Goal: Task Accomplishment & Management: Use online tool/utility

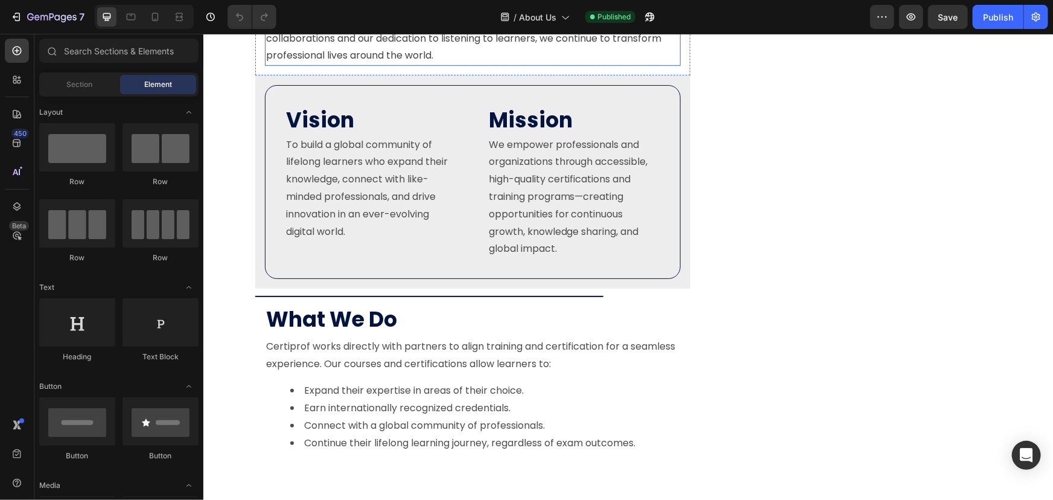
scroll to position [384, 0]
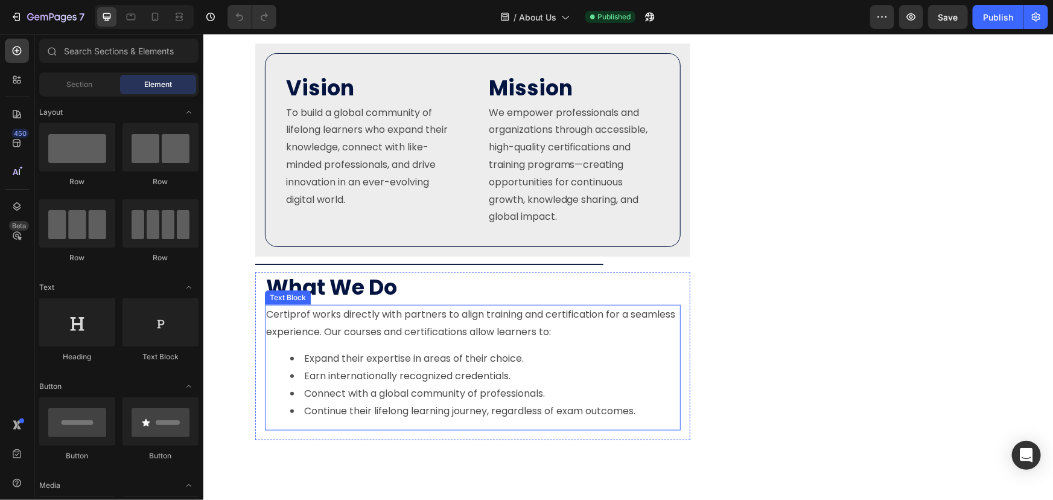
click at [468, 325] on p "Certiprof works directly with partners to align training and certification for …" at bounding box center [472, 322] width 413 height 35
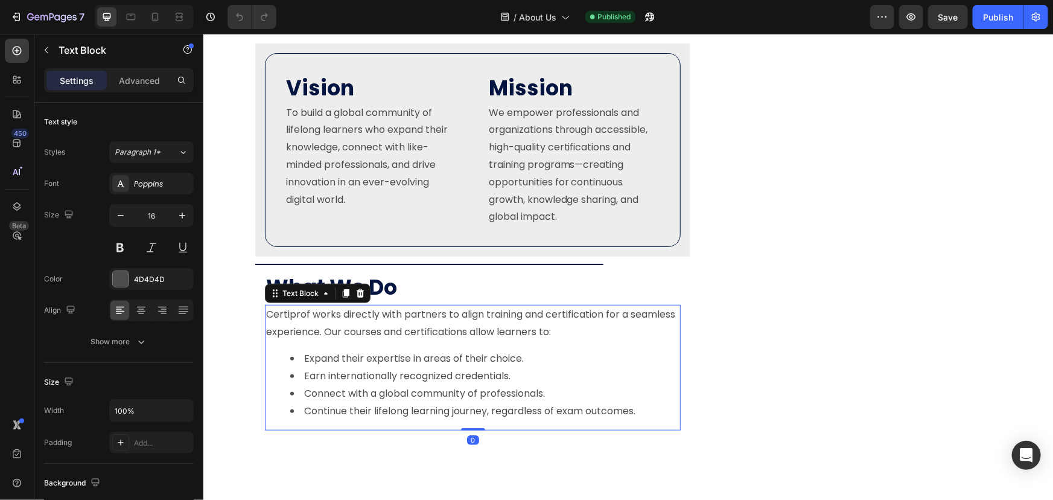
click at [491, 331] on p "Certiprof works directly with partners to align training and certification for …" at bounding box center [472, 322] width 413 height 35
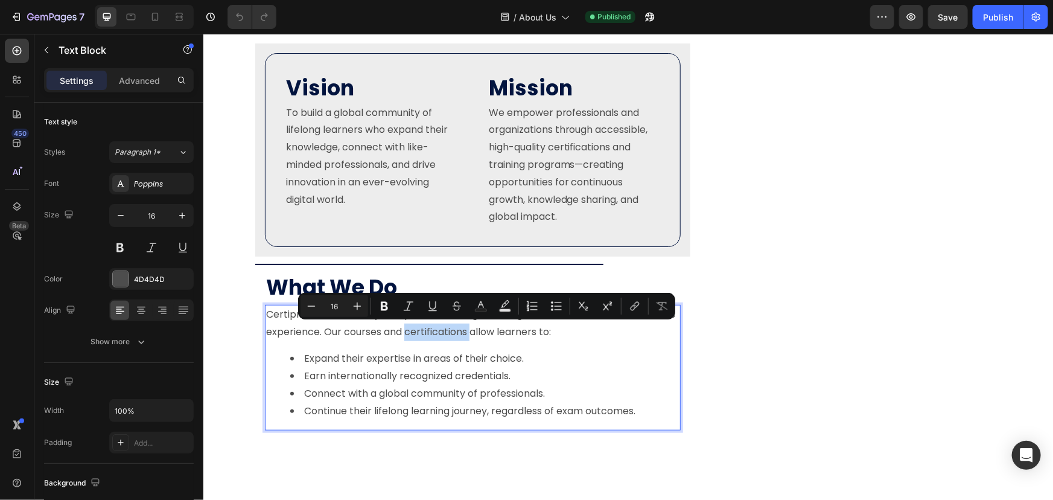
click at [521, 328] on p "Certiprof works directly with partners to align training and certification for …" at bounding box center [472, 322] width 413 height 35
drag, startPoint x: 519, startPoint y: 328, endPoint x: 427, endPoint y: 335, distance: 92.6
click at [427, 335] on p "Certiprof works directly with partners to align training and certification for …" at bounding box center [472, 322] width 413 height 35
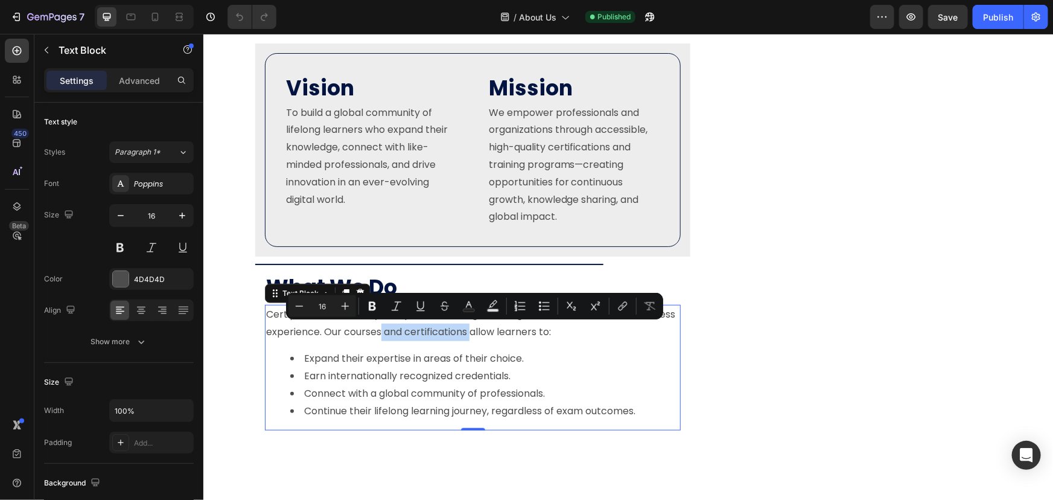
drag, startPoint x: 450, startPoint y: 338, endPoint x: 421, endPoint y: 338, distance: 29.6
click at [450, 338] on p "Certiprof works directly with partners to align training and certification for …" at bounding box center [472, 322] width 413 height 35
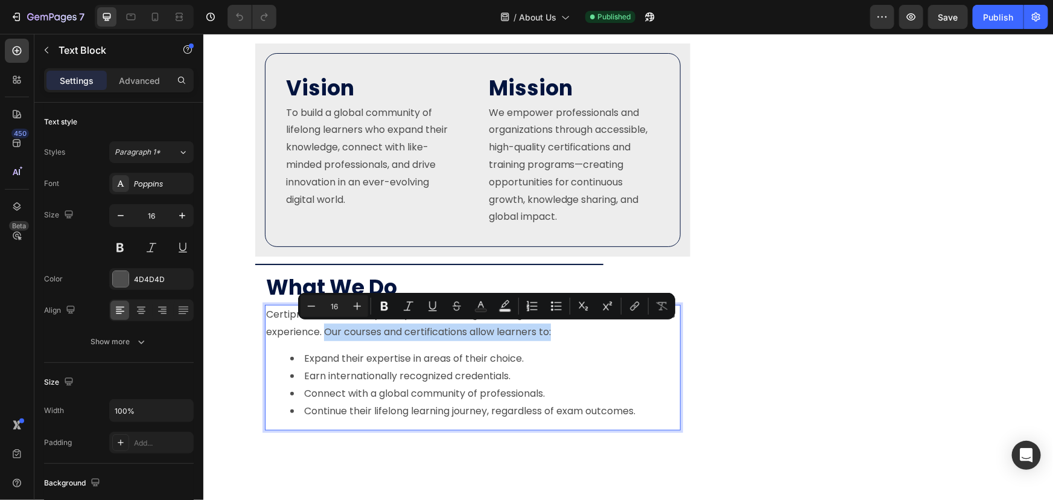
drag, startPoint x: 372, startPoint y: 328, endPoint x: 601, endPoint y: 335, distance: 228.8
click at [601, 335] on p "Certiprof works directly with partners to align training and certification for …" at bounding box center [472, 322] width 413 height 35
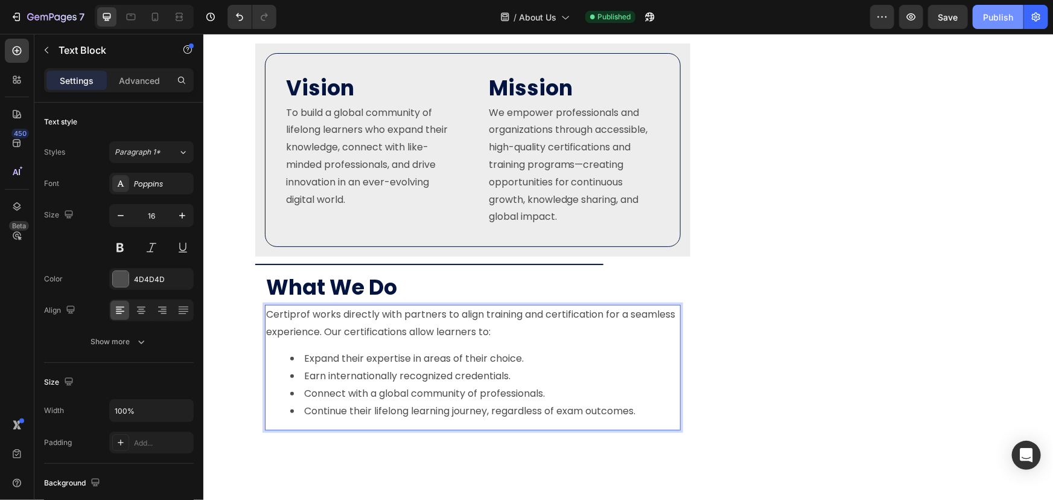
click at [993, 16] on div "Publish" at bounding box center [998, 17] width 30 height 13
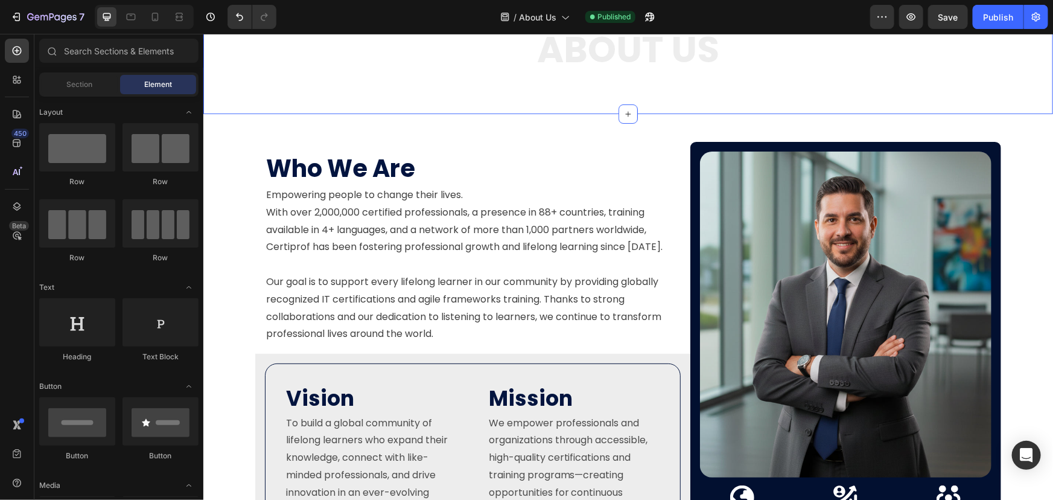
scroll to position [0, 0]
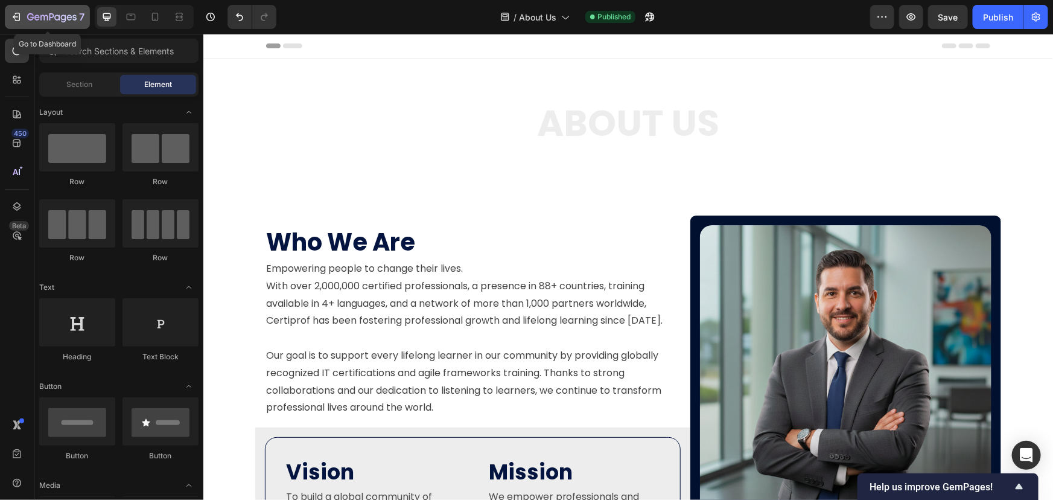
click at [46, 17] on icon "button" at bounding box center [51, 18] width 49 height 10
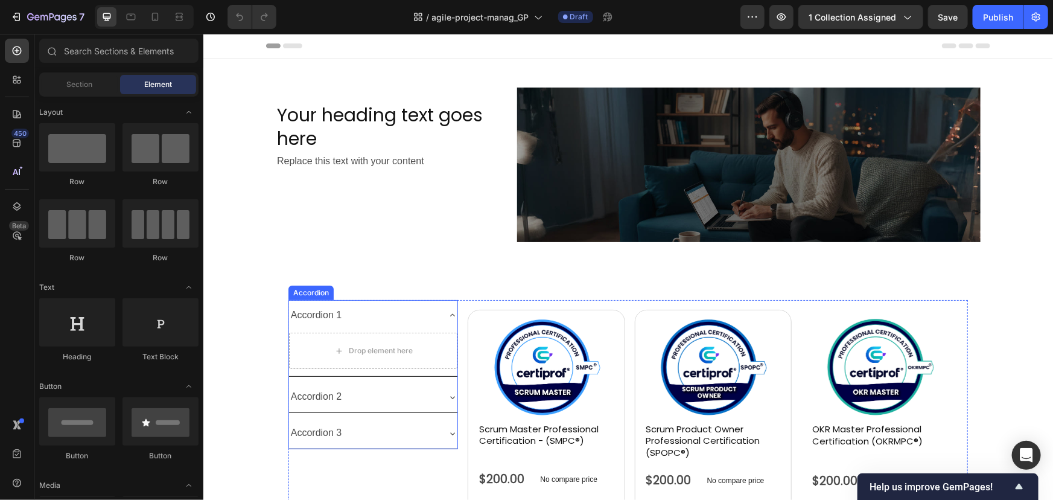
click at [334, 314] on div "Accordion 1" at bounding box center [315, 314] width 55 height 21
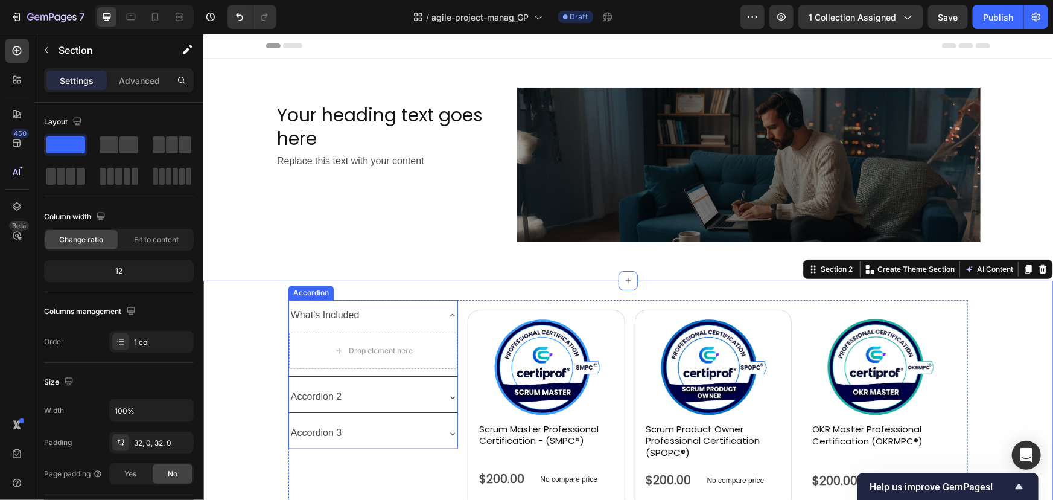
click at [394, 392] on div "Accordion 2" at bounding box center [363, 396] width 150 height 21
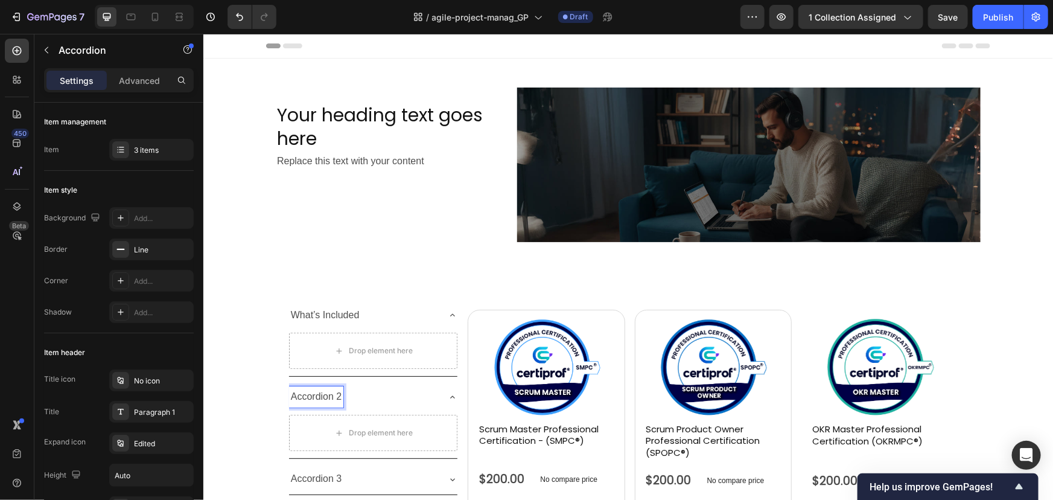
click at [329, 395] on p "Accordion 2" at bounding box center [315, 395] width 51 height 17
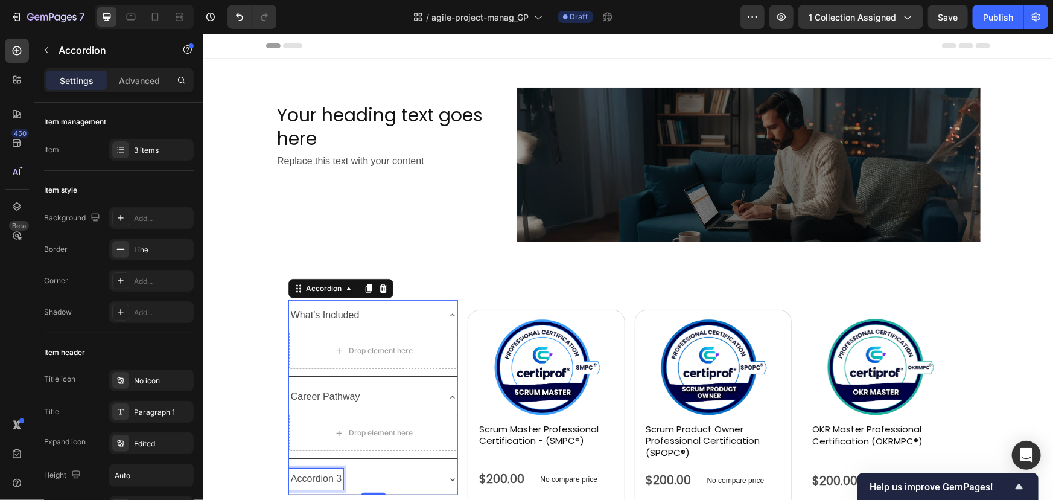
click at [329, 469] on p "Accordion 3" at bounding box center [315, 477] width 51 height 17
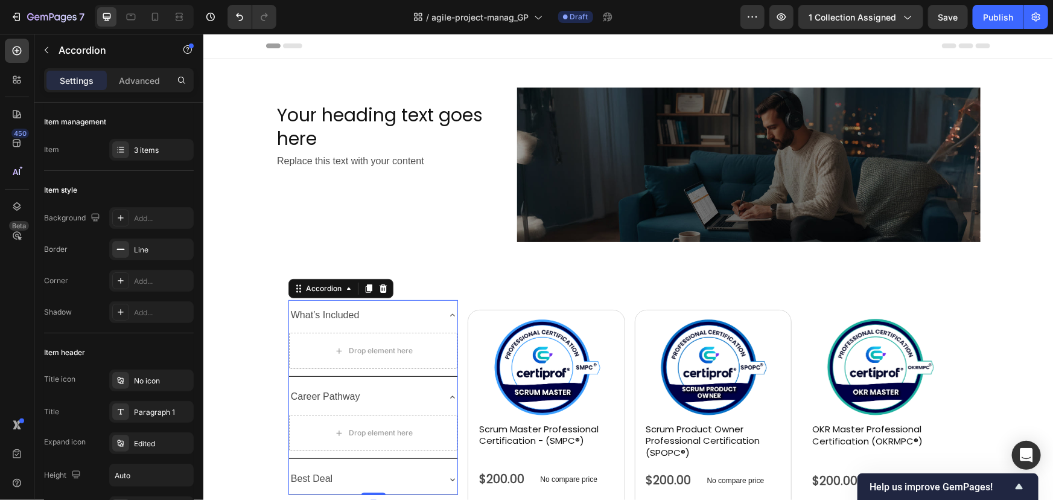
click at [448, 310] on icon at bounding box center [452, 315] width 10 height 10
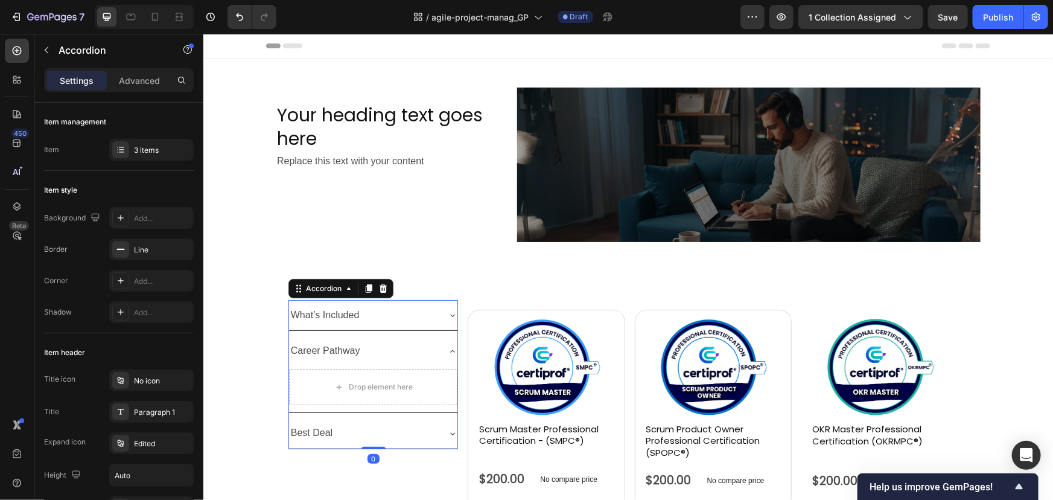
click at [447, 335] on div "Career Pathway" at bounding box center [372, 350] width 169 height 31
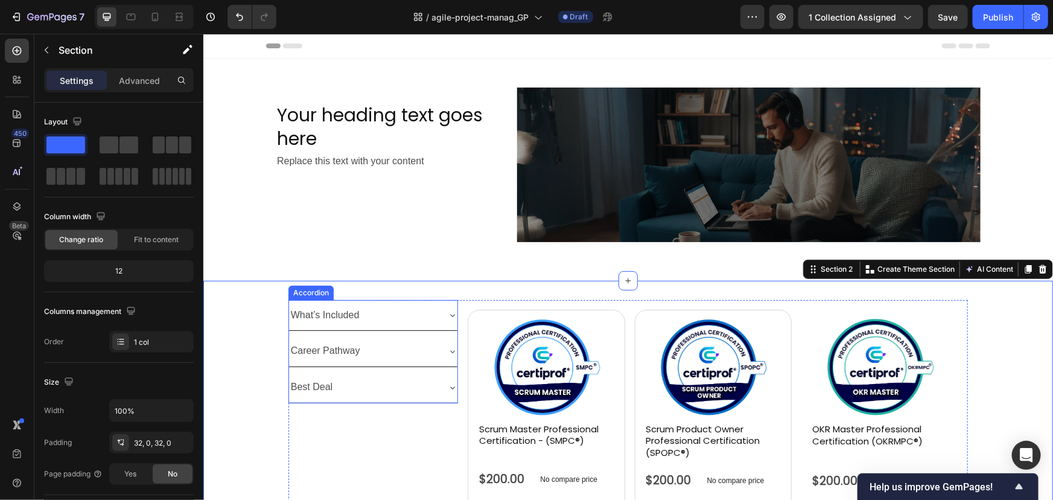
click at [371, 307] on div "What’s Included" at bounding box center [363, 314] width 150 height 21
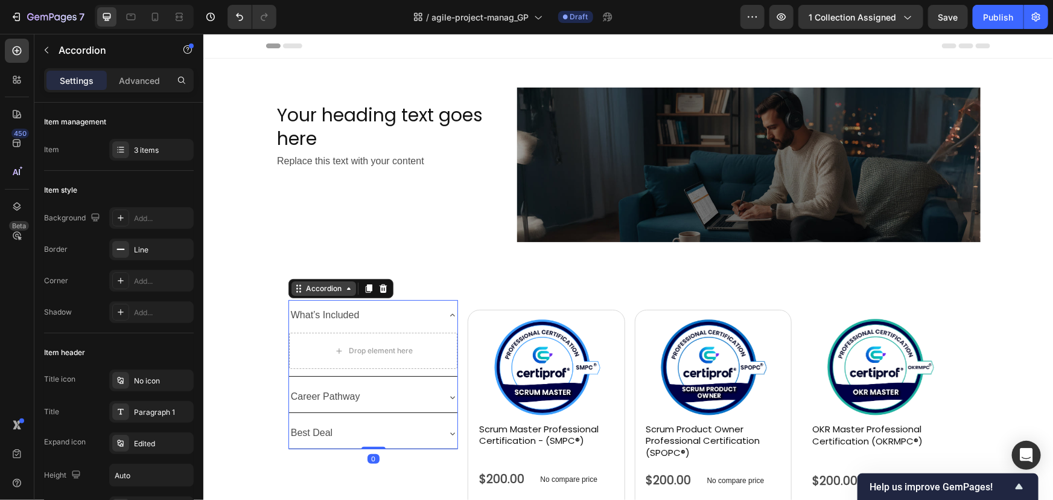
click at [351, 294] on div "Accordion" at bounding box center [323, 288] width 65 height 14
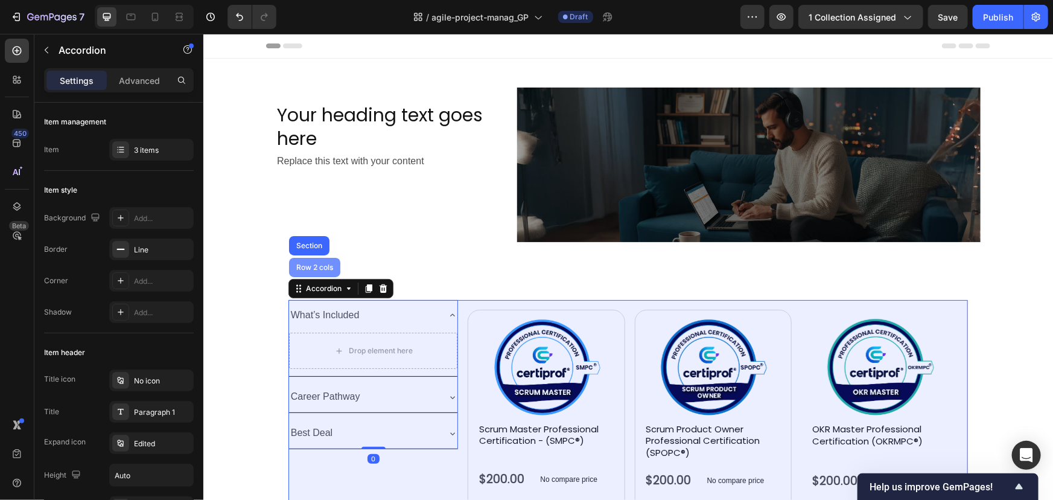
click at [319, 269] on div "Row 2 cols" at bounding box center [314, 266] width 42 height 7
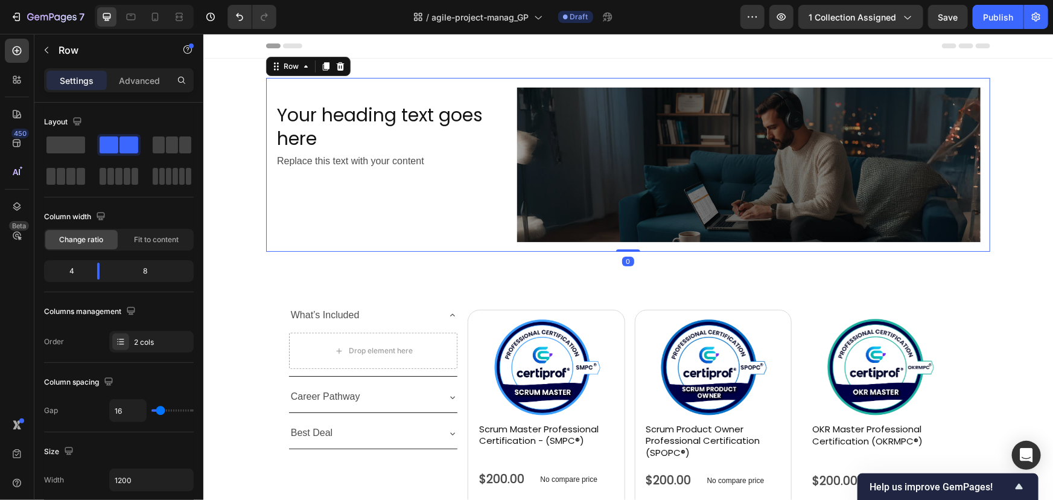
click at [323, 81] on div "Your heading text goes here Heading Replace this text with your content Text Bl…" at bounding box center [628, 164] width 724 height 174
click at [179, 474] on icon "button" at bounding box center [182, 480] width 12 height 12
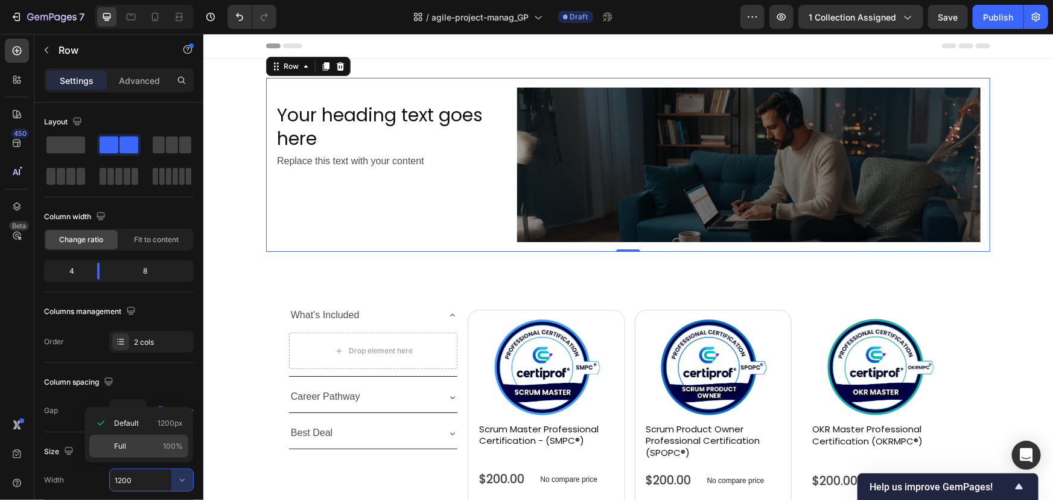
click at [119, 439] on div "Full 100%" at bounding box center [138, 445] width 99 height 23
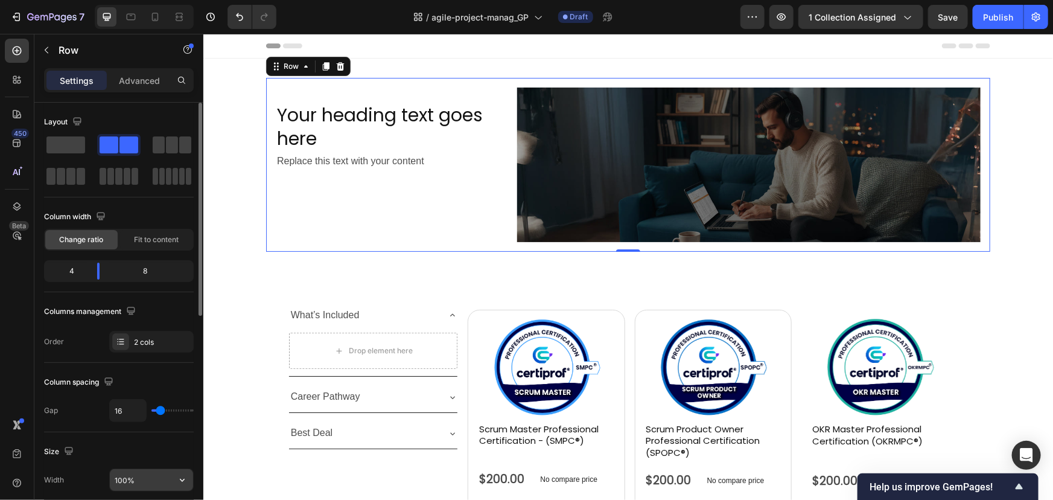
click at [127, 477] on input "100%" at bounding box center [151, 480] width 83 height 22
type input "80%"
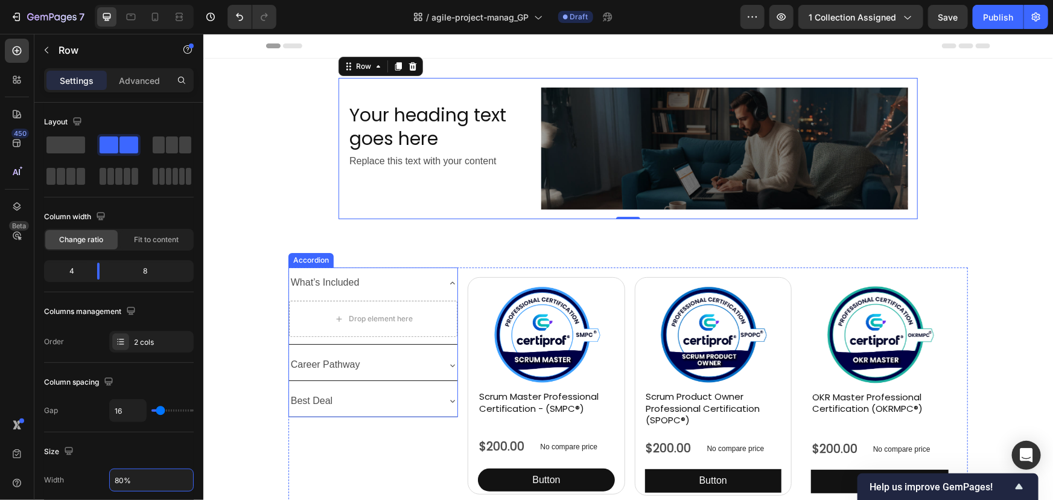
click at [384, 274] on div "What’s Included" at bounding box center [363, 282] width 150 height 21
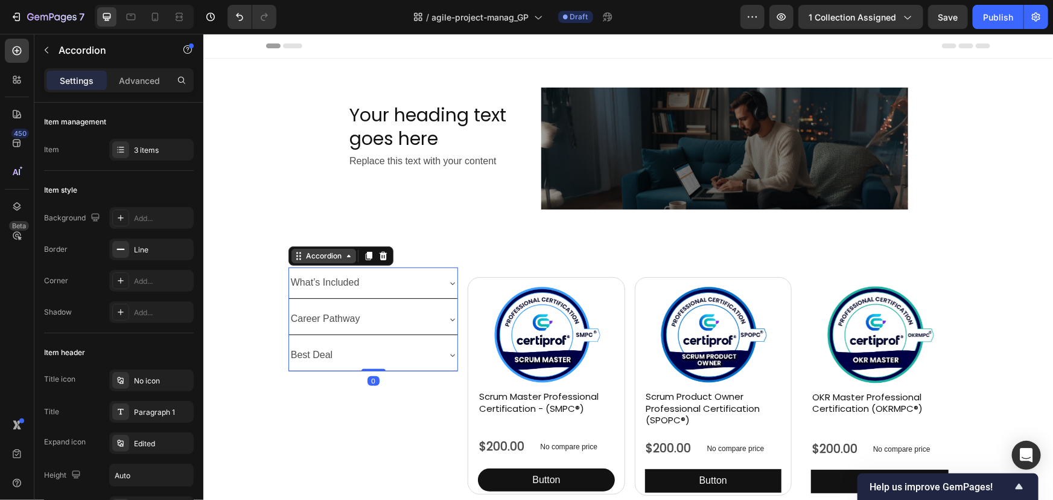
click at [329, 258] on div "Accordion" at bounding box center [323, 255] width 40 height 11
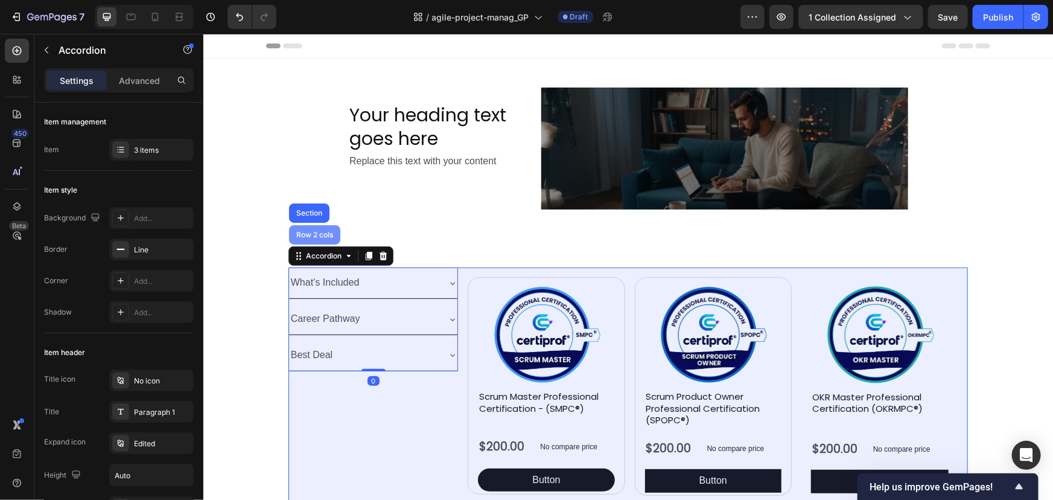
click at [322, 241] on div "Row 2 cols" at bounding box center [313, 233] width 51 height 19
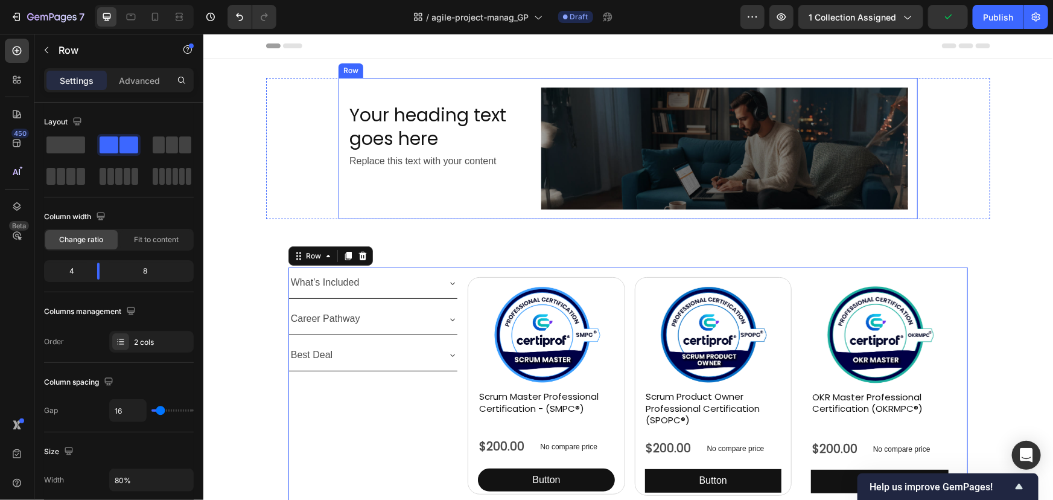
click at [356, 189] on div "Your heading text goes here Heading Replace this text with your content Text Bl…" at bounding box center [439, 148] width 183 height 122
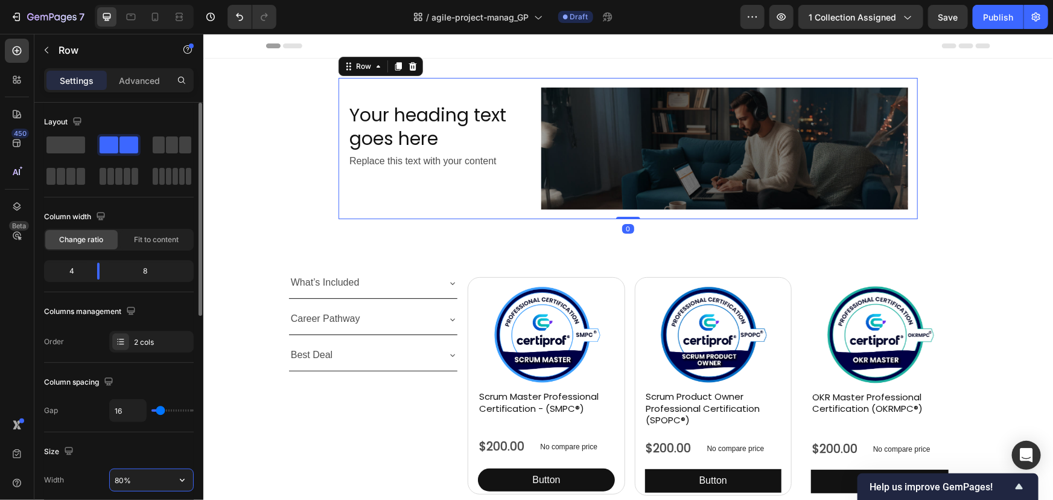
click at [138, 482] on input "80%" at bounding box center [151, 480] width 83 height 22
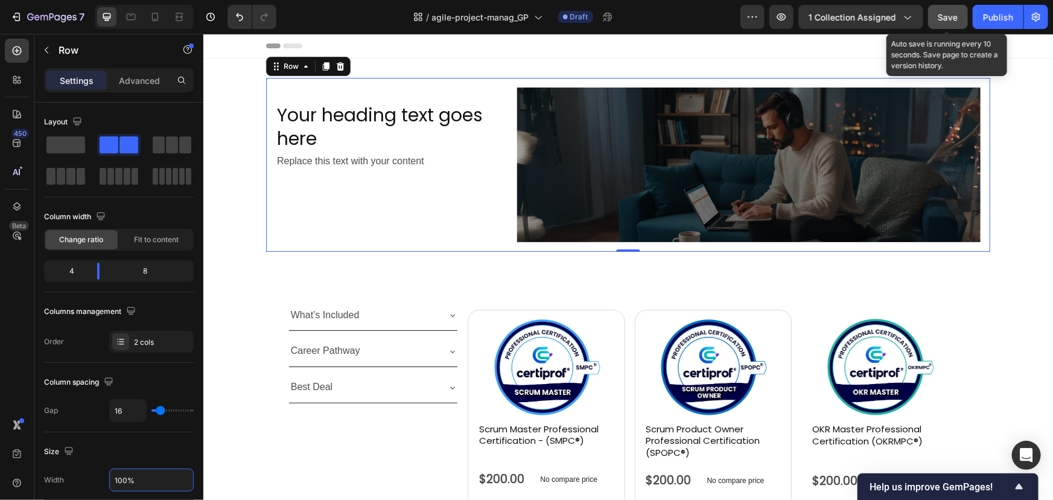
type input "100%"
click at [933, 23] on button "Save" at bounding box center [948, 17] width 40 height 24
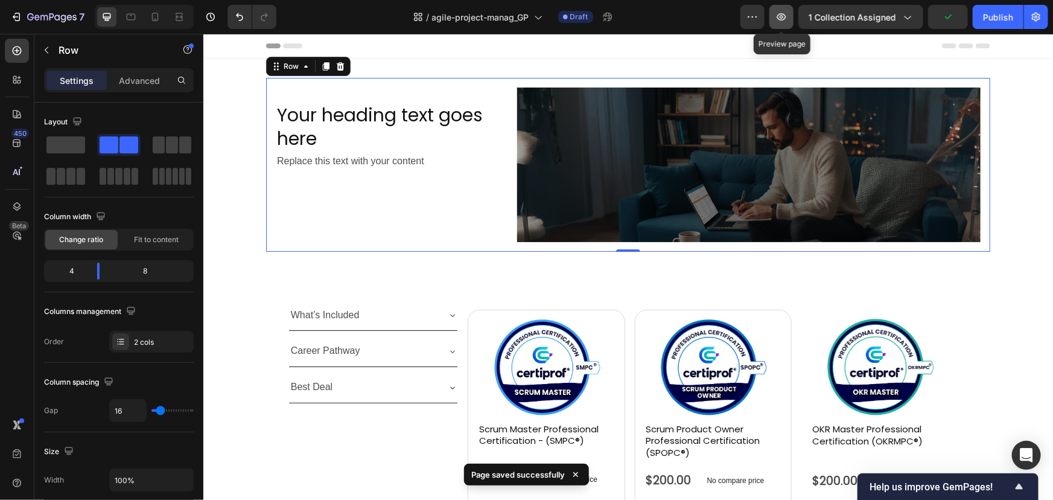
click at [785, 15] on icon "button" at bounding box center [781, 17] width 12 height 12
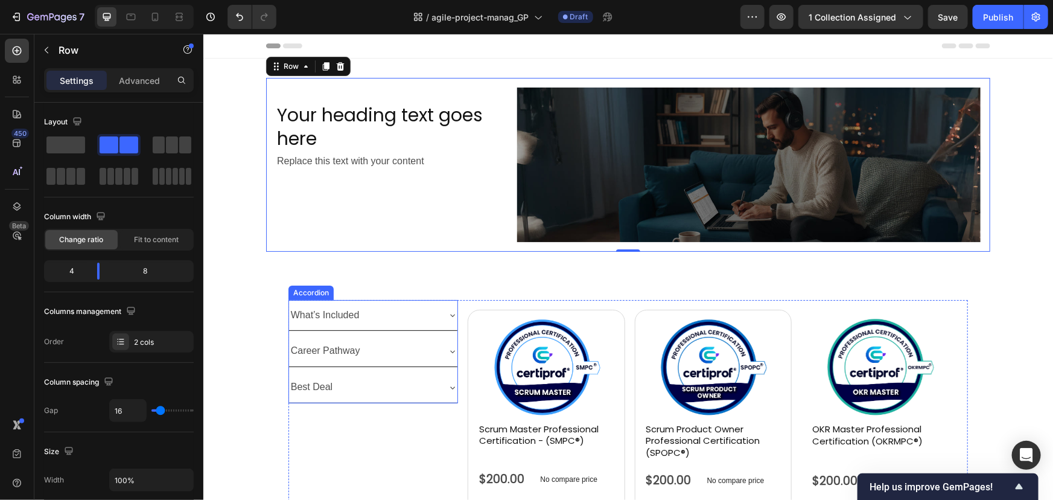
click at [322, 302] on div "What’s Included" at bounding box center [372, 314] width 169 height 31
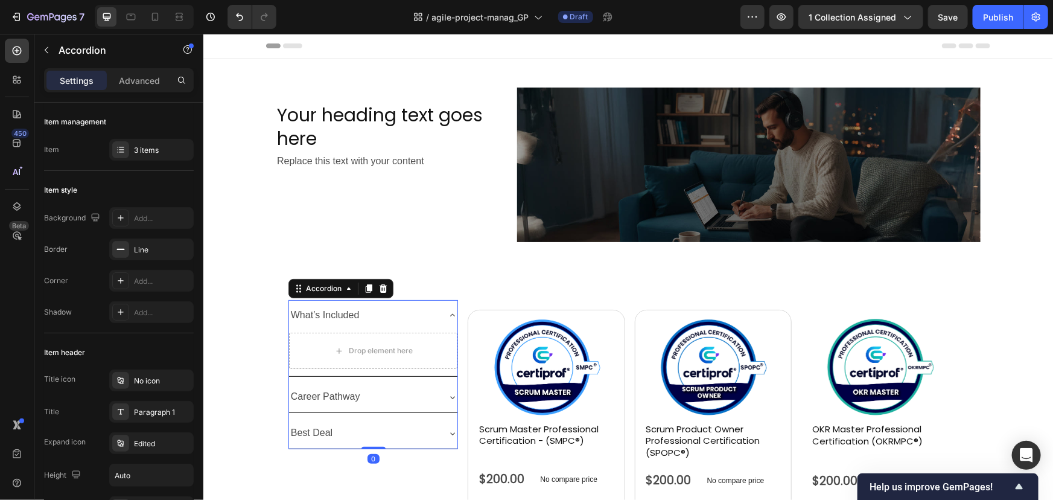
click at [318, 296] on div "Accordion" at bounding box center [340, 287] width 105 height 19
click at [318, 290] on div "Accordion" at bounding box center [323, 287] width 40 height 11
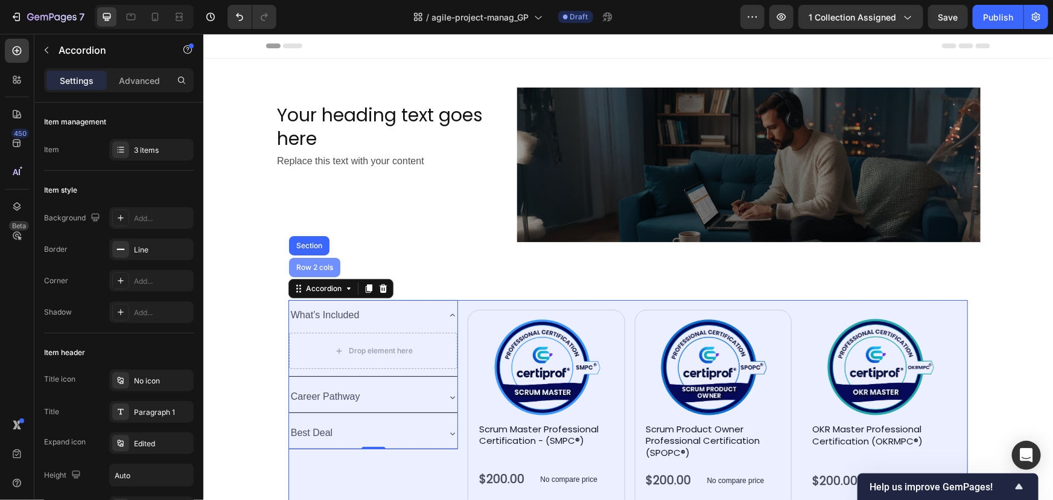
click at [314, 273] on div "Row 2 cols" at bounding box center [313, 266] width 51 height 19
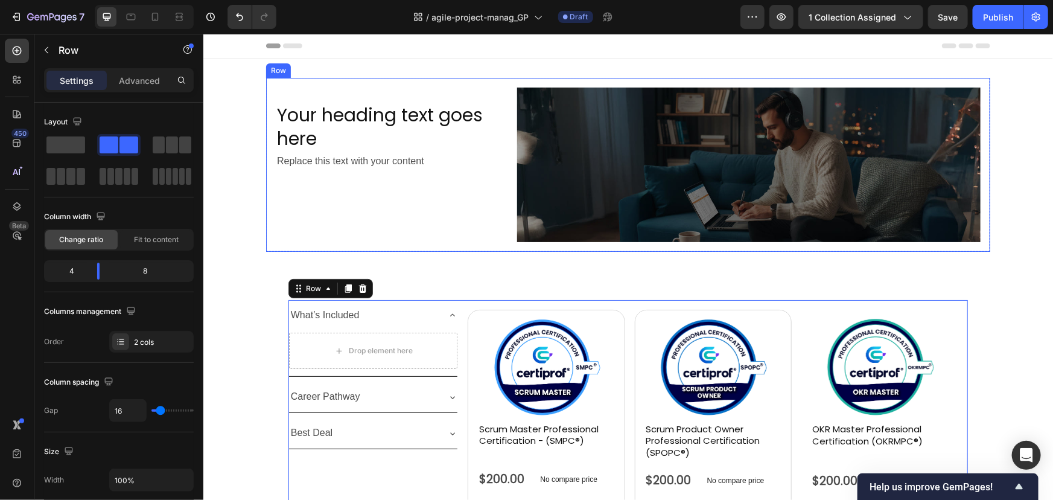
click at [342, 94] on div "Your heading text goes here Heading Replace this text with your content Text Bl…" at bounding box center [391, 164] width 232 height 154
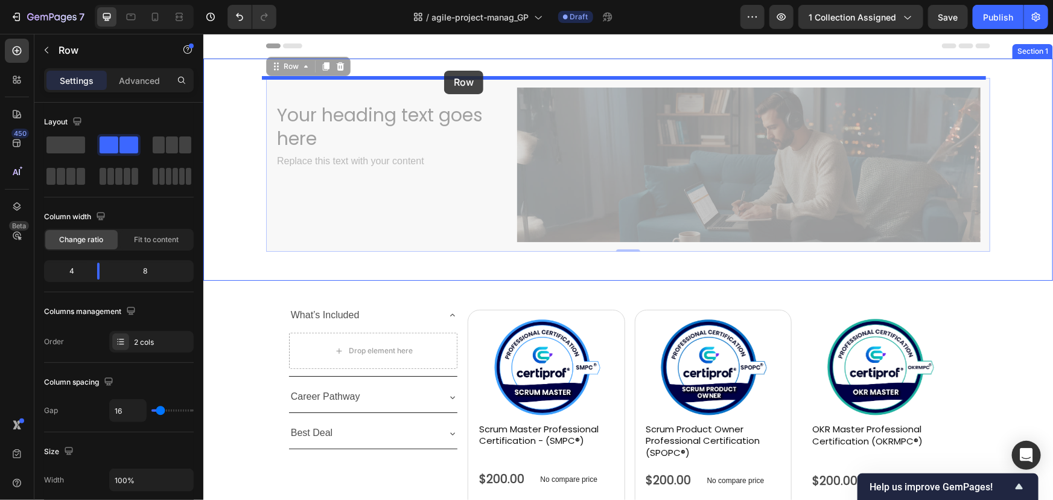
drag, startPoint x: 276, startPoint y: 72, endPoint x: 444, endPoint y: 70, distance: 167.8
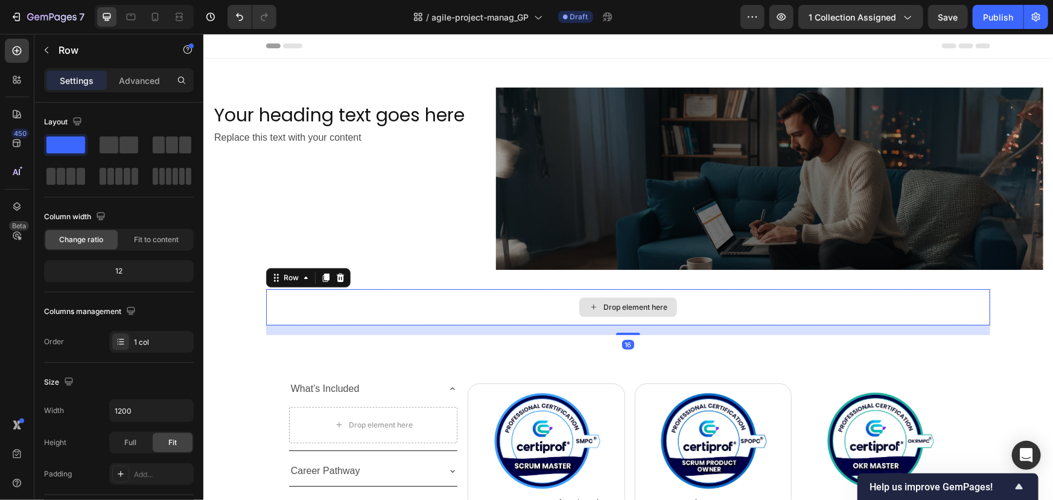
click at [369, 307] on div "Drop element here" at bounding box center [628, 306] width 724 height 36
click at [336, 274] on icon at bounding box center [340, 277] width 10 height 10
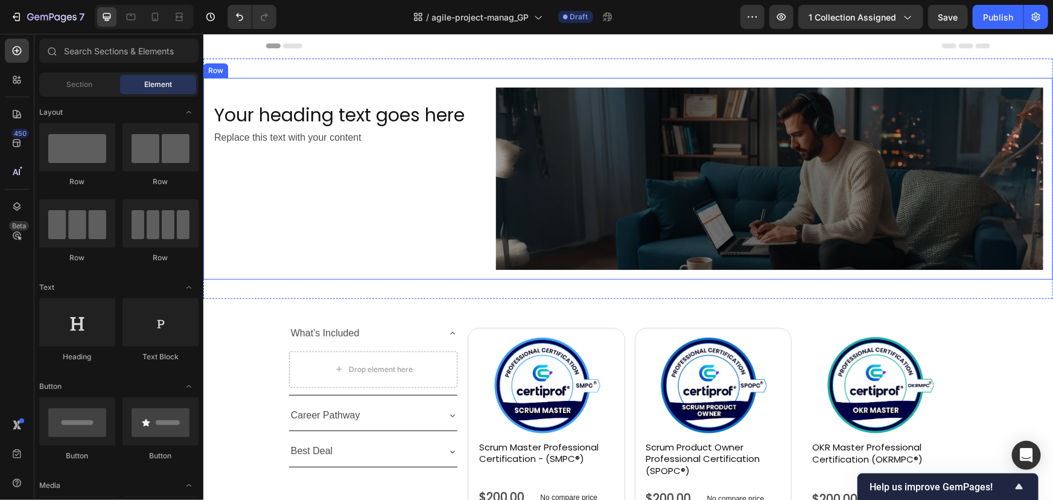
click at [365, 168] on div "Your heading text goes here Heading Replace this text with your content Text Bl…" at bounding box center [348, 178] width 273 height 182
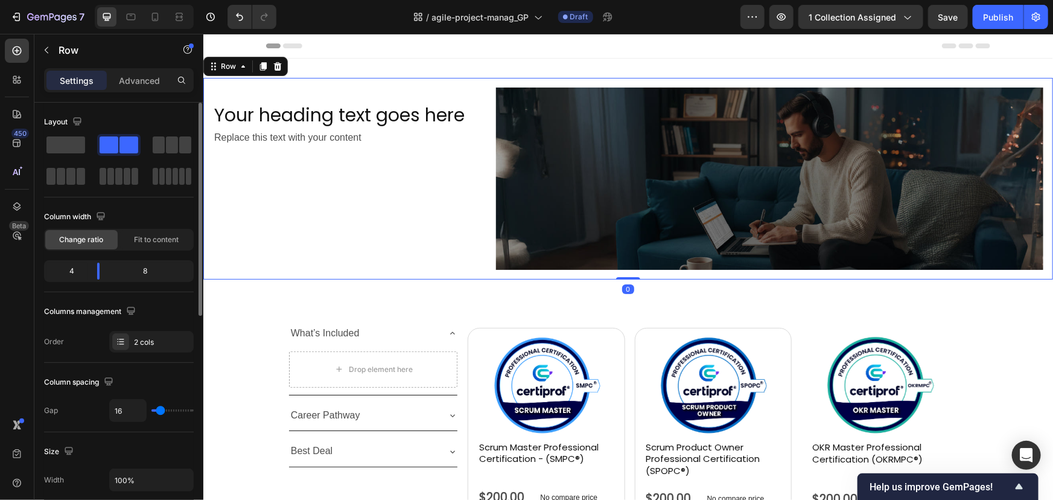
scroll to position [109, 0]
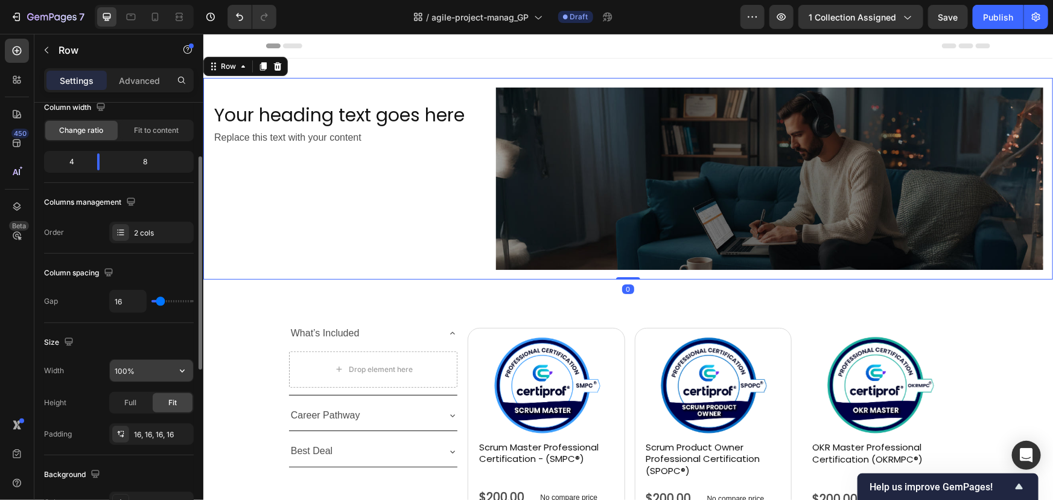
click at [115, 375] on input "100%" at bounding box center [151, 371] width 83 height 22
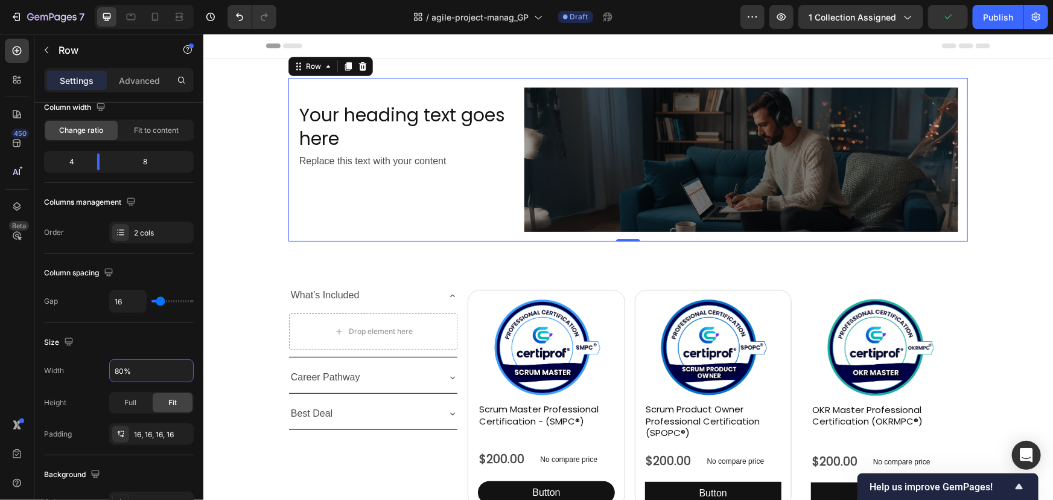
type input "80%"
click at [340, 127] on h2 "Your heading text goes here" at bounding box center [405, 125] width 217 height 49
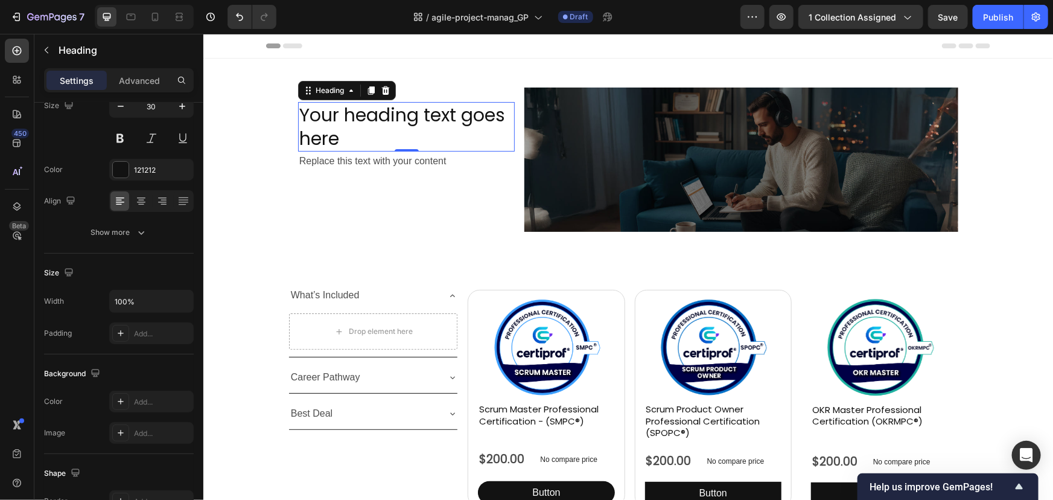
click at [340, 127] on h2 "Your heading text goes here" at bounding box center [405, 125] width 217 height 49
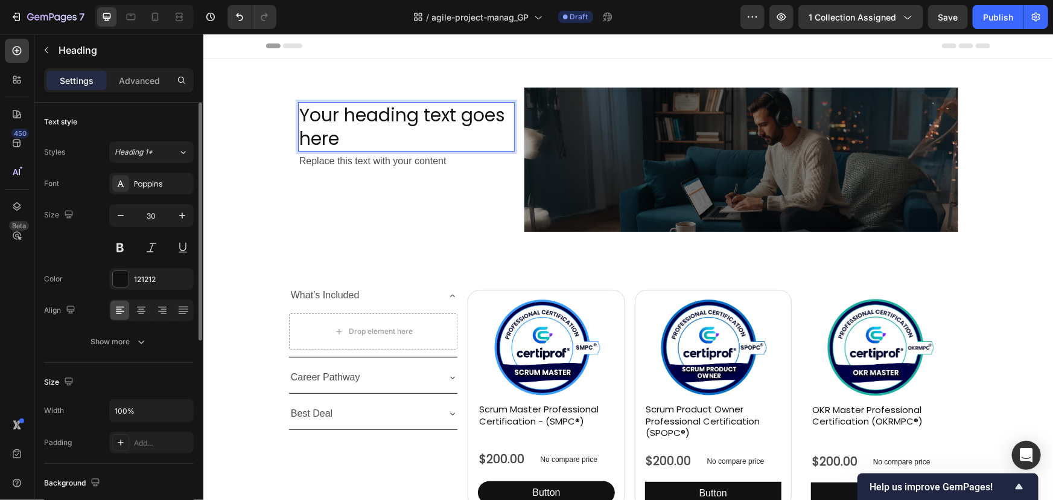
click at [340, 127] on p "Your heading text goes here" at bounding box center [406, 126] width 214 height 47
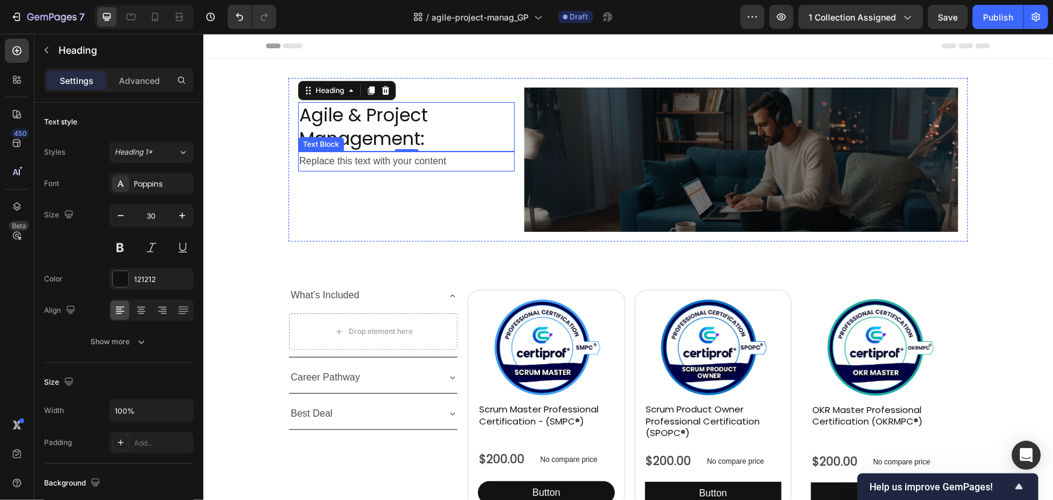
click at [347, 162] on div "Replace this text with your content" at bounding box center [405, 161] width 217 height 20
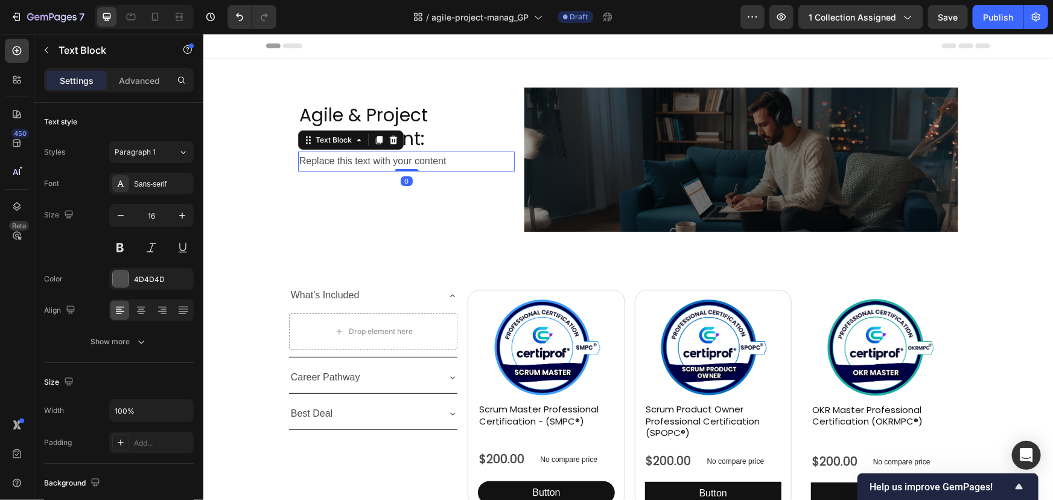
click at [347, 162] on div "Replace this text with your content" at bounding box center [405, 161] width 217 height 20
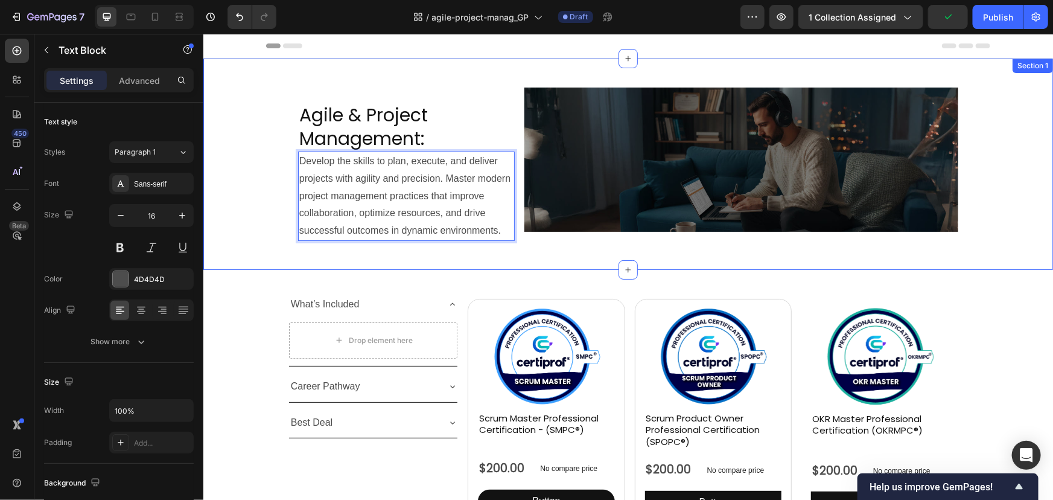
click at [516, 262] on div "Agile & Project Management: Heading Develop the skills to plan, execute, and de…" at bounding box center [628, 163] width 850 height 211
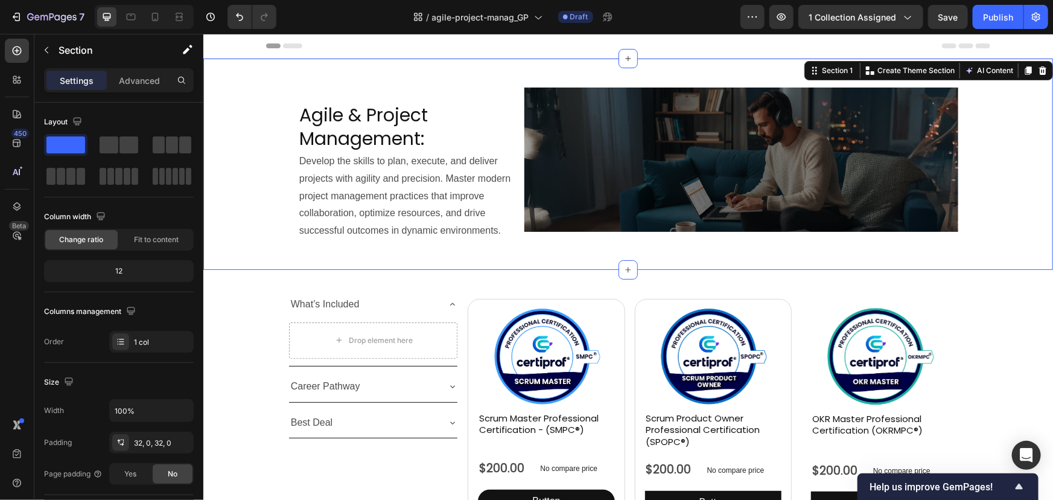
click at [235, 240] on div "Agile & Project Management: Heading Develop the skills to plan, execute, and de…" at bounding box center [628, 163] width 850 height 173
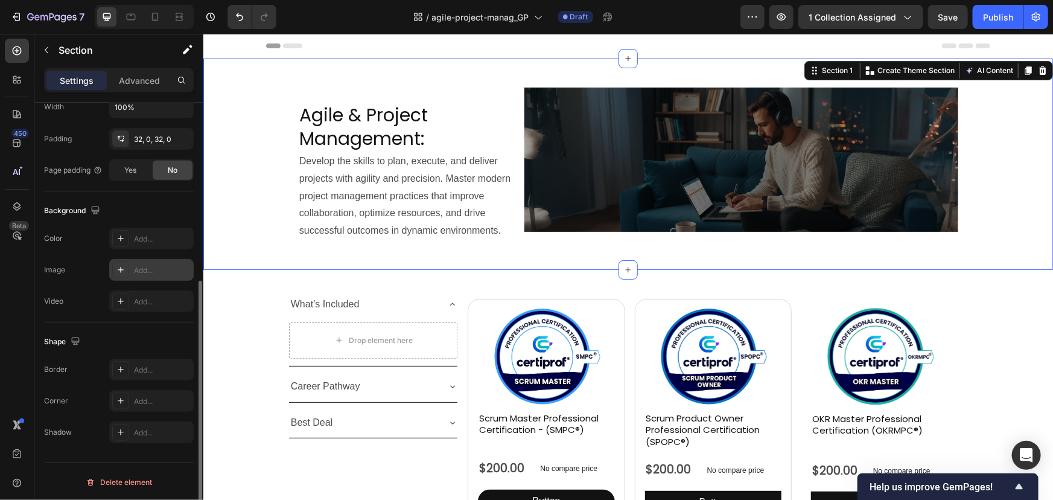
click at [130, 272] on div "Add..." at bounding box center [151, 270] width 84 height 22
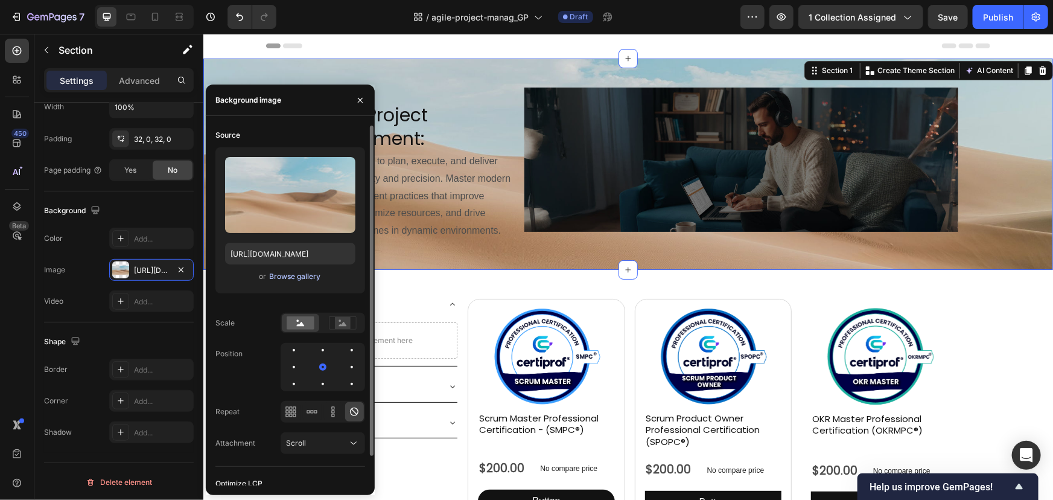
click at [289, 272] on div "Browse gallery" at bounding box center [294, 276] width 51 height 11
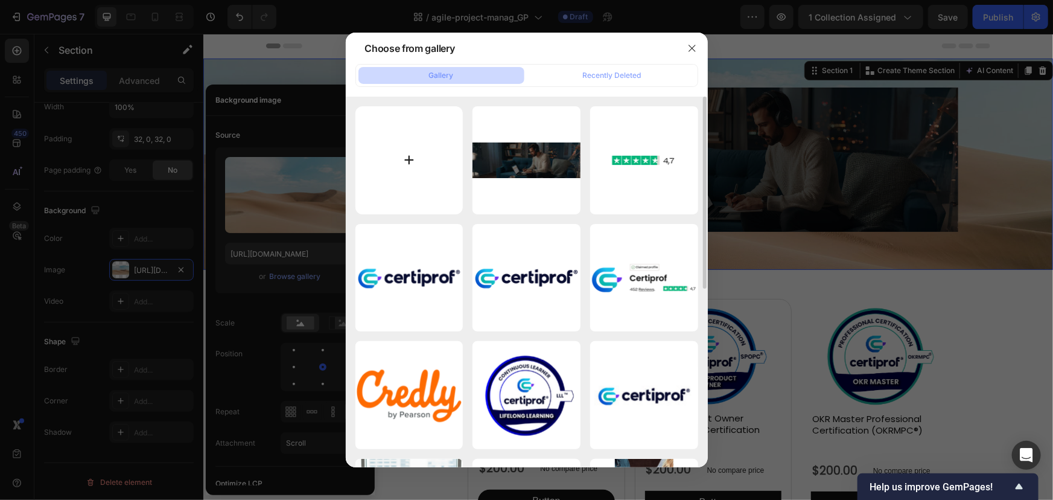
click at [422, 133] on input "file" at bounding box center [409, 160] width 108 height 108
type input "C:\fakepath\Agile & Project Management.webp"
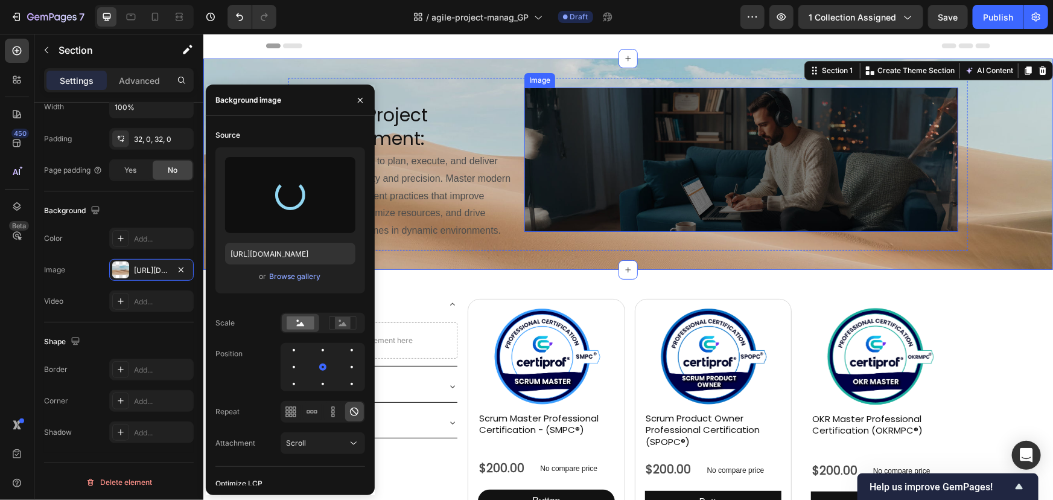
type input "https://cdn.shopify.com/s/files/1/0578/0884/6897/files/gempages_583539470792393…"
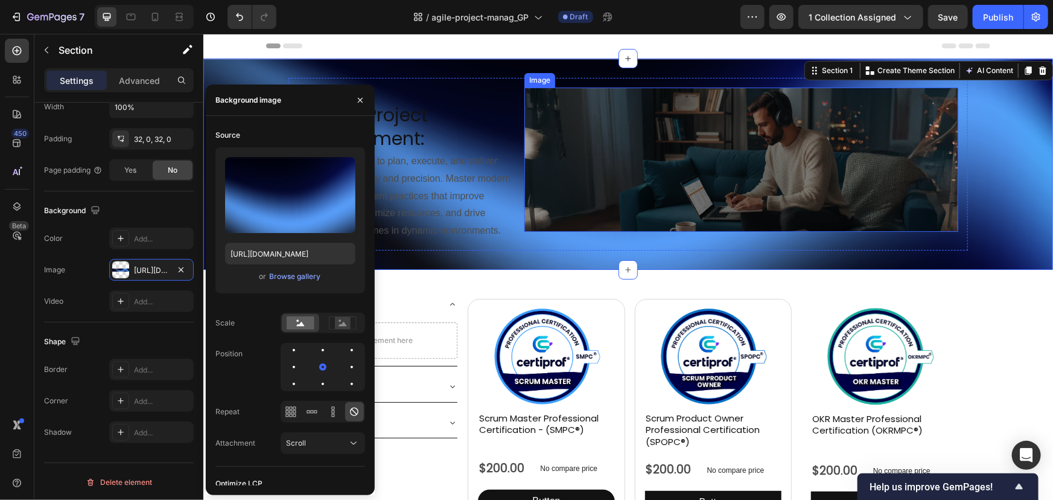
click at [724, 162] on img at bounding box center [741, 159] width 434 height 144
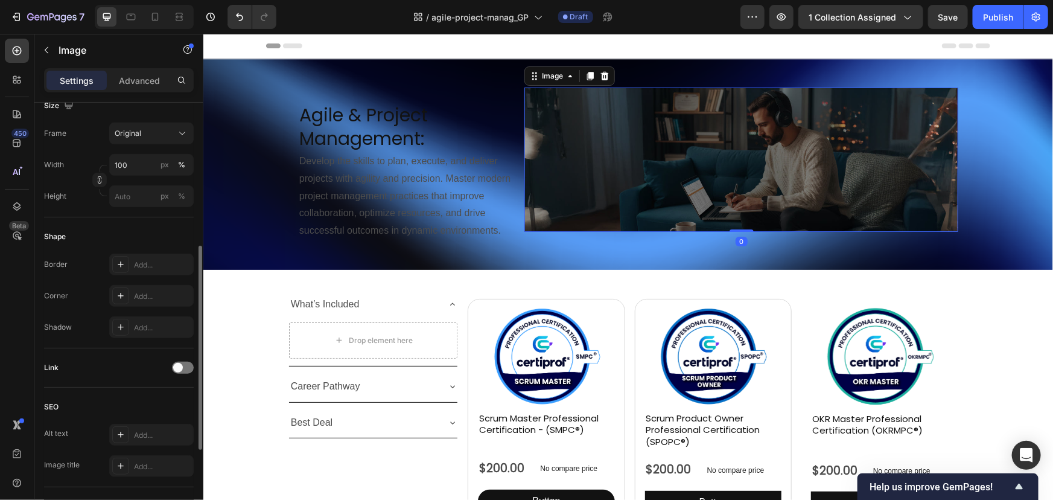
scroll to position [0, 0]
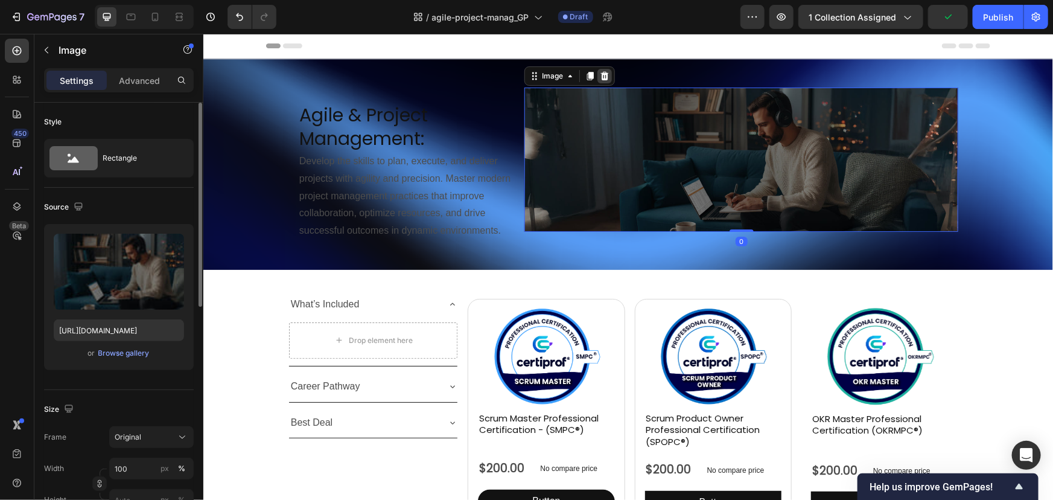
click at [604, 73] on icon at bounding box center [604, 75] width 8 height 8
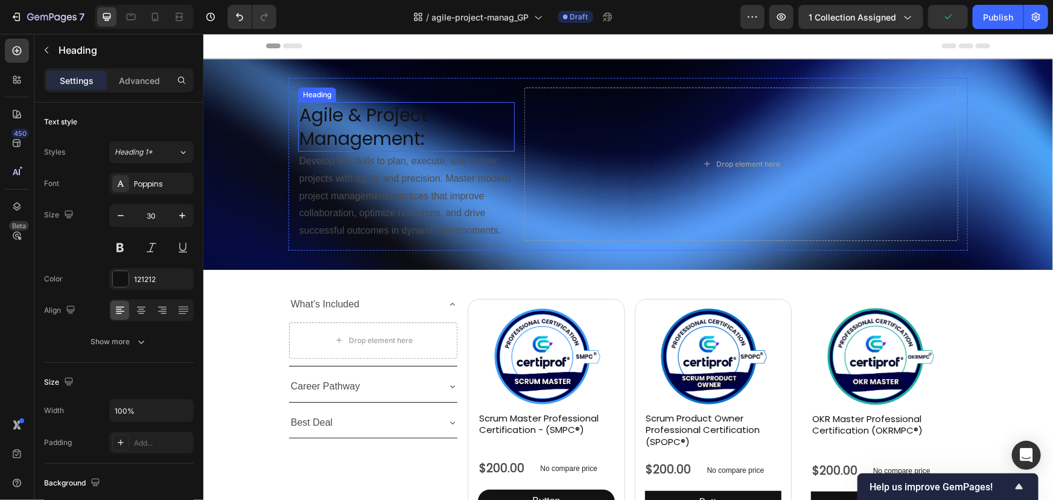
click at [430, 133] on p "Agile & Project Management:" at bounding box center [406, 126] width 214 height 47
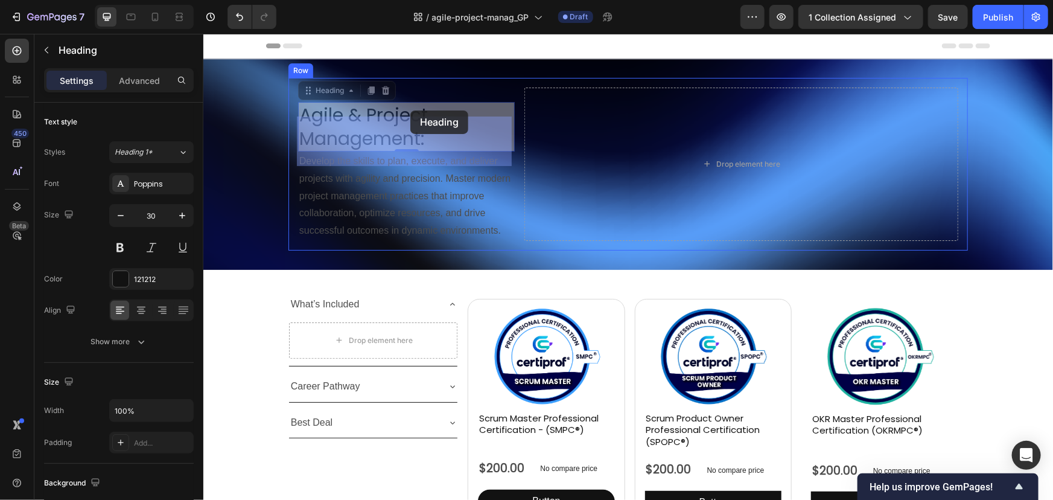
drag, startPoint x: 307, startPoint y: 91, endPoint x: 410, endPoint y: 110, distance: 104.9
click at [410, 110] on div "Header Agile & Project Management: Heading 0 Agile & Project Management: Headin…" at bounding box center [628, 495] width 850 height 924
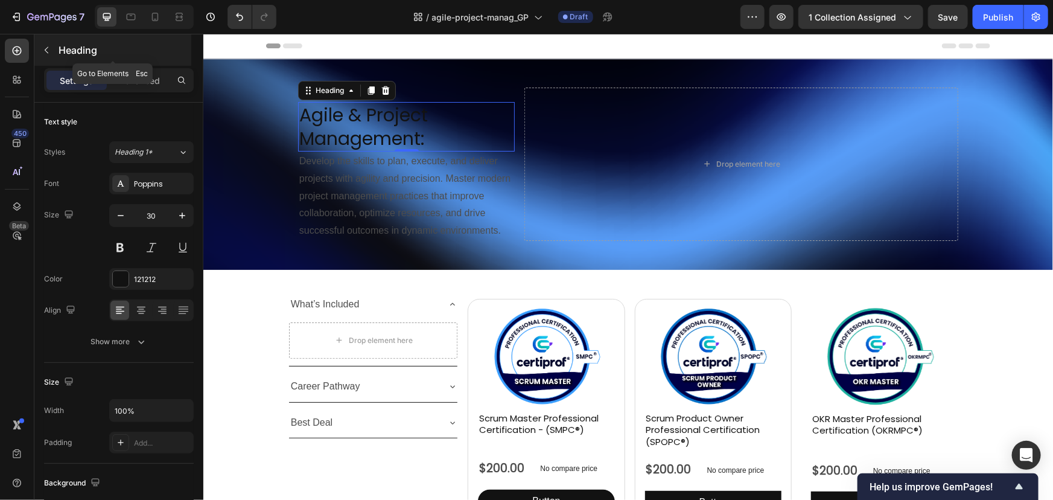
click at [62, 46] on p "Heading" at bounding box center [124, 50] width 130 height 14
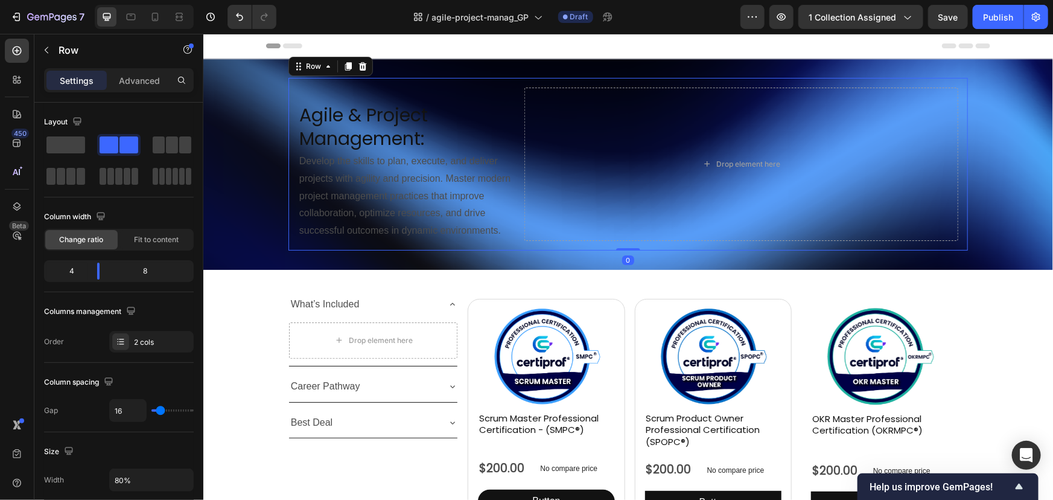
click at [482, 87] on div "Agile & Project Management: Heading Develop the skills to plan, execute, and de…" at bounding box center [405, 163] width 217 height 153
click at [60, 148] on span at bounding box center [65, 144] width 39 height 17
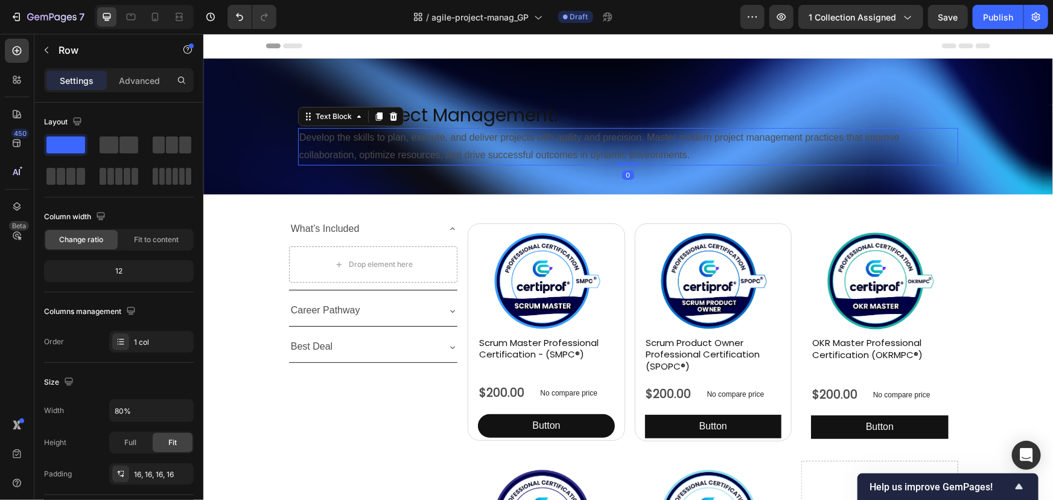
click at [470, 152] on p "Develop the skills to plan, execute, and deliver projects with agility and prec…" at bounding box center [628, 146] width 658 height 35
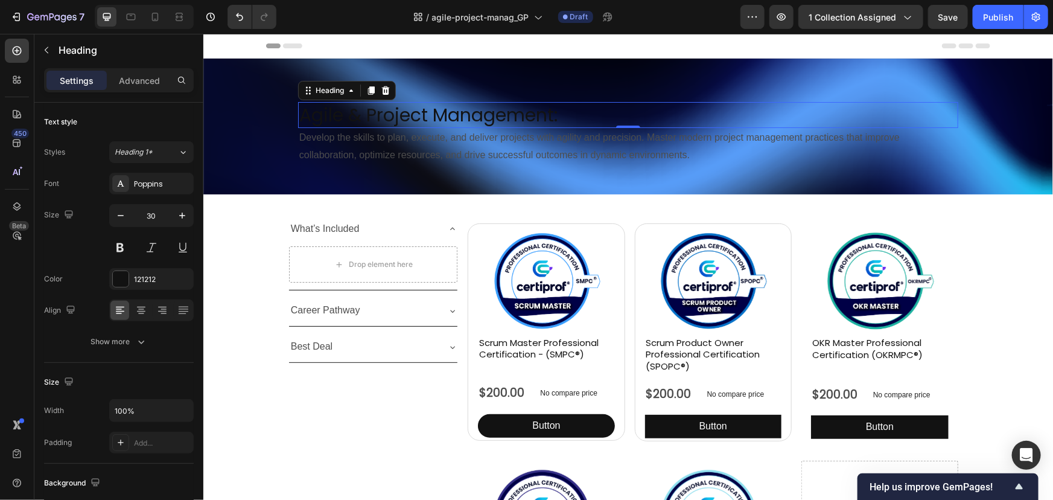
click at [520, 110] on p "Agile & Project Management:" at bounding box center [628, 115] width 658 height 24
click at [177, 217] on icon "button" at bounding box center [182, 215] width 12 height 12
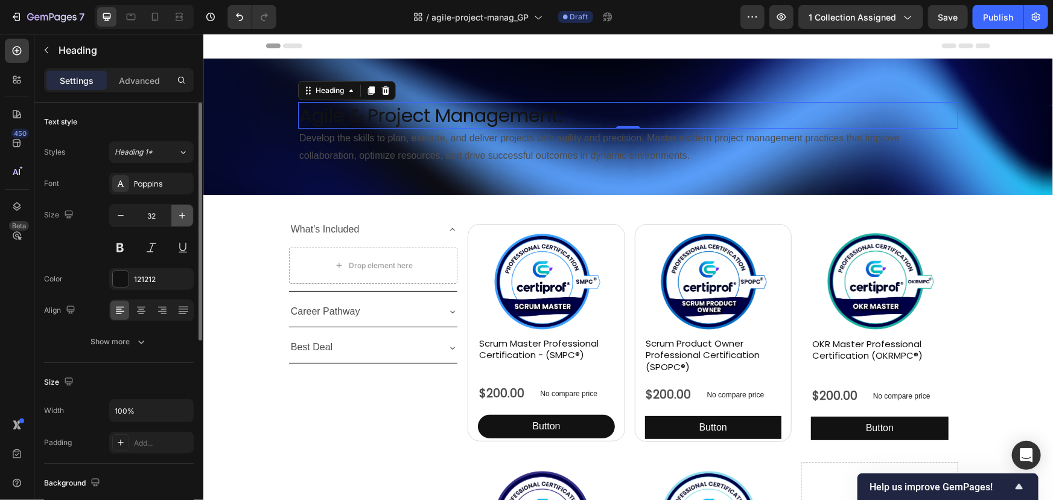
click at [177, 217] on icon "button" at bounding box center [182, 215] width 12 height 12
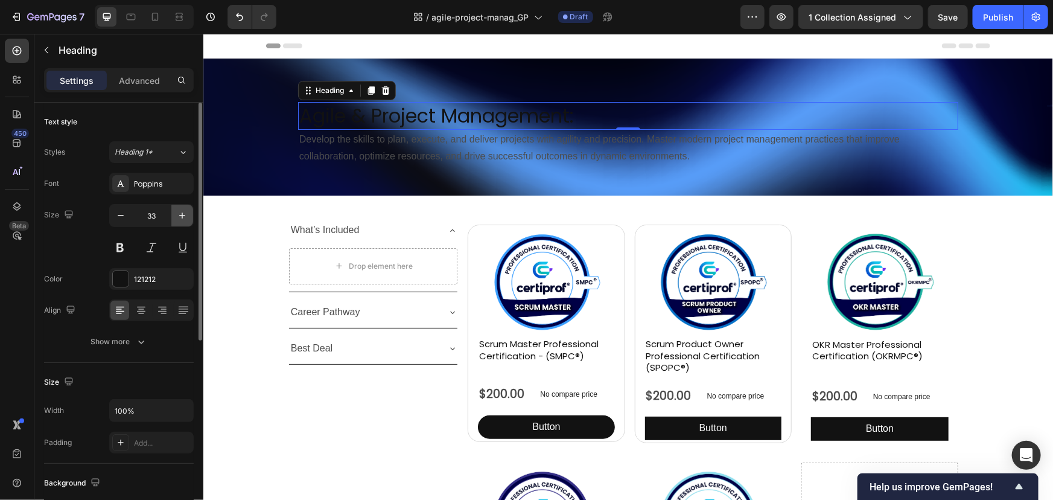
click at [177, 217] on icon "button" at bounding box center [182, 215] width 12 height 12
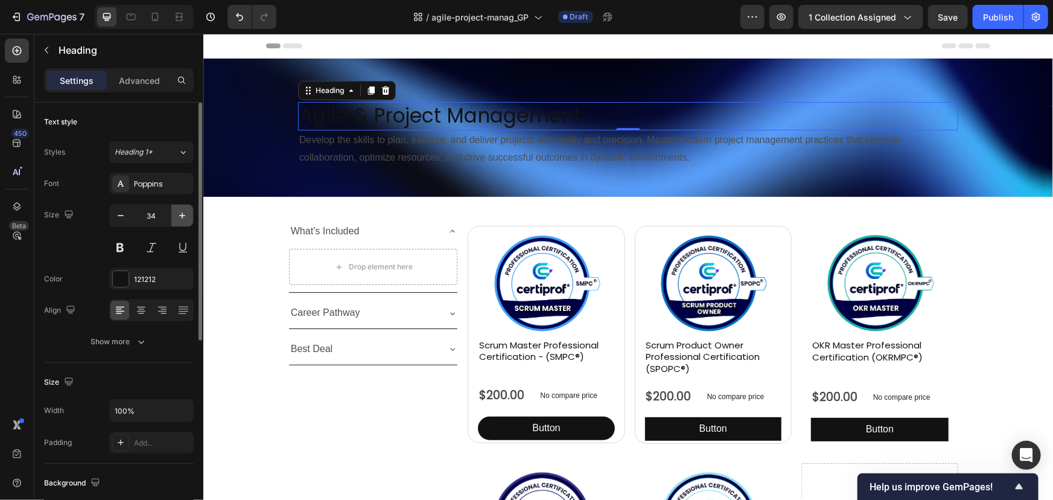
click at [177, 217] on icon "button" at bounding box center [182, 215] width 12 height 12
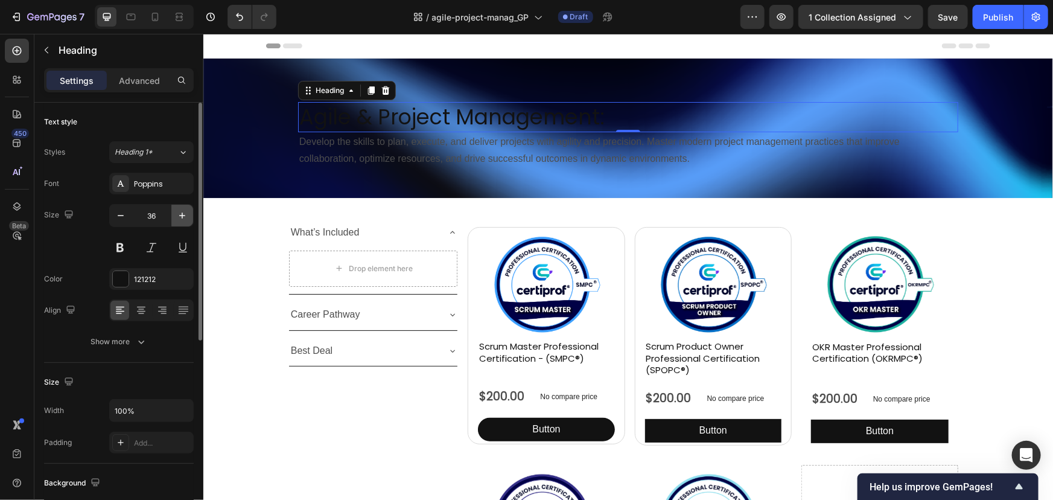
click at [177, 217] on icon "button" at bounding box center [182, 215] width 12 height 12
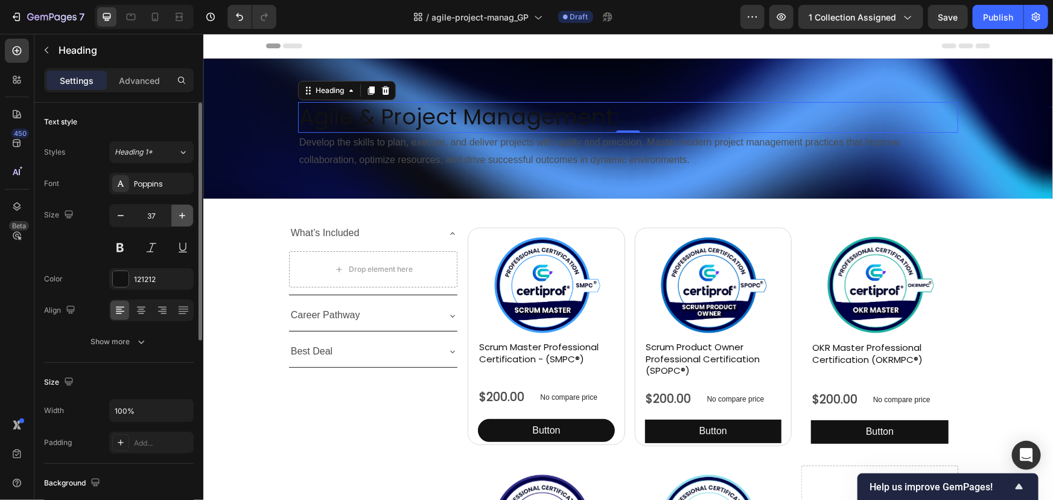
click at [177, 217] on icon "button" at bounding box center [182, 215] width 12 height 12
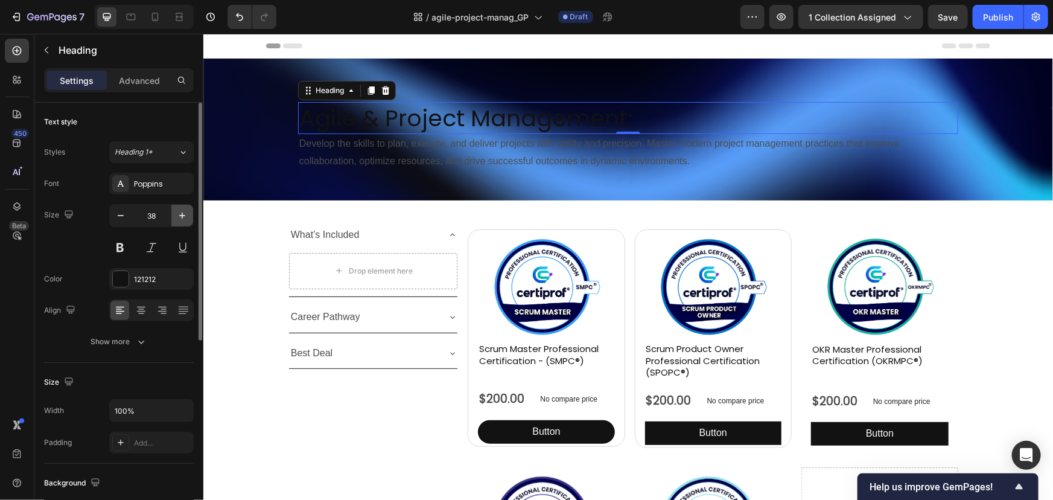
click at [177, 217] on icon "button" at bounding box center [182, 215] width 12 height 12
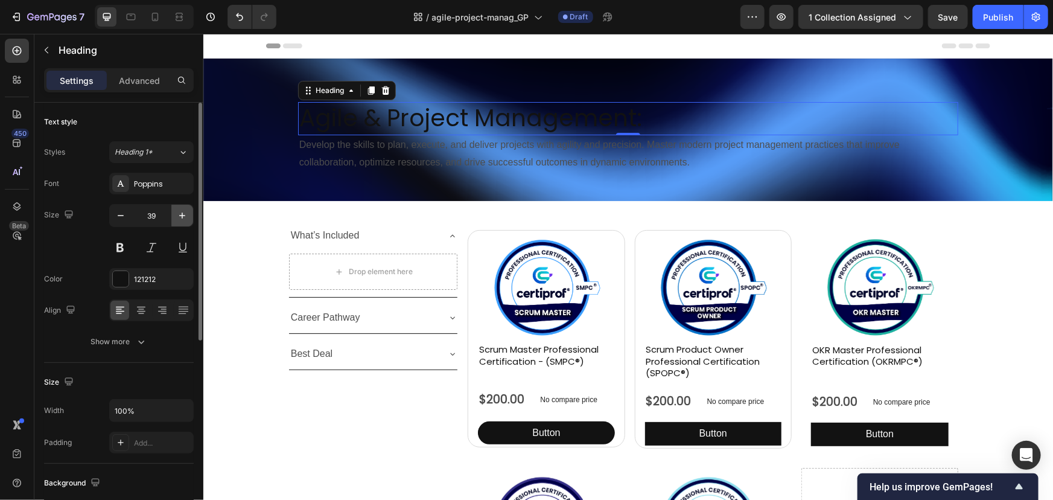
click at [177, 217] on icon "button" at bounding box center [182, 215] width 12 height 12
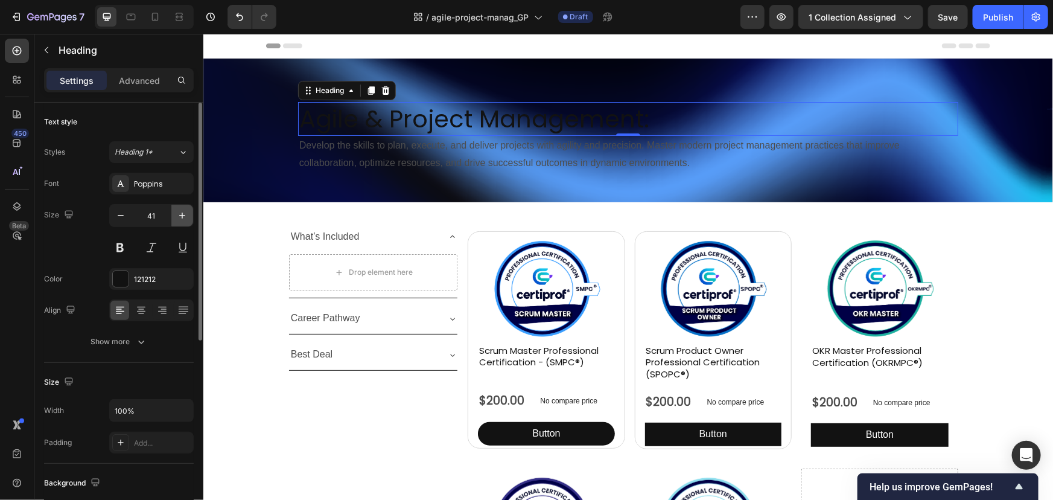
click at [177, 217] on icon "button" at bounding box center [182, 215] width 12 height 12
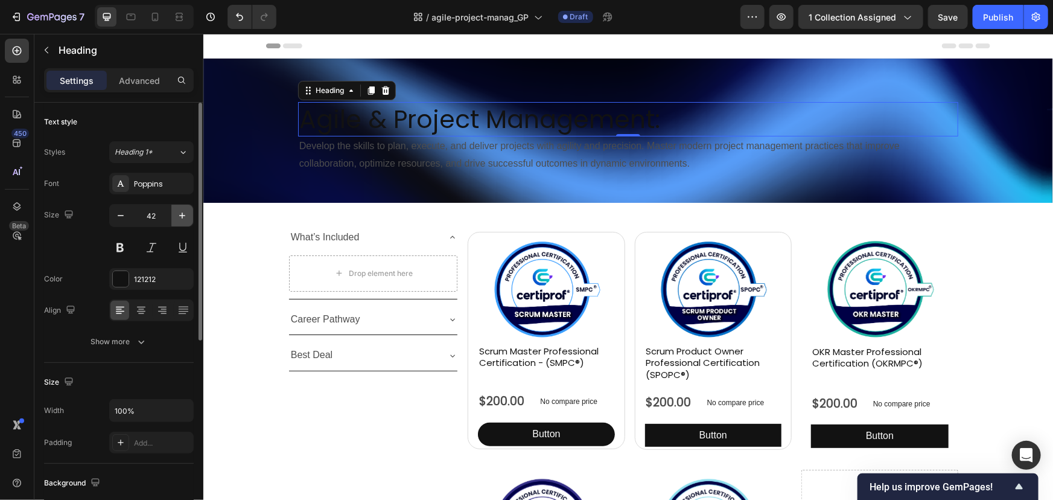
click at [177, 217] on icon "button" at bounding box center [182, 215] width 12 height 12
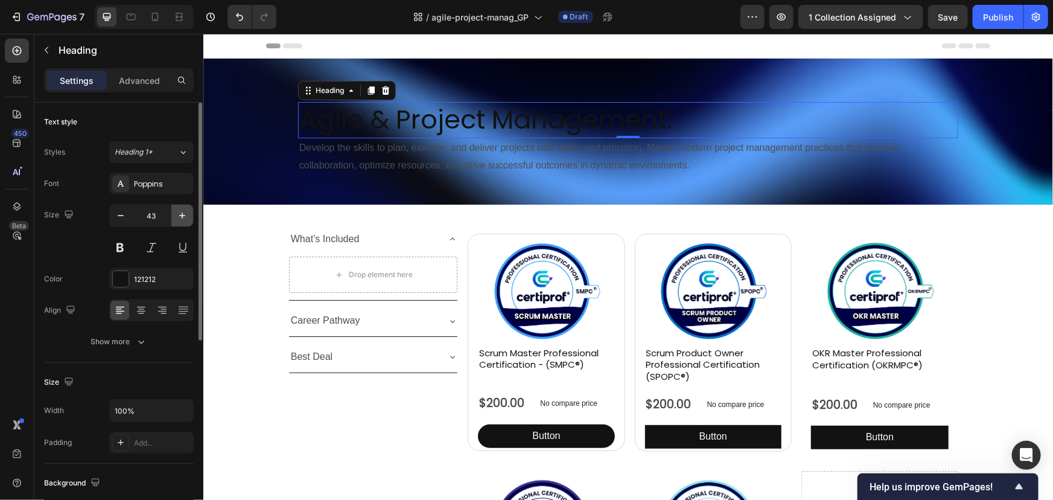
click at [177, 217] on icon "button" at bounding box center [182, 215] width 12 height 12
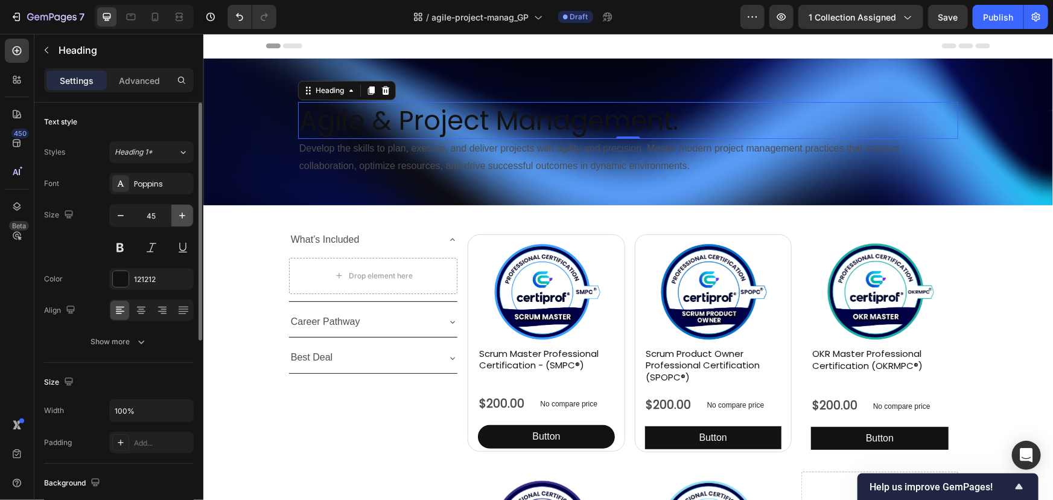
click at [177, 217] on icon "button" at bounding box center [182, 215] width 12 height 12
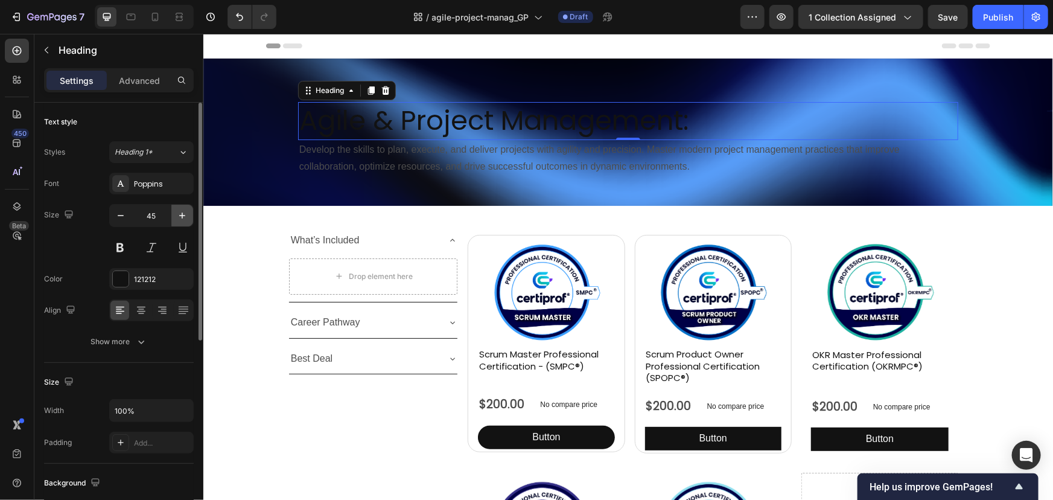
type input "46"
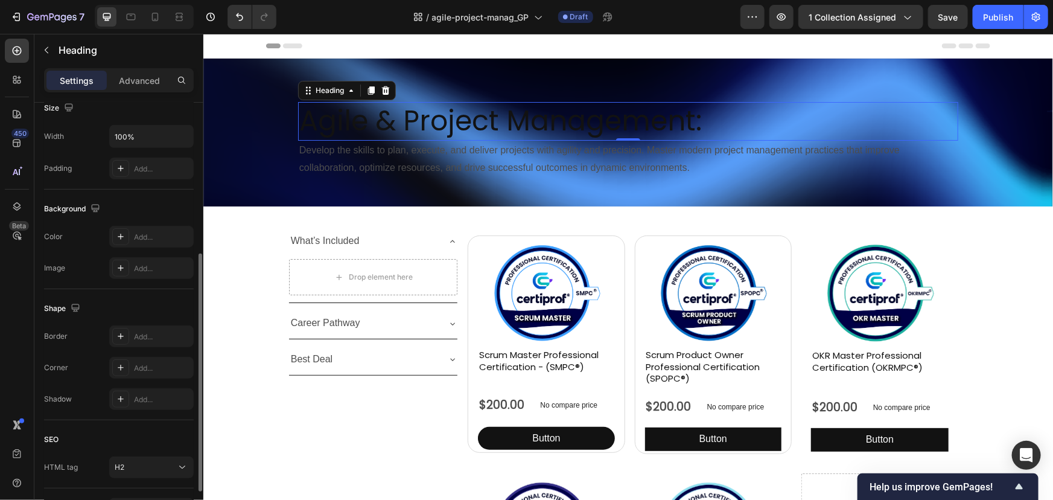
scroll to position [164, 0]
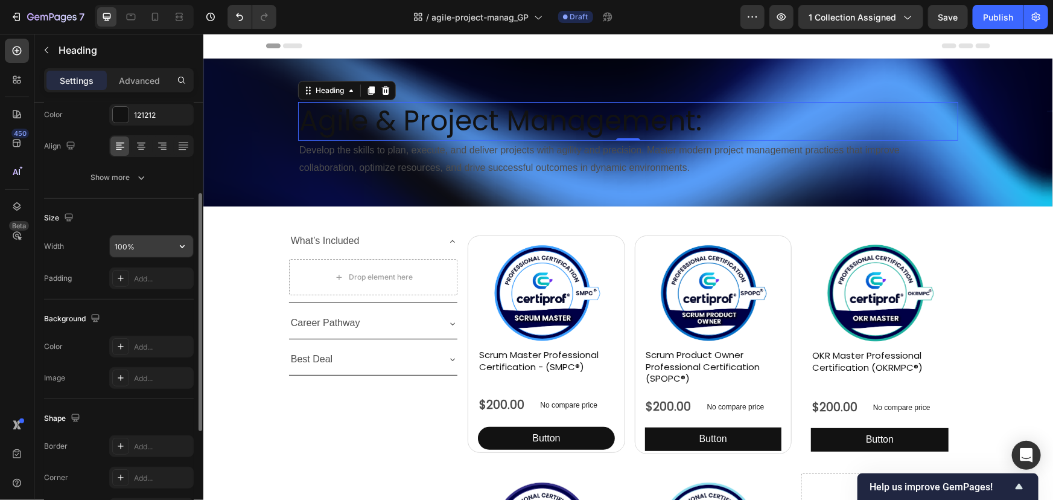
click at [126, 243] on input "100%" at bounding box center [151, 246] width 83 height 22
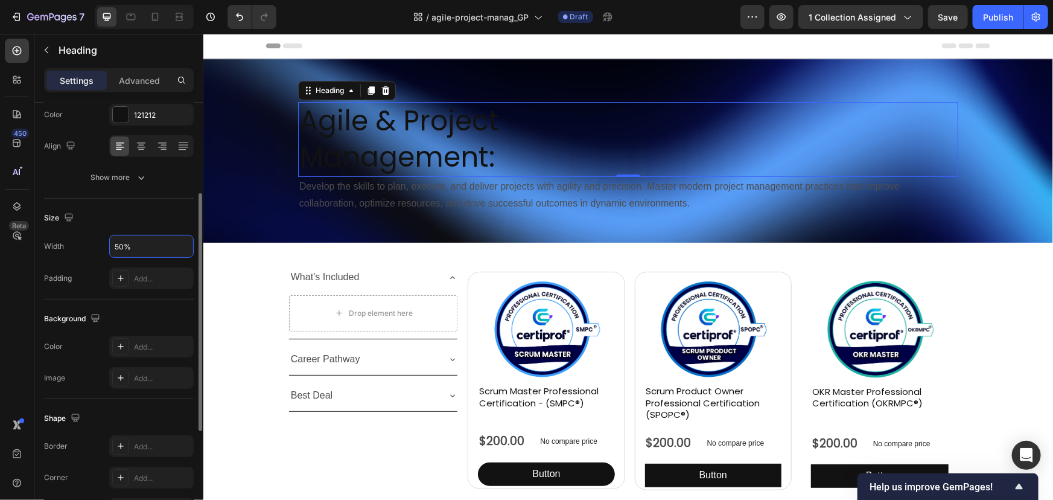
scroll to position [0, 0]
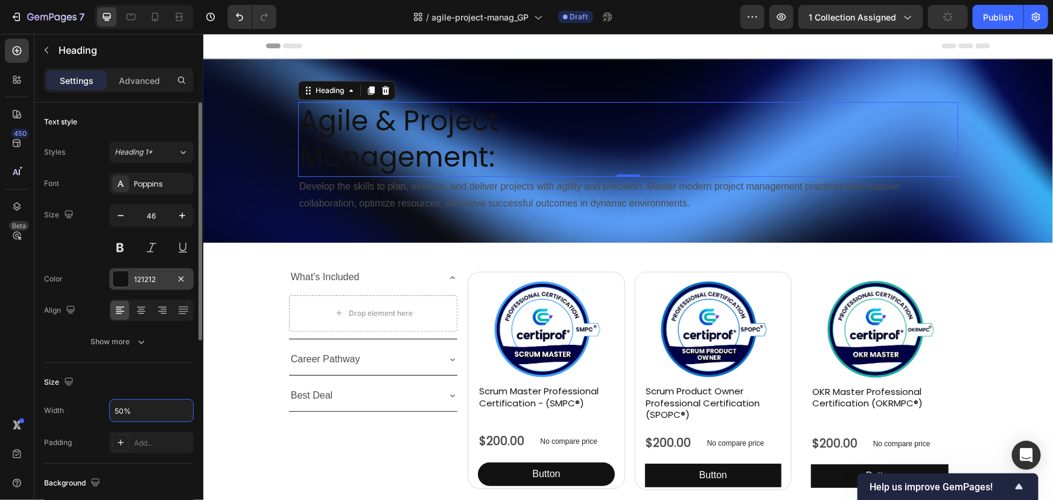
type input "50%"
click at [121, 277] on div at bounding box center [121, 279] width 16 height 16
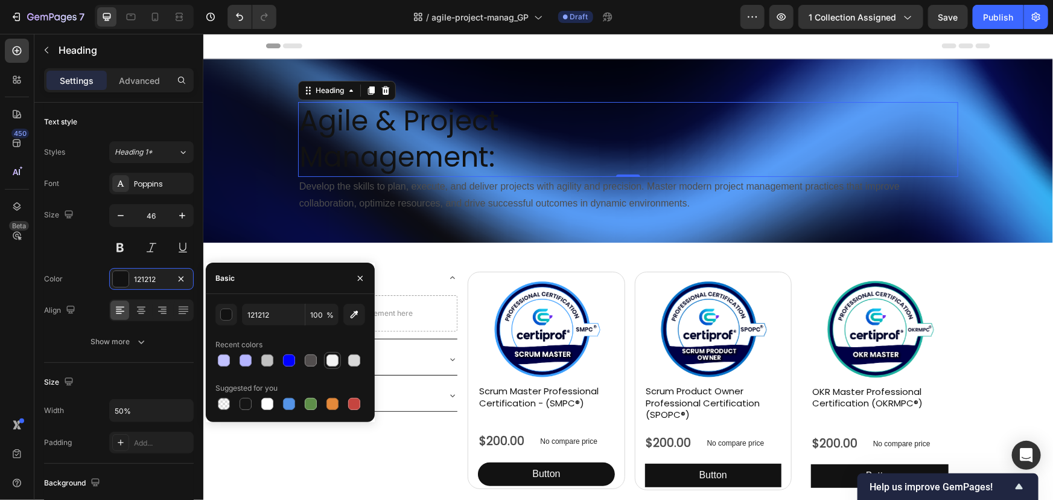
click at [331, 362] on div at bounding box center [332, 360] width 12 height 12
type input "F4F4F4"
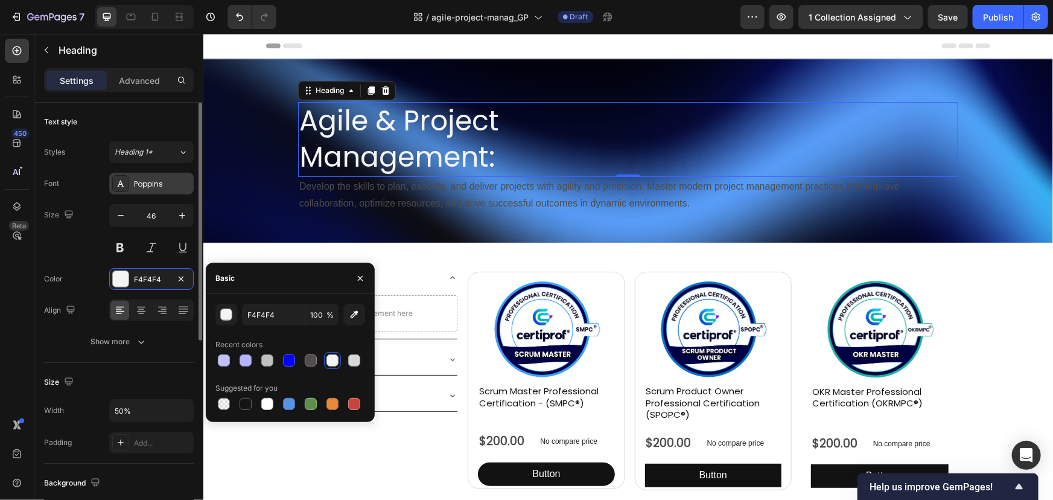
click at [123, 185] on icon at bounding box center [121, 184] width 10 height 10
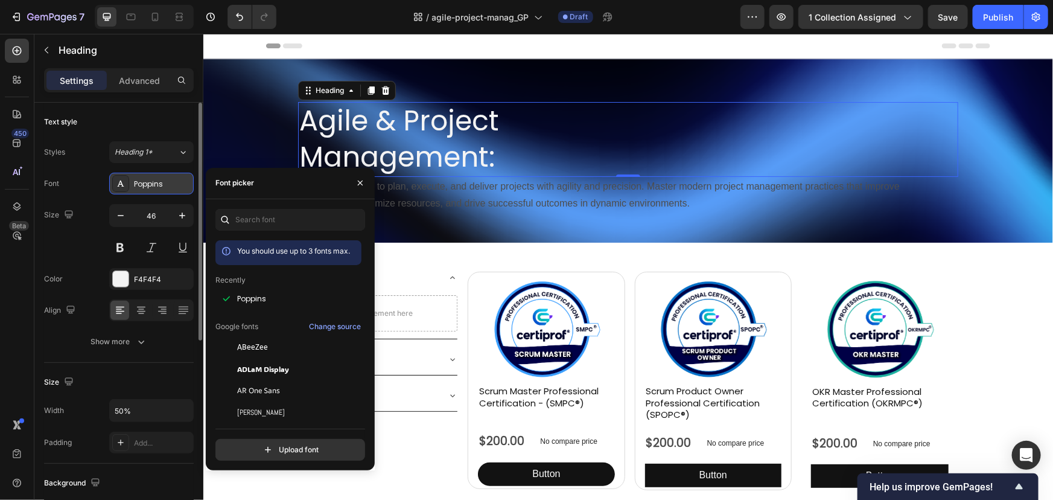
click at [123, 184] on icon at bounding box center [121, 184] width 10 height 10
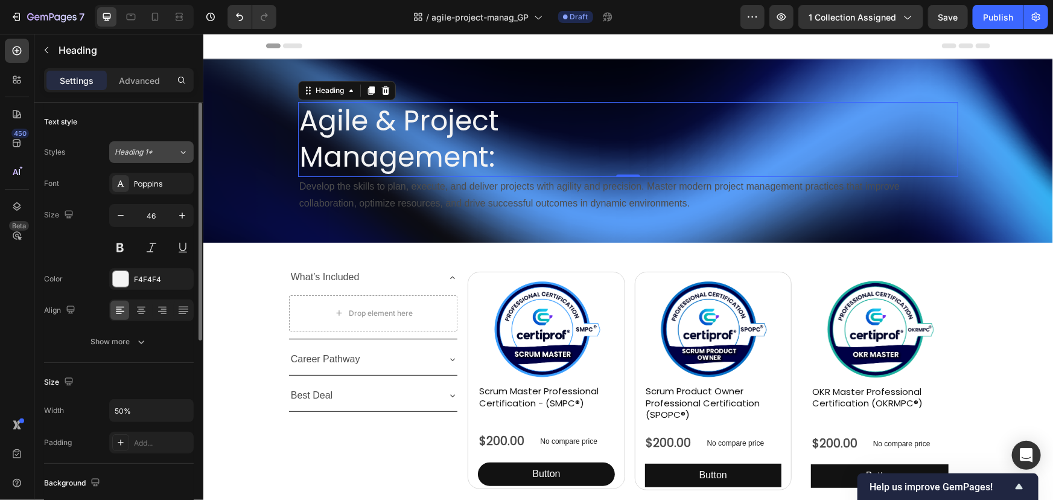
click at [145, 142] on button "Heading 1*" at bounding box center [151, 152] width 84 height 22
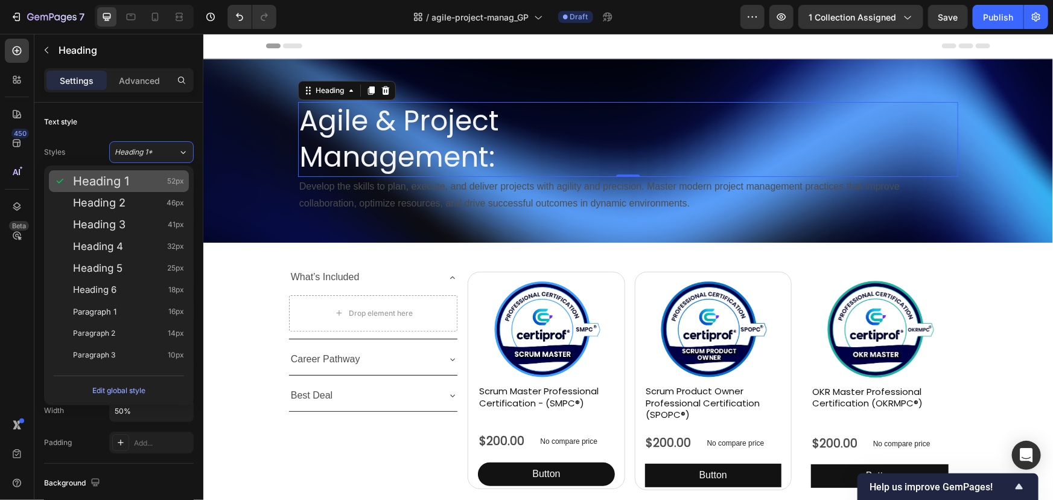
click at [130, 175] on div "Heading 1 52px" at bounding box center [128, 181] width 111 height 12
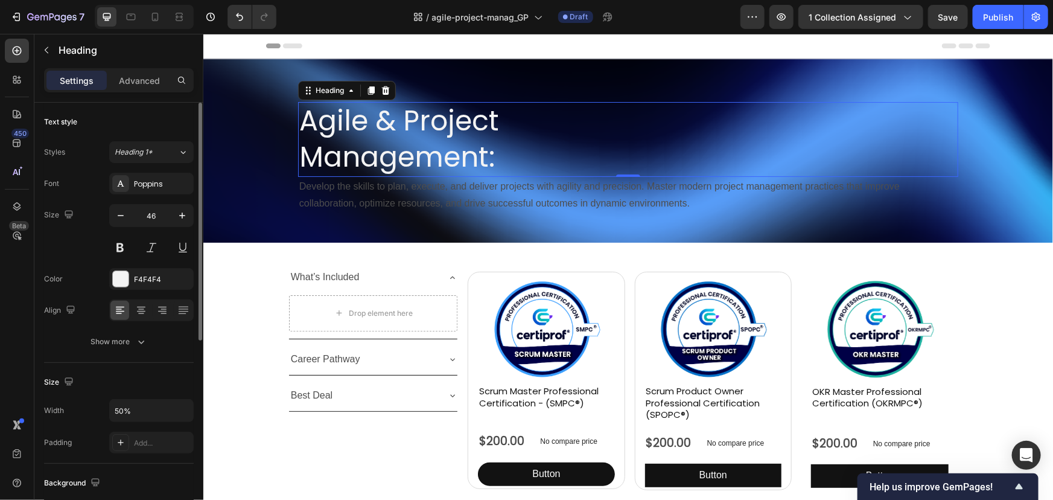
scroll to position [351, 0]
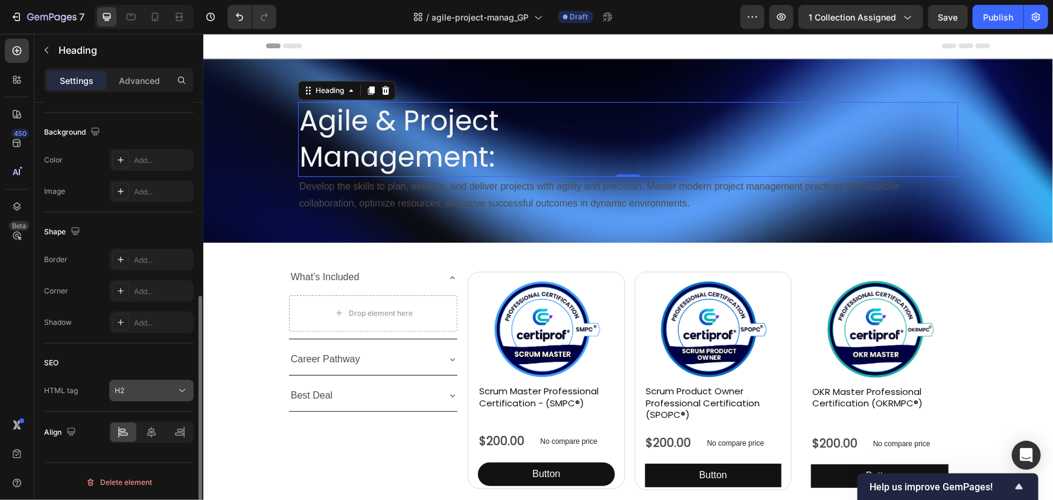
click at [148, 389] on div "H2" at bounding box center [146, 390] width 62 height 11
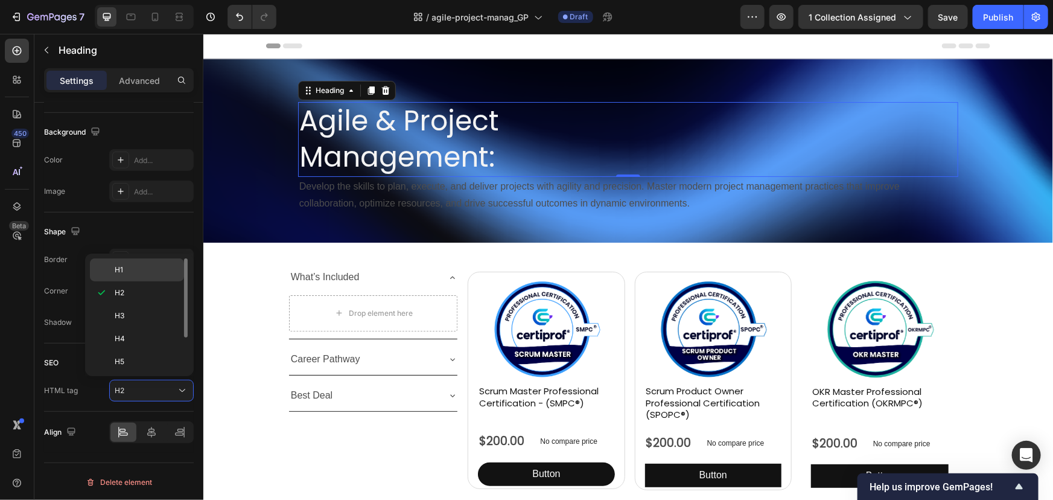
click at [131, 263] on div "H1" at bounding box center [137, 269] width 94 height 23
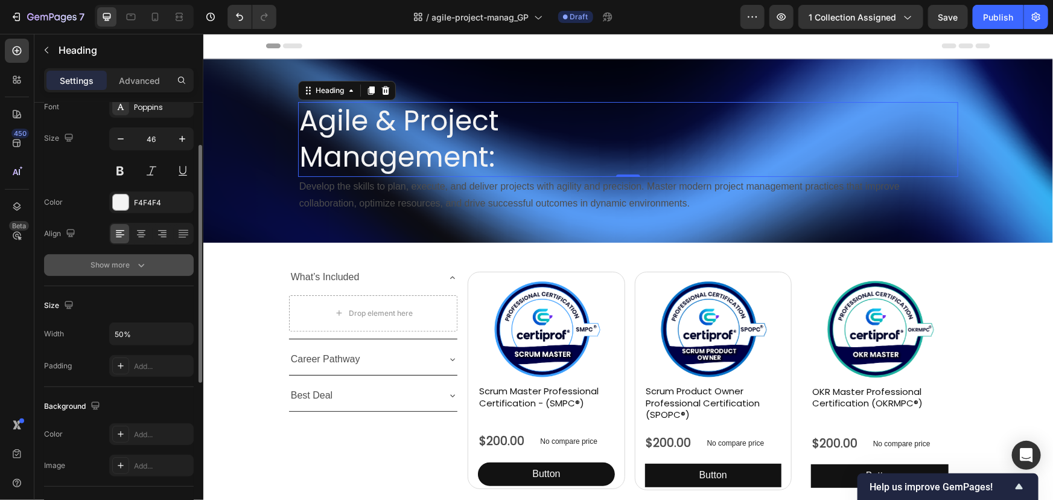
scroll to position [22, 0]
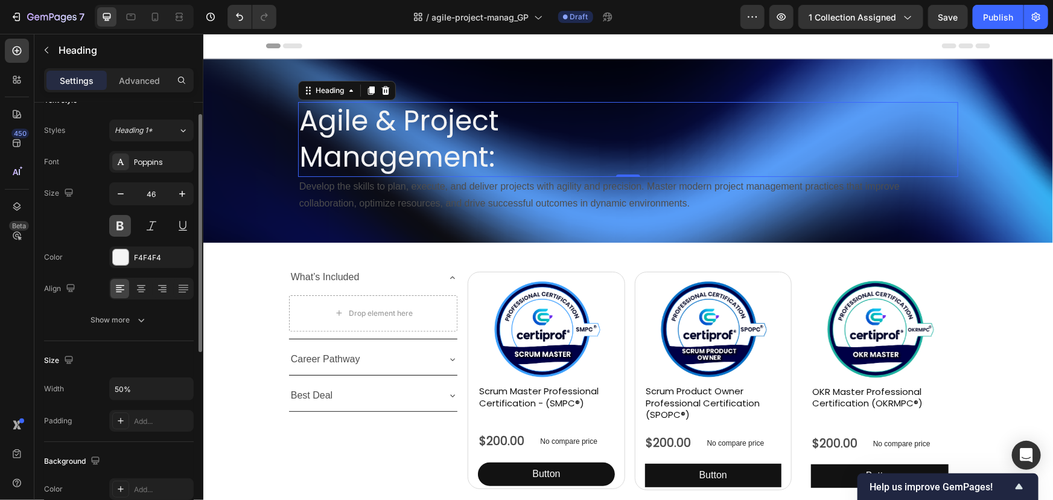
click at [120, 224] on button at bounding box center [120, 226] width 22 height 22
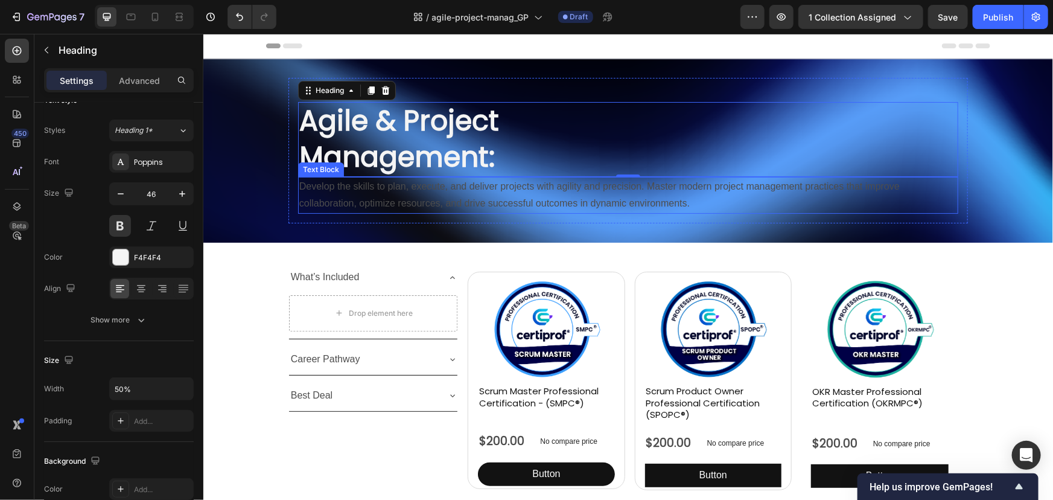
click at [409, 197] on p "Develop the skills to plan, execute, and deliver projects with agility and prec…" at bounding box center [628, 194] width 658 height 35
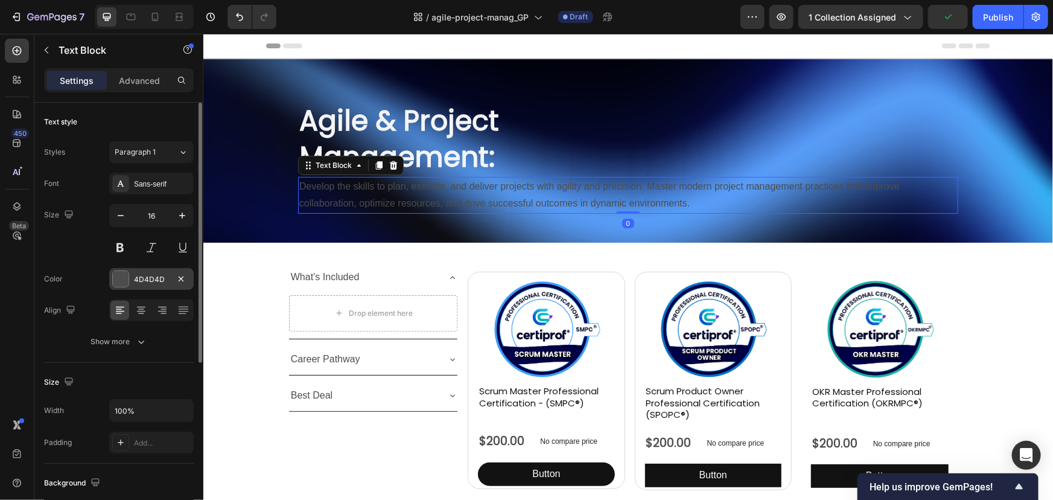
click at [121, 282] on div at bounding box center [121, 279] width 16 height 16
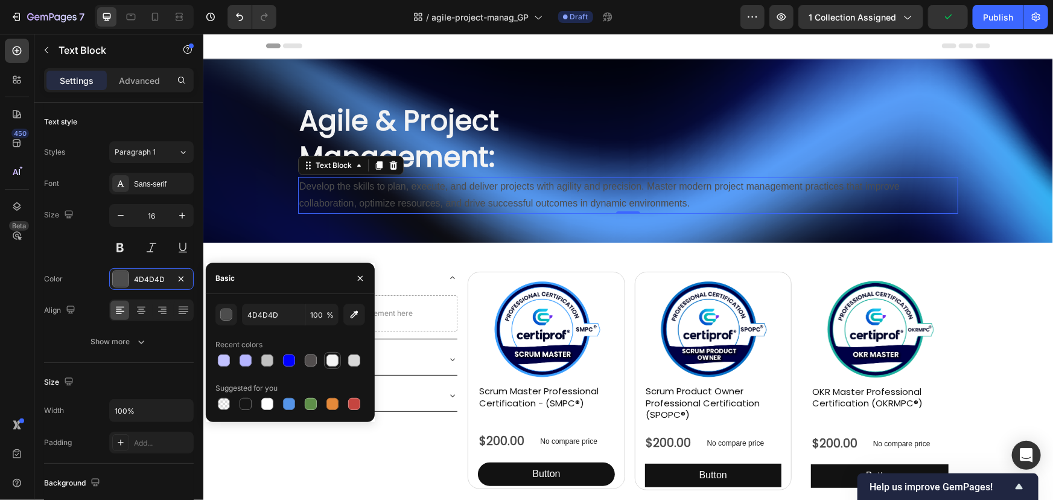
click at [332, 362] on div at bounding box center [332, 360] width 12 height 12
type input "F4F4F4"
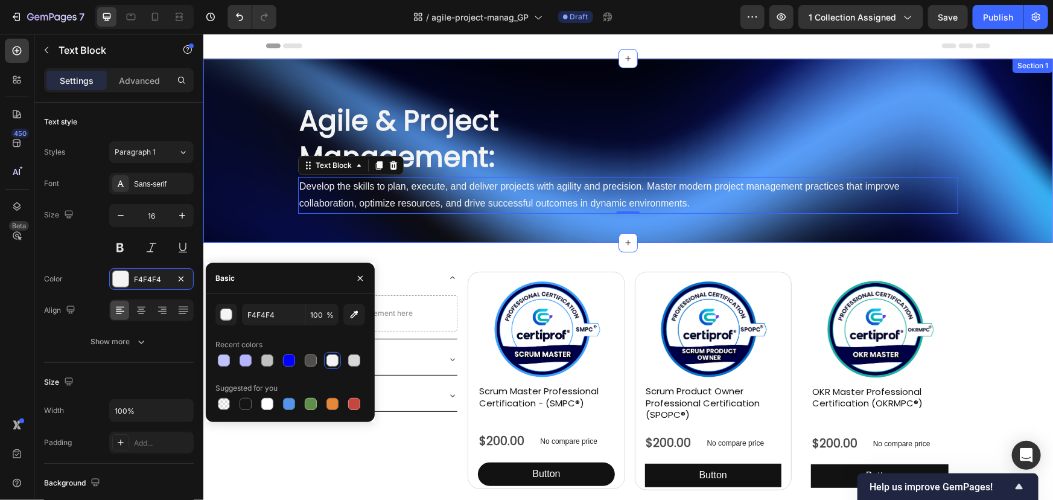
click at [479, 227] on div "Agile & Project Management: Heading Develop the skills to plan, execute, and de…" at bounding box center [628, 150] width 850 height 184
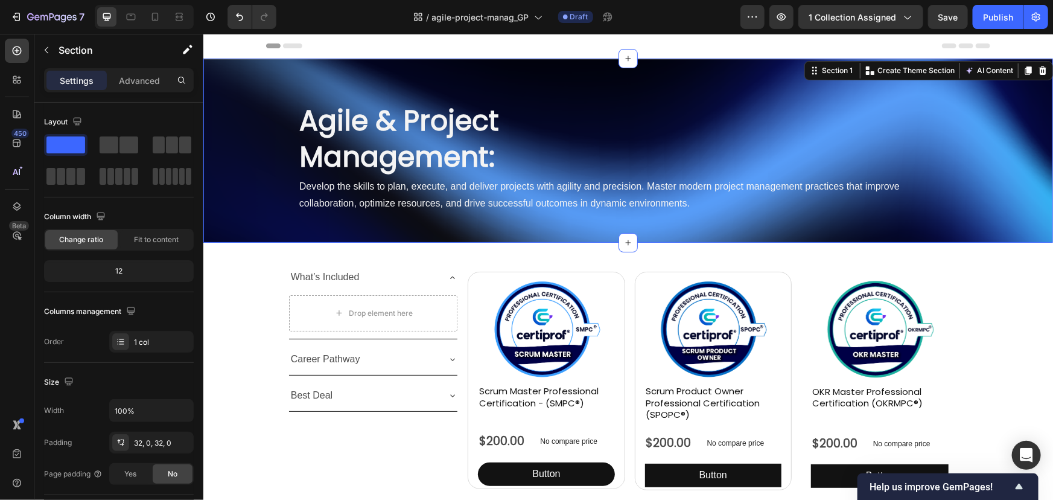
drag, startPoint x: 251, startPoint y: 188, endPoint x: 372, endPoint y: 322, distance: 180.3
click at [251, 188] on div "Agile & Project Management: Heading Develop the skills to plan, execute, and de…" at bounding box center [628, 149] width 850 height 145
click at [631, 190] on p "Develop the skills to plan, execute, and deliver projects with agility and prec…" at bounding box center [628, 194] width 658 height 35
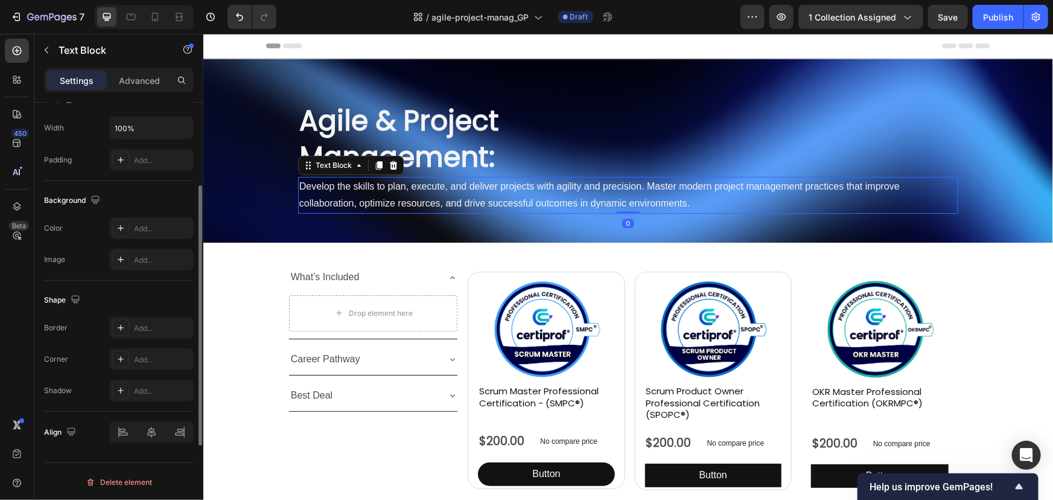
scroll to position [173, 0]
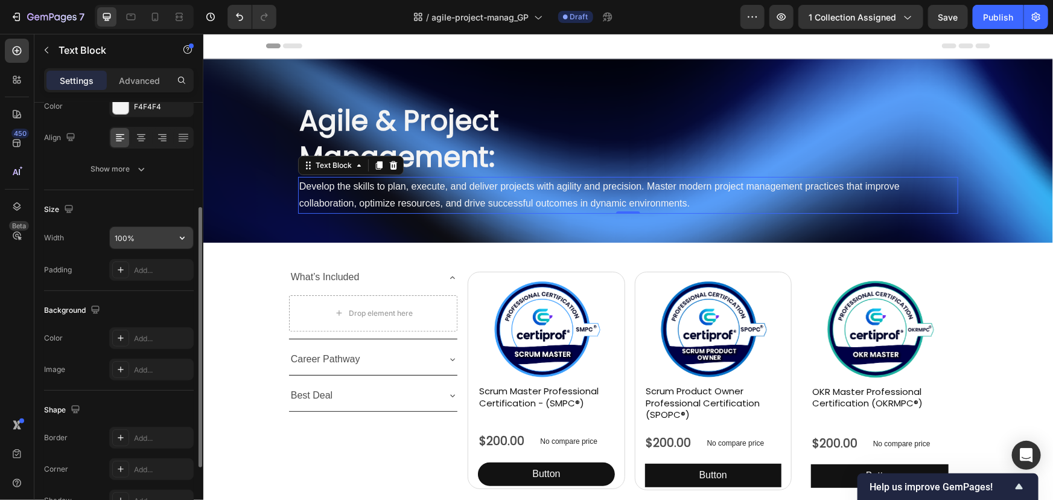
click at [118, 238] on input "100%" at bounding box center [151, 238] width 83 height 22
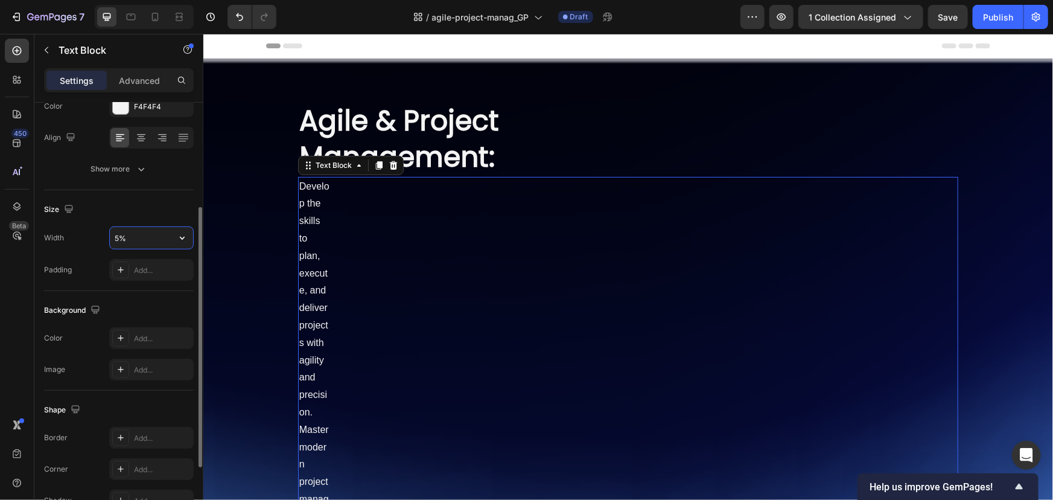
type input "50%"
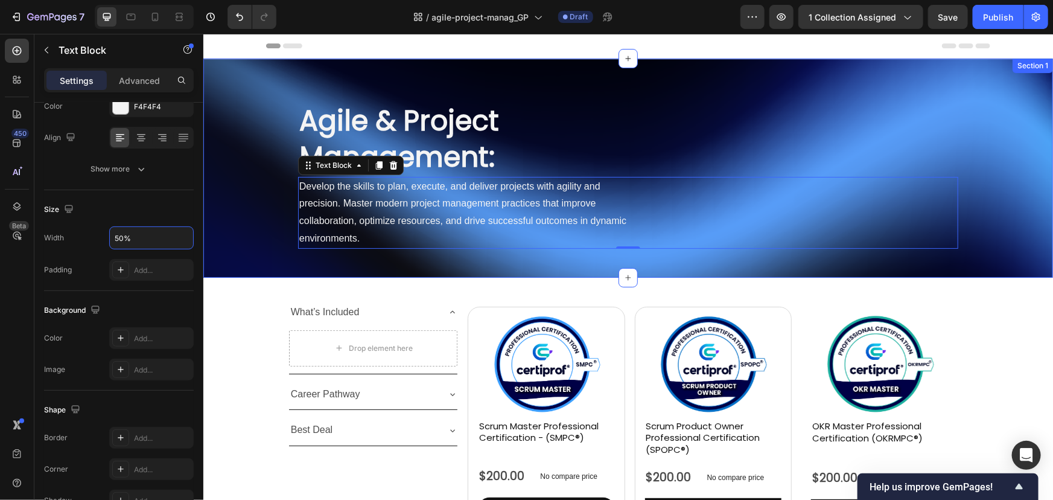
click at [241, 213] on div "Agile & Project Management: Heading Develop the skills to plan, execute, and de…" at bounding box center [628, 167] width 850 height 180
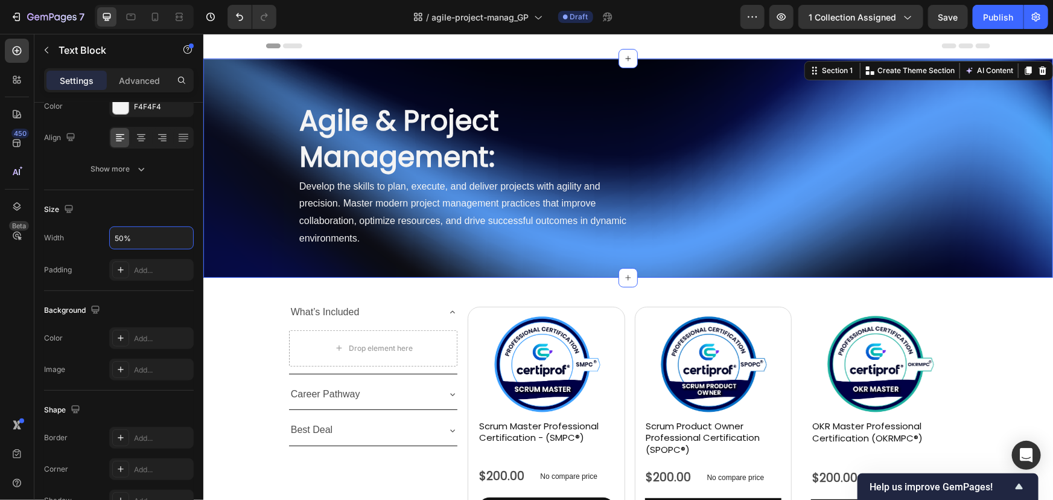
scroll to position [0, 0]
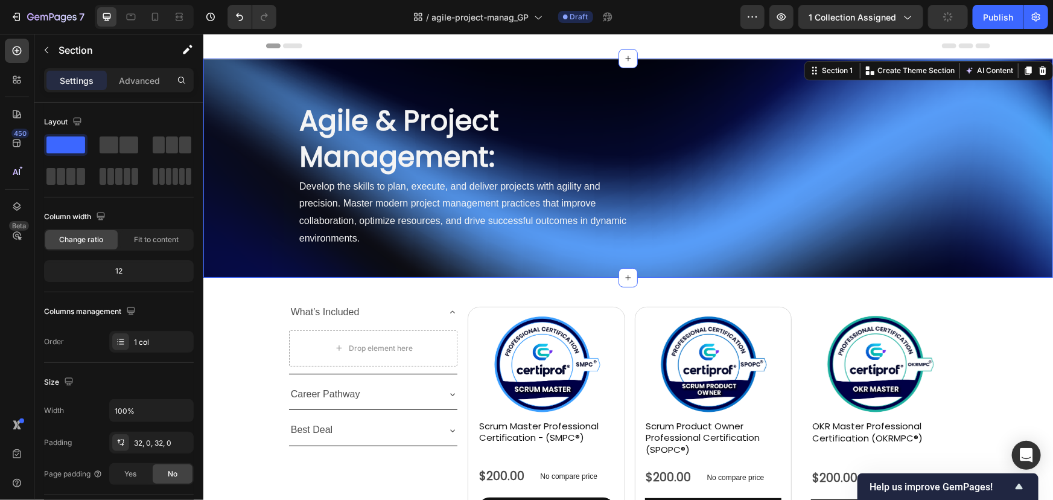
click at [264, 230] on div "Agile & Project Management: Heading Develop the skills to plan, execute, and de…" at bounding box center [628, 167] width 850 height 180
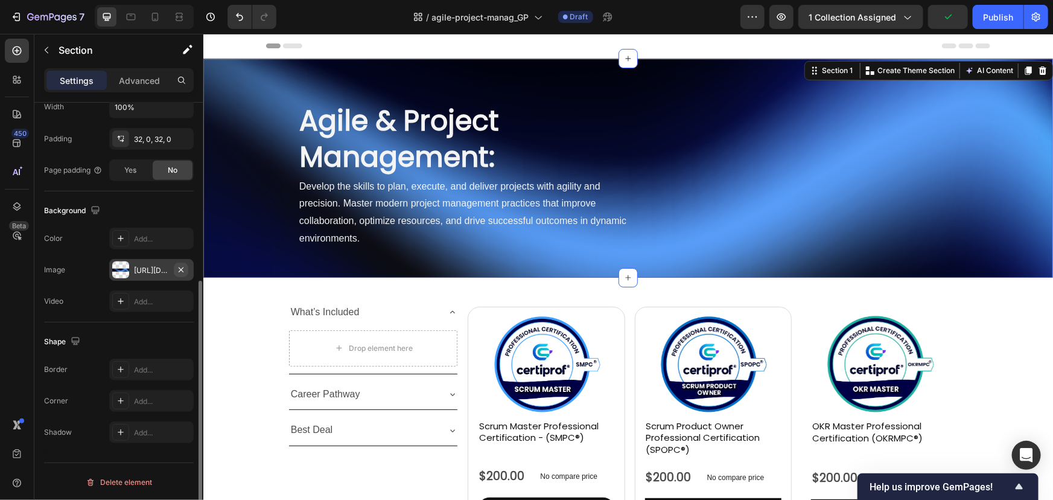
click at [179, 268] on icon "button" at bounding box center [181, 270] width 10 height 10
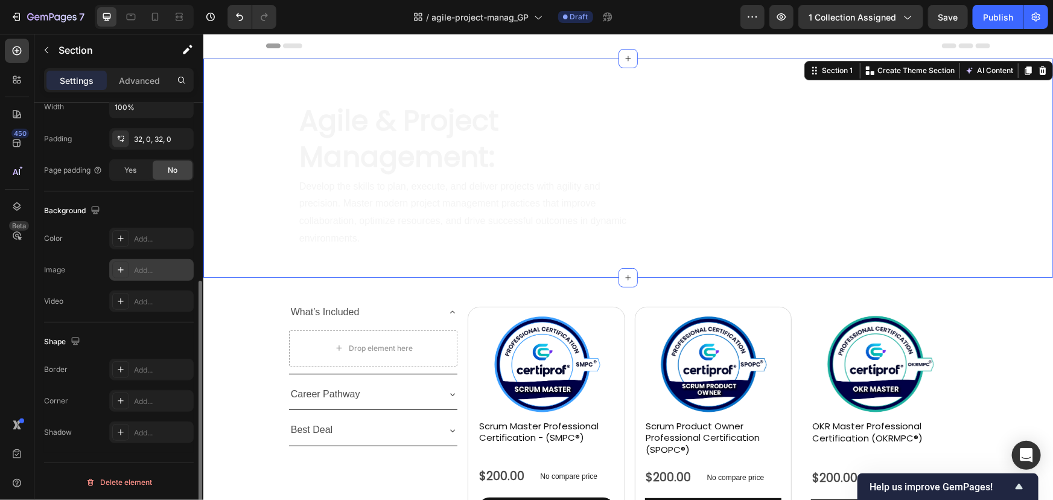
click at [138, 270] on div "Add..." at bounding box center [162, 270] width 57 height 11
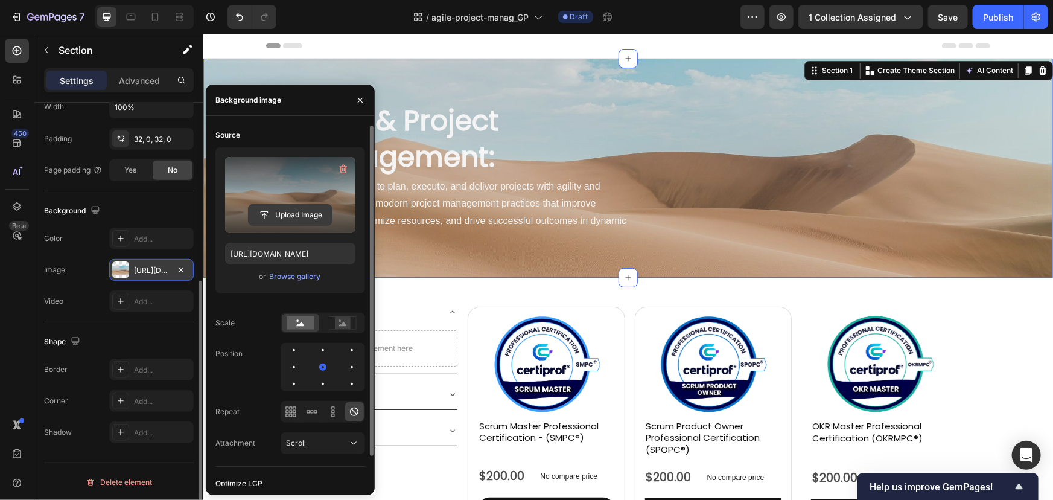
click at [293, 224] on input "file" at bounding box center [290, 215] width 83 height 21
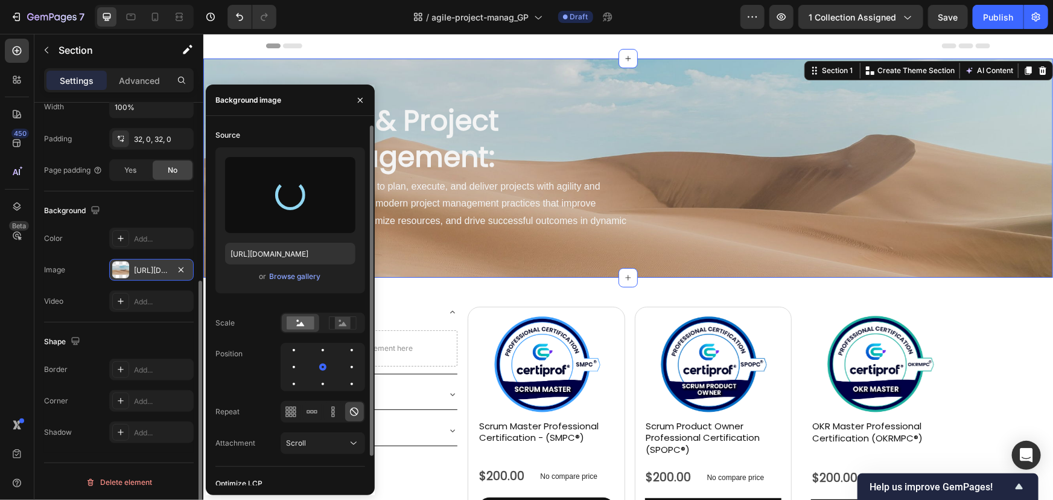
type input "https://cdn.shopify.com/s/files/1/0578/0884/6897/files/gempages_583539470792393…"
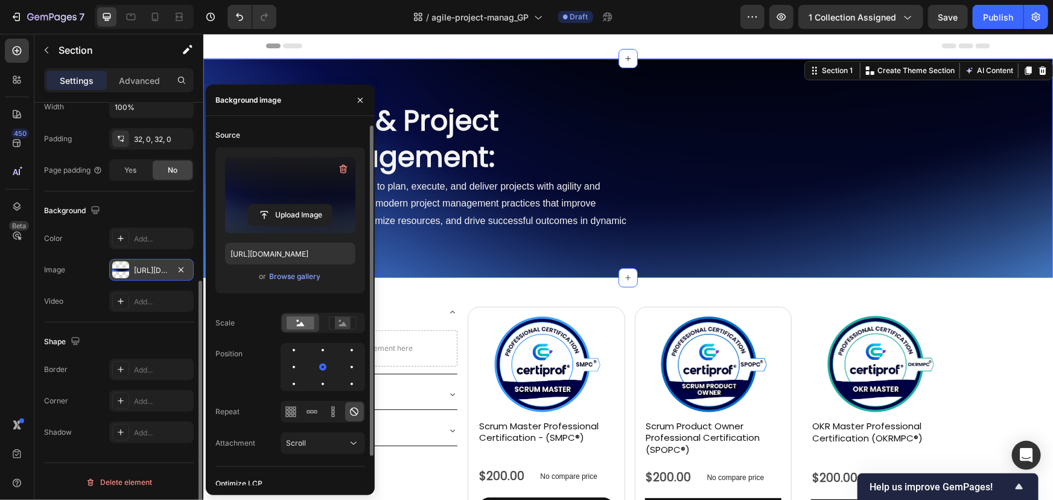
click at [473, 271] on div "Agile & Project Management: Heading Develop the skills to plan, execute, and de…" at bounding box center [628, 167] width 850 height 219
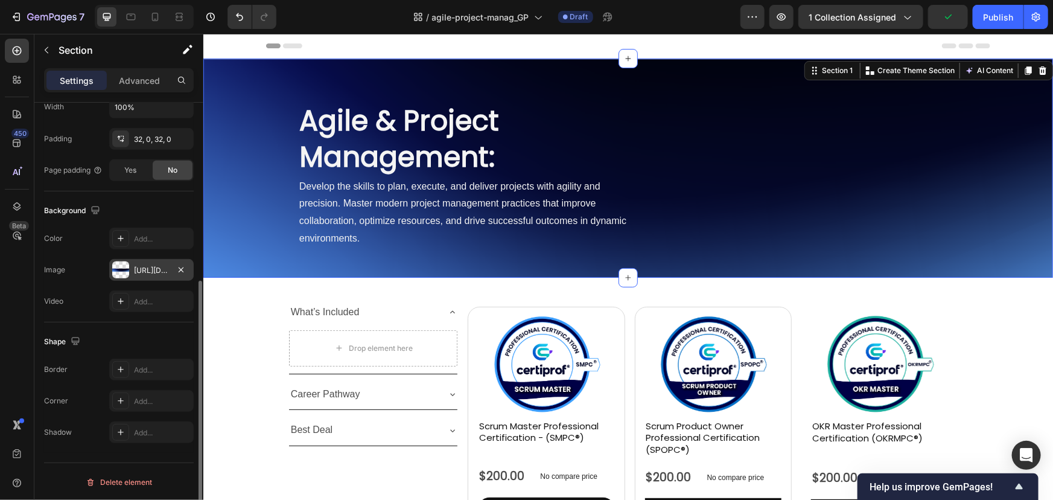
click at [153, 270] on div "https://cdn.shopify.com/s/files/1/0578/0884/6897/files/gempages_583539470792393…" at bounding box center [151, 270] width 35 height 11
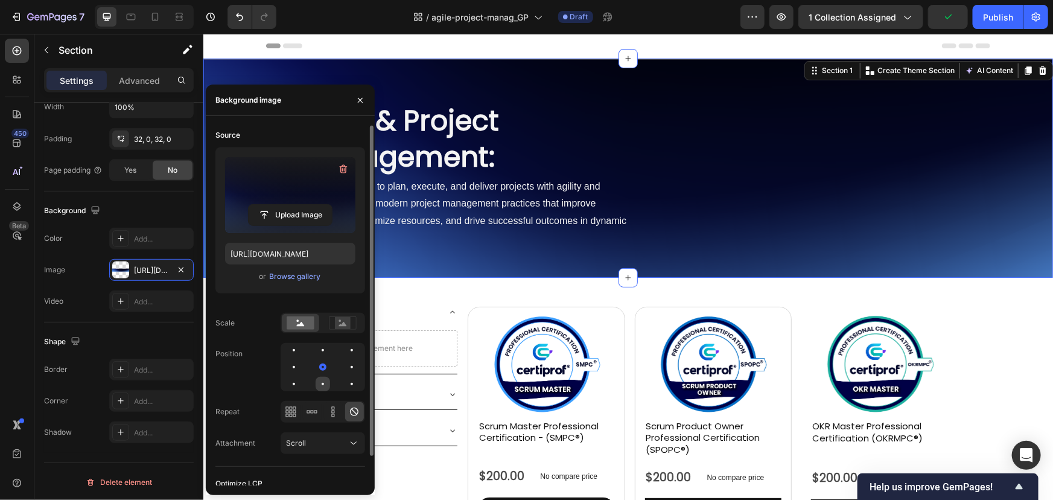
click at [323, 389] on div at bounding box center [323, 384] width 14 height 14
click at [354, 385] on div at bounding box center [352, 384] width 14 height 14
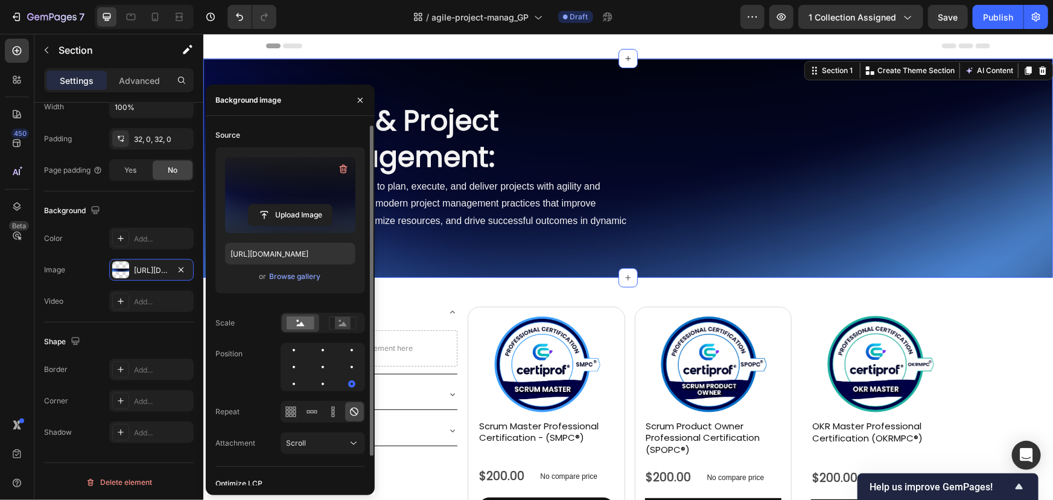
click at [285, 384] on div at bounding box center [323, 367] width 84 height 48
click at [292, 386] on div at bounding box center [294, 384] width 14 height 14
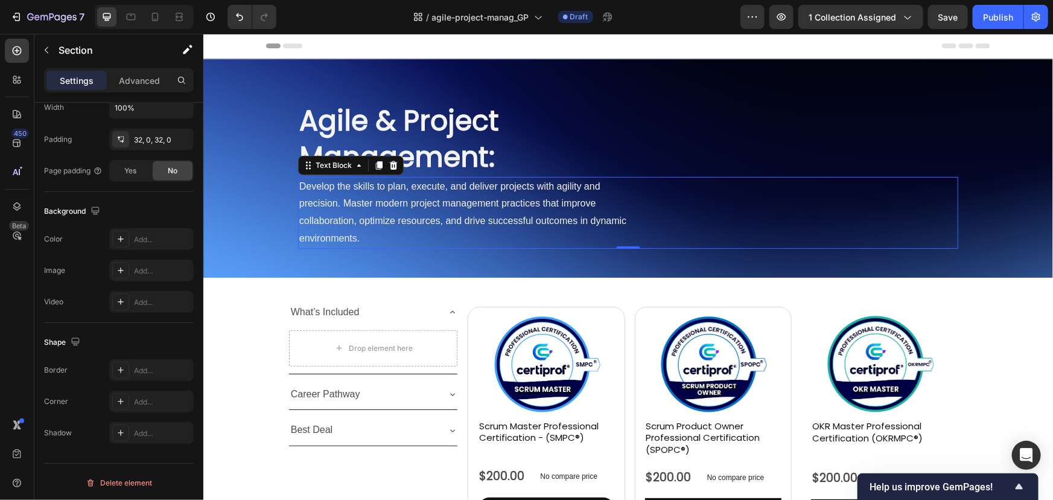
click at [422, 193] on p "Develop the skills to plan, execute, and deliver projects with agility and prec…" at bounding box center [463, 211] width 328 height 69
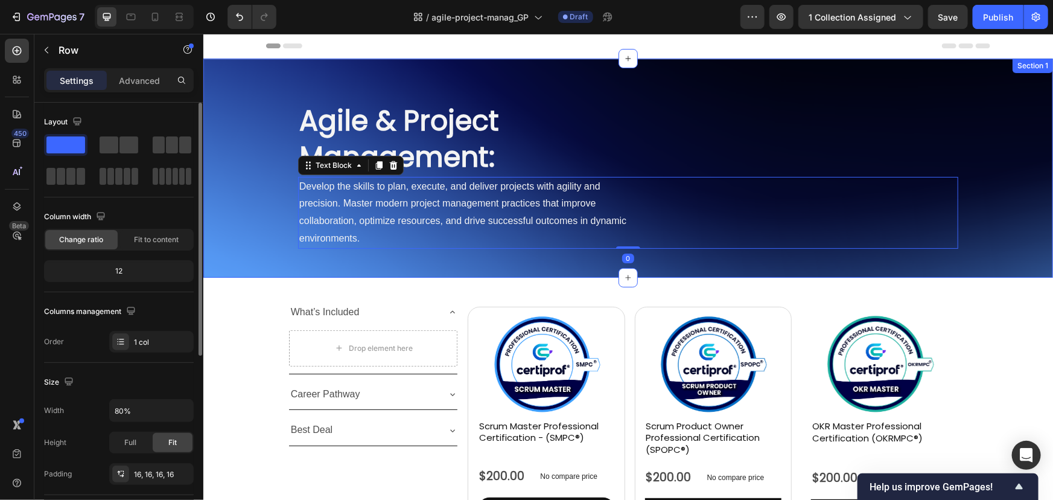
click at [343, 97] on div "Agile & Project Management: Heading Develop the skills to plan, execute, and de…" at bounding box center [627, 167] width 660 height 161
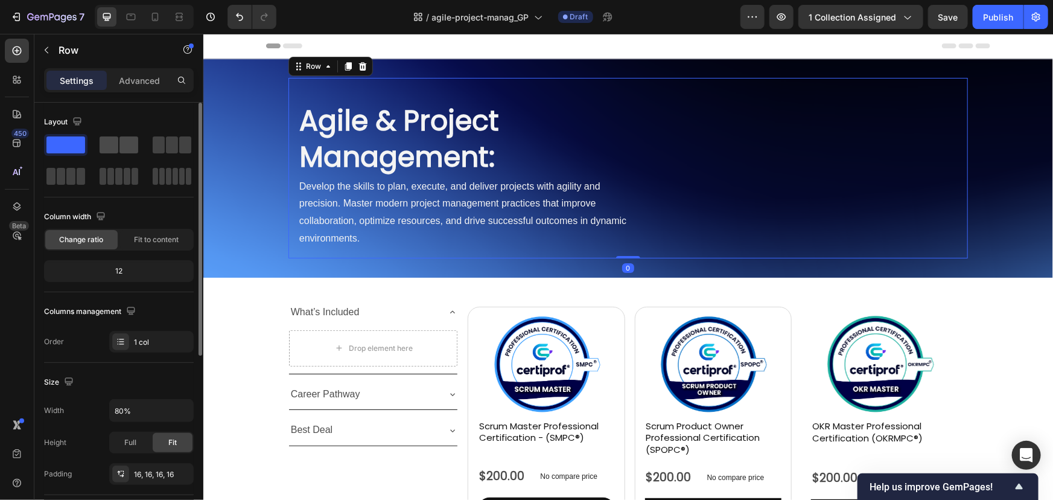
click at [129, 138] on span at bounding box center [128, 144] width 19 height 17
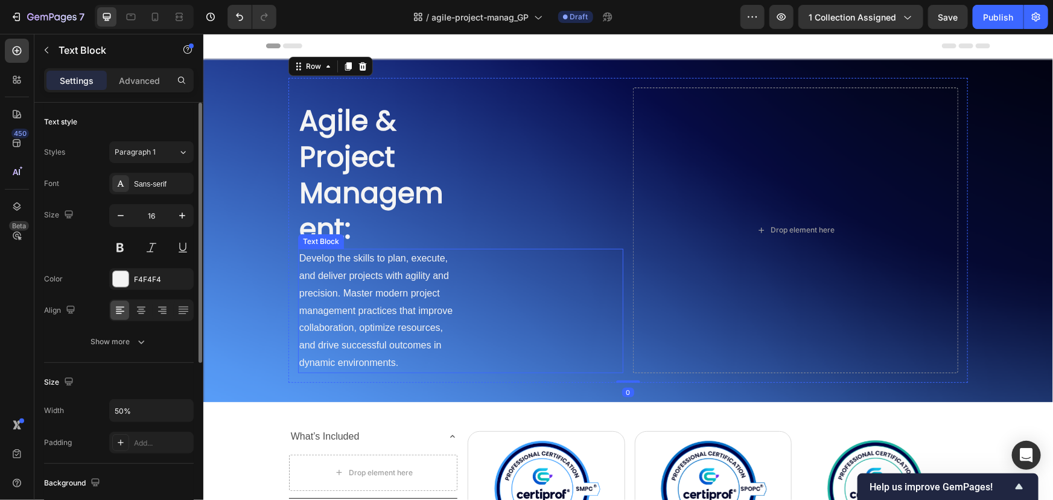
click at [346, 283] on p "Develop the skills to plan, execute, and deliver projects with agility and prec…" at bounding box center [379, 310] width 161 height 122
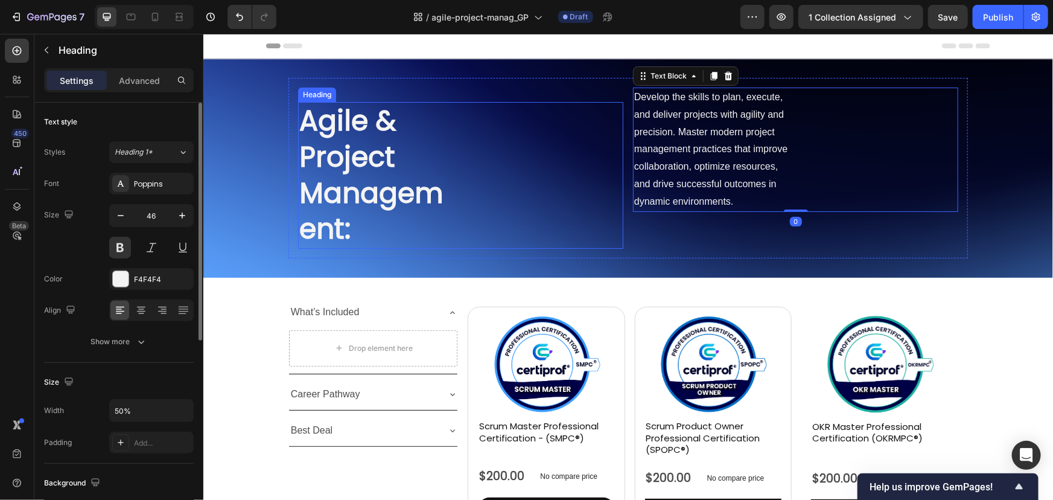
click at [533, 177] on div "Agile & Project Management:" at bounding box center [459, 174] width 325 height 147
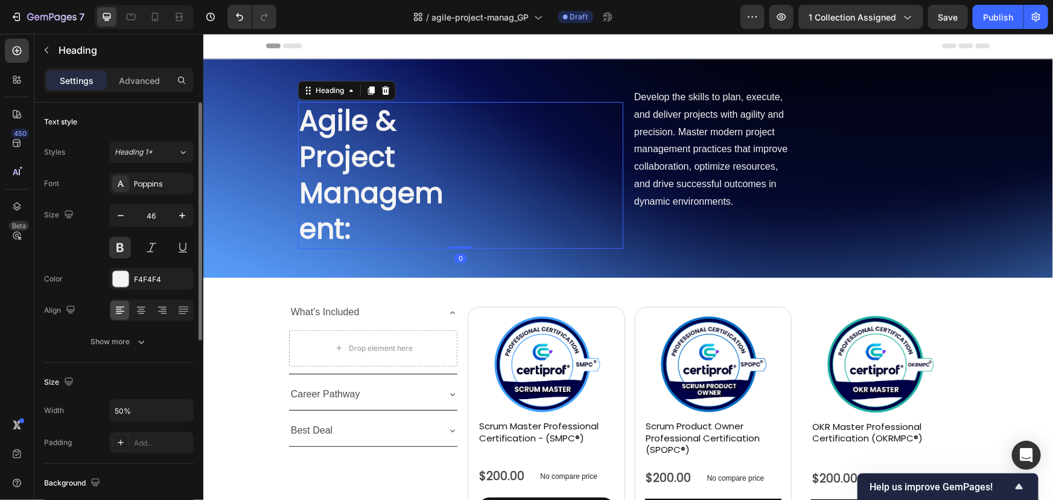
scroll to position [164, 0]
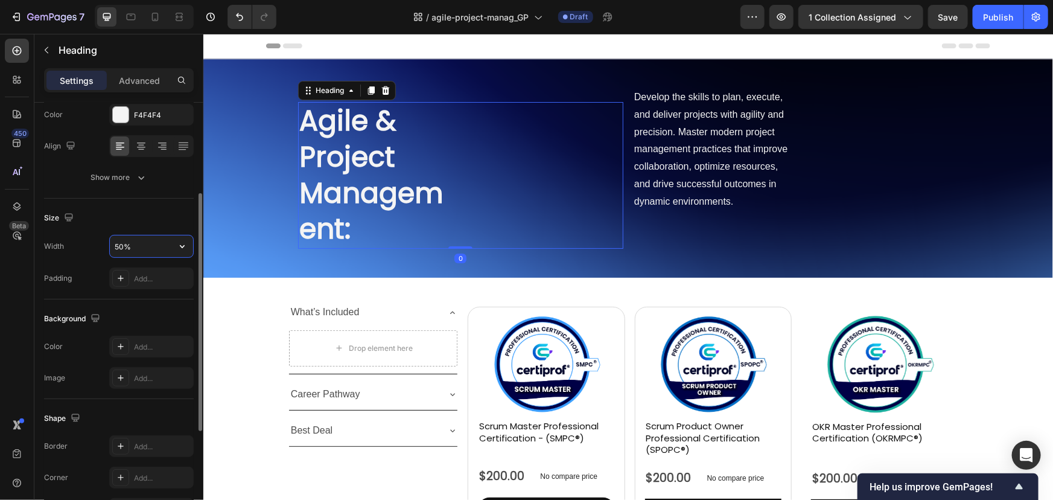
click at [118, 240] on input "50%" at bounding box center [151, 246] width 83 height 22
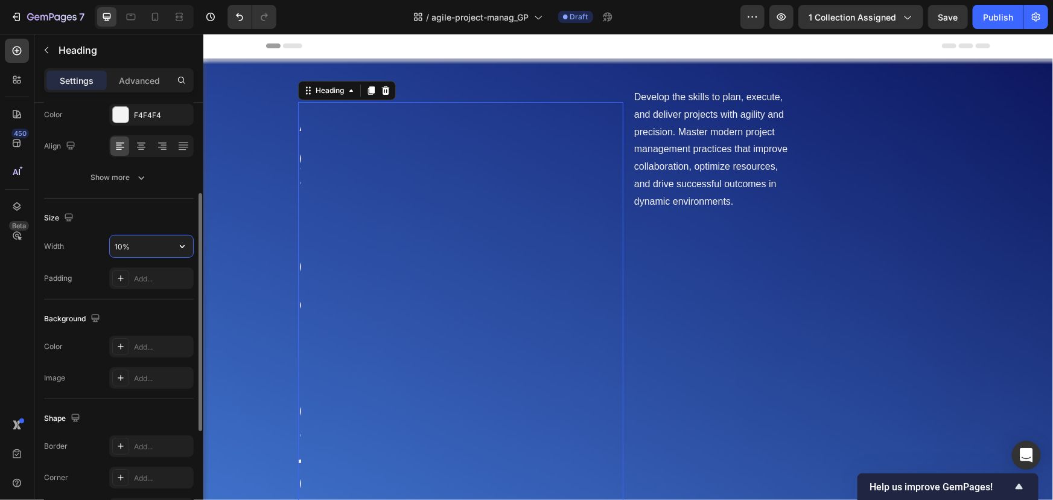
type input "100%"
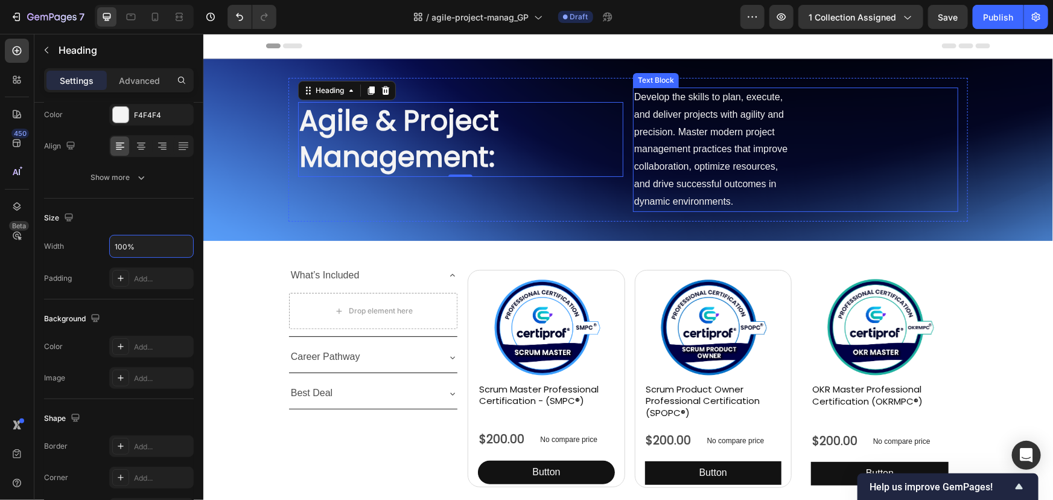
click at [692, 154] on p "Develop the skills to plan, execute, and deliver projects with agility and prec…" at bounding box center [714, 149] width 161 height 122
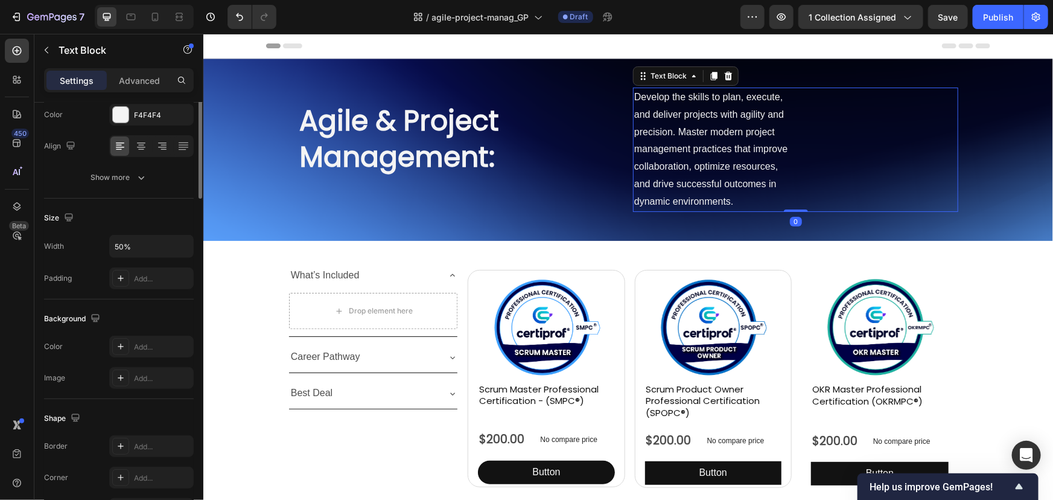
scroll to position [0, 0]
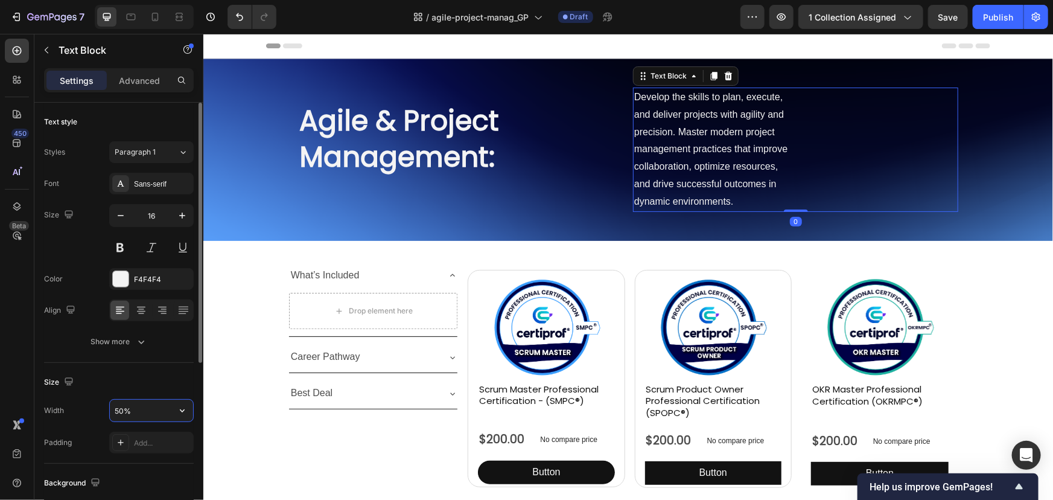
click at [121, 413] on input "50%" at bounding box center [151, 410] width 83 height 22
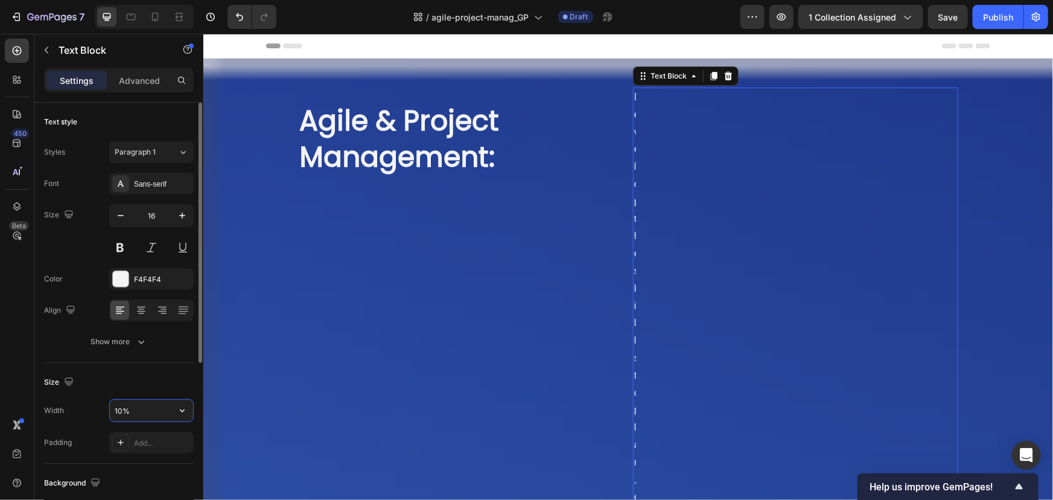
type input "100%"
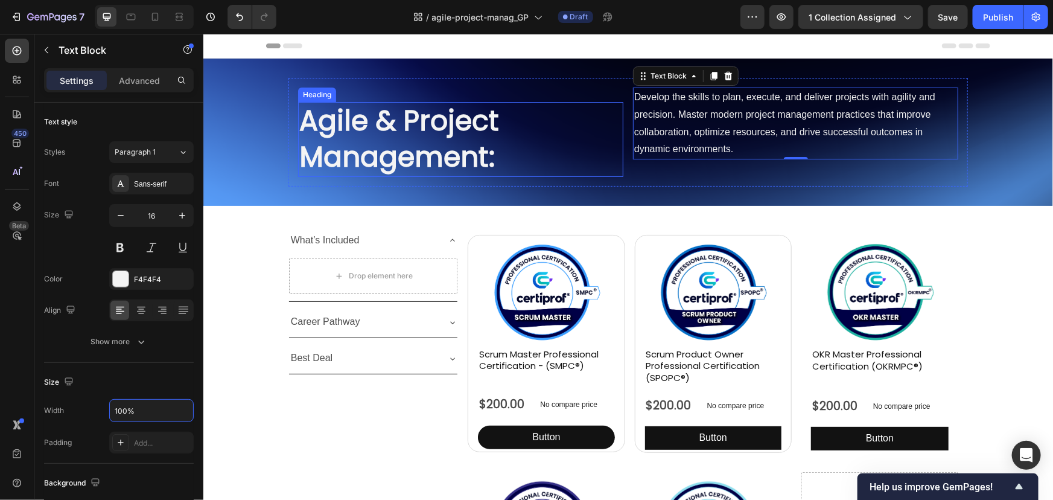
click at [536, 150] on h1 "Agile & Project Management:" at bounding box center [459, 138] width 325 height 75
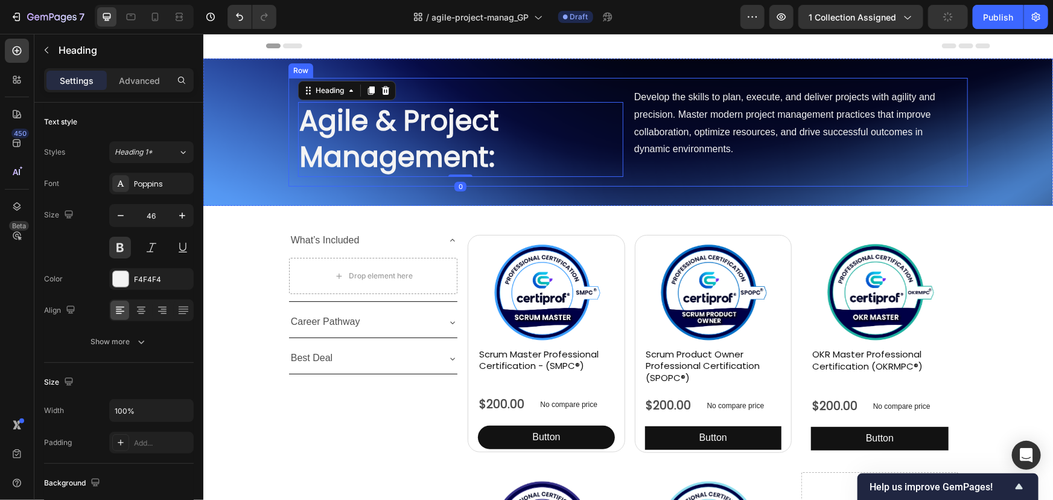
click at [637, 184] on div "Agile & Project Management: Heading 0 Develop the skills to plan, execute, and …" at bounding box center [627, 131] width 679 height 109
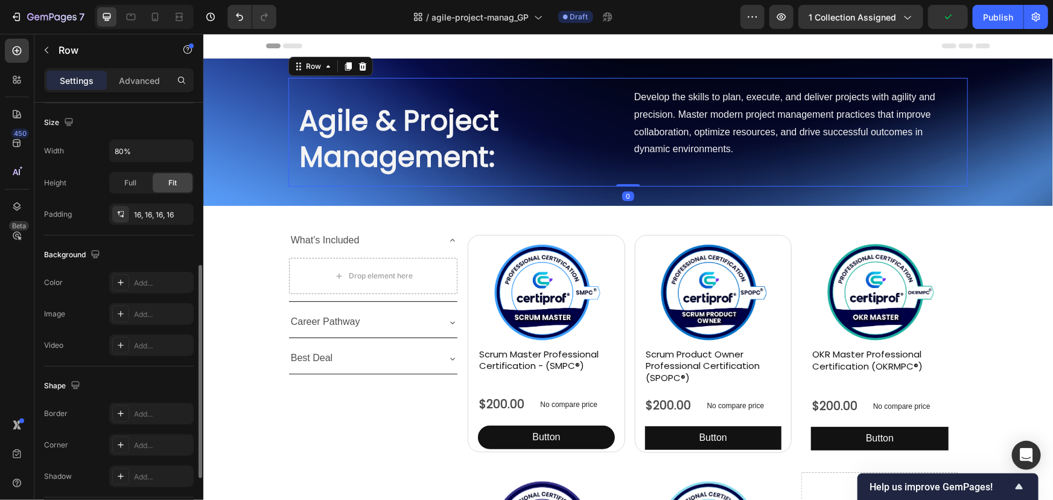
scroll to position [440, 0]
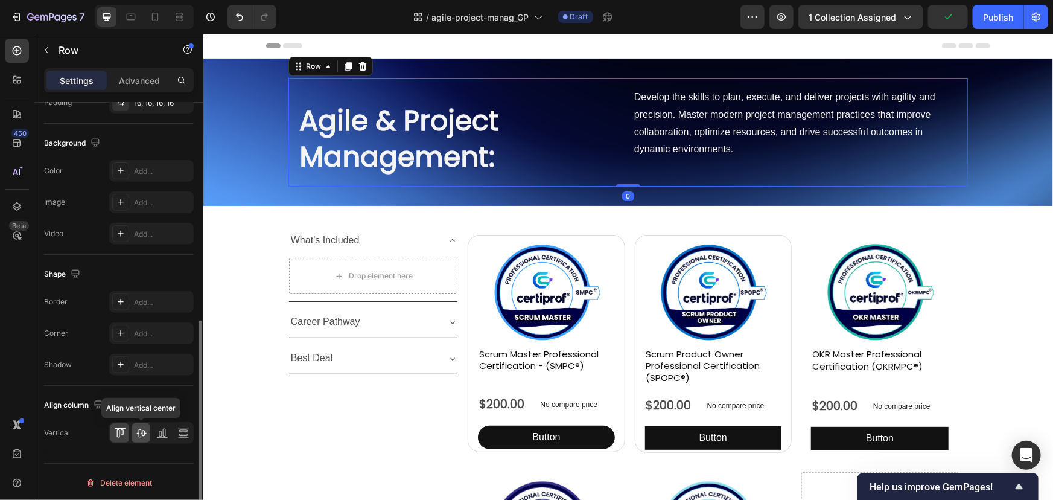
click at [144, 434] on icon at bounding box center [141, 433] width 10 height 8
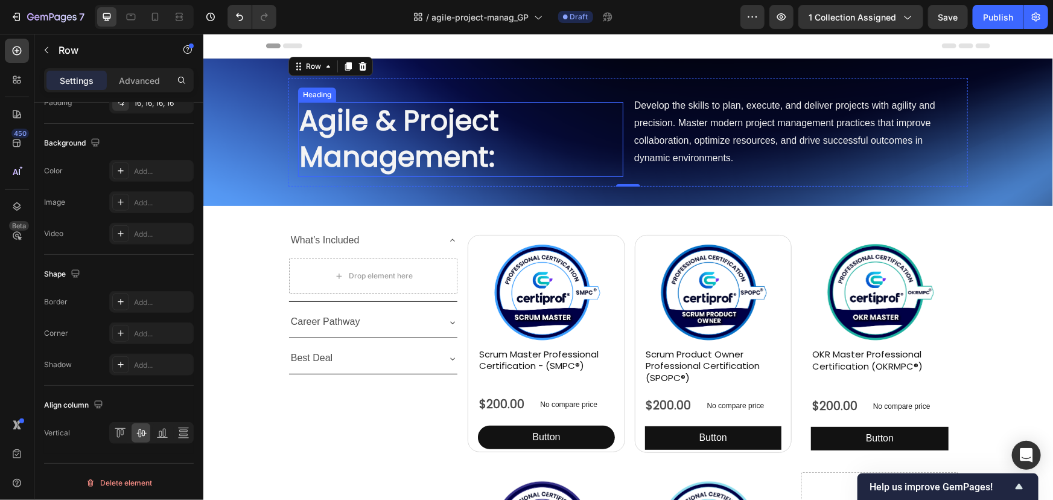
click at [509, 126] on h1 "Agile & Project Management:" at bounding box center [459, 138] width 325 height 75
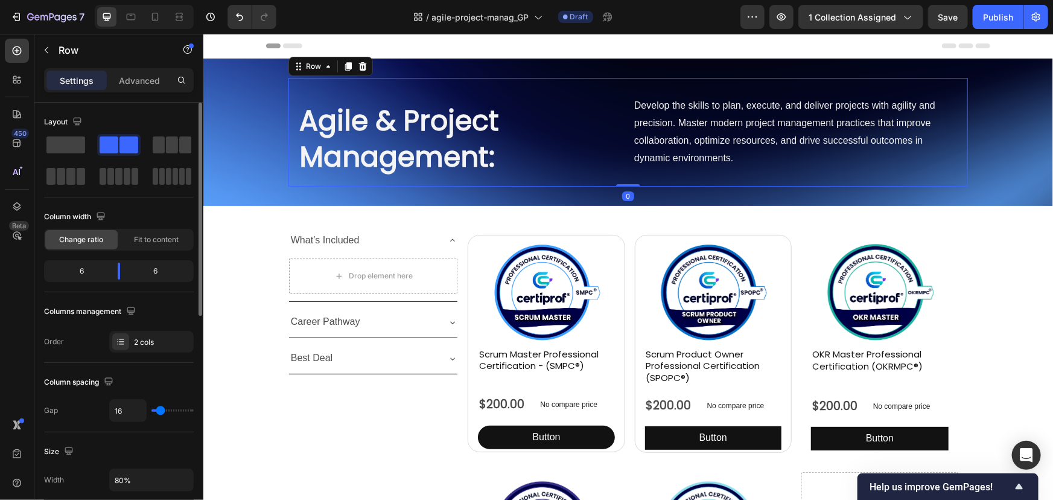
click at [505, 95] on div "Agile & Project Management: Heading" at bounding box center [459, 131] width 325 height 89
type input "0"
drag, startPoint x: 155, startPoint y: 410, endPoint x: 109, endPoint y: 409, distance: 46.5
type input "0"
click at [151, 409] on input "range" at bounding box center [172, 410] width 42 height 2
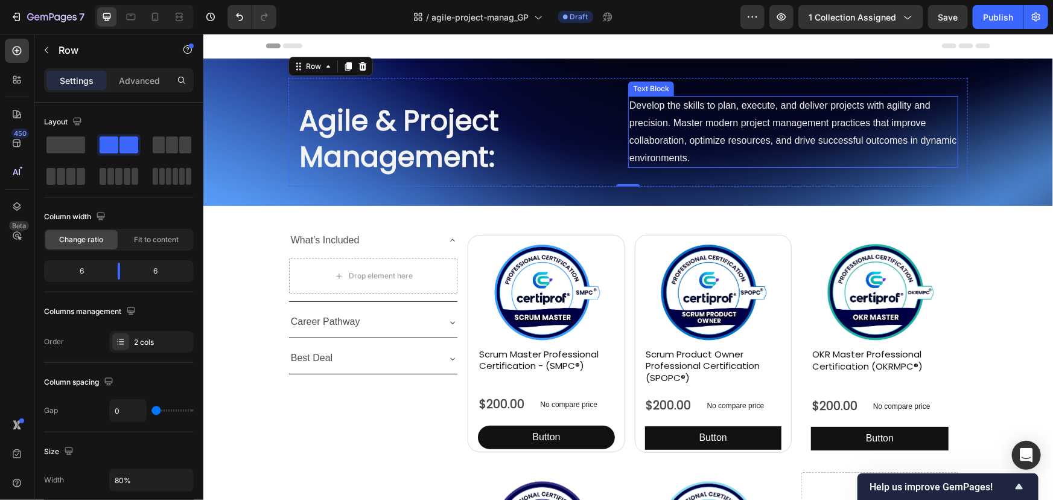
click at [661, 147] on p "Develop the skills to plan, execute, and deliver projects with agility and prec…" at bounding box center [793, 131] width 328 height 69
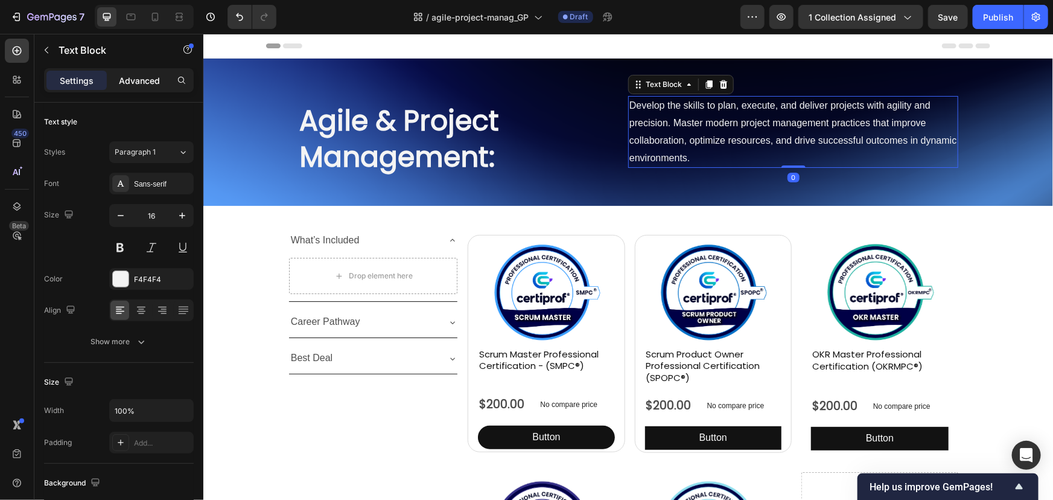
click at [132, 74] on p "Advanced" at bounding box center [139, 80] width 41 height 13
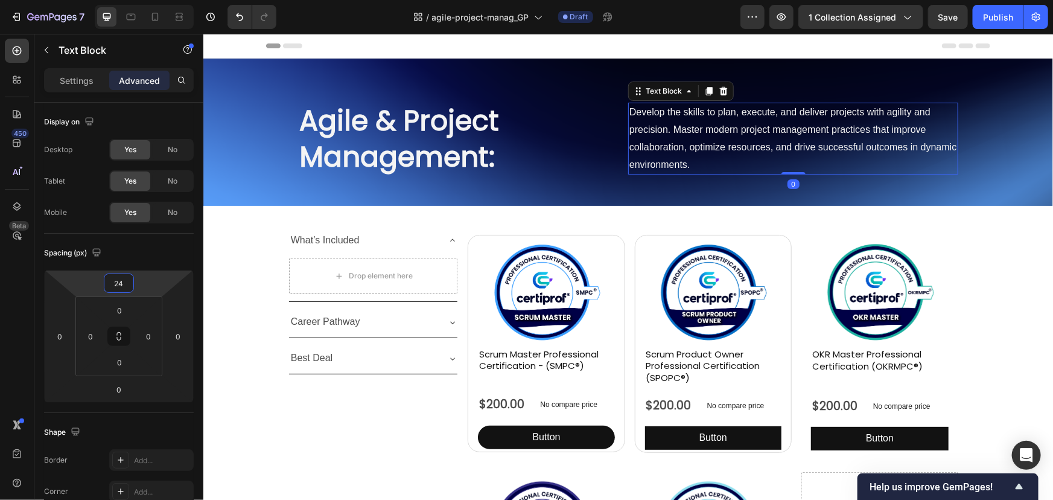
type input "26"
click at [142, 0] on html "7 Version history / agile-project-manag_GP Draft Preview 1 collection assigned …" at bounding box center [526, 0] width 1053 height 0
click at [266, 182] on div "Agile & Project Management: Heading Develop the skills to plan, execute, and de…" at bounding box center [628, 131] width 850 height 109
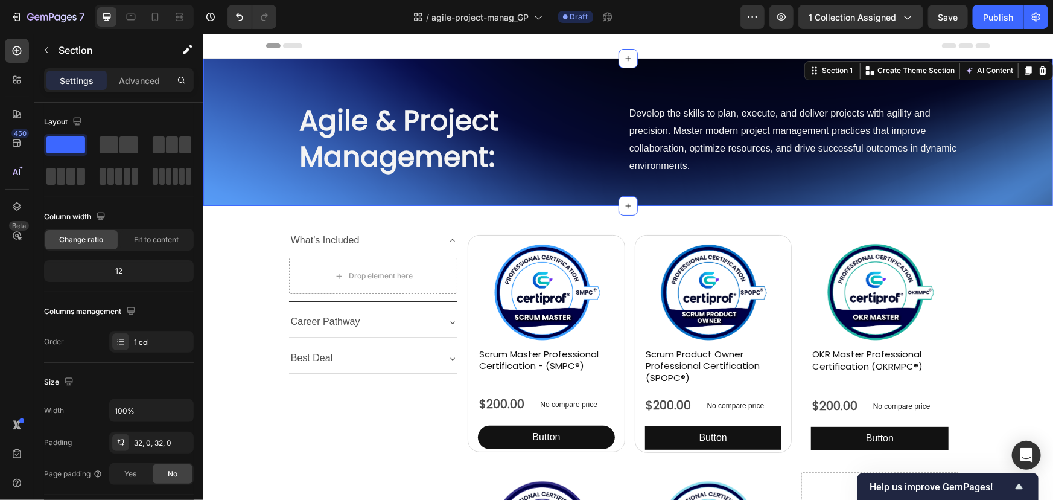
click at [210, 126] on div "Agile & Project Management: Heading Develop the skills to plan, execute, and de…" at bounding box center [628, 131] width 850 height 109
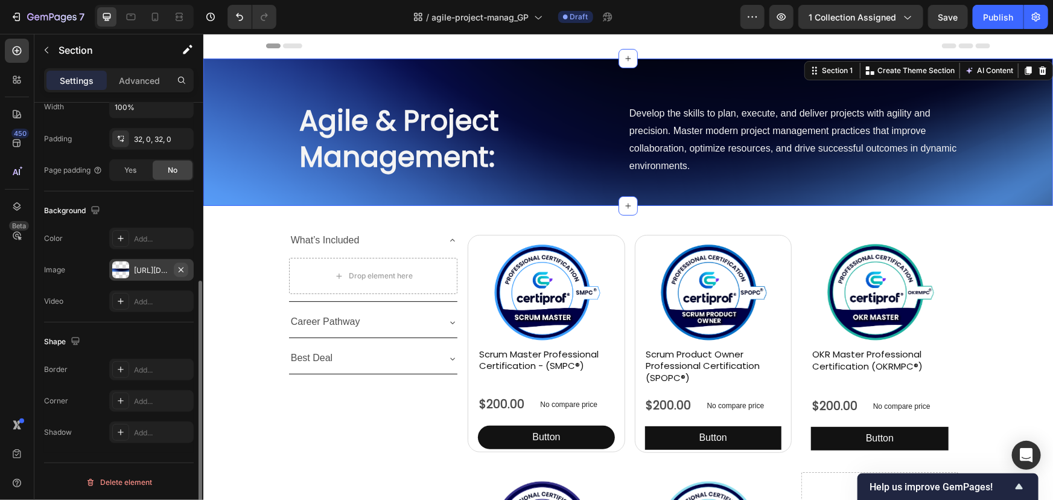
click at [181, 262] on button "button" at bounding box center [181, 269] width 14 height 14
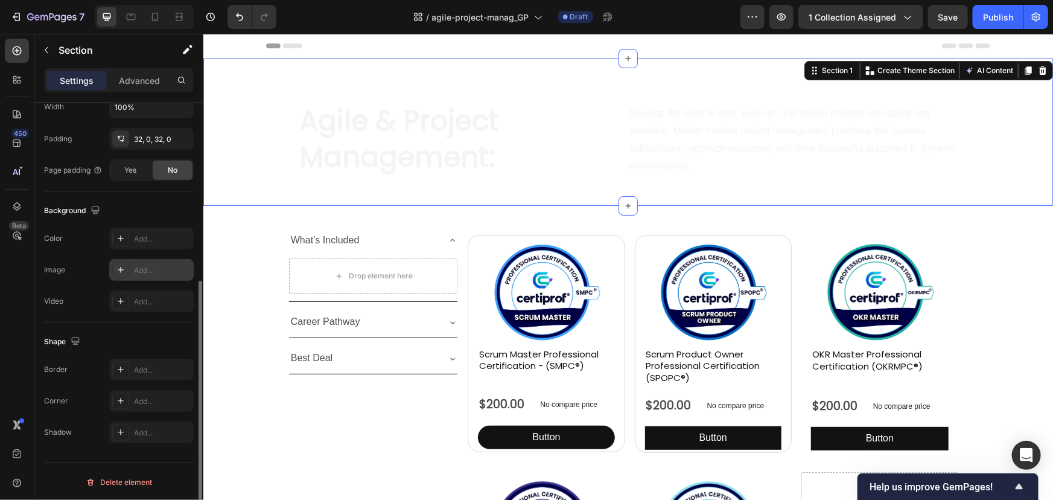
click at [150, 268] on div "Add..." at bounding box center [162, 270] width 57 height 11
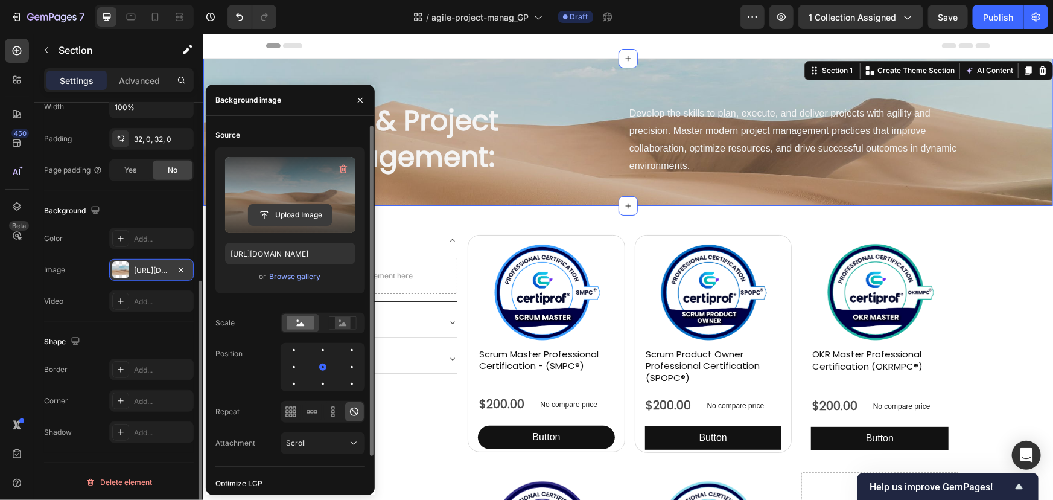
click at [313, 213] on input "file" at bounding box center [290, 215] width 83 height 21
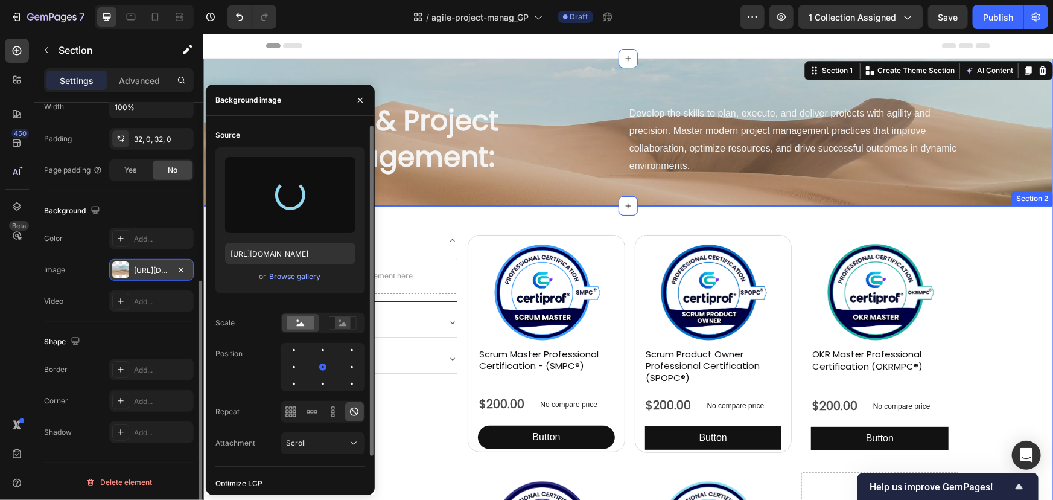
type input "https://cdn.shopify.com/s/files/1/0578/0884/6897/files/gempages_583539470792393…"
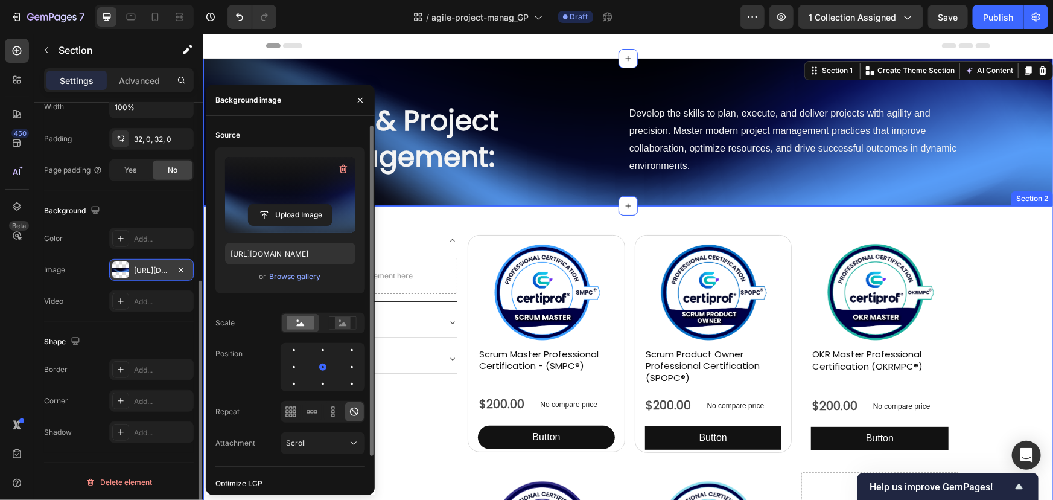
click at [482, 211] on div "What’s Included Drop element here Career Pathway Best Deal Accordion Product Im…" at bounding box center [628, 462] width 850 height 515
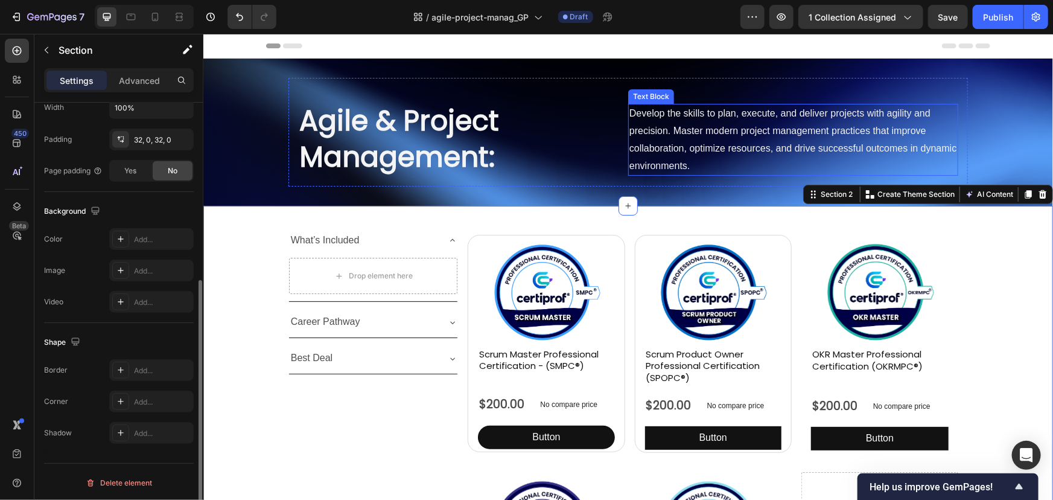
click at [692, 139] on p "Develop the skills to plan, execute, and deliver projects with agility and prec…" at bounding box center [793, 138] width 328 height 69
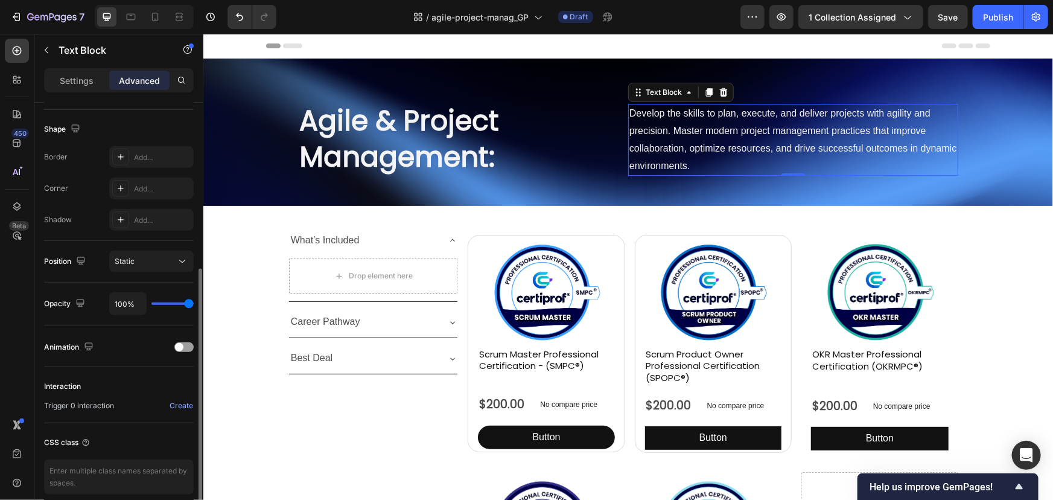
scroll to position [0, 0]
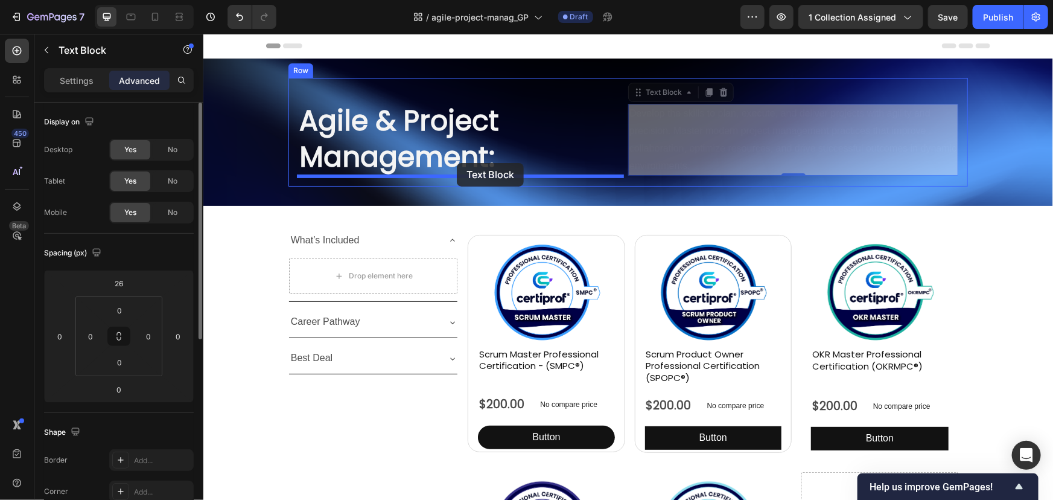
drag, startPoint x: 631, startPoint y: 94, endPoint x: 456, endPoint y: 162, distance: 188.0
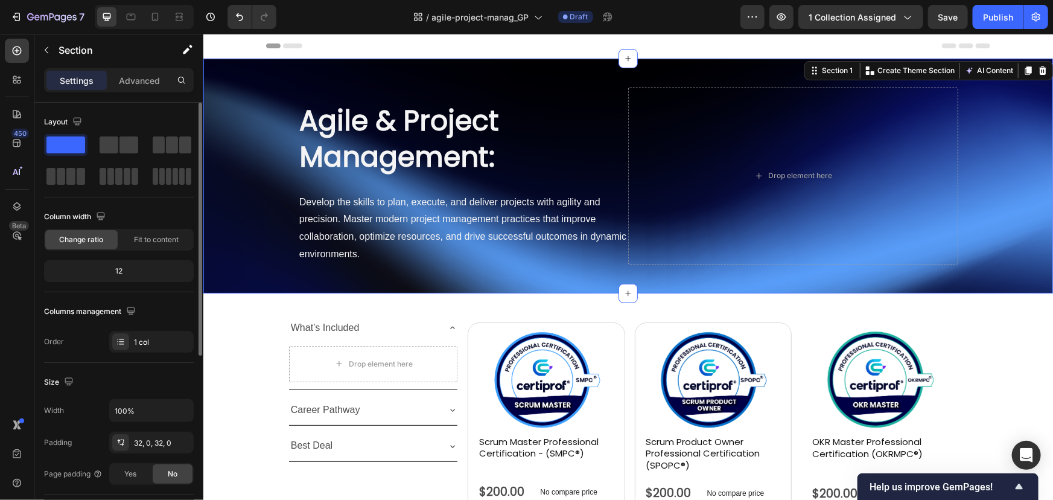
click at [498, 285] on div "Agile & Project Management: Heading Develop the skills to plan, execute, and de…" at bounding box center [628, 175] width 850 height 235
click at [376, 193] on p "Develop the skills to plan, execute, and deliver projects with agility and prec…" at bounding box center [463, 227] width 328 height 69
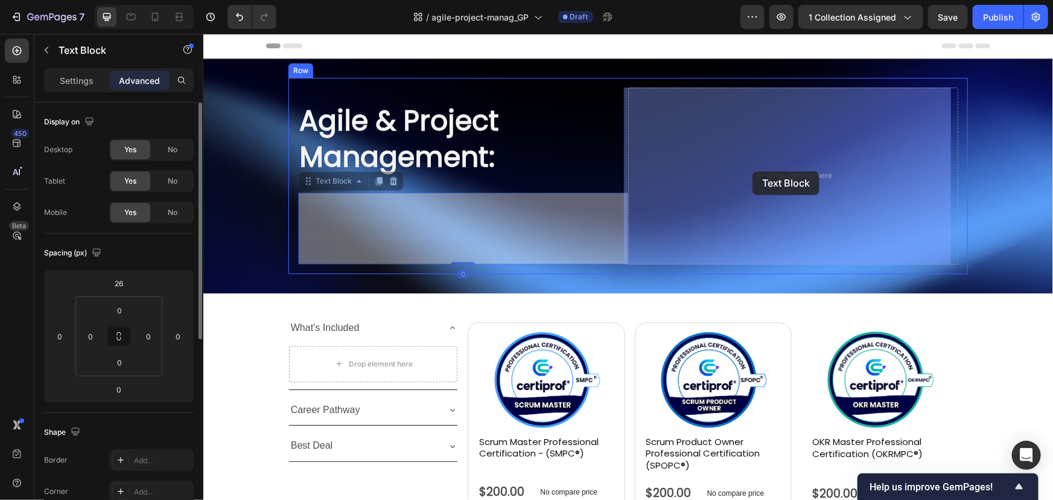
drag, startPoint x: 374, startPoint y: 184, endPoint x: 742, endPoint y: 171, distance: 368.3
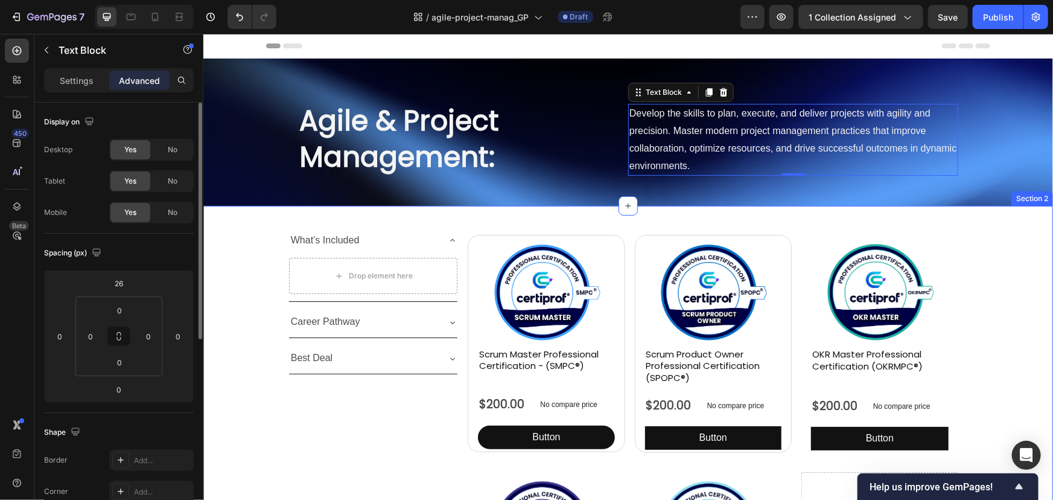
click at [983, 247] on div "What’s Included Drop element here Career Pathway Best Deal Accordion Product Im…" at bounding box center [628, 462] width 850 height 476
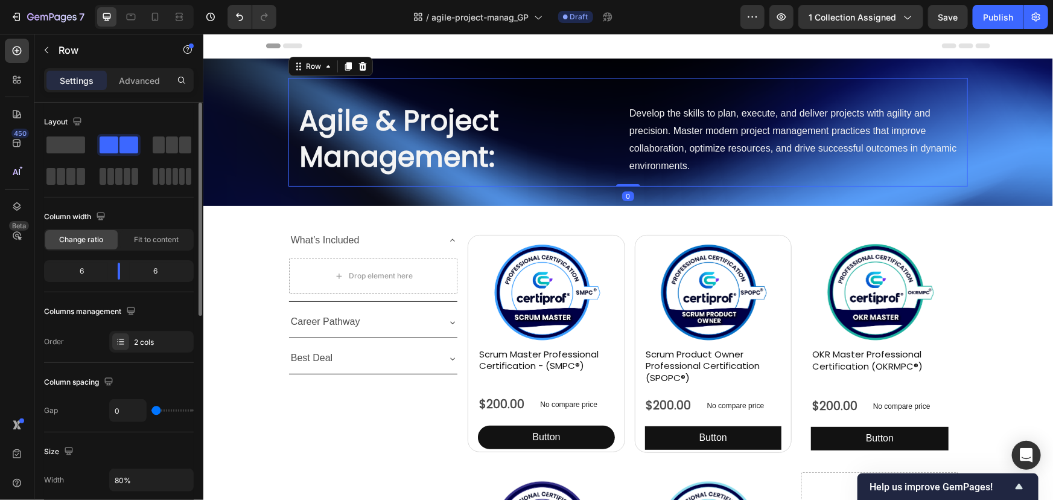
click at [310, 87] on div "Agile & Project Management: Heading" at bounding box center [462, 131] width 330 height 89
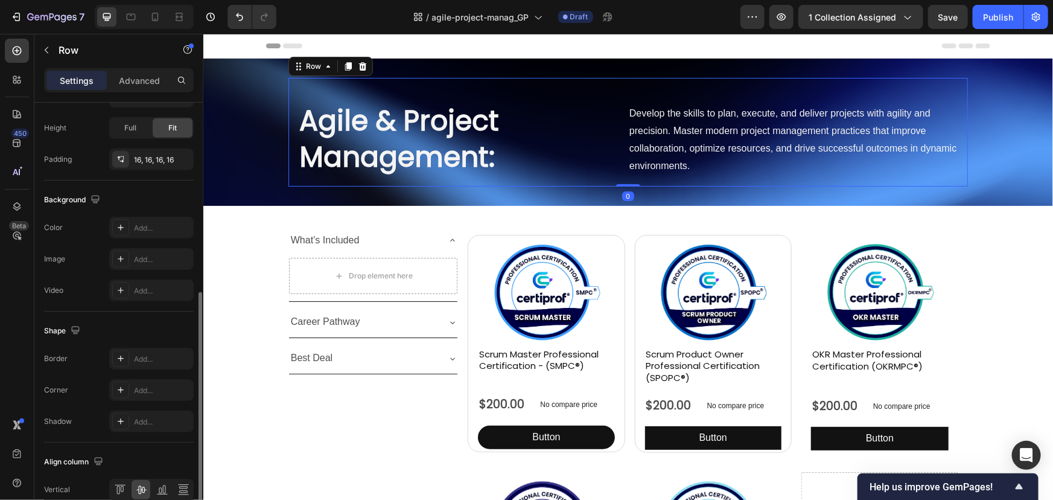
scroll to position [440, 0]
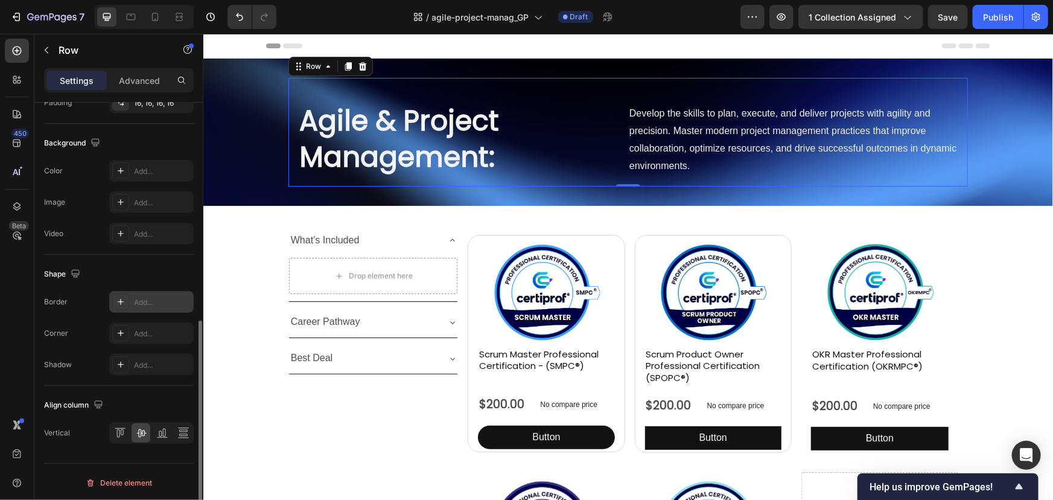
click at [145, 304] on div "Add..." at bounding box center [162, 302] width 57 height 11
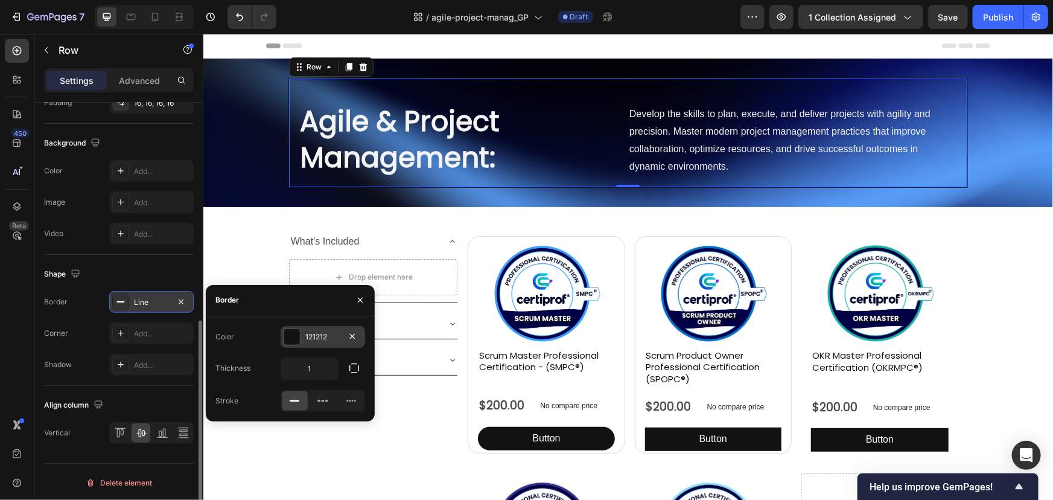
click at [297, 339] on div at bounding box center [292, 337] width 16 height 16
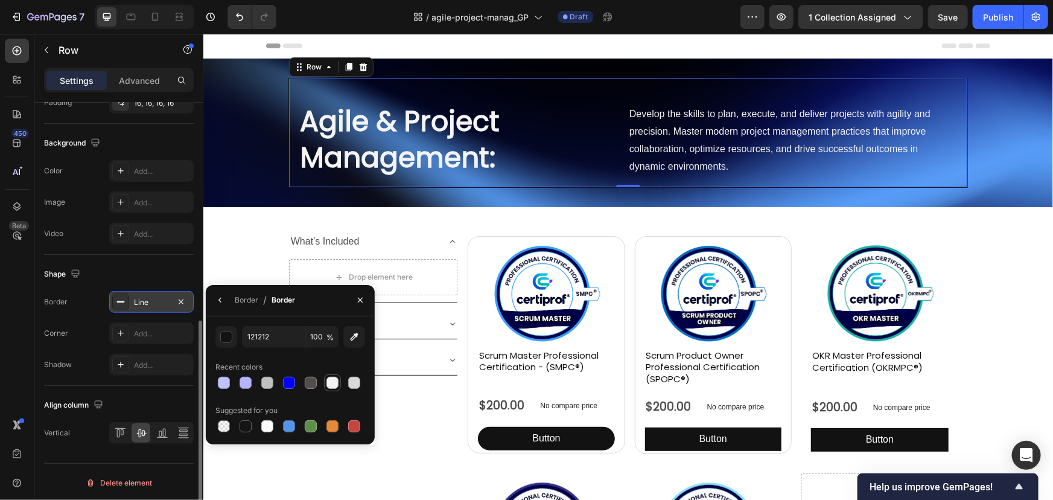
click at [336, 383] on div at bounding box center [332, 383] width 12 height 12
type input "F4F4F4"
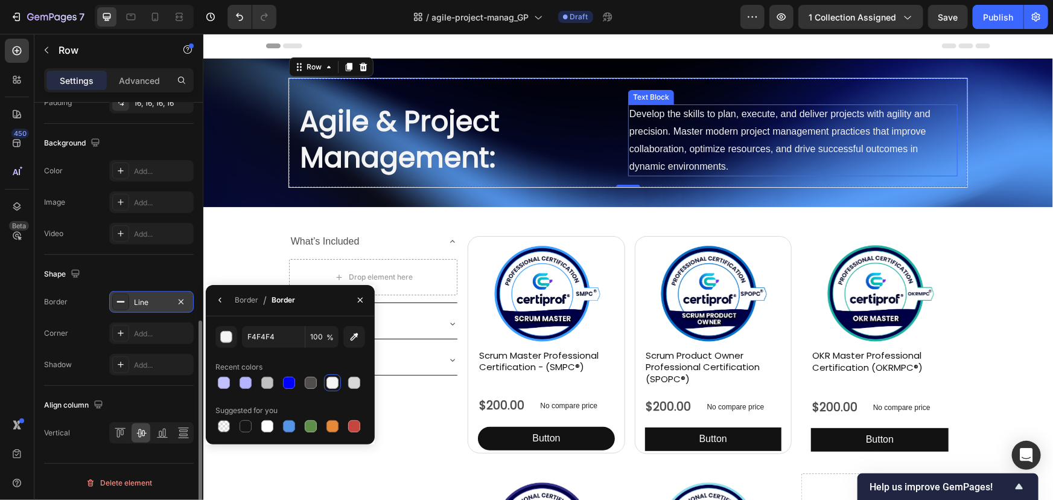
click at [678, 150] on p "Develop the skills to plan, execute, and deliver projects with agility and prec…" at bounding box center [792, 139] width 327 height 69
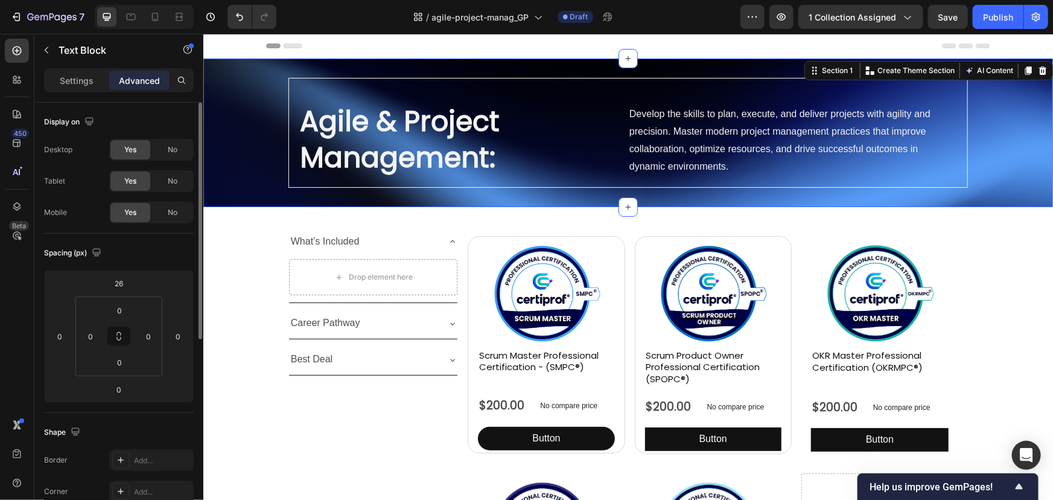
click at [504, 200] on div "Agile & Project Management: Heading Develop the skills to plan, execute, and de…" at bounding box center [628, 132] width 850 height 148
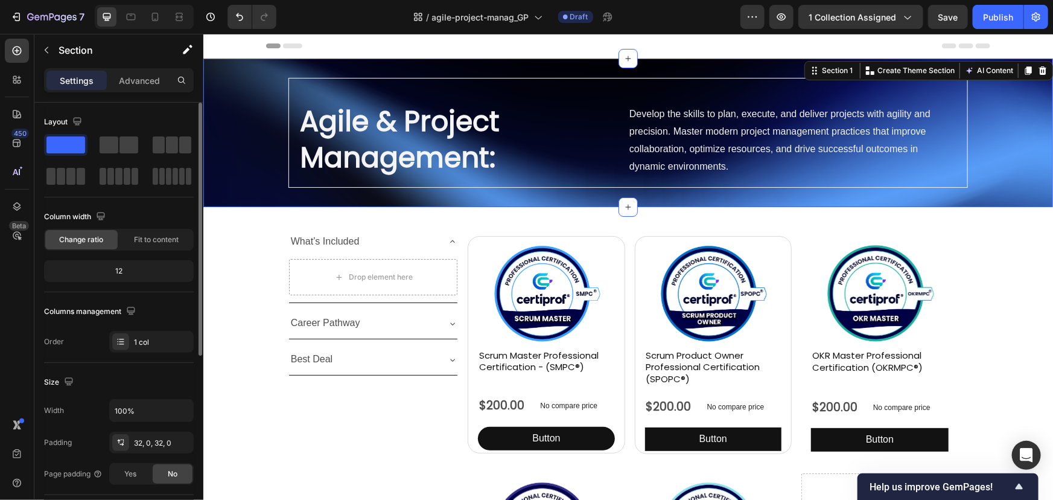
click at [237, 147] on div "Agile & Project Management: Heading Develop the skills to plan, execute, and de…" at bounding box center [628, 132] width 850 height 110
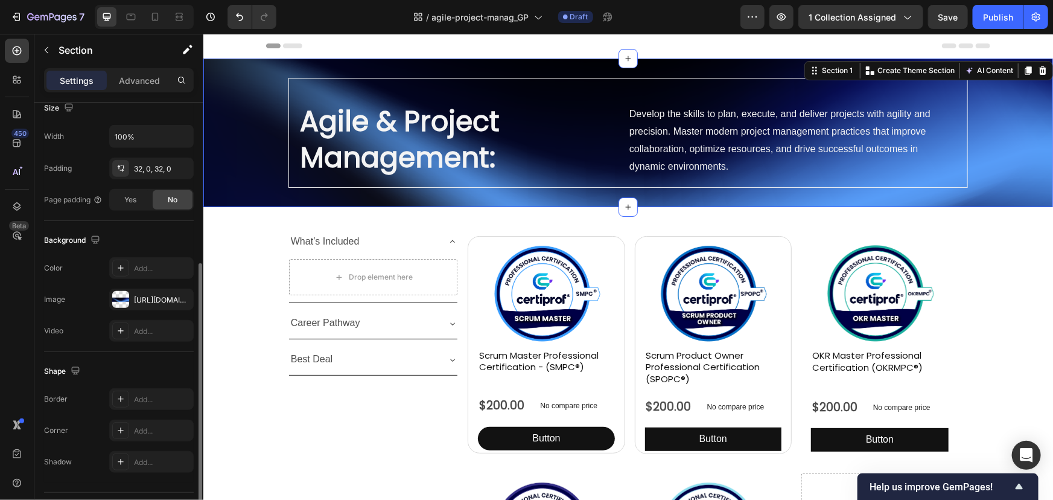
scroll to position [304, 0]
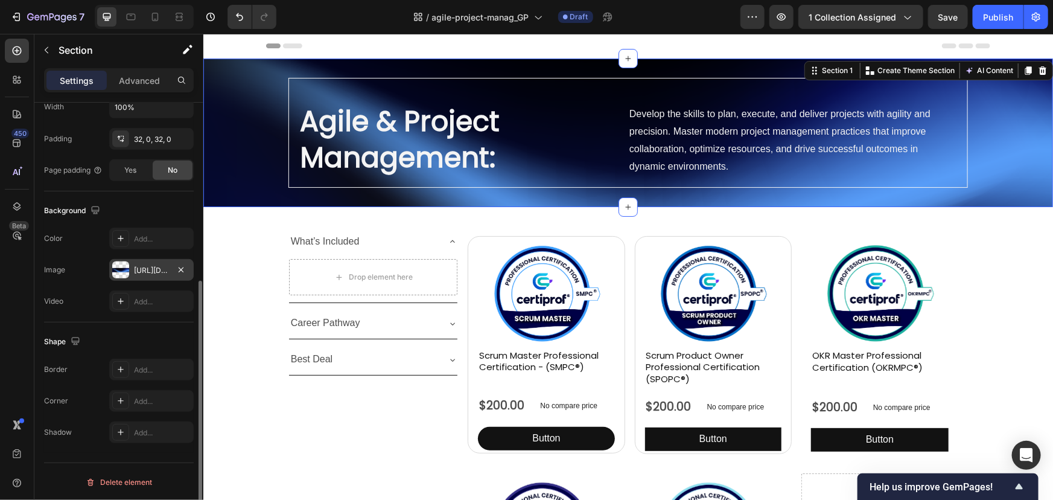
click at [178, 267] on icon "button" at bounding box center [181, 270] width 10 height 10
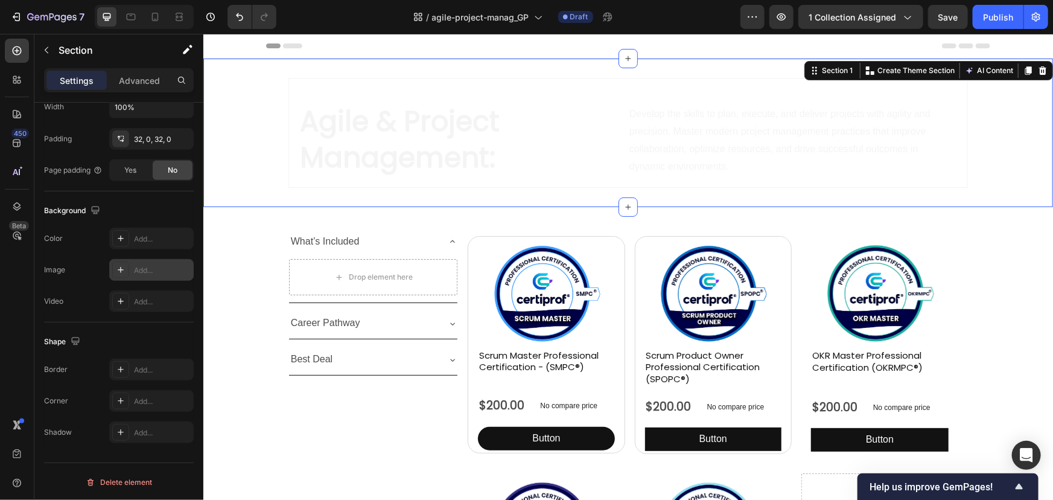
click at [139, 266] on div "Add..." at bounding box center [162, 270] width 57 height 11
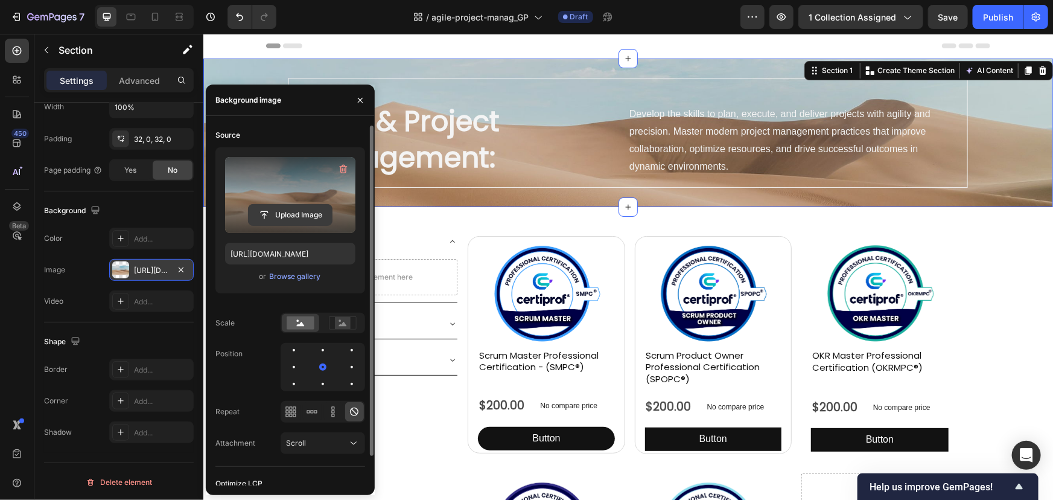
click at [261, 206] on input "file" at bounding box center [290, 215] width 83 height 21
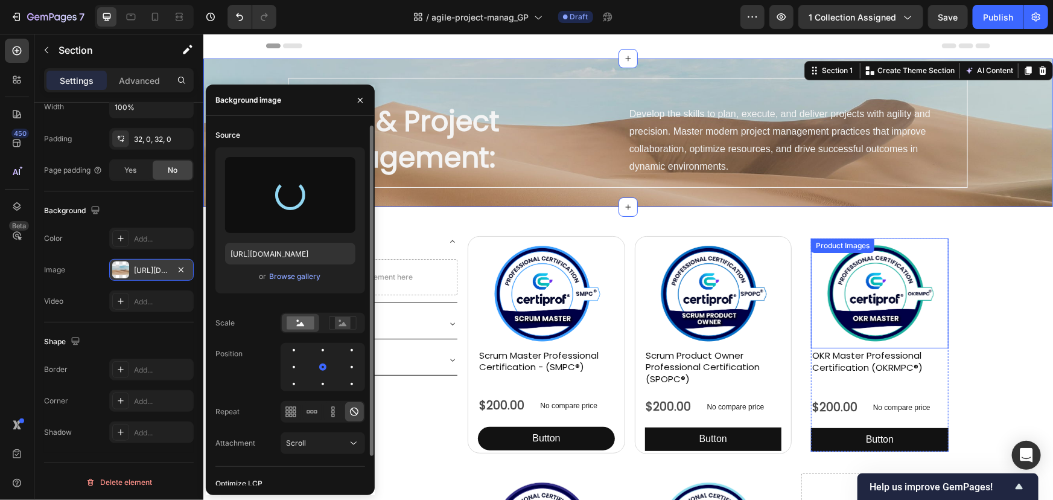
type input "https://cdn.shopify.com/s/files/1/0578/0884/6897/files/gempages_583539470792393…"
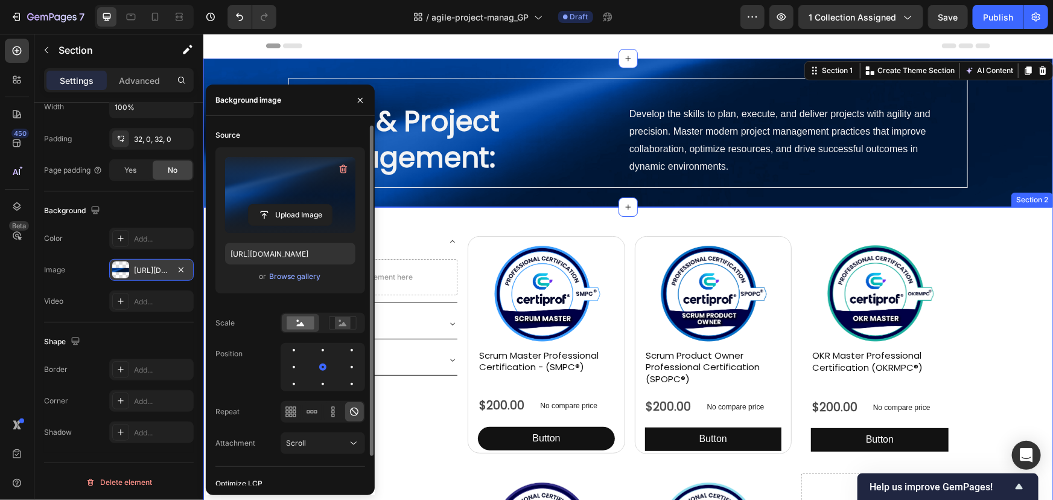
click at [976, 236] on div "What’s Included Drop element here Career Pathway Best Deal Accordion Product Im…" at bounding box center [628, 464] width 850 height 476
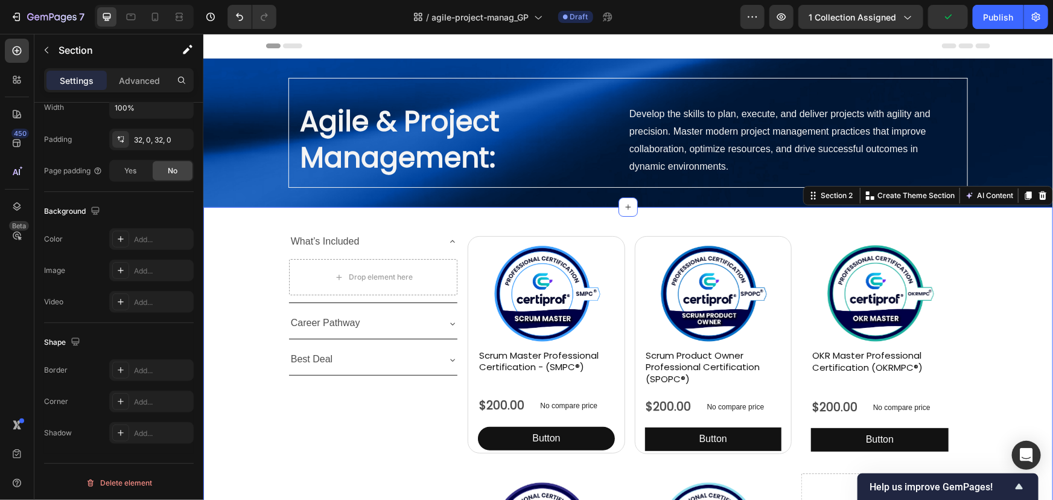
click at [984, 247] on div "What’s Included Drop element here Career Pathway Best Deal Accordion Product Im…" at bounding box center [628, 464] width 850 height 476
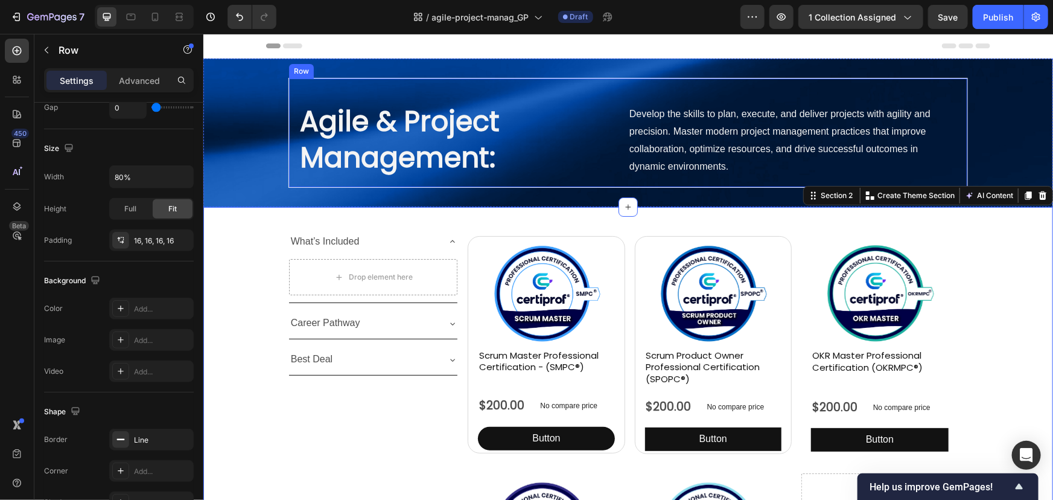
click at [475, 87] on div "Agile & Project Management: Heading" at bounding box center [462, 131] width 329 height 89
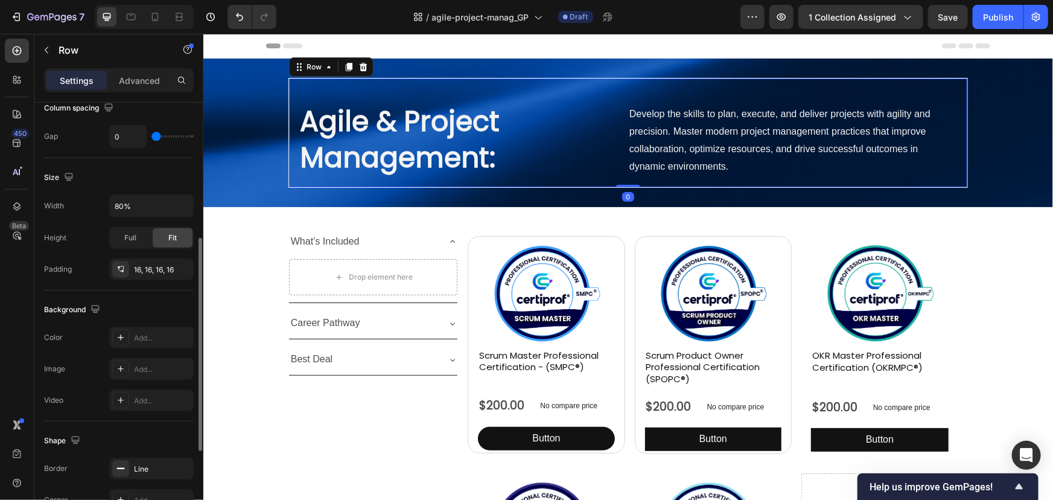
scroll to position [440, 0]
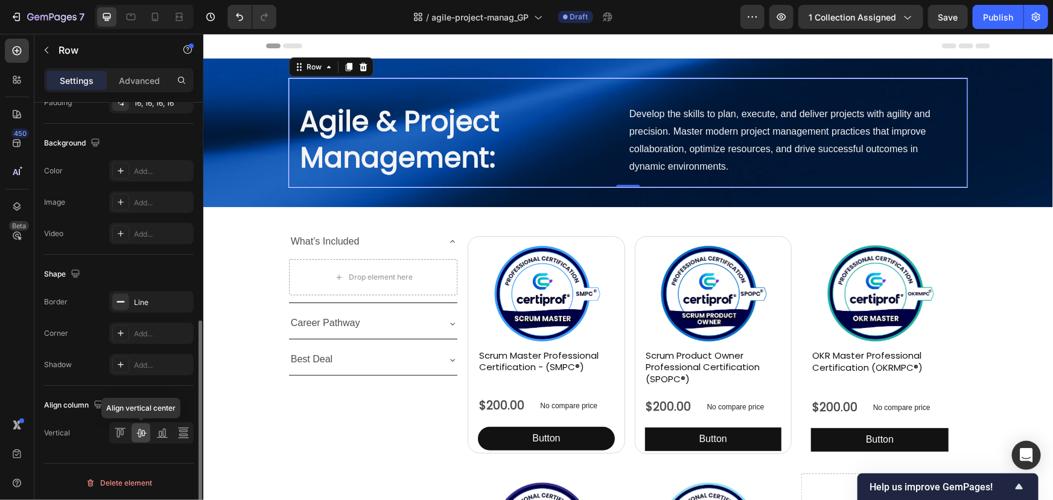
click at [145, 428] on icon at bounding box center [141, 433] width 12 height 12
click at [660, 118] on p "Develop the skills to plan, execute, and deliver projects with agility and prec…" at bounding box center [792, 139] width 327 height 69
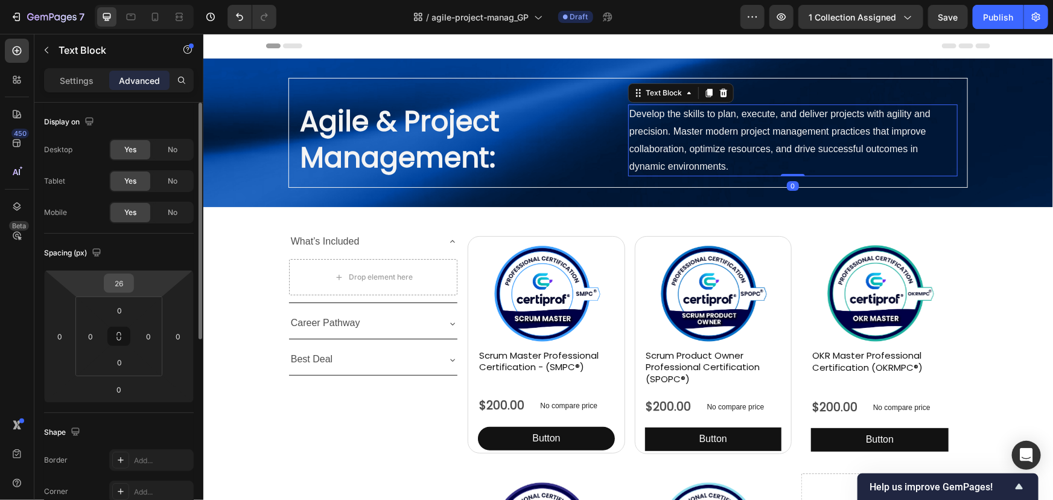
click at [119, 286] on input "26" at bounding box center [119, 283] width 24 height 18
type input "0"
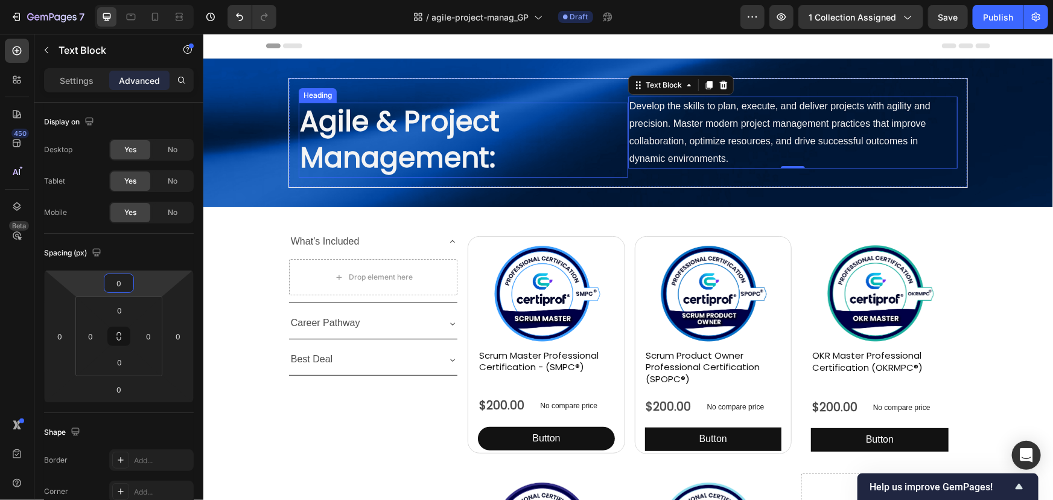
click at [380, 142] on h1 "Agile & Project Management:" at bounding box center [462, 139] width 329 height 75
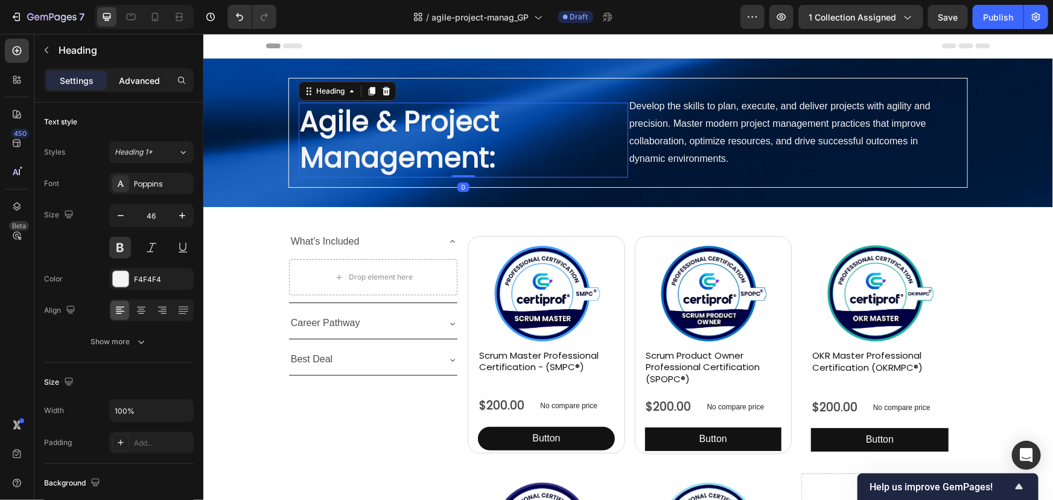
click at [150, 78] on p "Advanced" at bounding box center [139, 80] width 41 height 13
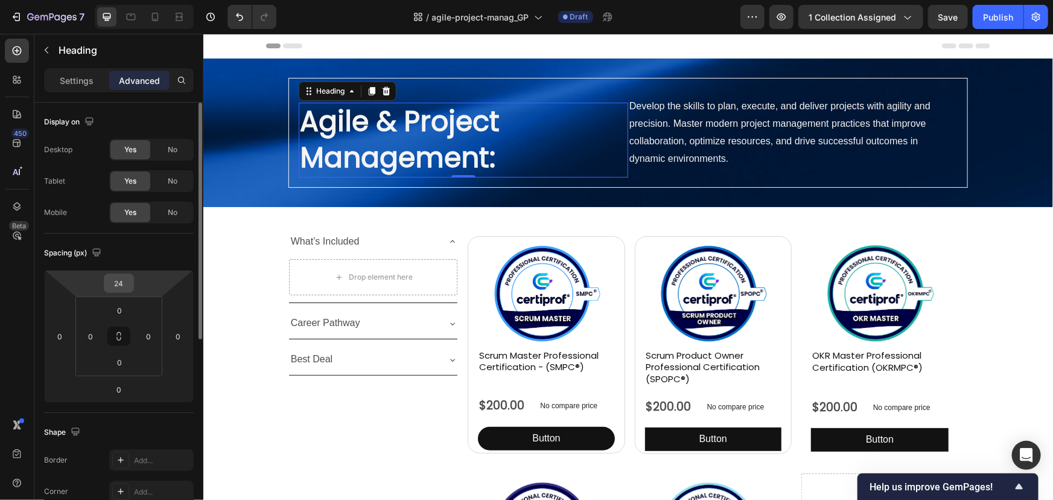
click at [123, 288] on input "24" at bounding box center [119, 283] width 24 height 18
type input "0"
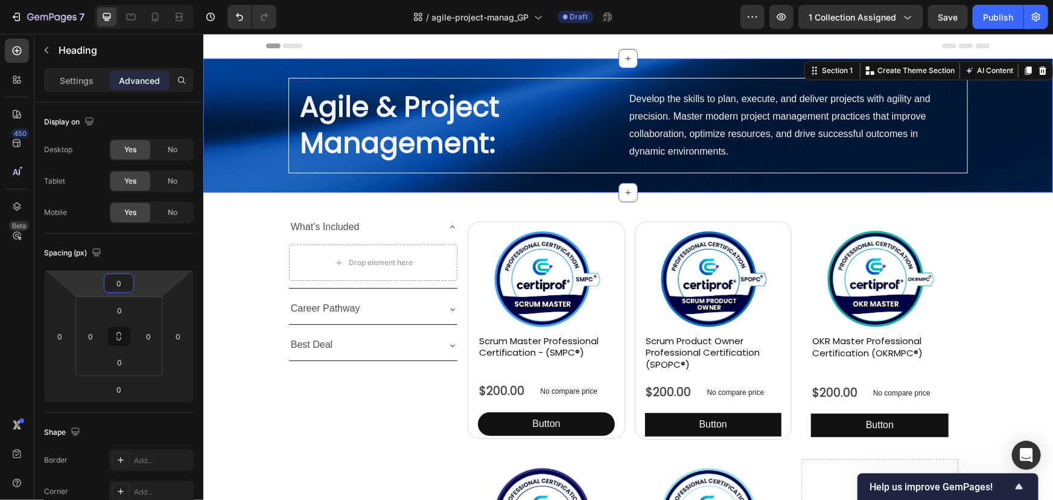
click at [997, 161] on div "Agile & Project Management: Heading Develop the skills to plan, execute, and de…" at bounding box center [628, 124] width 850 height 95
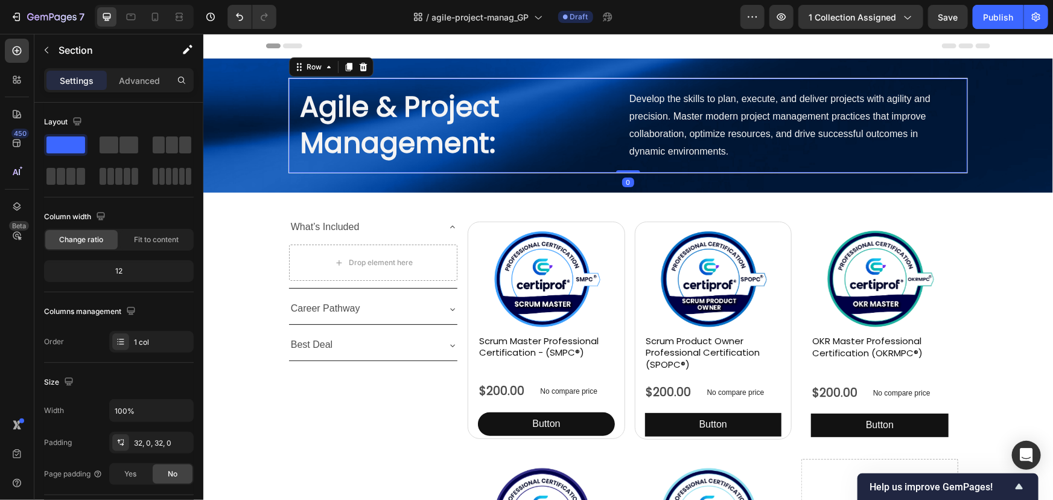
click at [882, 168] on div "Agile & Project Management: Heading Develop the skills to plan, execute, and de…" at bounding box center [627, 124] width 679 height 95
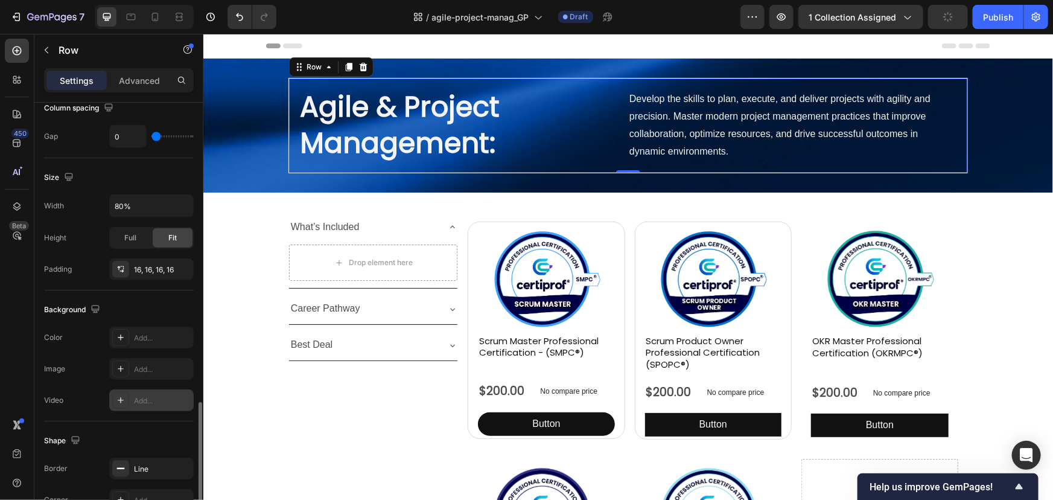
scroll to position [384, 0]
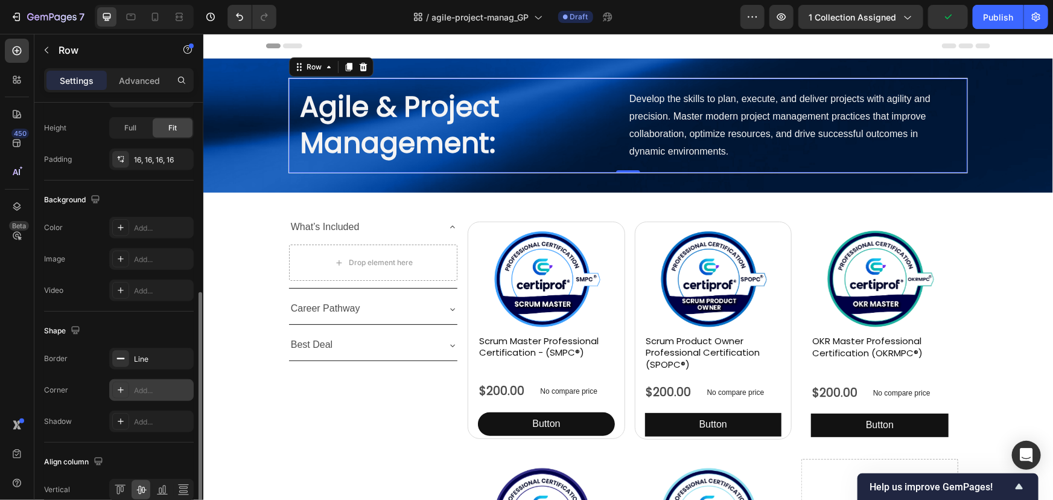
click at [148, 387] on div "Add..." at bounding box center [162, 390] width 57 height 11
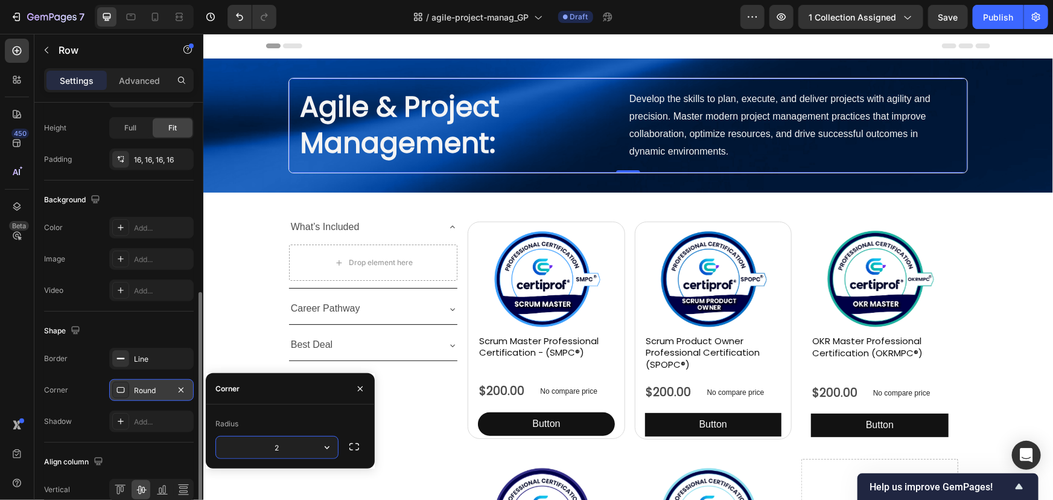
type input "20"
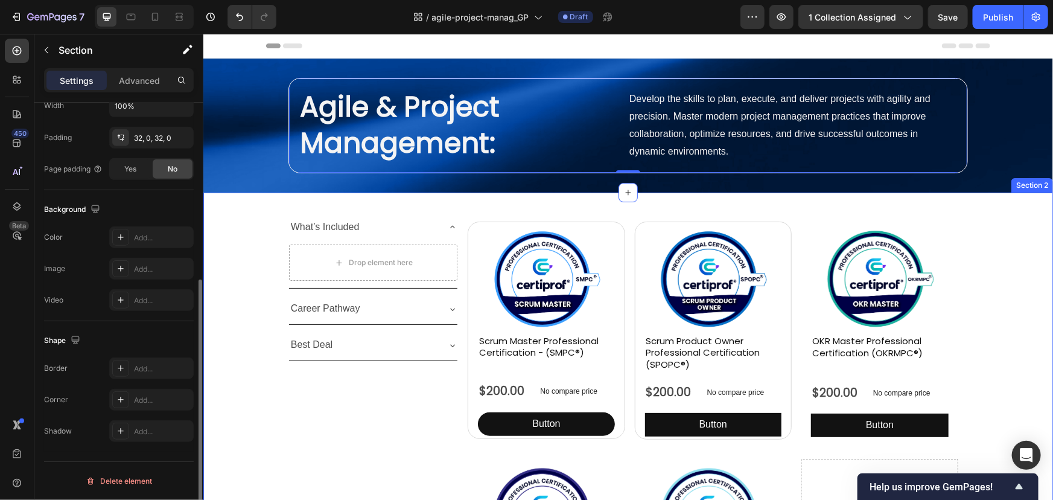
click at [1019, 262] on div "What’s Included Drop element here Career Pathway Best Deal Accordion Product Im…" at bounding box center [628, 449] width 850 height 476
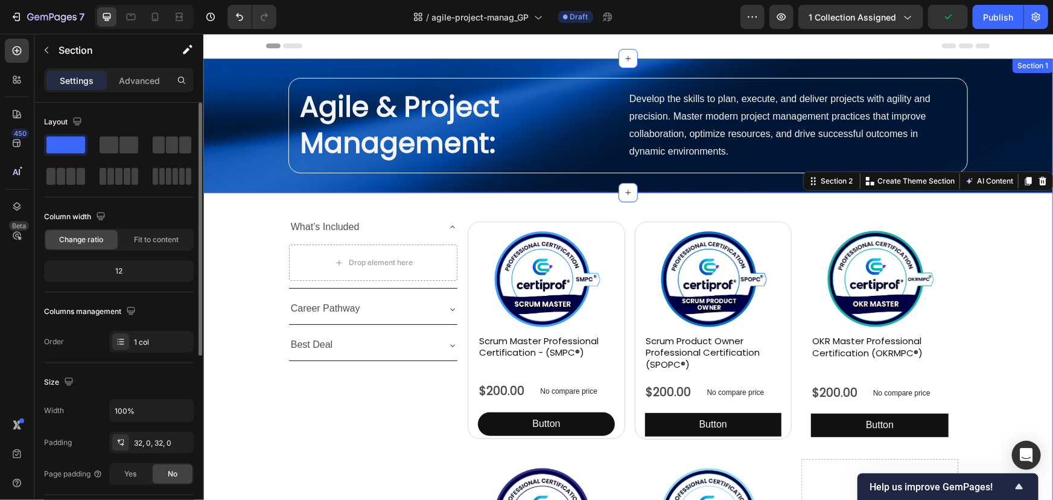
click at [258, 133] on div "Agile & Project Management: Heading Develop the skills to plan, execute, and de…" at bounding box center [628, 124] width 850 height 95
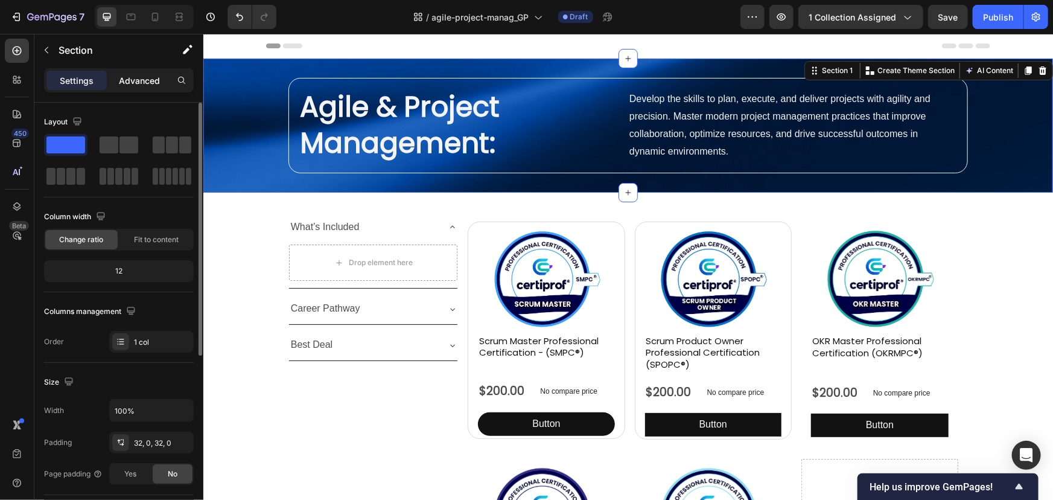
click at [150, 82] on p "Advanced" at bounding box center [139, 80] width 41 height 13
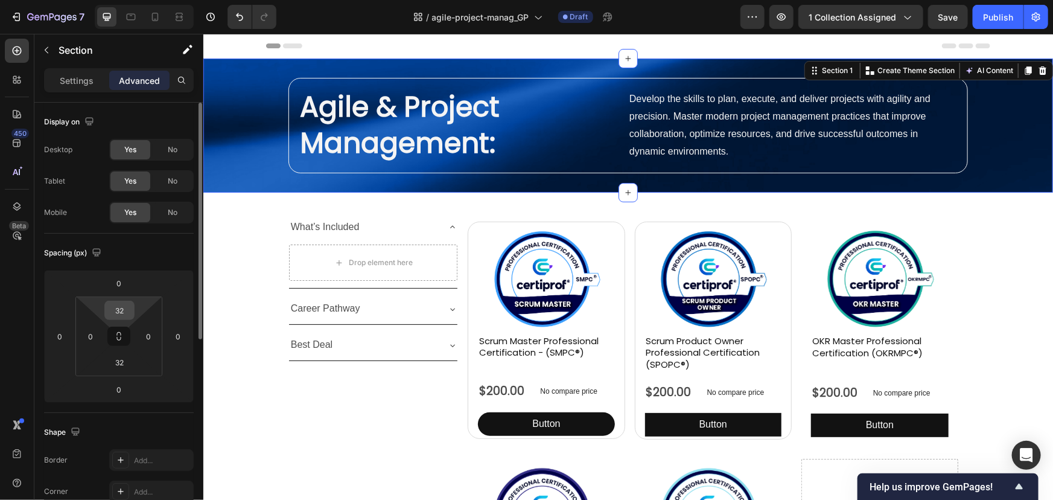
click at [121, 311] on input "32" at bounding box center [119, 310] width 24 height 18
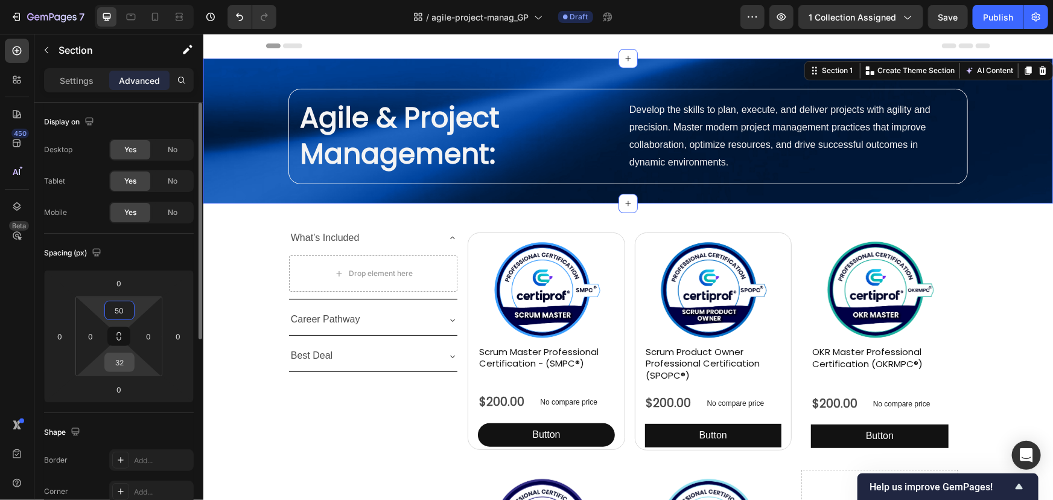
type input "50"
click at [120, 367] on input "32" at bounding box center [119, 362] width 24 height 18
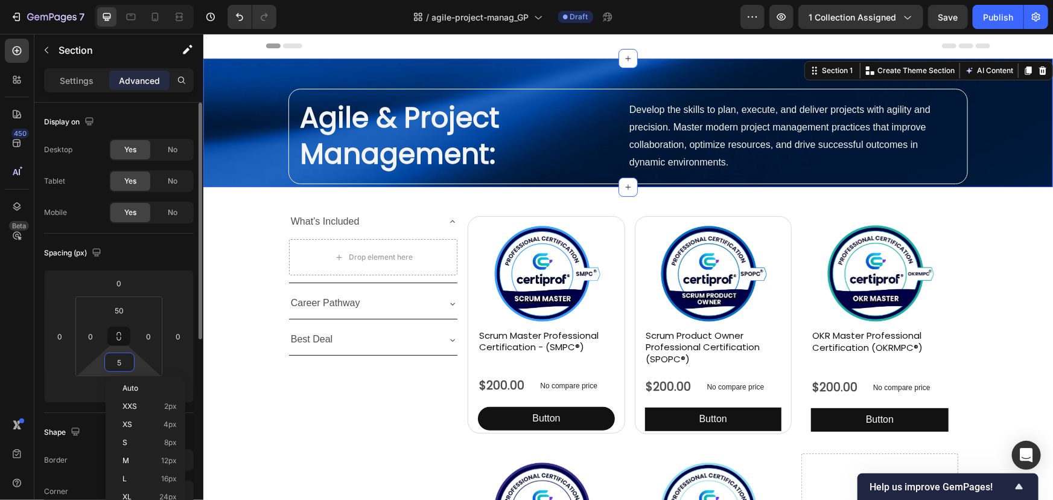
type input "50"
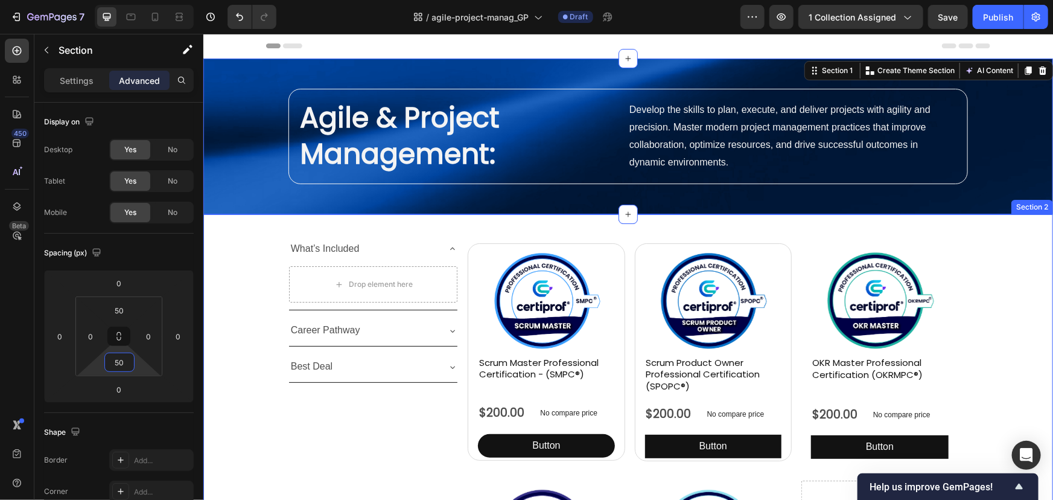
click at [1006, 267] on div "What’s Included Drop element here Career Pathway Best Deal Accordion Product Im…" at bounding box center [628, 471] width 850 height 476
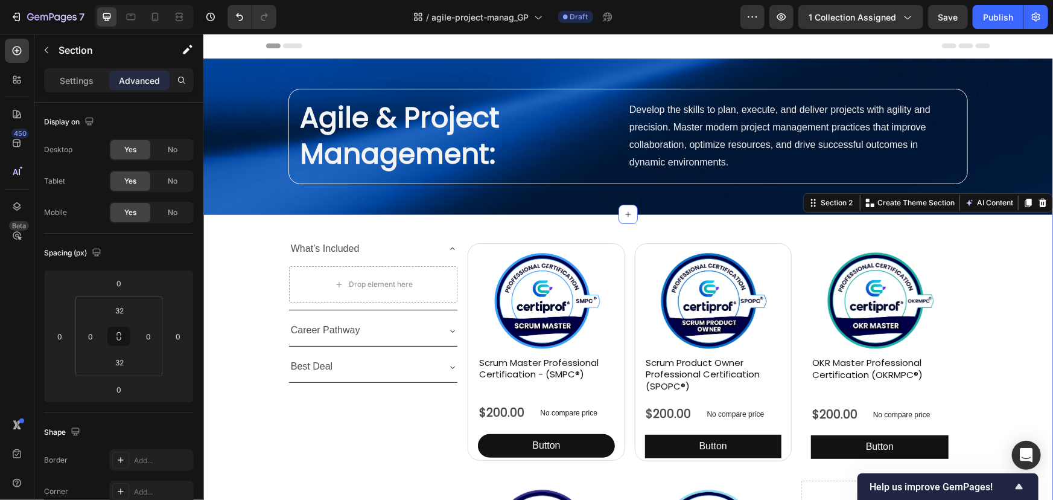
click at [270, 404] on div "What’s Included Drop element here Career Pathway Best Deal Accordion Product Im…" at bounding box center [628, 471] width 850 height 476
click at [499, 150] on h1 "Agile & Project Management:" at bounding box center [462, 135] width 329 height 75
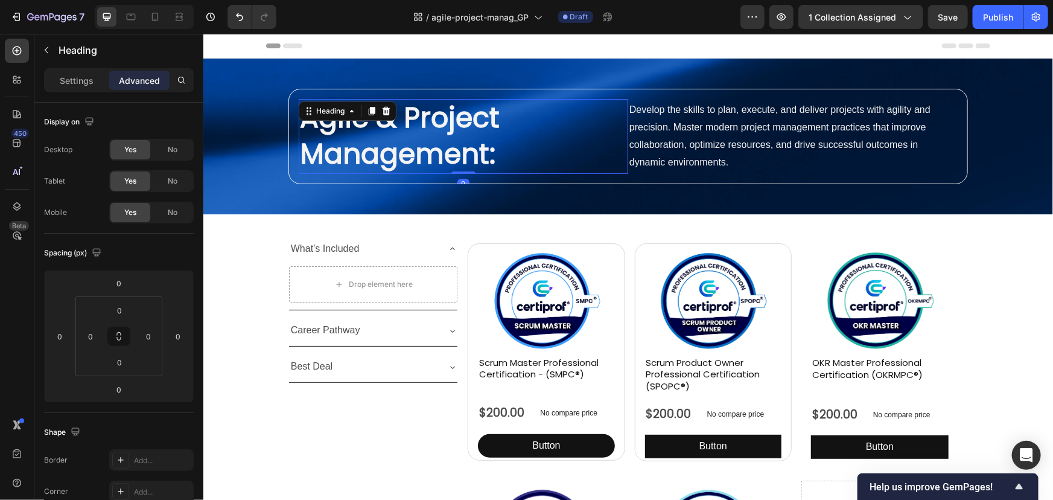
click at [491, 157] on h1 "Agile & Project Management:" at bounding box center [462, 135] width 329 height 75
click at [491, 157] on p "Agile & Project Management:" at bounding box center [462, 136] width 327 height 72
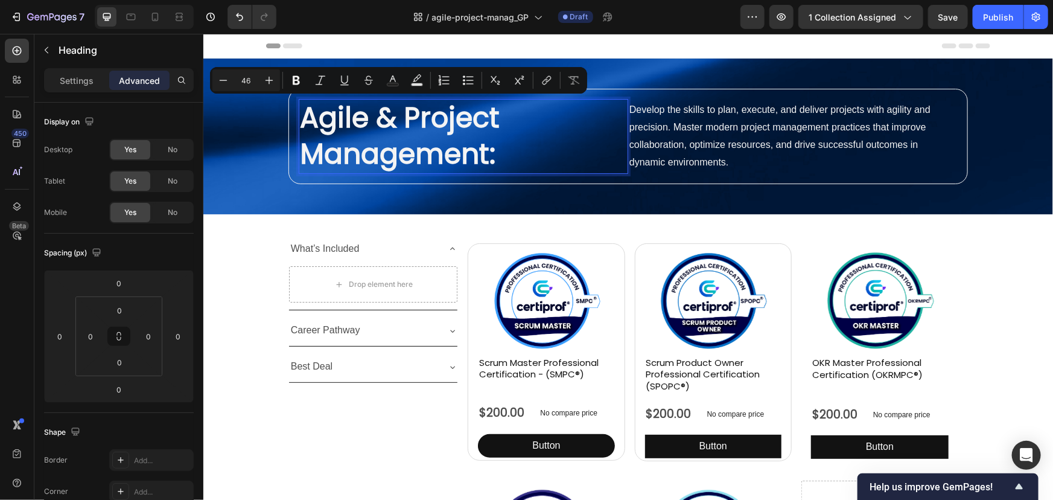
click at [492, 150] on p "Agile & Project Management:" at bounding box center [462, 136] width 327 height 72
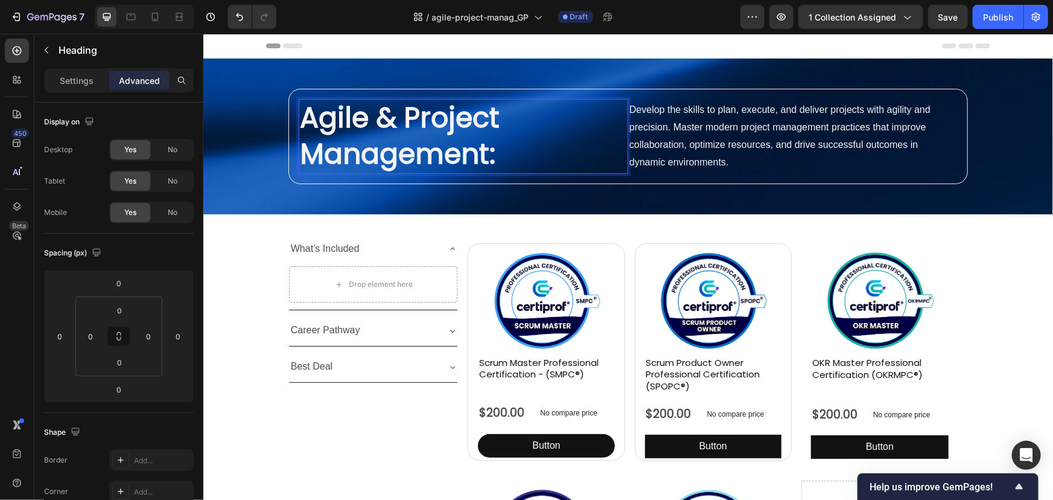
drag, startPoint x: 489, startPoint y: 156, endPoint x: 497, endPoint y: 156, distance: 7.8
click at [497, 156] on p "Agile & Project Management:" at bounding box center [462, 136] width 327 height 72
click at [498, 153] on p "Agile & Project Management" at bounding box center [462, 136] width 327 height 72
click at [400, 238] on div "What’s Included" at bounding box center [363, 248] width 150 height 21
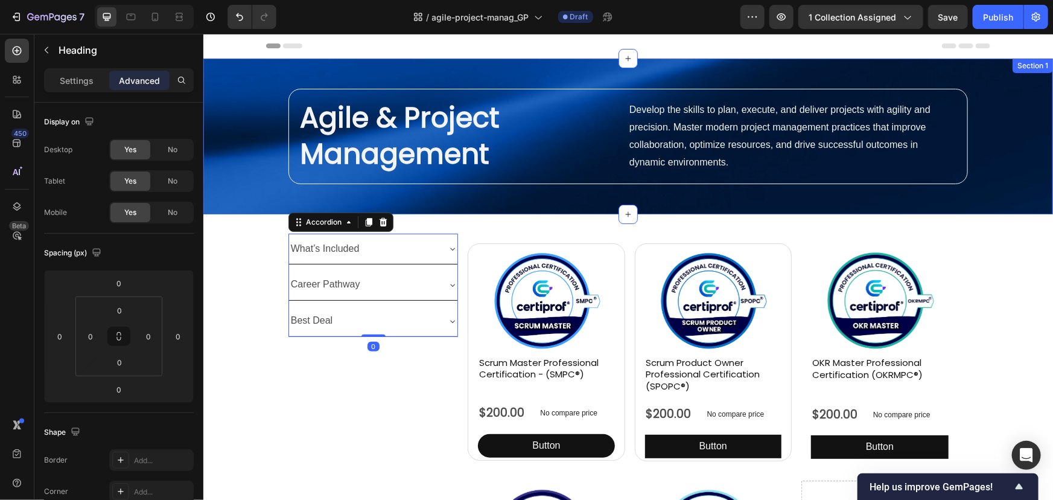
click at [413, 139] on p "Agile & Project Management" at bounding box center [462, 136] width 327 height 72
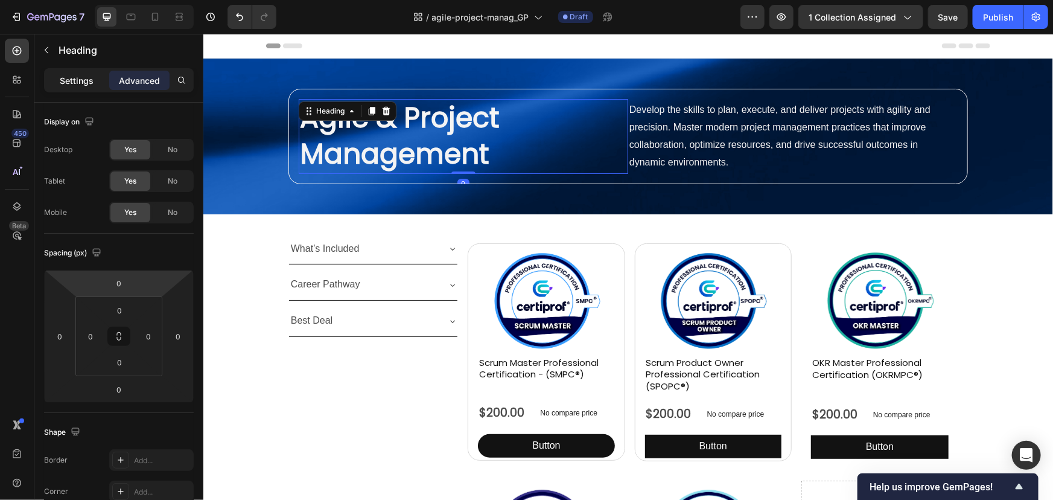
click at [85, 88] on div "Settings" at bounding box center [76, 80] width 60 height 19
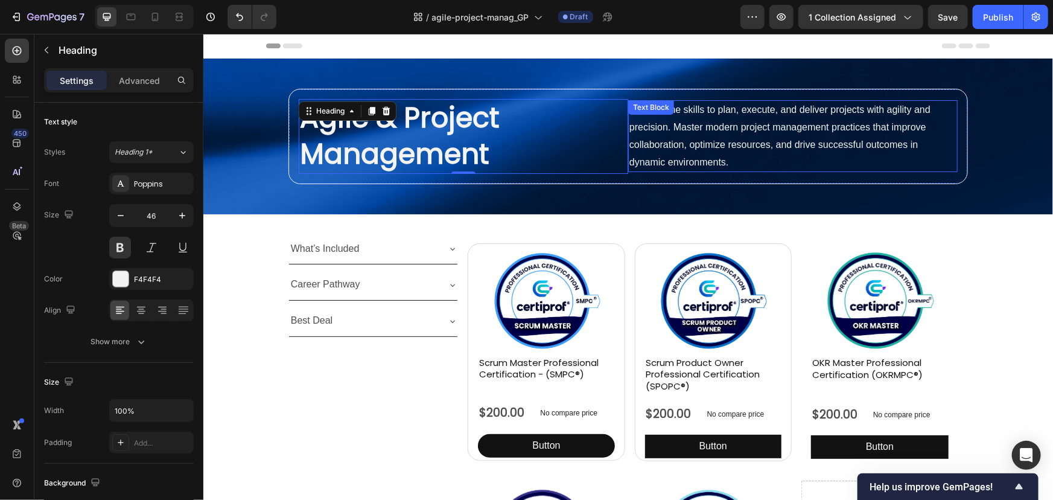
click at [714, 156] on p "Develop the skills to plan, execute, and deliver projects with agility and prec…" at bounding box center [792, 135] width 327 height 69
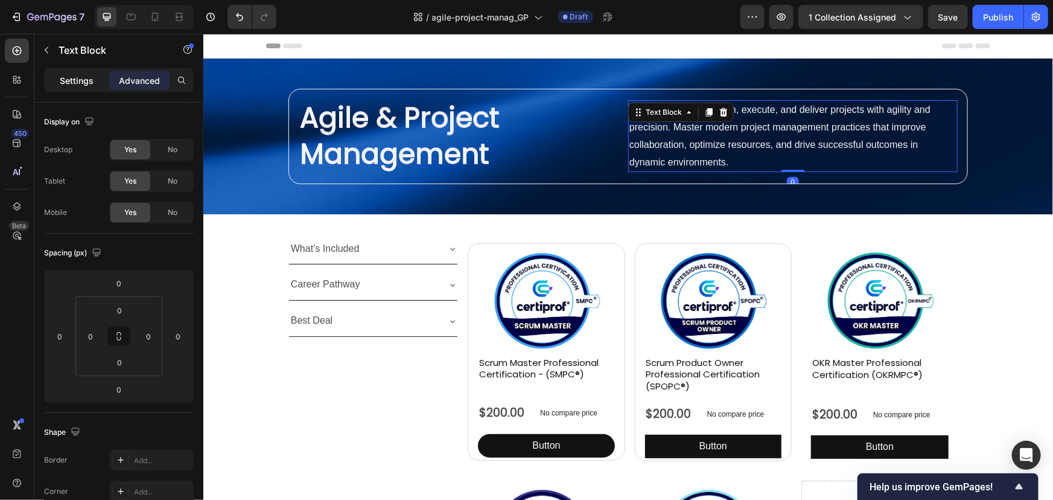
click at [68, 81] on p "Settings" at bounding box center [77, 80] width 34 height 13
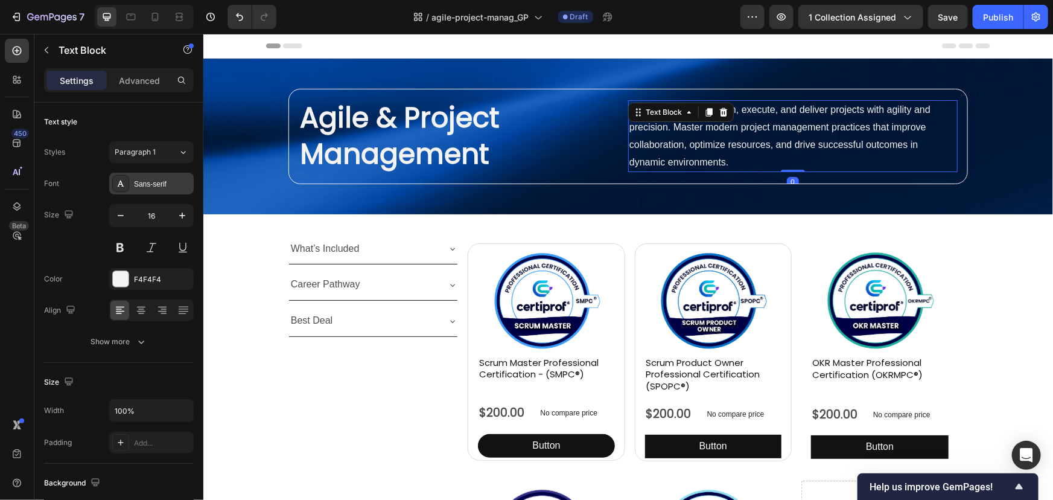
click at [162, 182] on div "Sans-serif" at bounding box center [162, 184] width 57 height 11
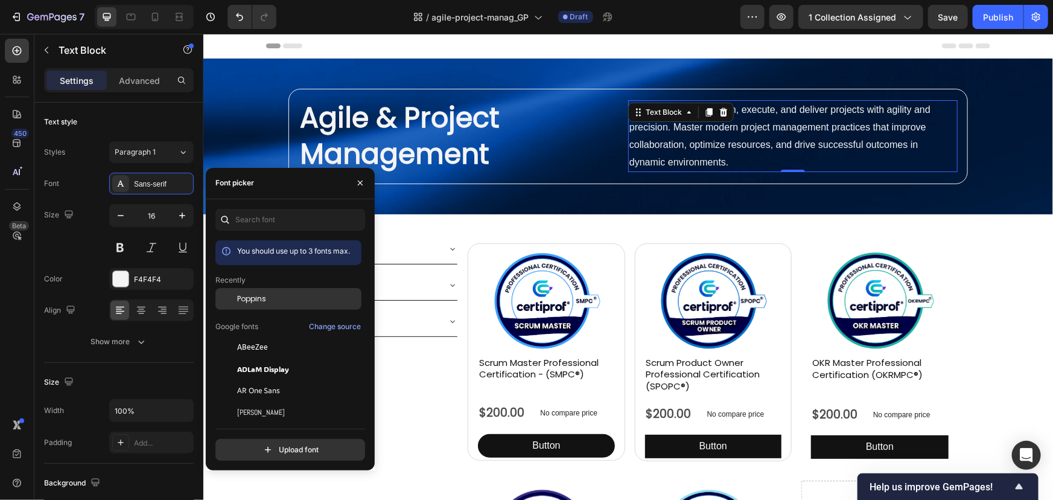
click at [263, 306] on div "Poppins" at bounding box center [288, 299] width 146 height 22
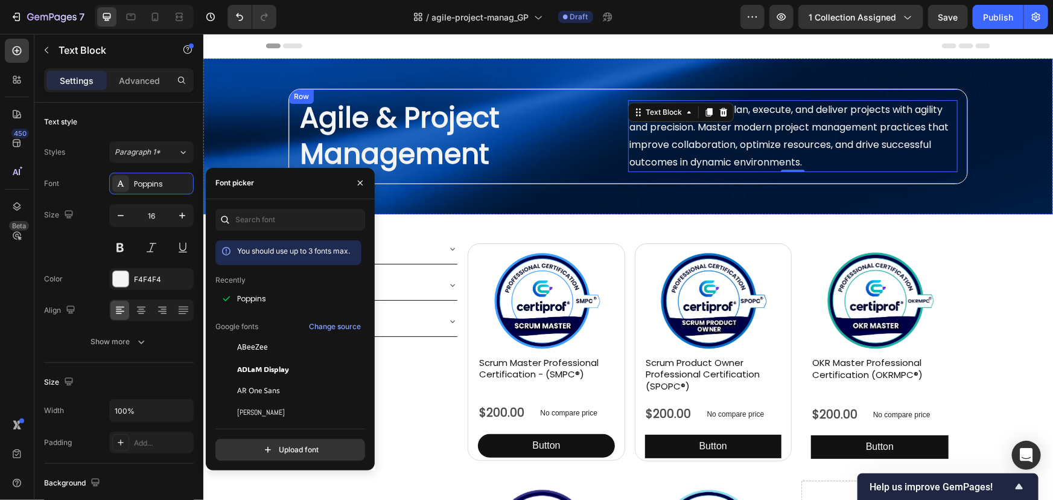
click at [892, 180] on div "Agile & Project Management Heading Develop the skills to plan, execute, and del…" at bounding box center [627, 135] width 679 height 95
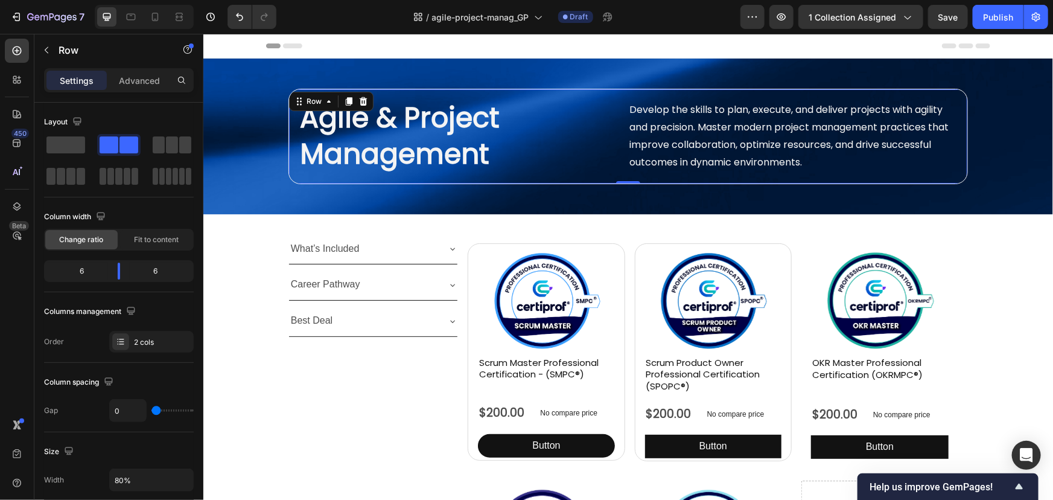
click at [378, 90] on div "Agile & Project Management Heading Develop the skills to plan, execute, and del…" at bounding box center [627, 135] width 679 height 95
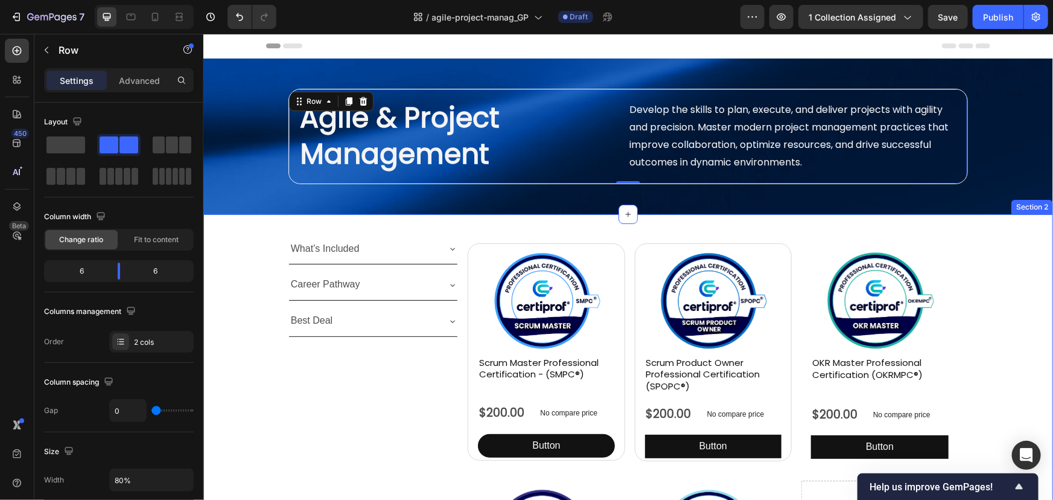
click at [331, 220] on div "What’s Included Career Pathway Best Deal Accordion Product Images Scrum Master …" at bounding box center [628, 471] width 850 height 515
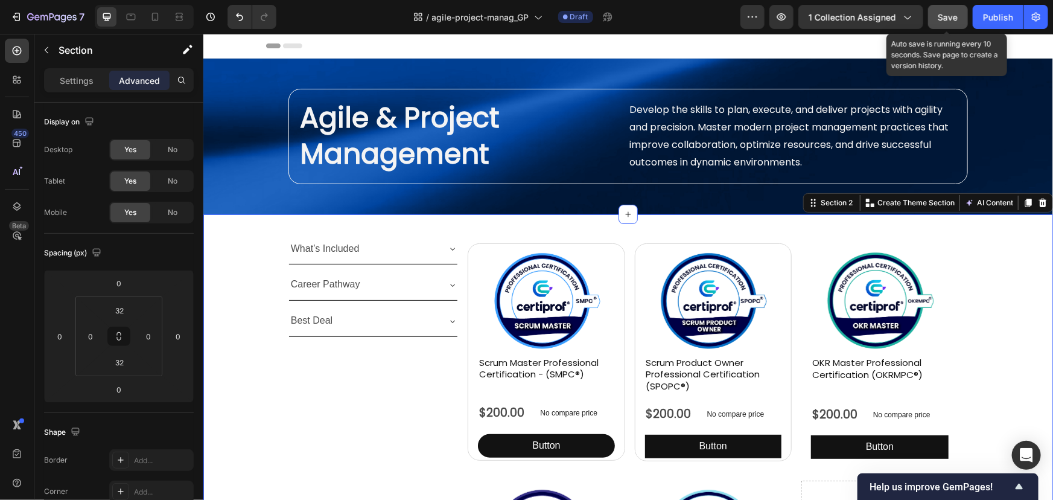
click at [950, 12] on span "Save" at bounding box center [948, 17] width 20 height 10
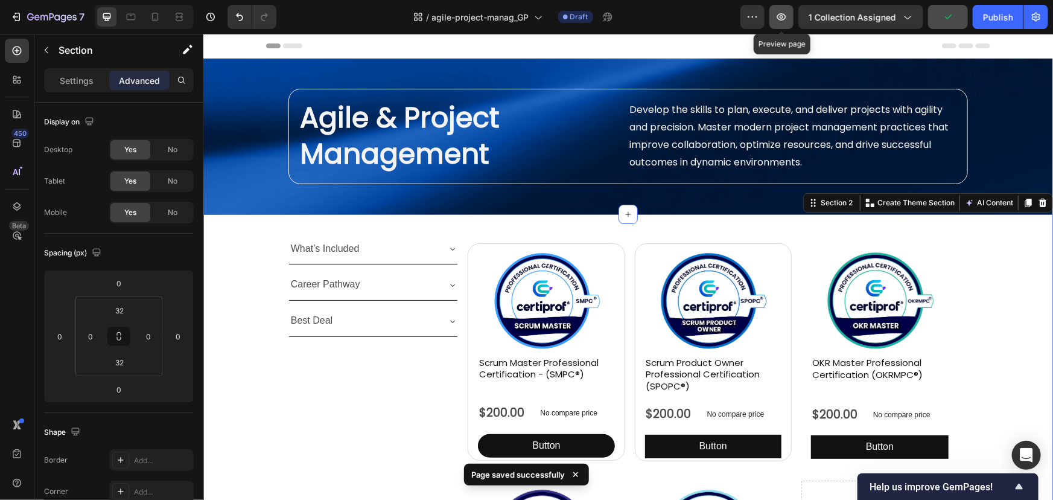
click at [778, 16] on icon "button" at bounding box center [781, 17] width 12 height 12
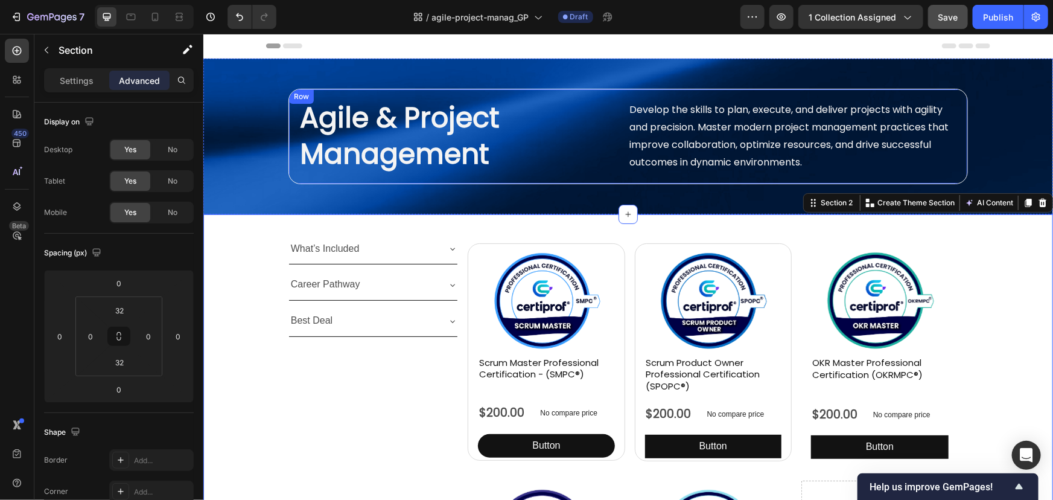
drag, startPoint x: 447, startPoint y: 89, endPoint x: 437, endPoint y: 87, distance: 9.7
click at [447, 89] on div "Agile & Project Management Heading Develop the skills to plan, execute, and del…" at bounding box center [627, 135] width 679 height 95
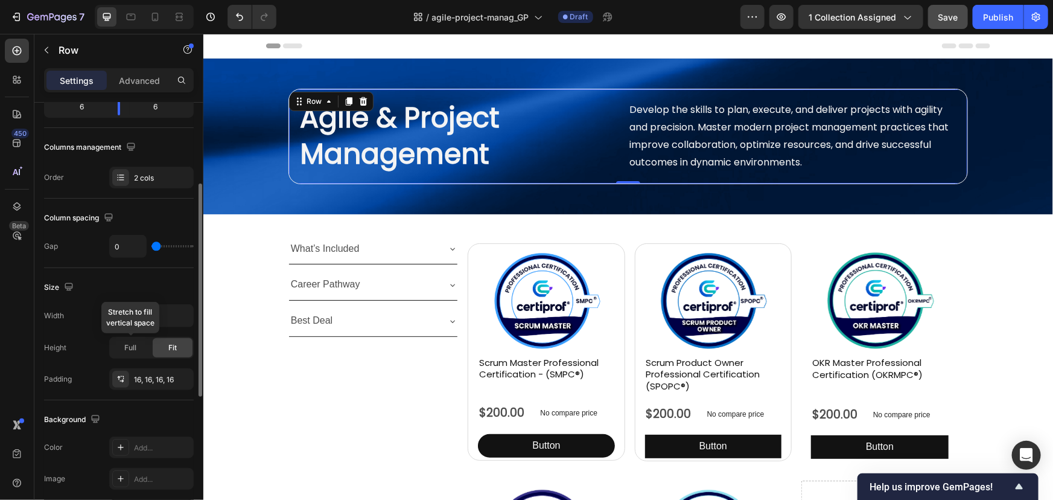
scroll to position [440, 0]
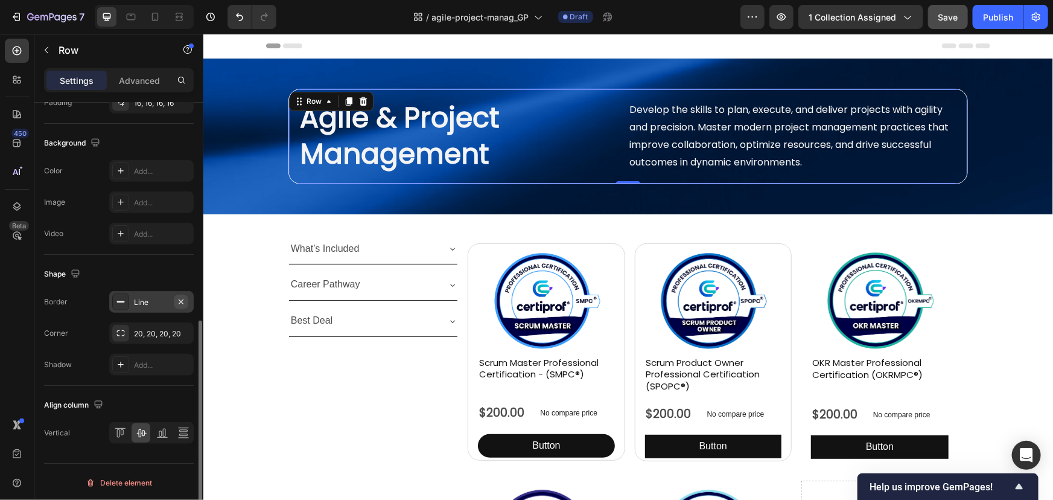
click at [185, 298] on icon "button" at bounding box center [181, 302] width 10 height 10
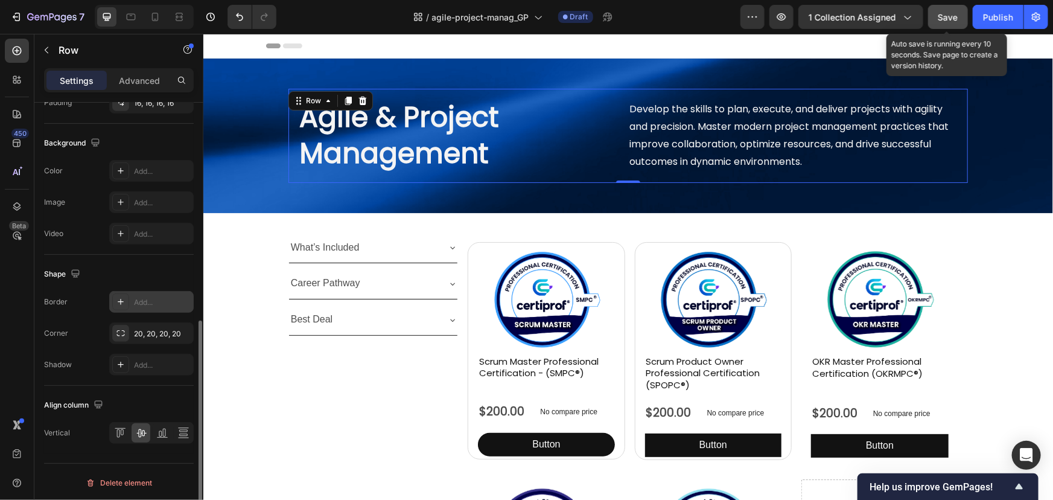
click at [946, 11] on div "Save" at bounding box center [948, 17] width 20 height 13
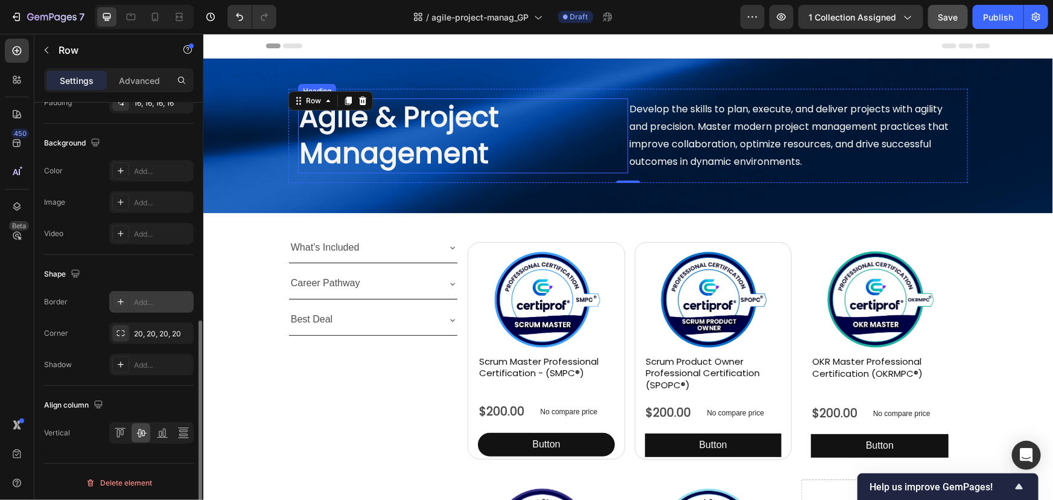
click at [551, 130] on p "Agile & Project Management" at bounding box center [463, 135] width 328 height 72
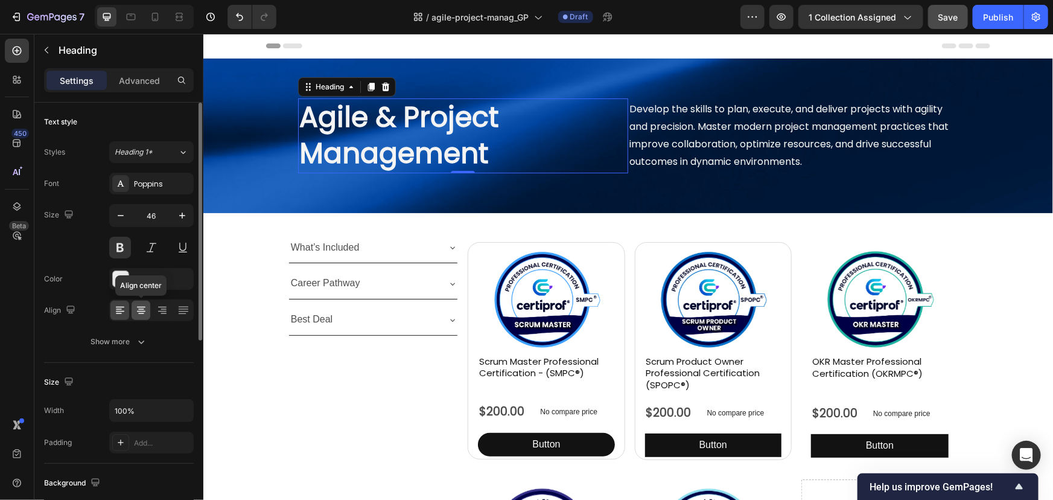
click at [138, 313] on icon at bounding box center [141, 313] width 6 height 1
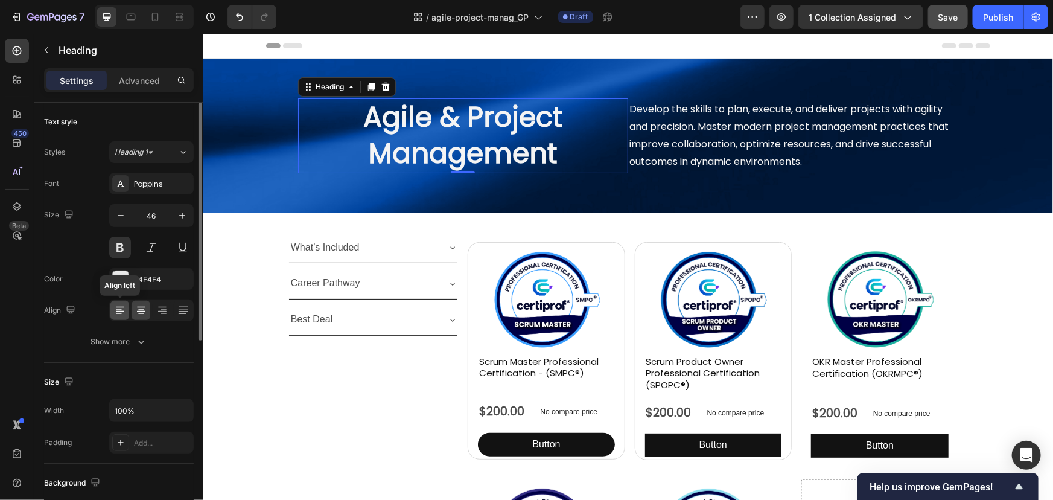
click at [121, 311] on icon at bounding box center [120, 311] width 8 height 1
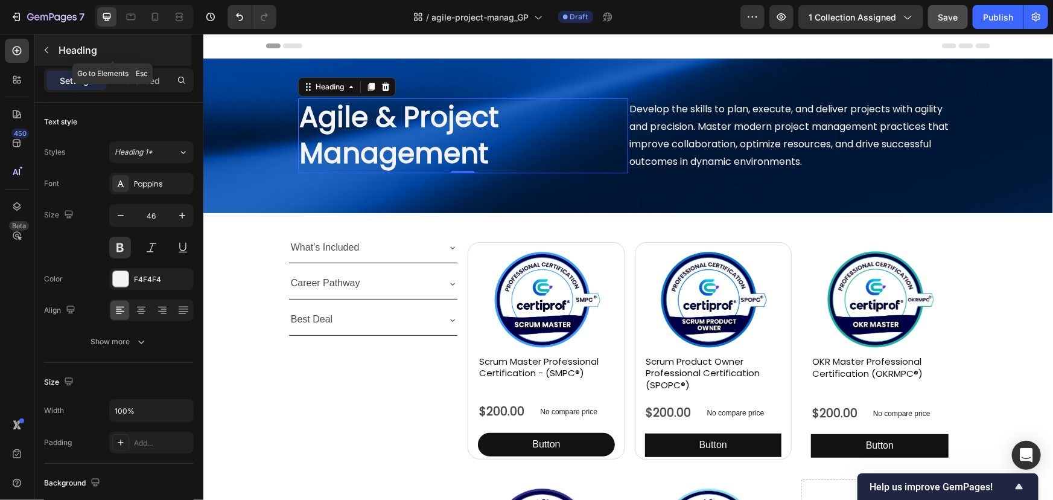
click at [68, 48] on p "Heading" at bounding box center [124, 50] width 130 height 14
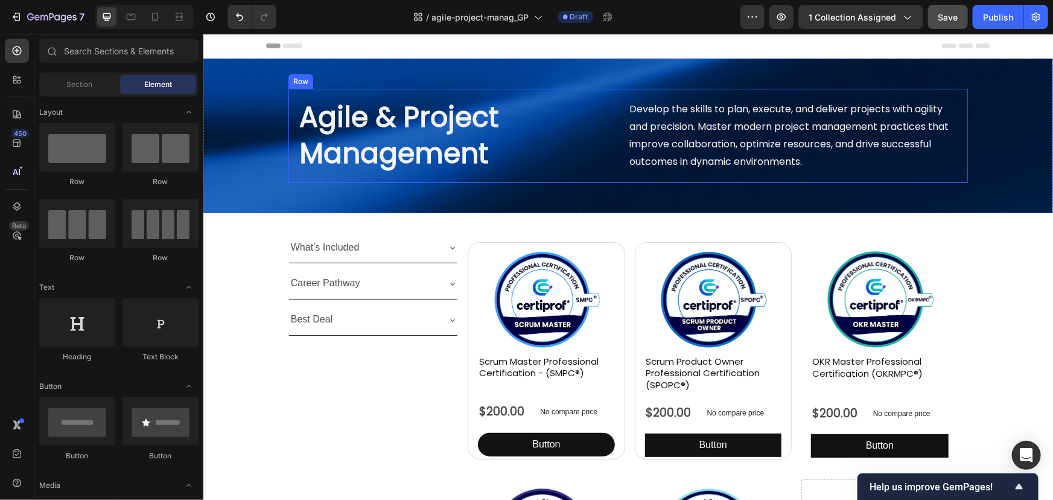
click at [416, 176] on div "Agile & Project Management Heading Develop the skills to plan, execute, and del…" at bounding box center [627, 135] width 679 height 94
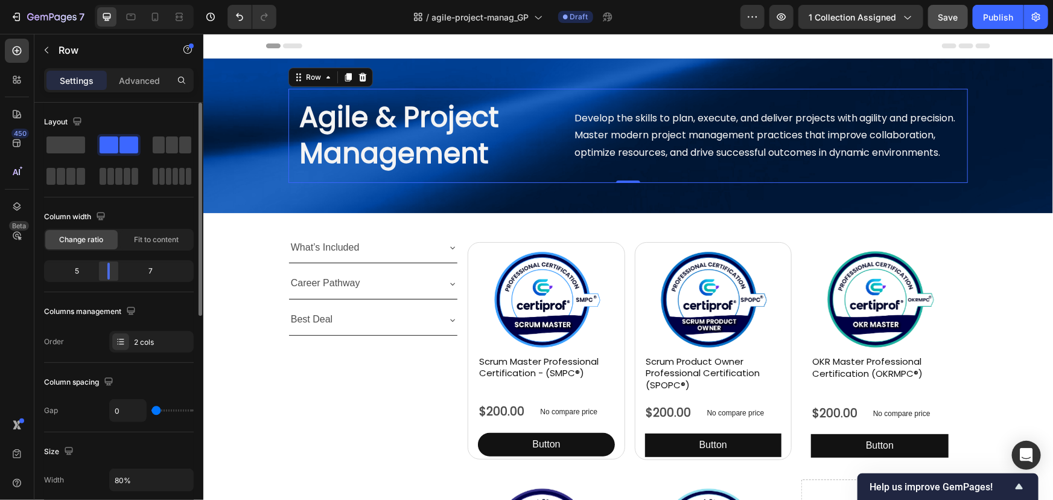
drag, startPoint x: 122, startPoint y: 269, endPoint x: 110, endPoint y: 270, distance: 12.2
click at [110, 270] on div at bounding box center [109, 270] width 22 height 17
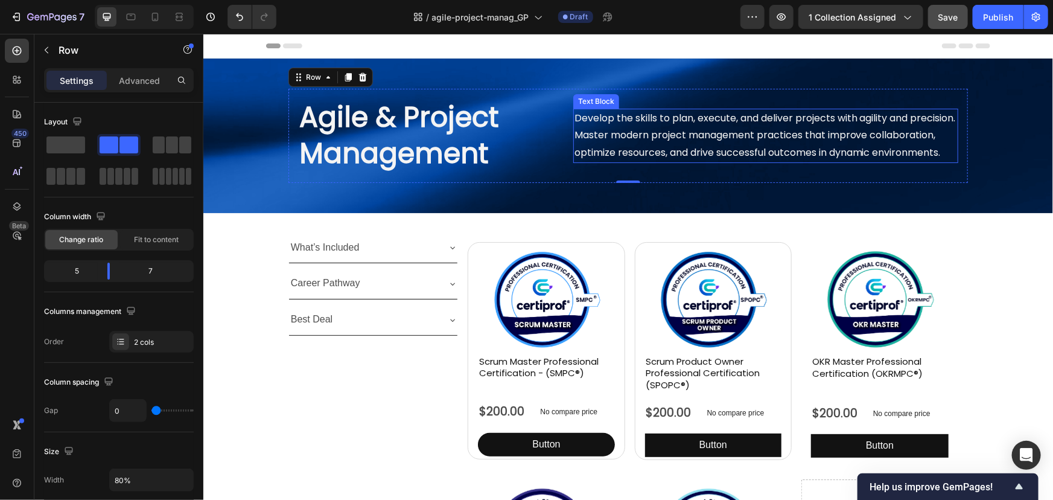
click at [635, 138] on p "Develop the skills to plan, execute, and deliver projects with agility and prec…" at bounding box center [765, 135] width 383 height 52
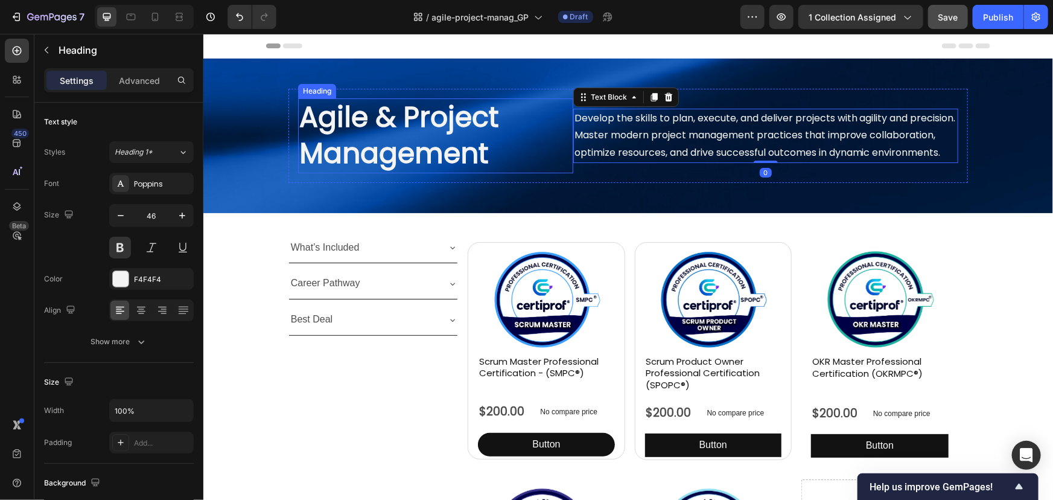
click at [557, 132] on p "Agile & Project Management" at bounding box center [435, 135] width 273 height 72
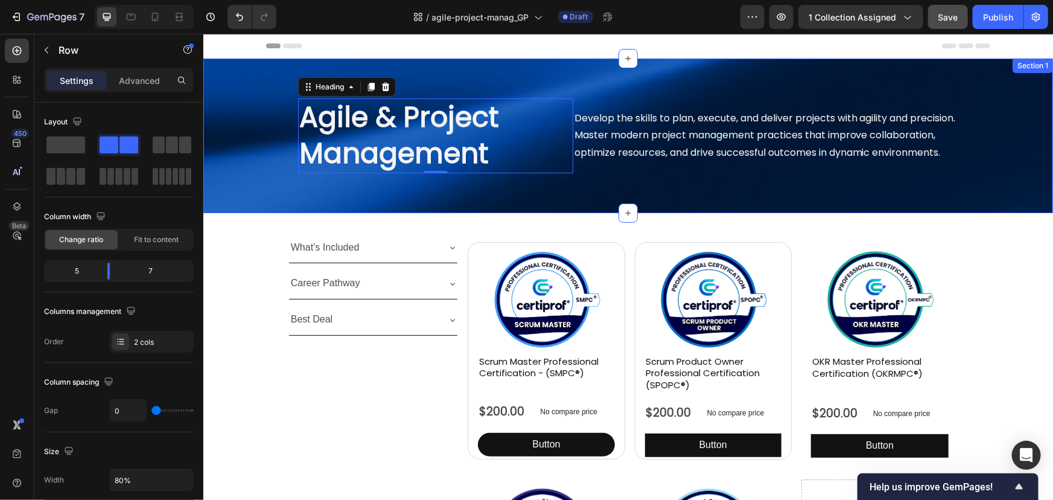
click at [502, 180] on div "Agile & Project Management Heading 0 Develop the skills to plan, execute, and d…" at bounding box center [627, 135] width 679 height 94
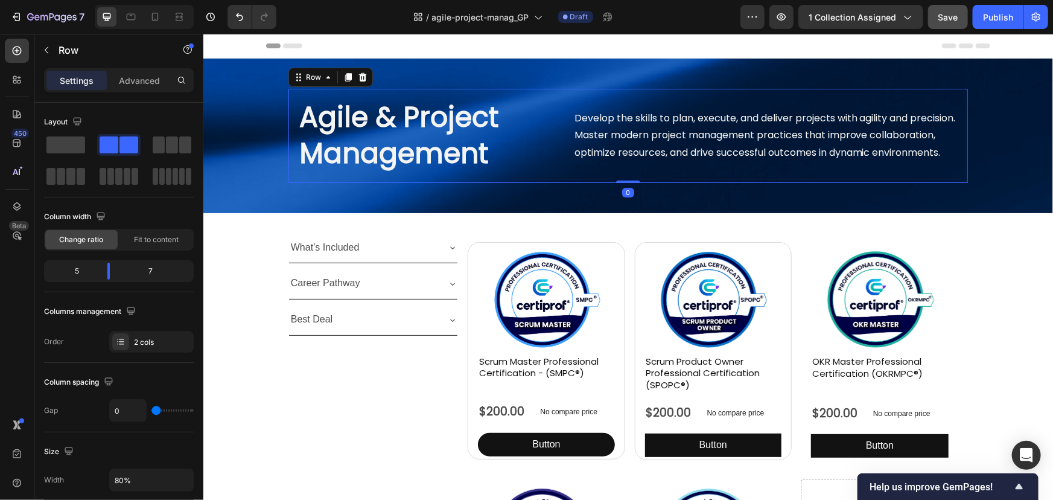
click at [503, 173] on div "Agile & Project Management Heading Develop the skills to plan, execute, and del…" at bounding box center [627, 135] width 679 height 94
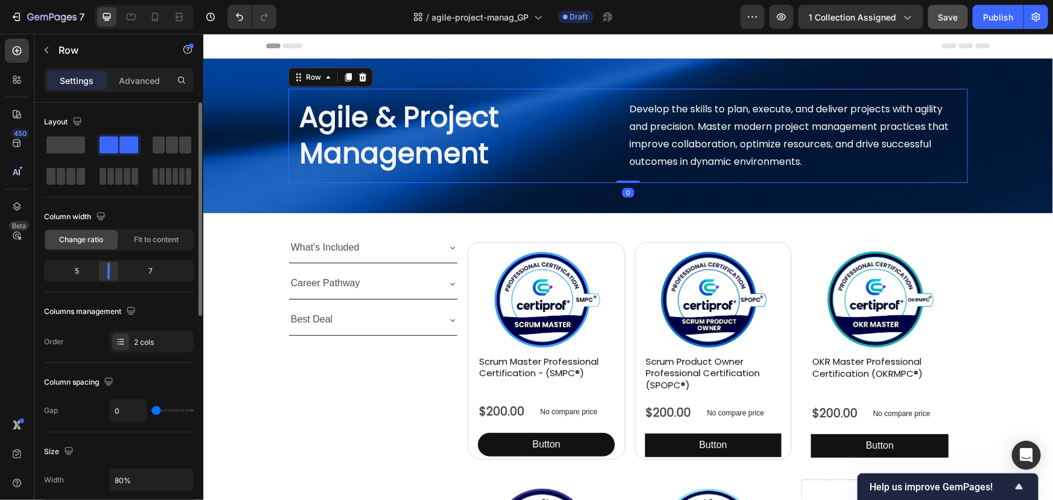
drag, startPoint x: 107, startPoint y: 269, endPoint x: 119, endPoint y: 269, distance: 11.5
click at [110, 269] on div at bounding box center [108, 270] width 2 height 17
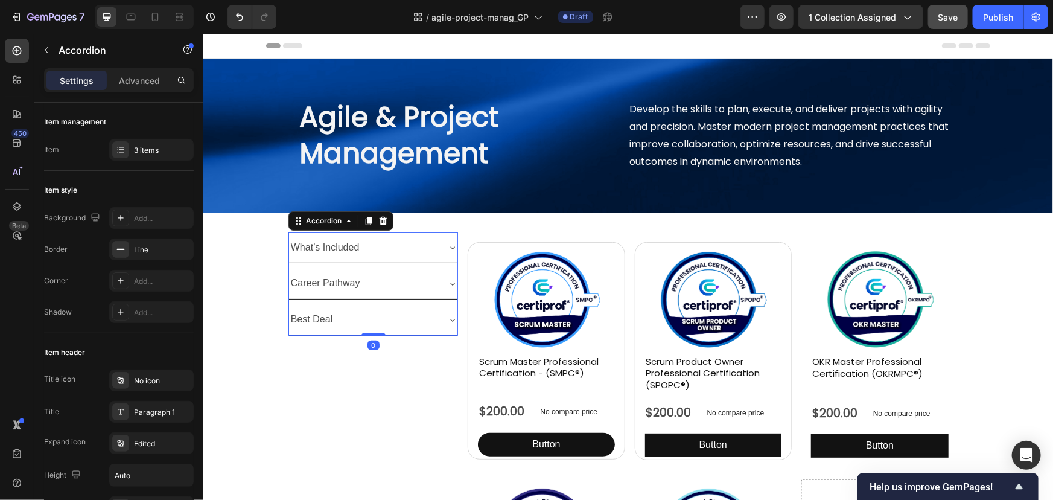
click at [372, 232] on div "What’s Included" at bounding box center [372, 247] width 169 height 31
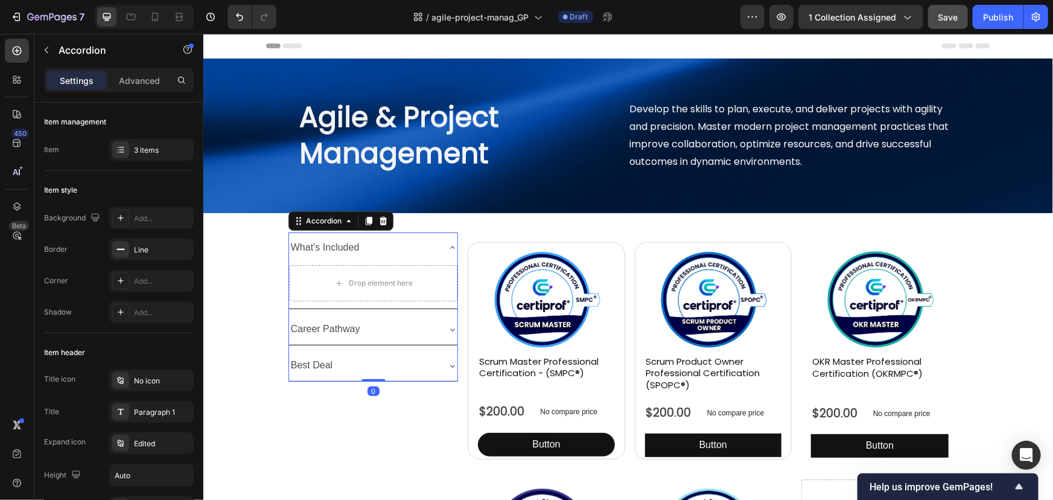
click at [372, 232] on div "What’s Included" at bounding box center [372, 247] width 169 height 31
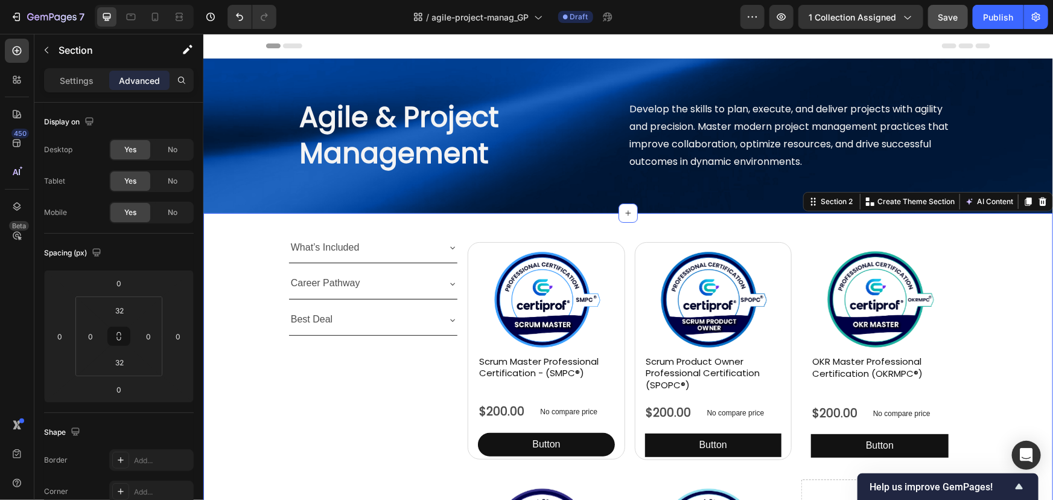
click at [253, 232] on div "What’s Included Career Pathway Best Deal Accordion Product Images Scrum Master …" at bounding box center [628, 470] width 850 height 476
click at [60, 50] on p "Section" at bounding box center [108, 50] width 99 height 14
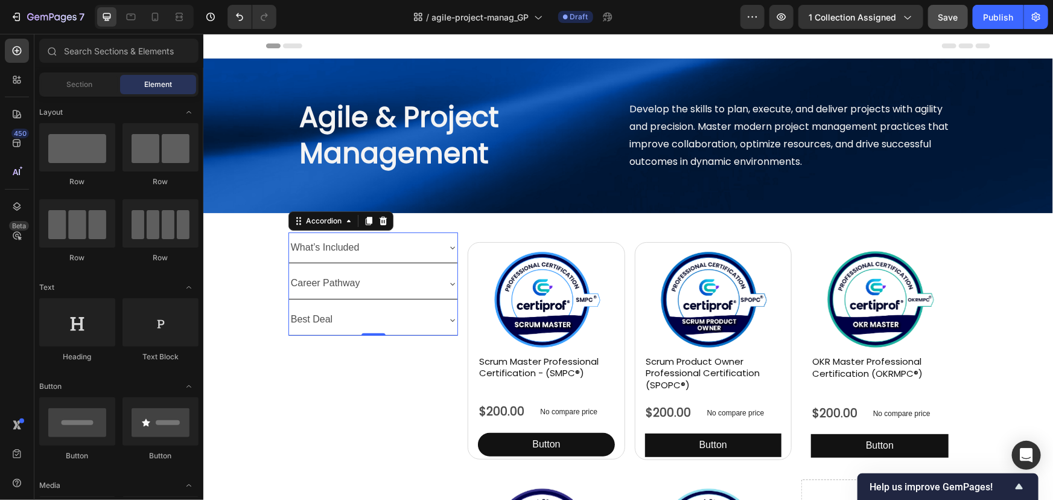
click at [405, 237] on div "What’s Included" at bounding box center [363, 247] width 150 height 21
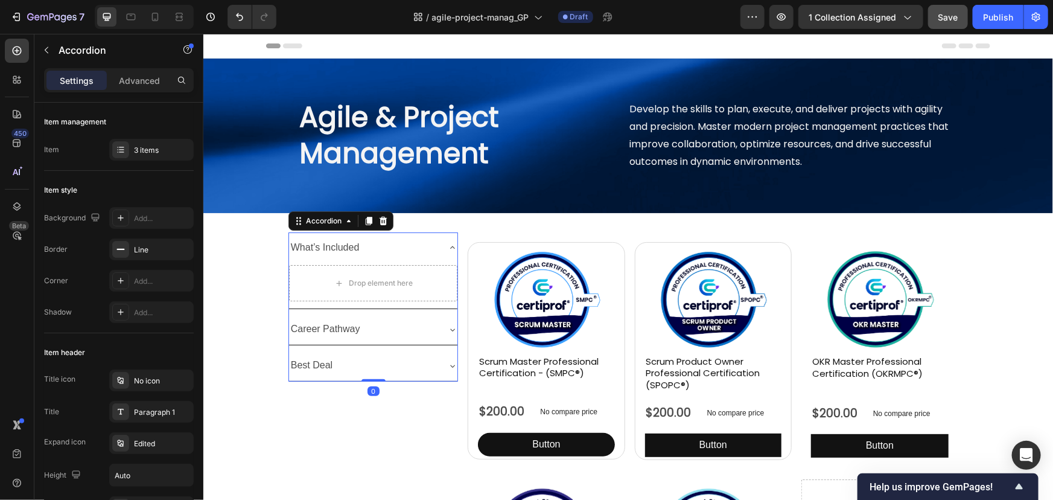
click at [393, 237] on div "What’s Included" at bounding box center [363, 247] width 150 height 21
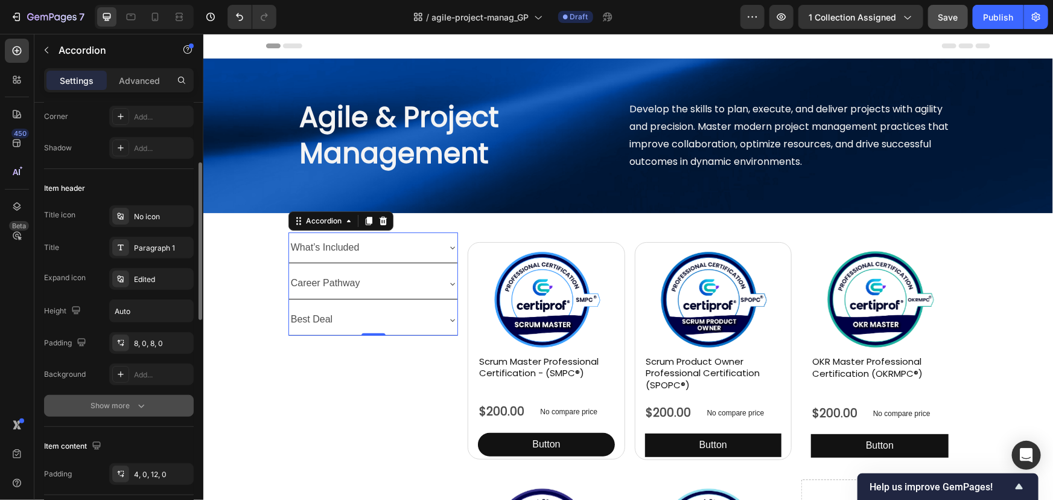
scroll to position [219, 0]
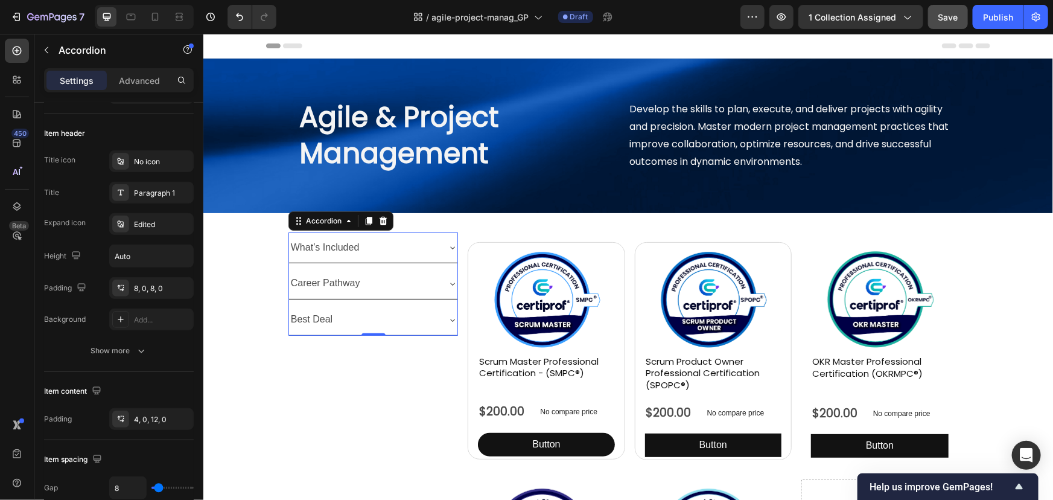
click at [397, 272] on div "Career Pathway" at bounding box center [363, 282] width 150 height 21
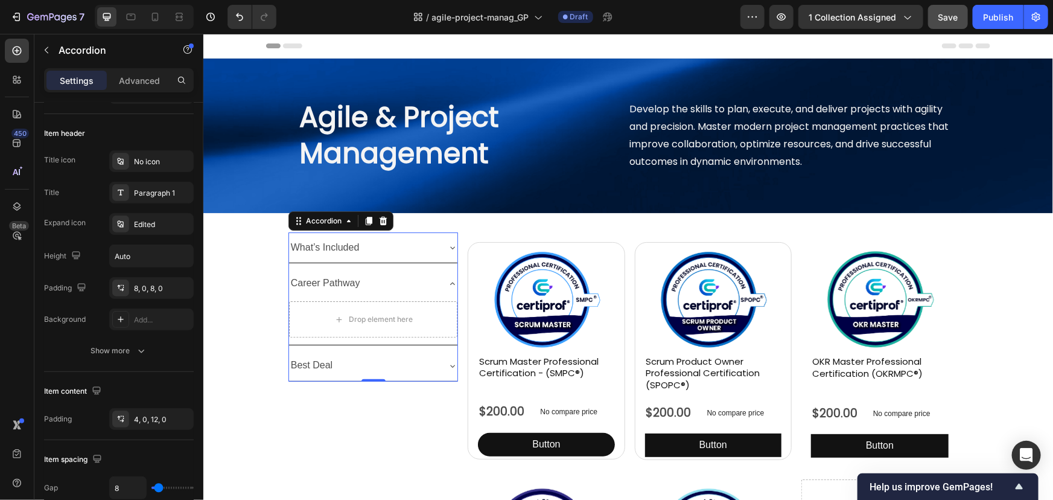
click at [397, 272] on div "Career Pathway" at bounding box center [363, 282] width 150 height 21
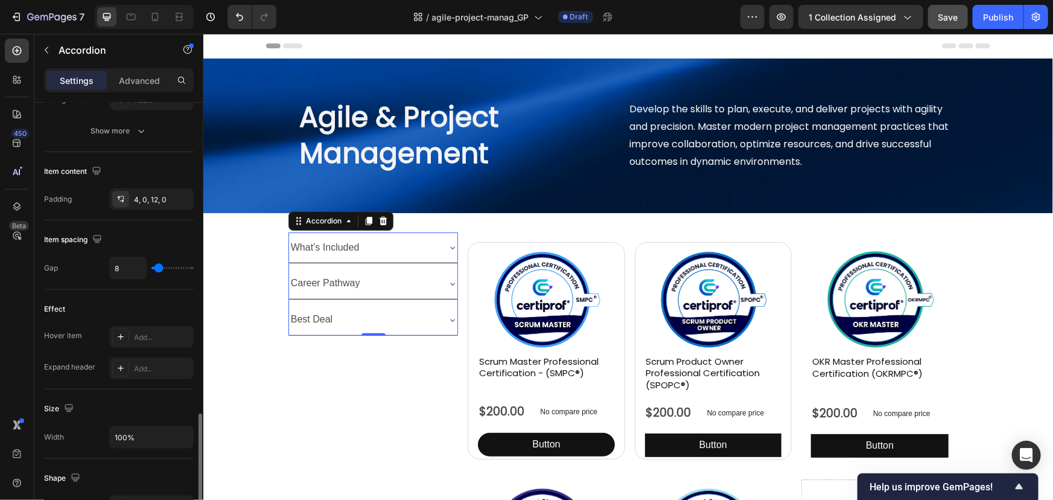
scroll to position [603, 0]
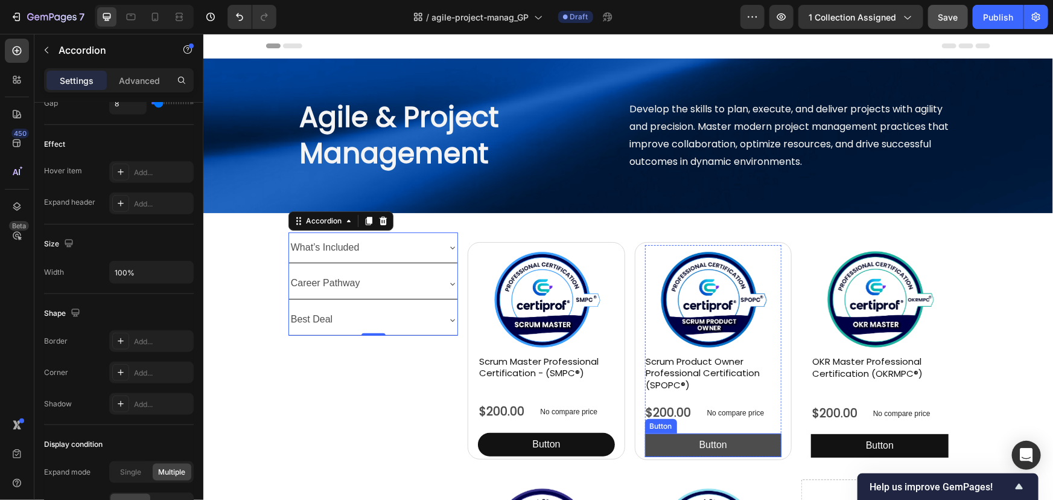
click at [667, 433] on button "Button" at bounding box center [712, 445] width 136 height 24
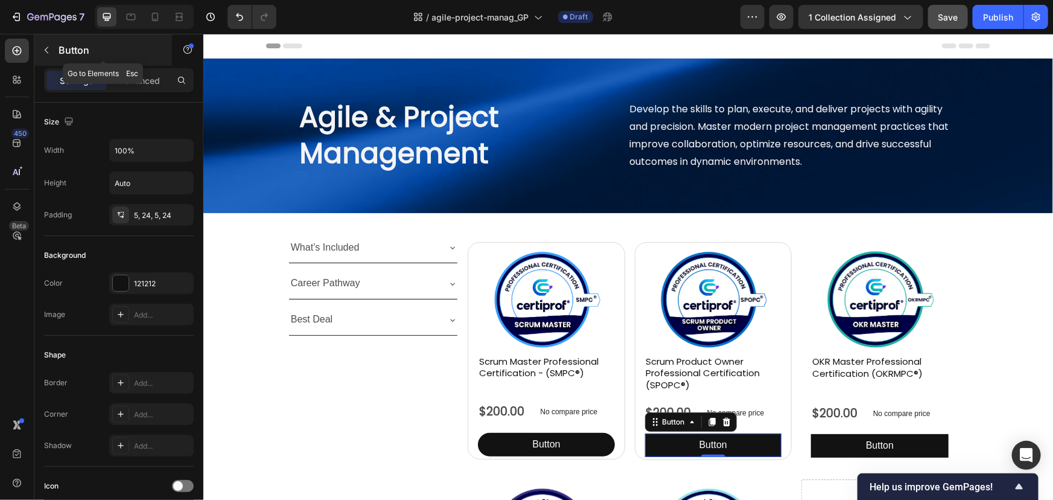
click at [59, 51] on p "Button" at bounding box center [110, 50] width 103 height 14
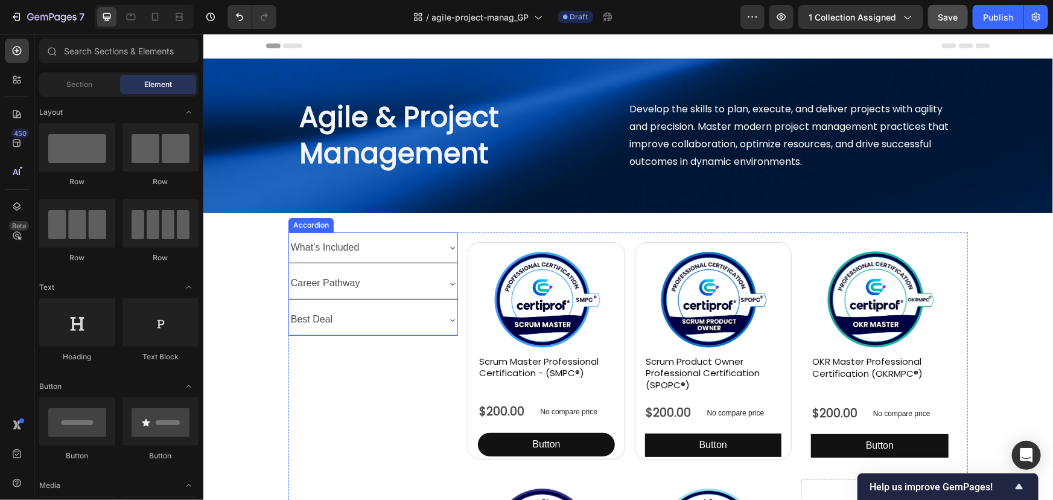
click at [403, 252] on div "What’s Included" at bounding box center [363, 247] width 150 height 21
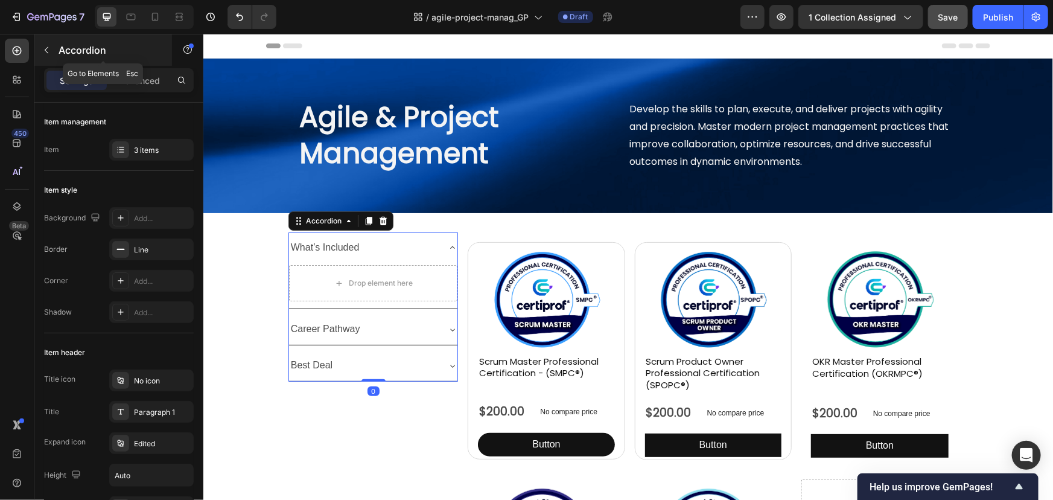
click at [53, 54] on button "button" at bounding box center [46, 49] width 19 height 19
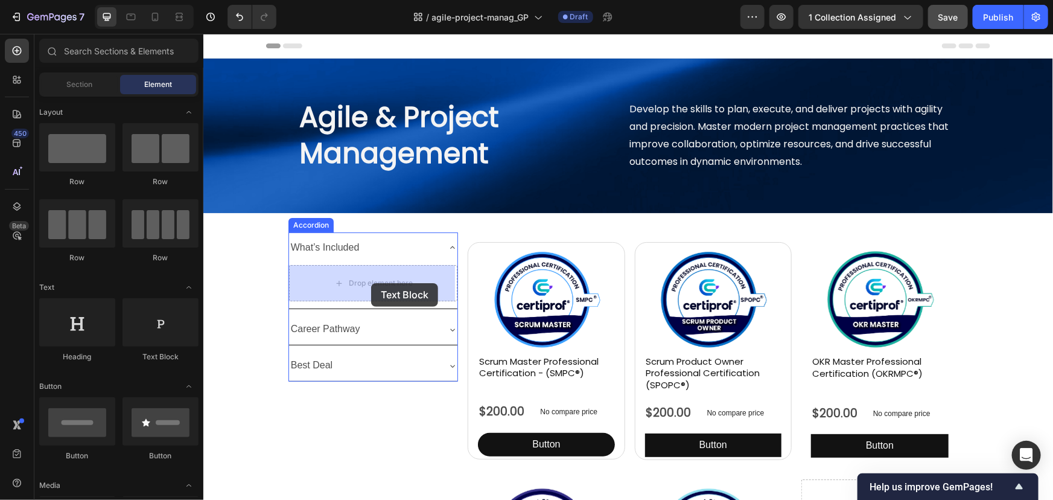
drag, startPoint x: 406, startPoint y: 355, endPoint x: 371, endPoint y: 282, distance: 81.0
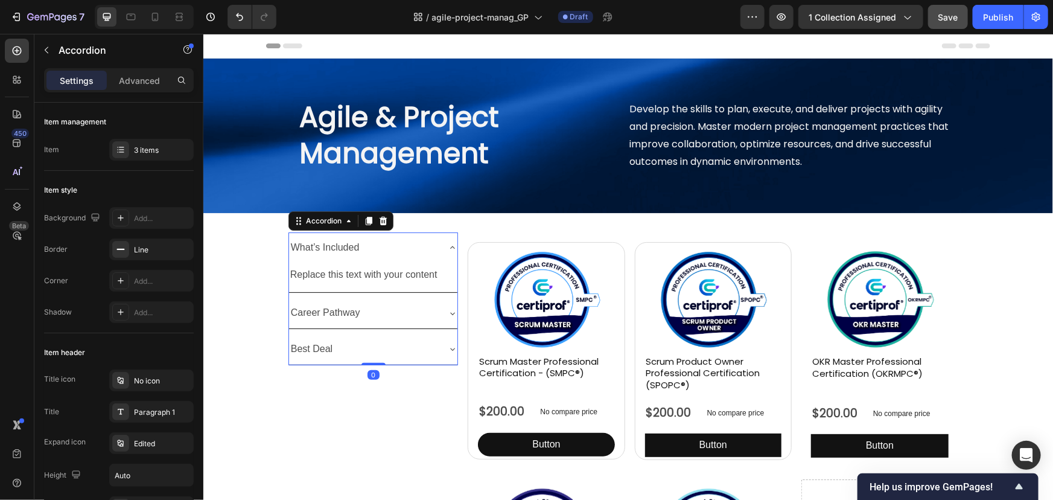
click at [406, 287] on div "Replace this text with your content Text Block" at bounding box center [372, 277] width 169 height 30
click at [431, 247] on div "What’s Included" at bounding box center [363, 247] width 150 height 21
click at [433, 246] on div "What’s Included" at bounding box center [363, 247] width 150 height 21
click at [398, 294] on div "What’s Included Replace this text with your content Text Block Career Pathway B…" at bounding box center [373, 298] width 170 height 133
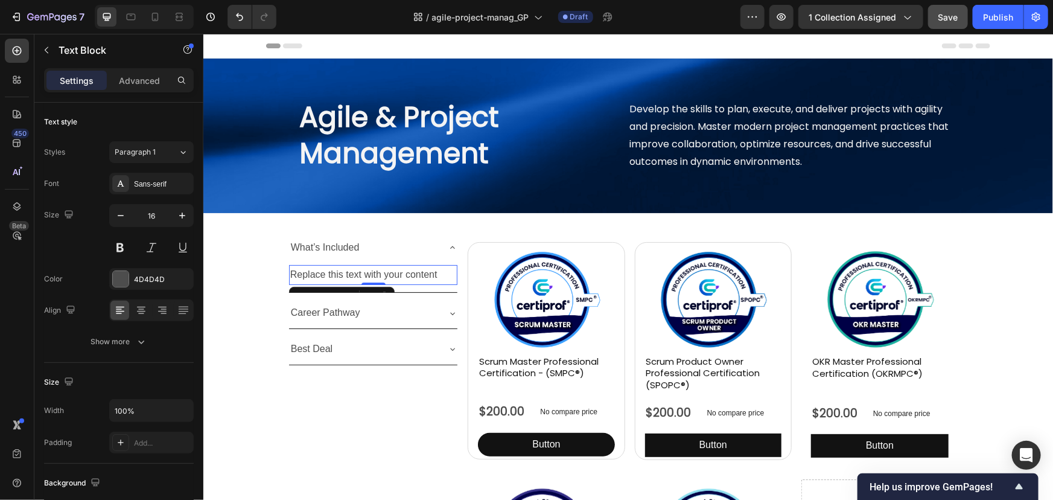
click at [438, 271] on div "Replace this text with your content" at bounding box center [372, 274] width 169 height 20
click at [373, 289] on div at bounding box center [369, 295] width 14 height 14
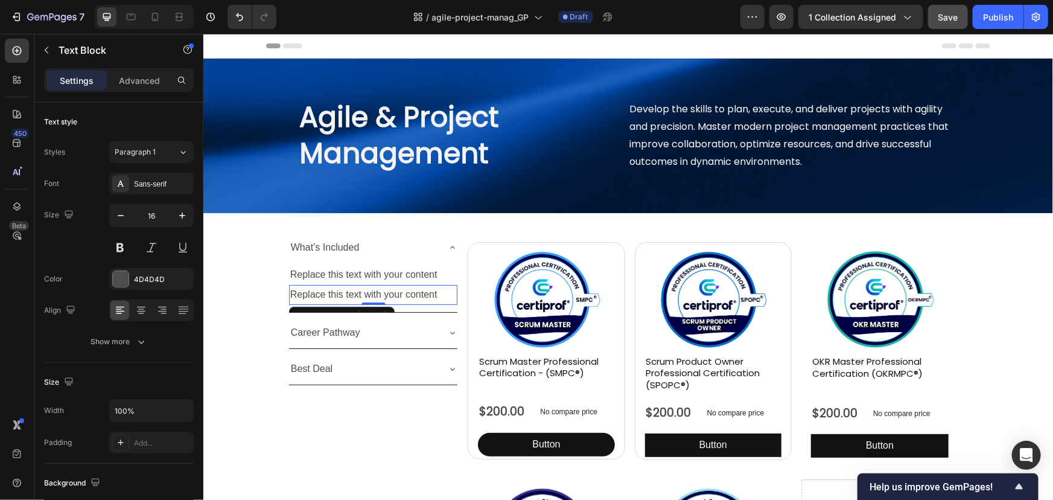
click at [307, 291] on div "Replace this text with your content" at bounding box center [372, 294] width 169 height 20
click at [308, 288] on p "Replace this text with your content" at bounding box center [373, 293] width 167 height 17
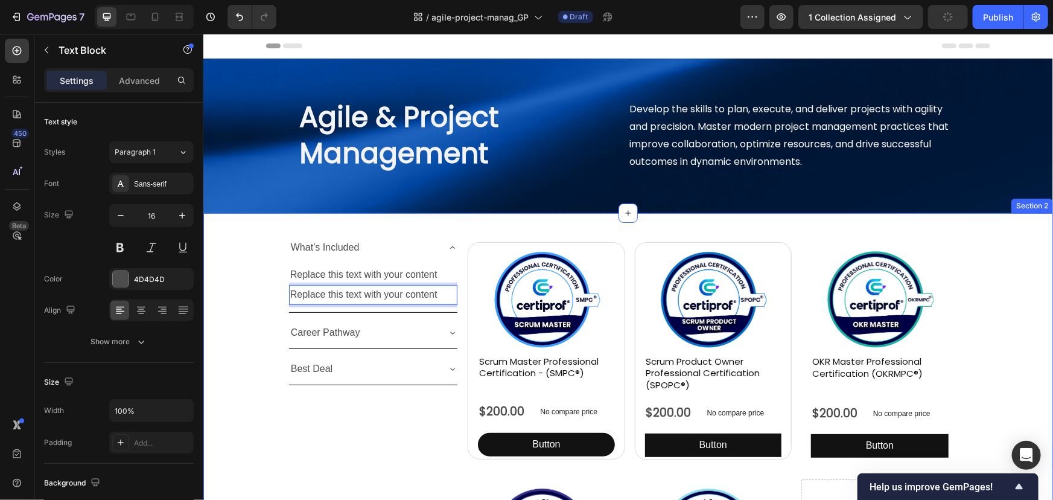
click at [219, 281] on div "What’s Included Replace this text with your content Text Block Replace this tex…" at bounding box center [628, 470] width 850 height 476
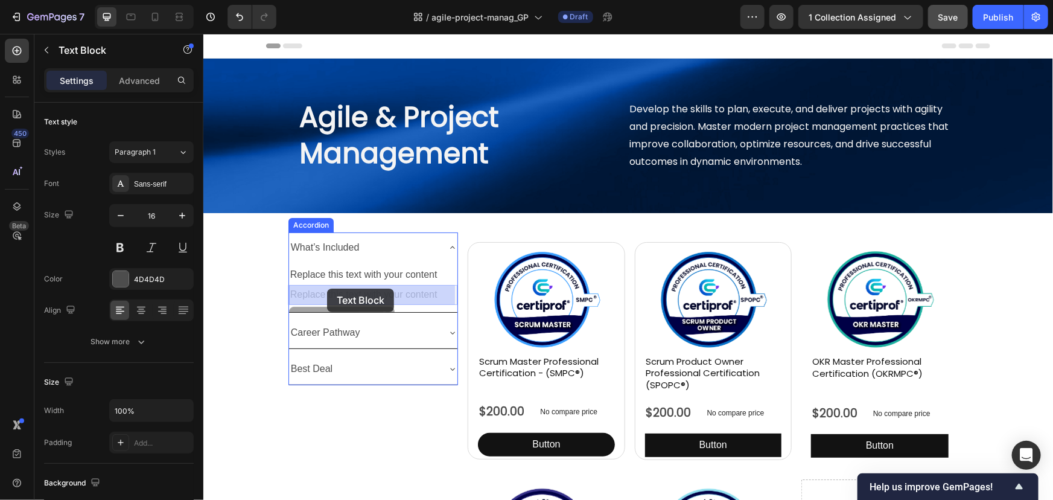
drag, startPoint x: 302, startPoint y: 310, endPoint x: 326, endPoint y: 288, distance: 32.9
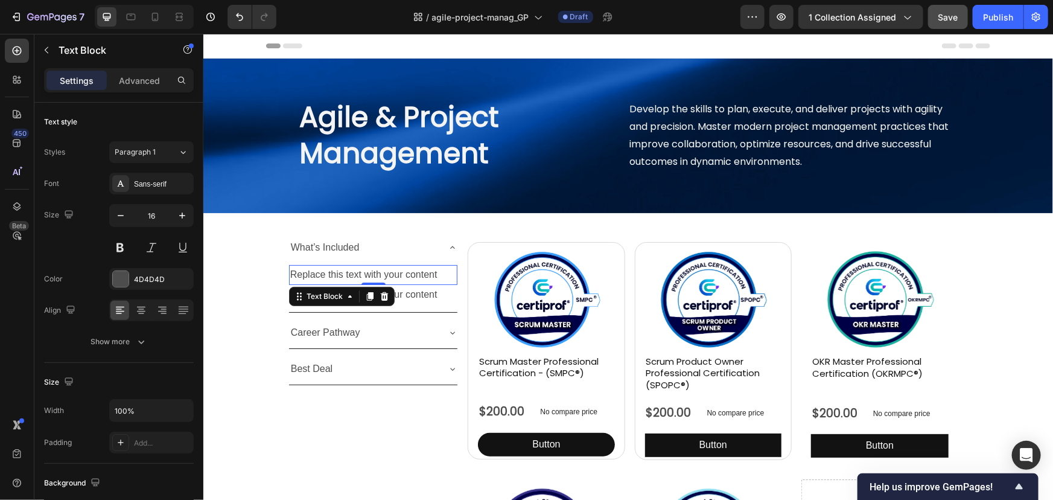
click at [440, 277] on div "Replace this text with your content" at bounding box center [372, 274] width 169 height 20
click at [382, 298] on icon at bounding box center [384, 295] width 8 height 8
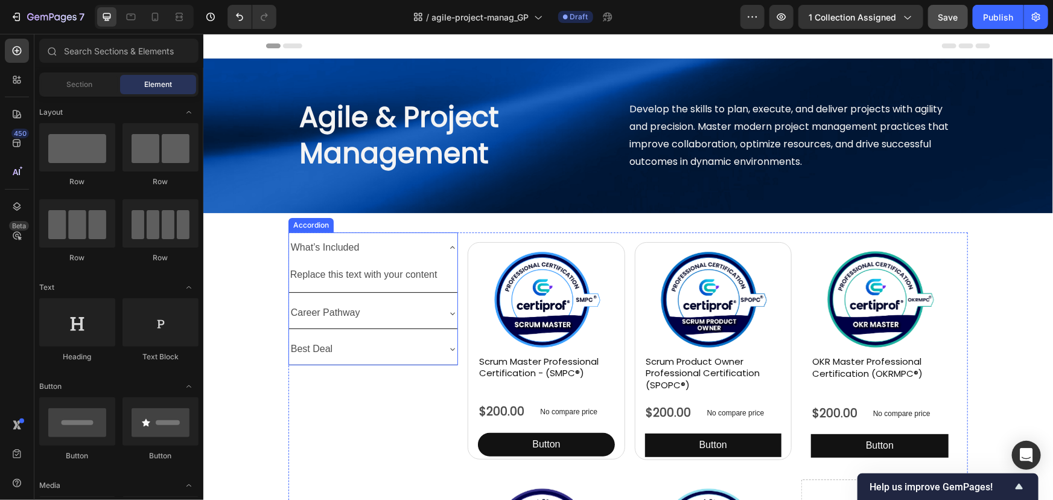
click at [442, 307] on div "Career Pathway" at bounding box center [372, 312] width 169 height 31
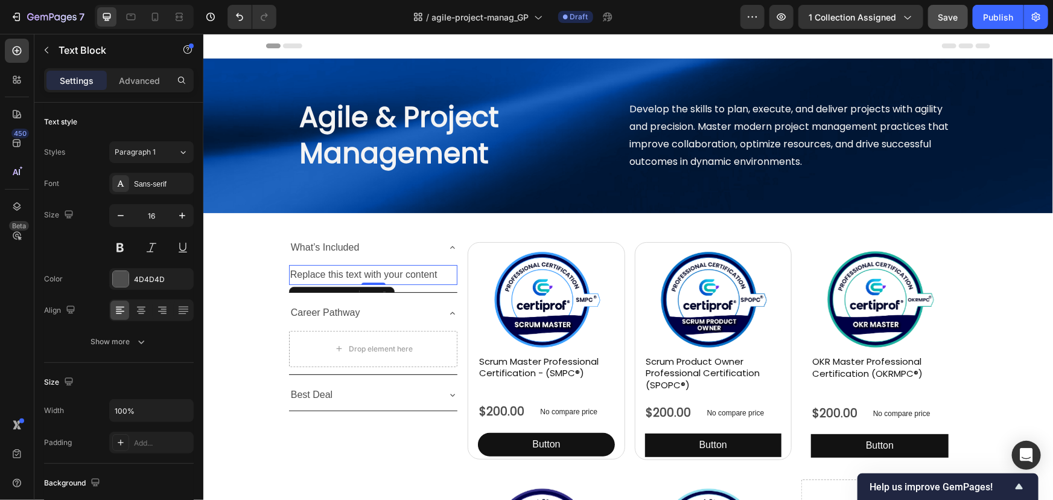
click at [414, 278] on p "Replace this text with your content" at bounding box center [373, 274] width 167 height 17
click at [366, 272] on p "Replace this text with your content" at bounding box center [373, 274] width 167 height 17
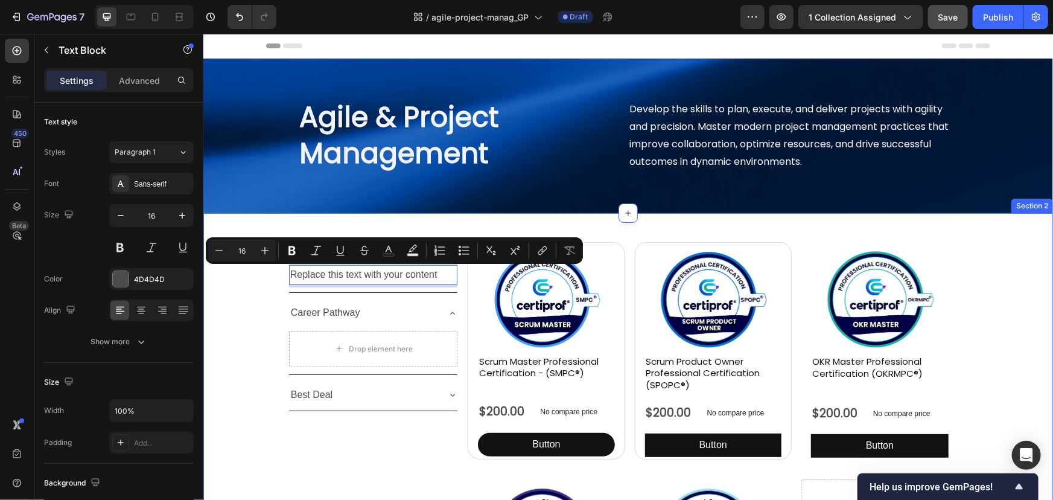
click at [253, 279] on div "What’s Included Replace this text with your content Text Block 0 Career Pathway…" at bounding box center [628, 470] width 850 height 476
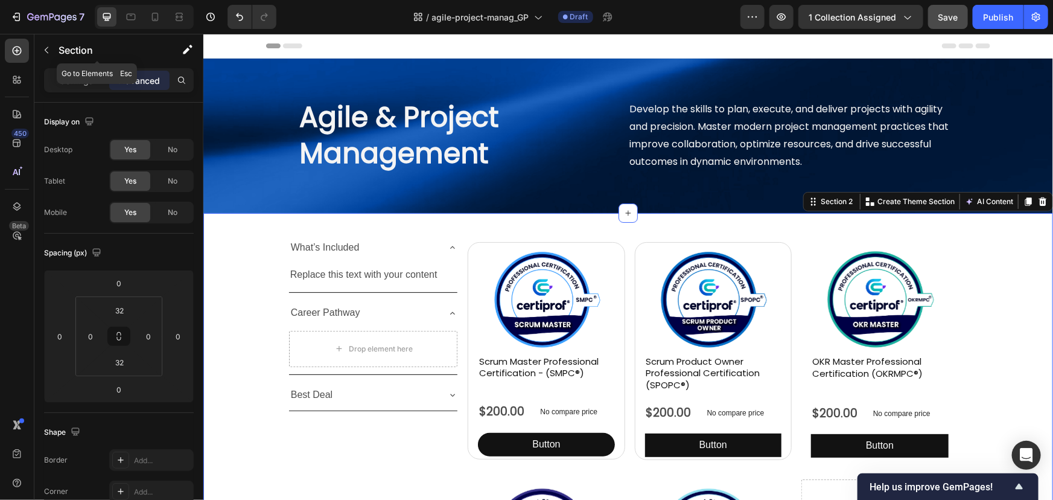
click at [45, 53] on icon "button" at bounding box center [47, 50] width 10 height 10
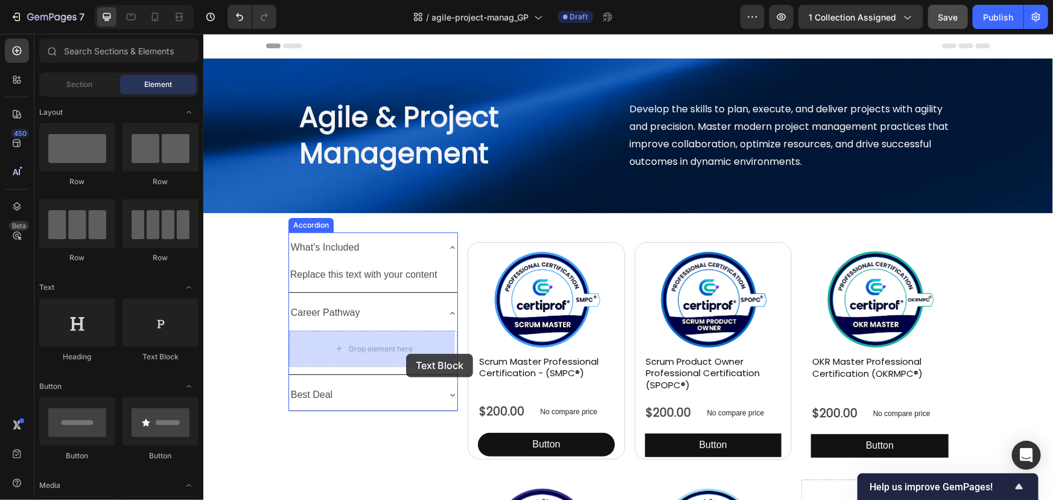
drag, startPoint x: 372, startPoint y: 360, endPoint x: 406, endPoint y: 353, distance: 34.4
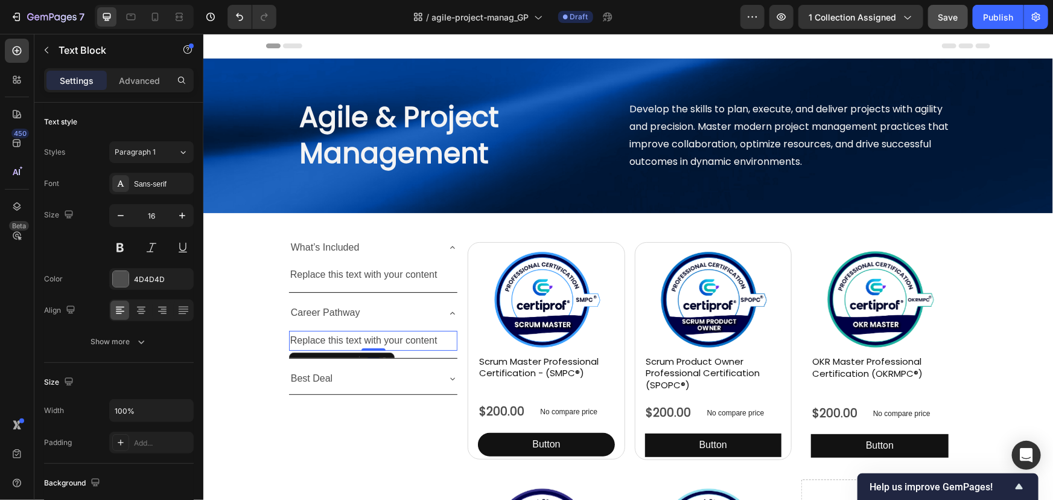
click at [314, 341] on div "Replace this text with your content" at bounding box center [372, 340] width 169 height 20
click at [314, 341] on p "Replace this text with your content" at bounding box center [373, 339] width 167 height 17
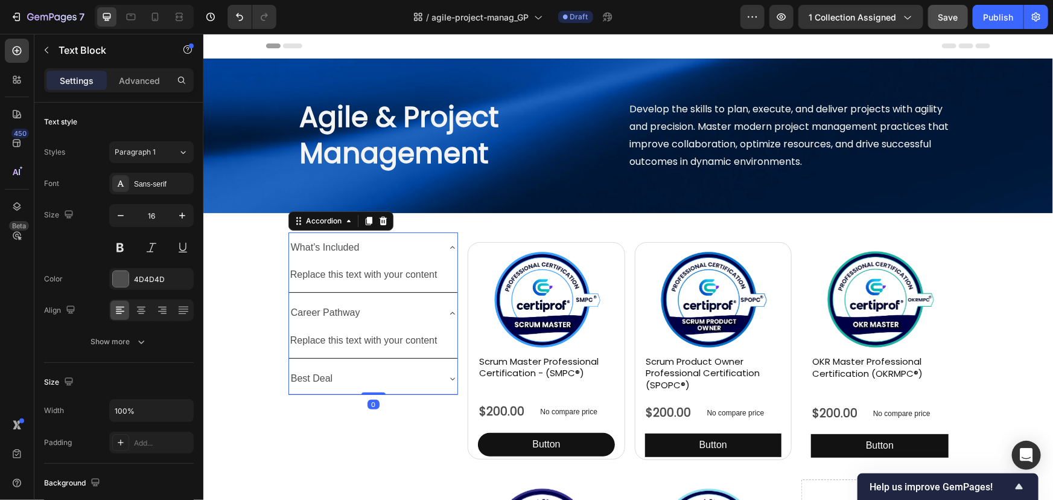
click at [384, 375] on div "Best Deal" at bounding box center [363, 377] width 150 height 21
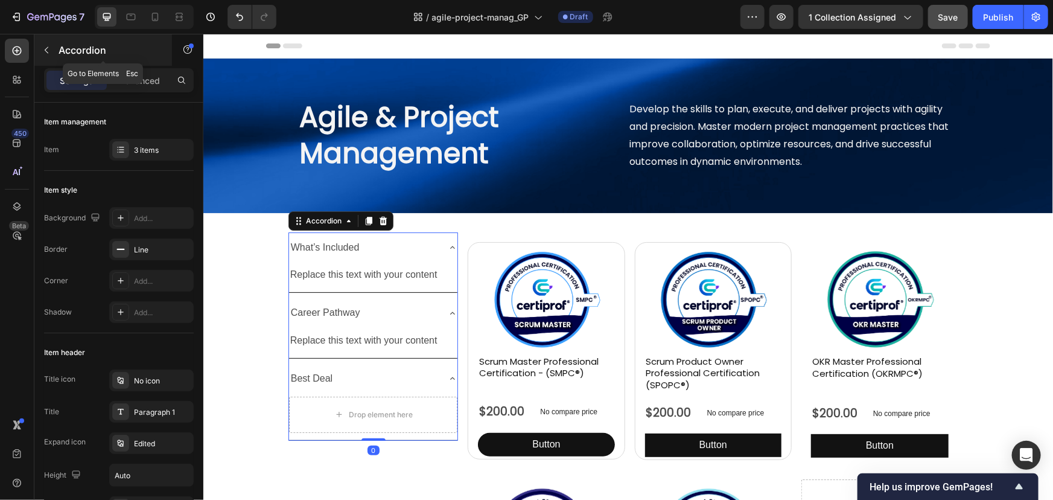
click at [55, 57] on button "button" at bounding box center [46, 49] width 19 height 19
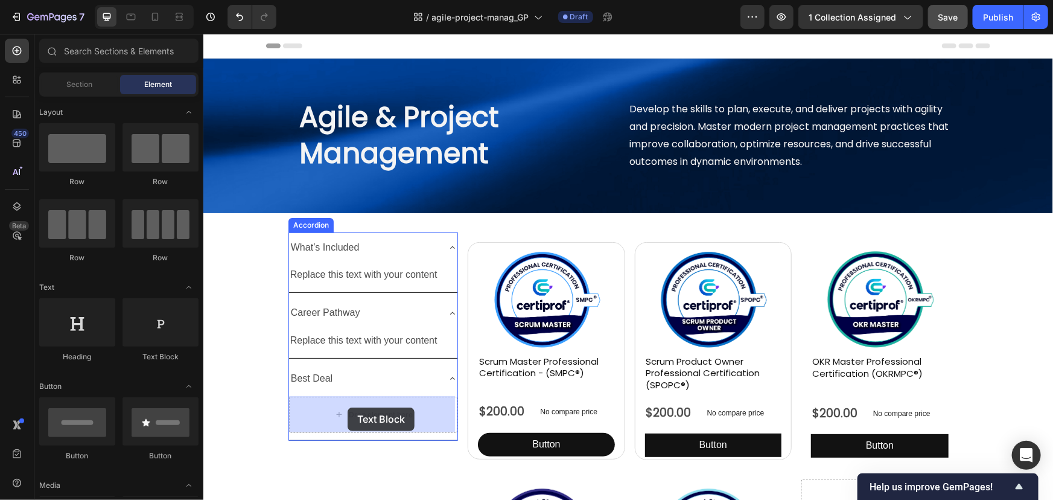
drag, startPoint x: 354, startPoint y: 365, endPoint x: 347, endPoint y: 407, distance: 42.2
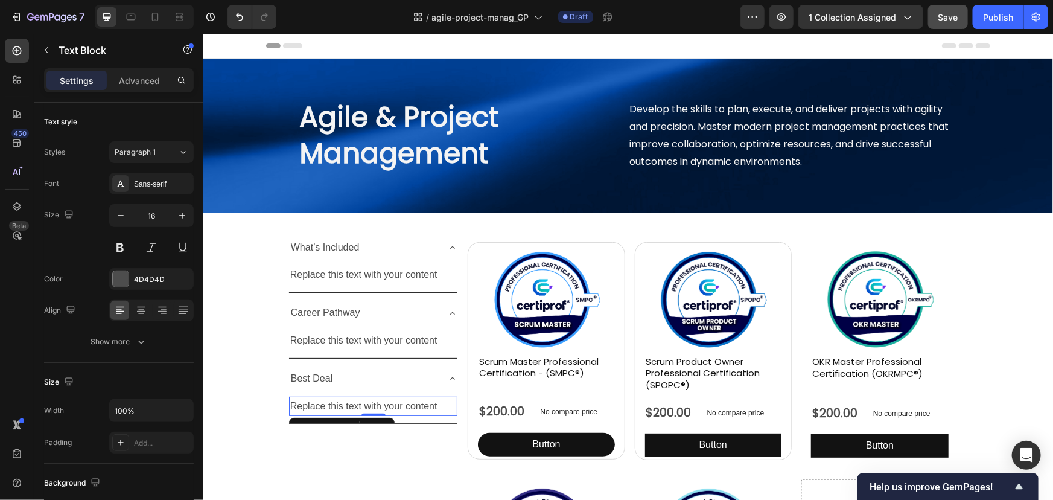
click at [342, 406] on div "Replace this text with your content" at bounding box center [372, 406] width 169 height 20
click at [342, 406] on p "Replace this text with your content" at bounding box center [373, 405] width 167 height 17
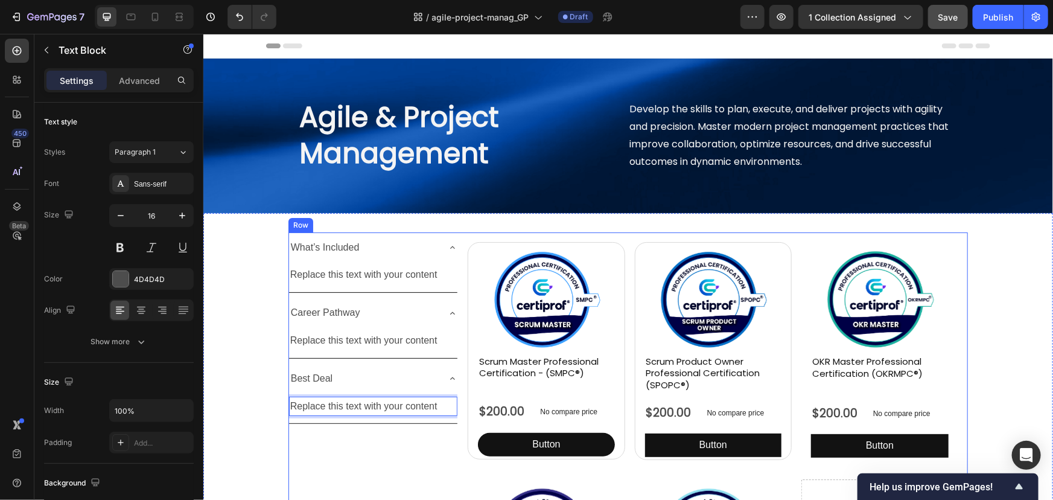
click at [357, 465] on div "What’s Included Replace this text with your content Text Block Career Pathway R…" at bounding box center [373, 470] width 170 height 476
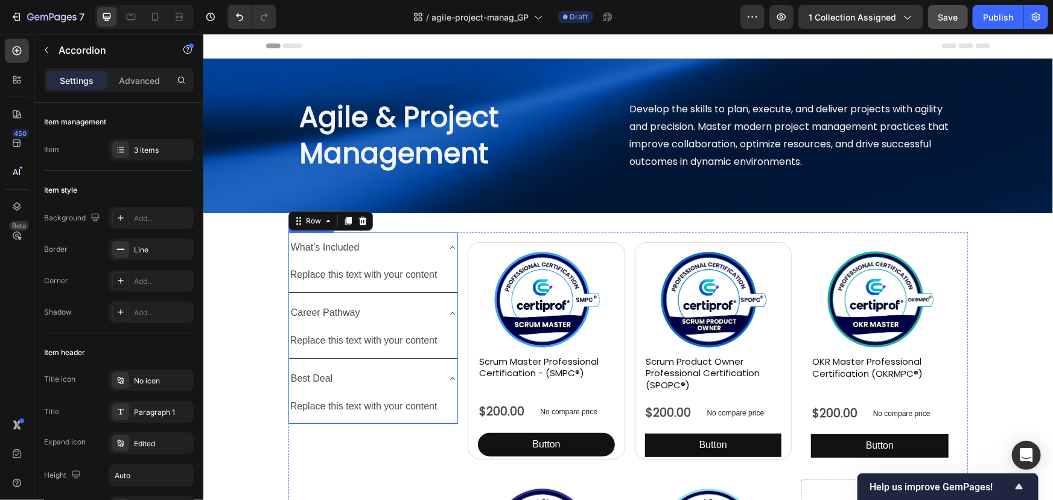
click at [447, 249] on icon at bounding box center [452, 247] width 10 height 10
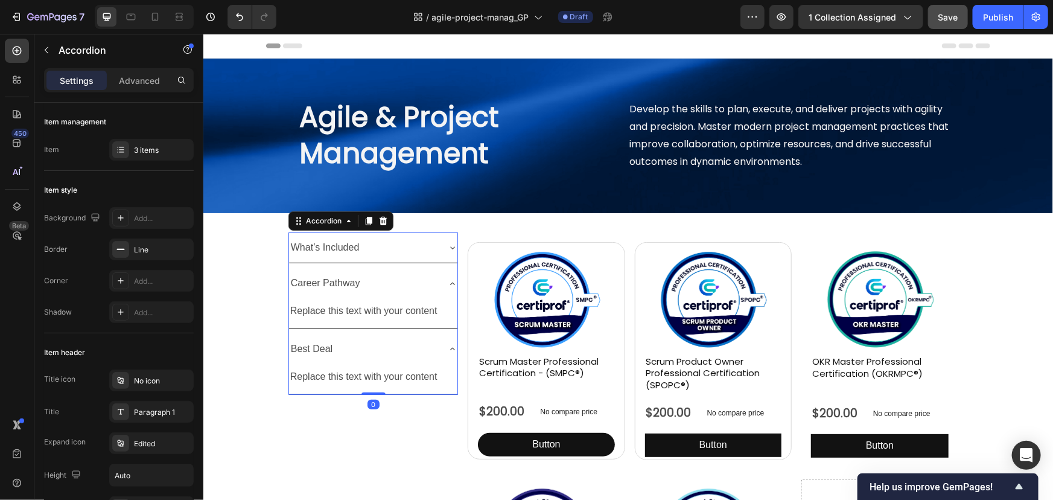
click at [446, 277] on div "Career Pathway" at bounding box center [372, 282] width 169 height 31
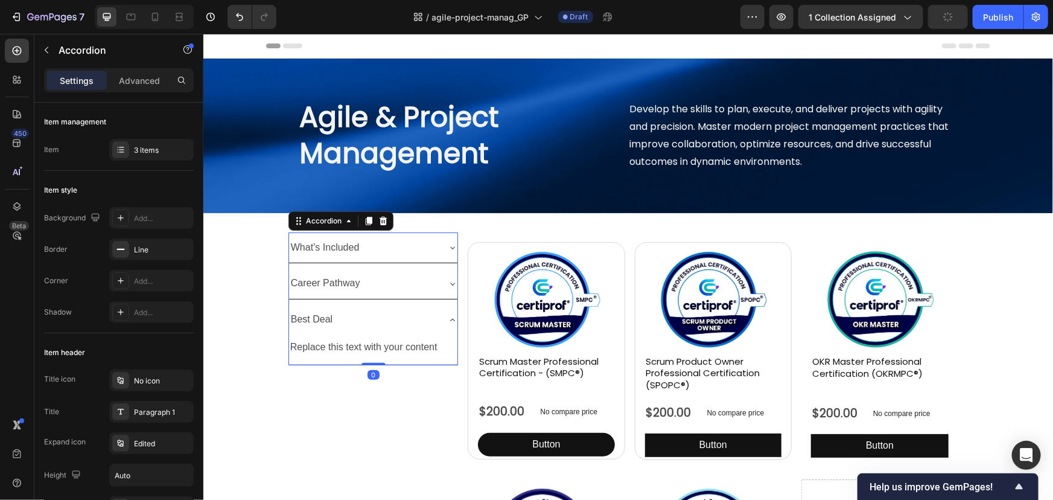
click at [449, 315] on icon at bounding box center [452, 319] width 10 height 10
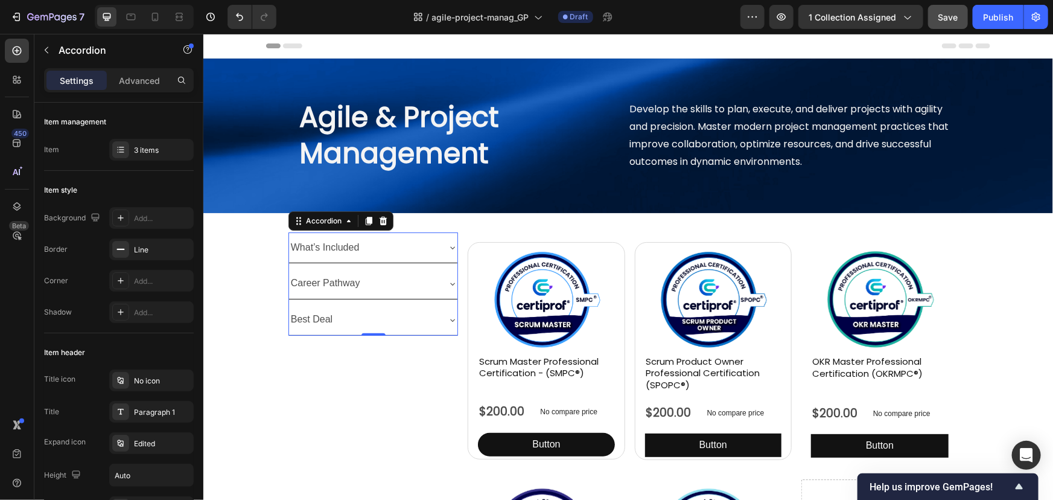
click at [418, 249] on div "What’s Included" at bounding box center [363, 247] width 150 height 21
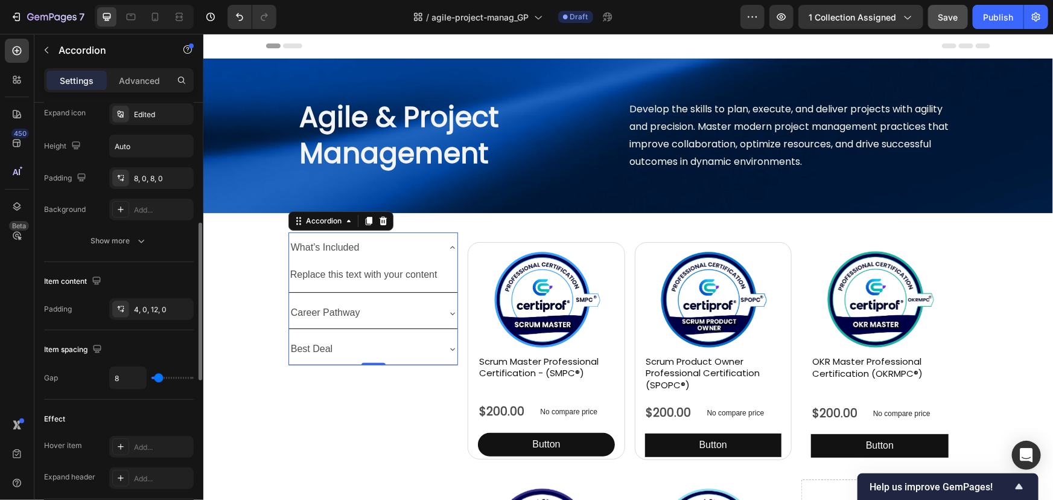
scroll to position [384, 0]
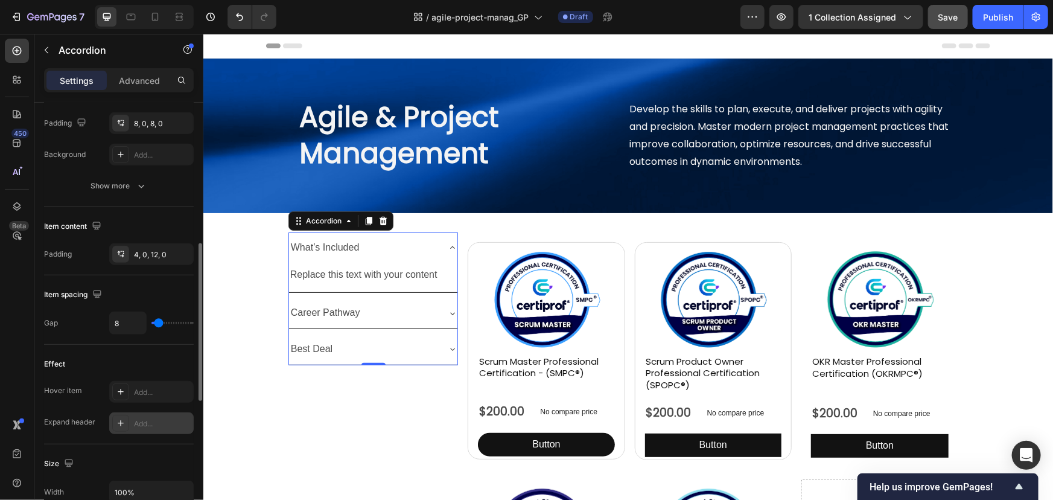
click at [141, 426] on div "Add..." at bounding box center [162, 423] width 57 height 11
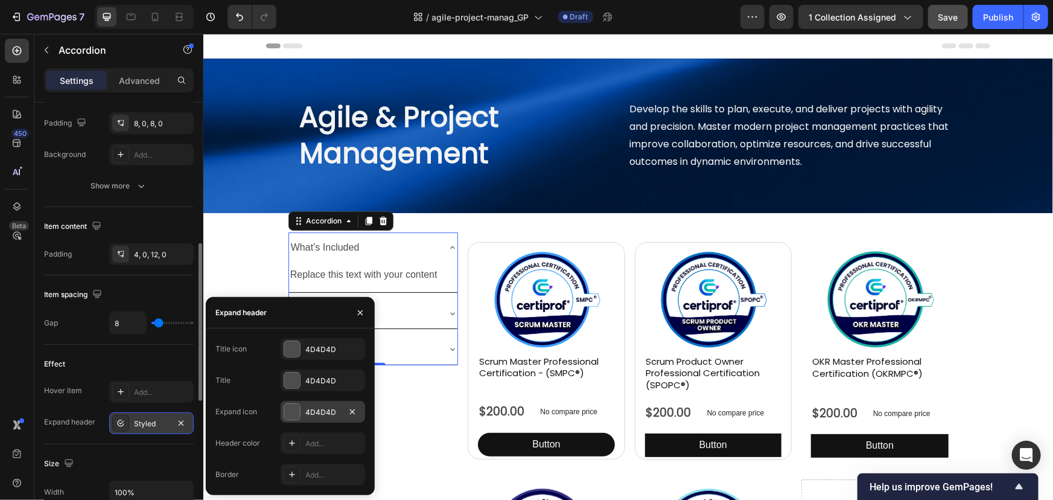
click at [290, 411] on div at bounding box center [292, 412] width 16 height 16
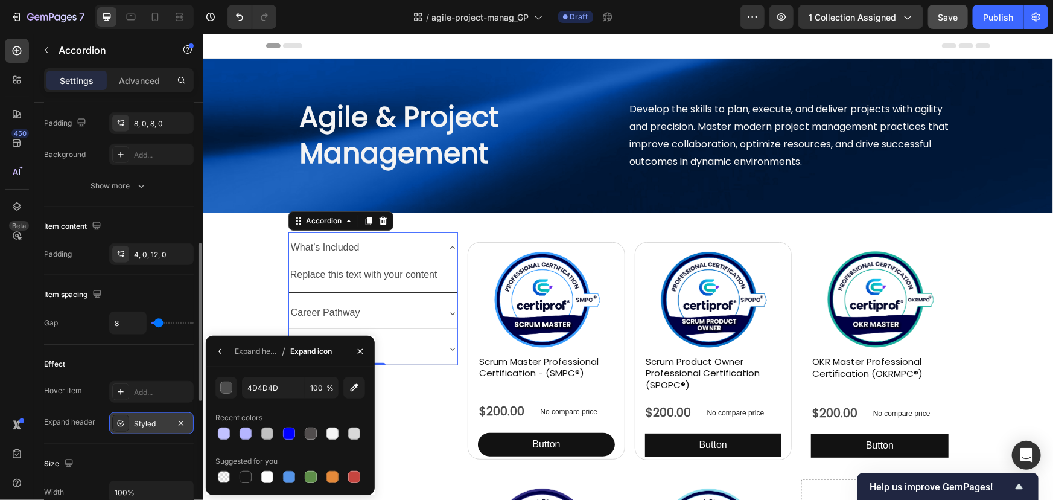
click at [151, 419] on div "Styled" at bounding box center [151, 423] width 35 height 11
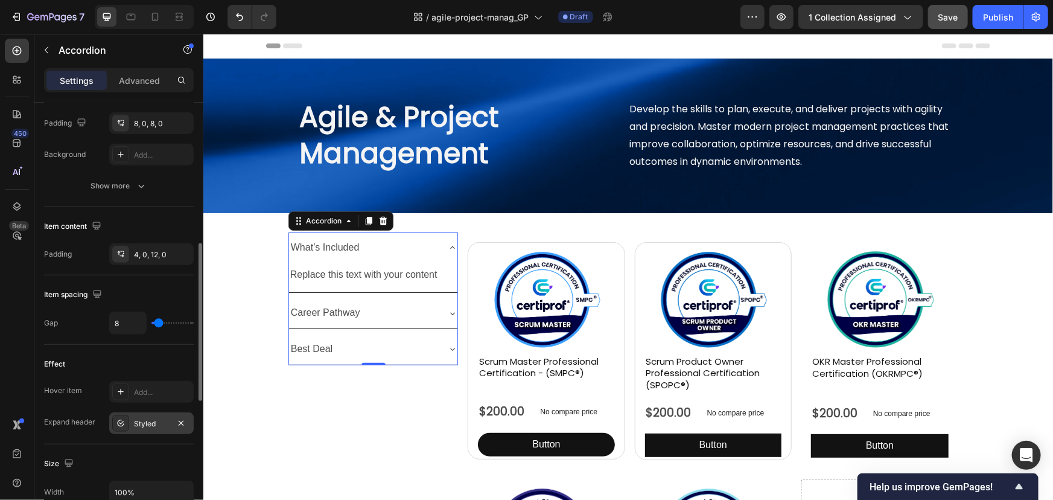
click at [120, 421] on icon at bounding box center [121, 423] width 10 height 10
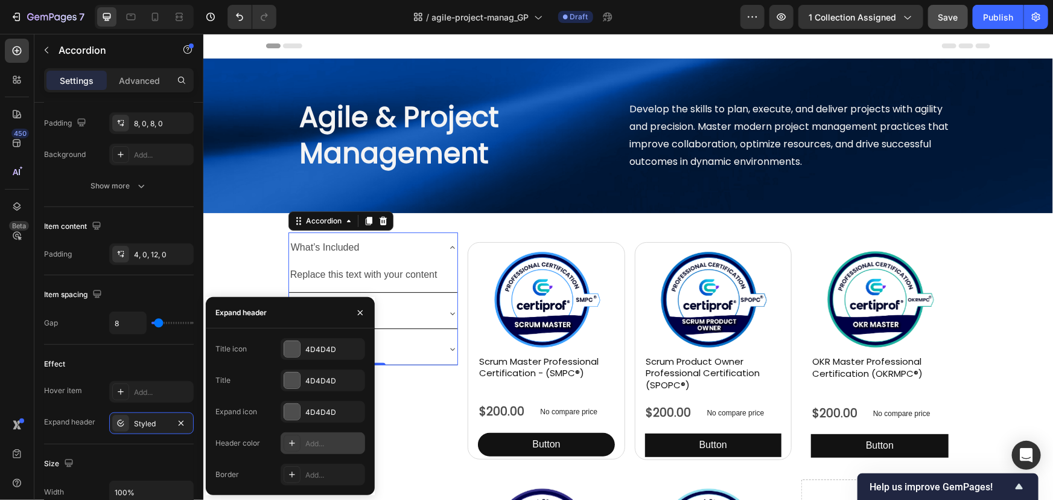
click at [290, 446] on icon at bounding box center [292, 443] width 10 height 10
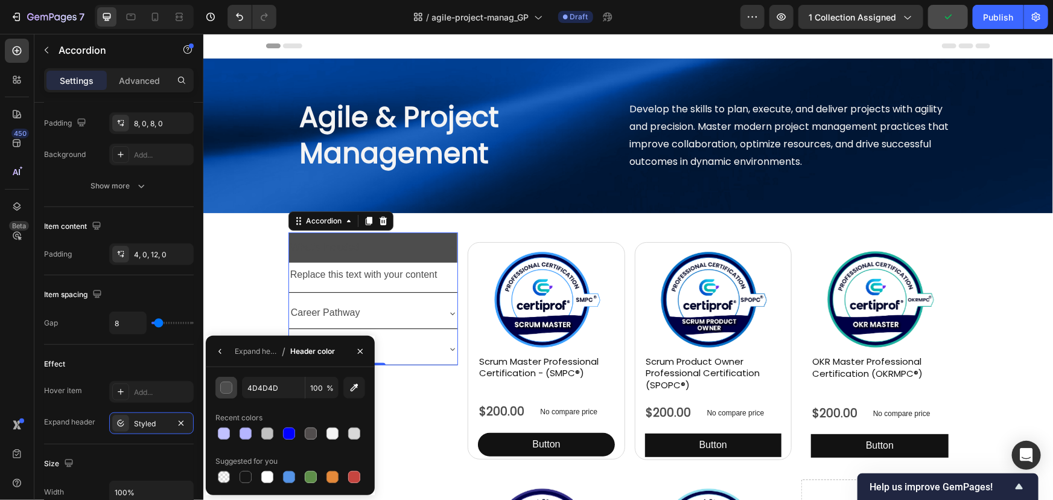
click at [222, 386] on div "button" at bounding box center [227, 388] width 12 height 12
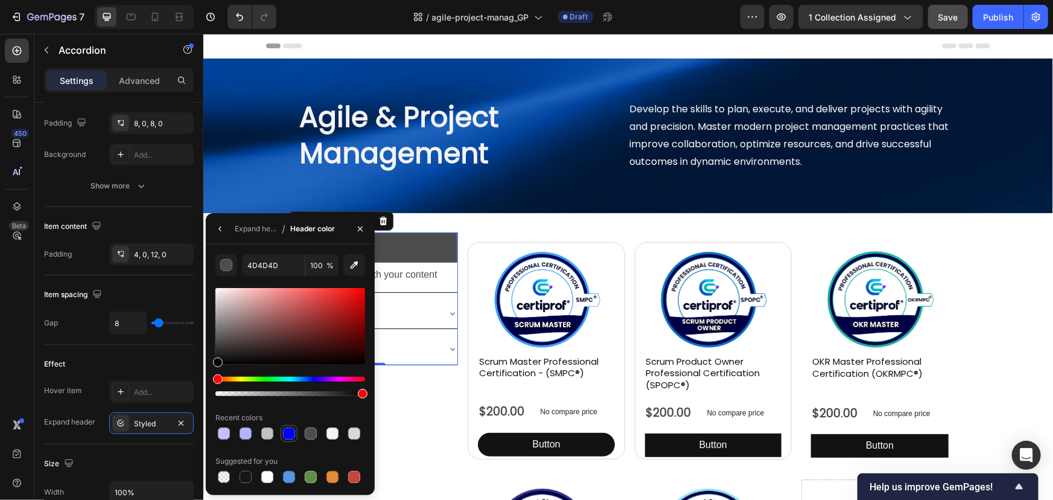
click at [289, 432] on div at bounding box center [289, 433] width 12 height 12
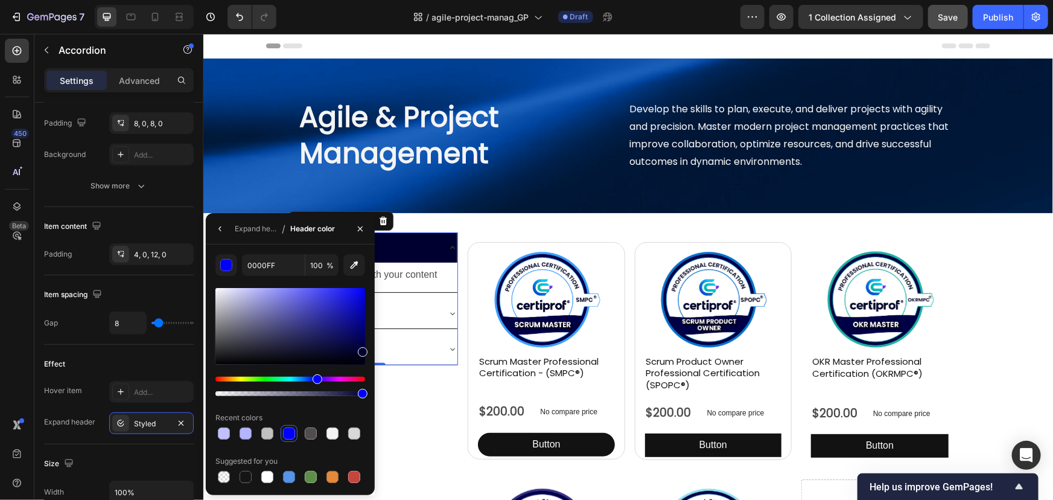
drag, startPoint x: 358, startPoint y: 337, endPoint x: 372, endPoint y: 350, distance: 19.2
click at [372, 350] on div "0000FF 100 % Recent colors Suggested for you" at bounding box center [290, 369] width 169 height 231
type input "000030"
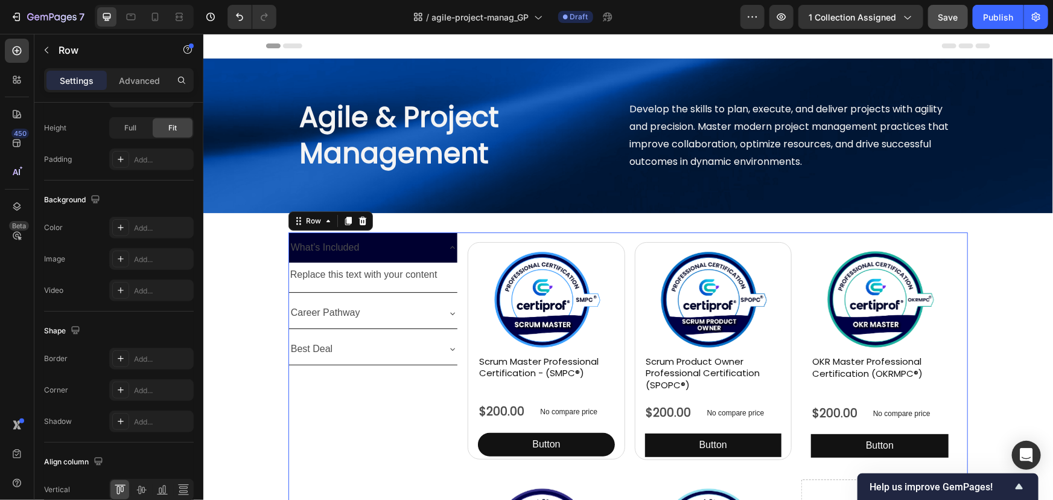
click at [421, 378] on div "What’s Included Replace this text with your content Text Block Career Pathway B…" at bounding box center [373, 470] width 170 height 476
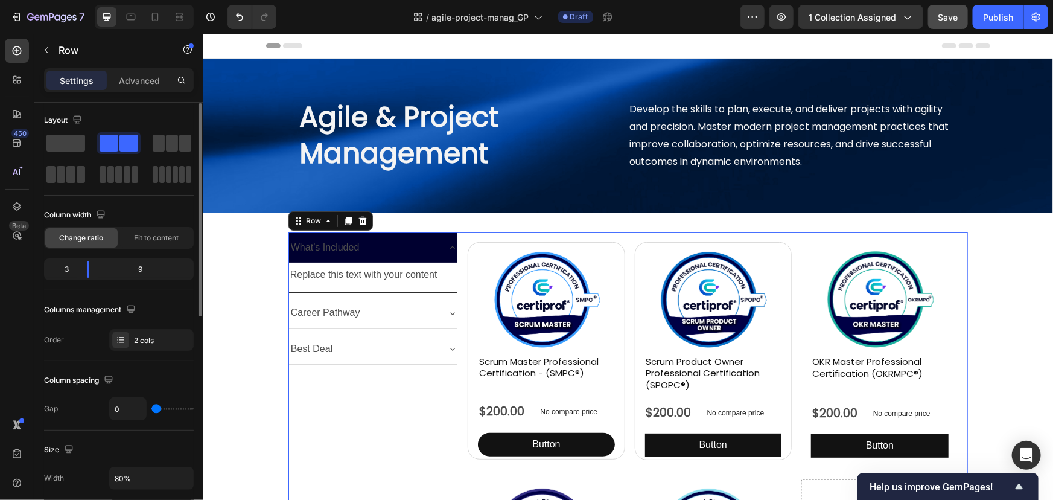
click at [140, 310] on div "Columns management" at bounding box center [119, 309] width 150 height 19
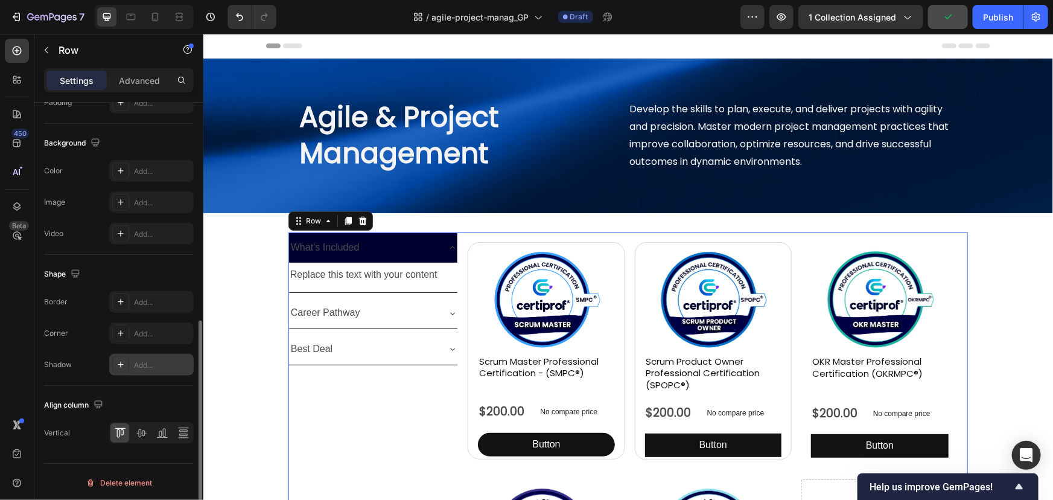
scroll to position [276, 0]
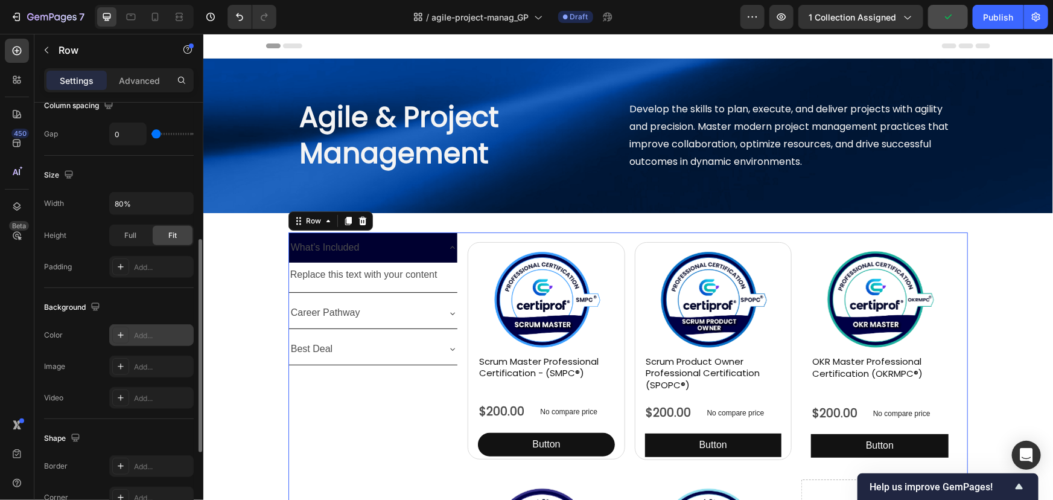
click at [155, 335] on div "Add..." at bounding box center [162, 335] width 57 height 11
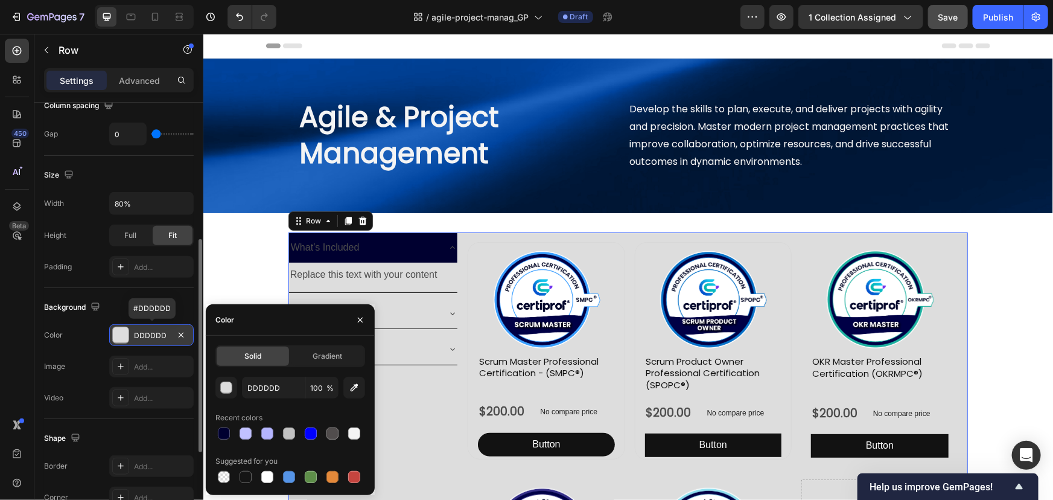
type input "000000"
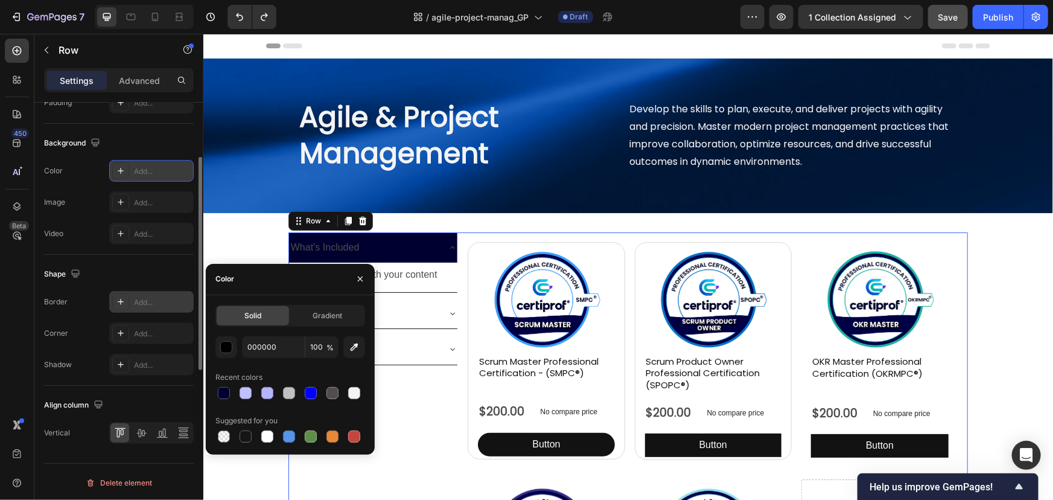
scroll to position [167, 0]
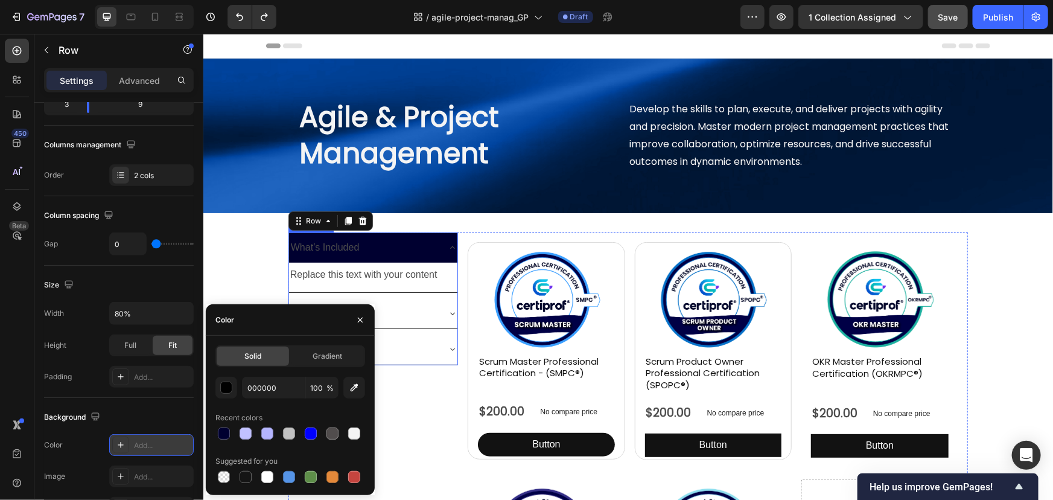
click at [396, 247] on div "What’s Included" at bounding box center [363, 247] width 150 height 21
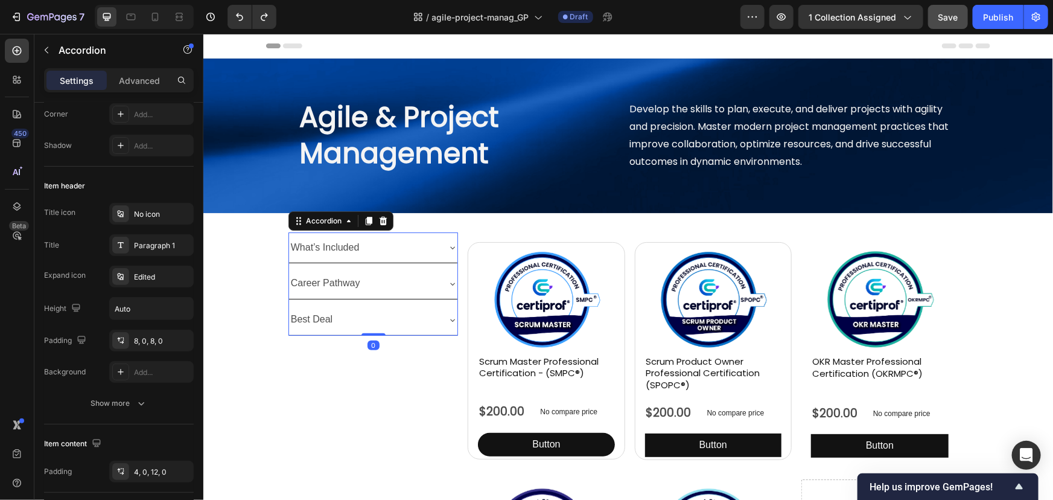
scroll to position [0, 0]
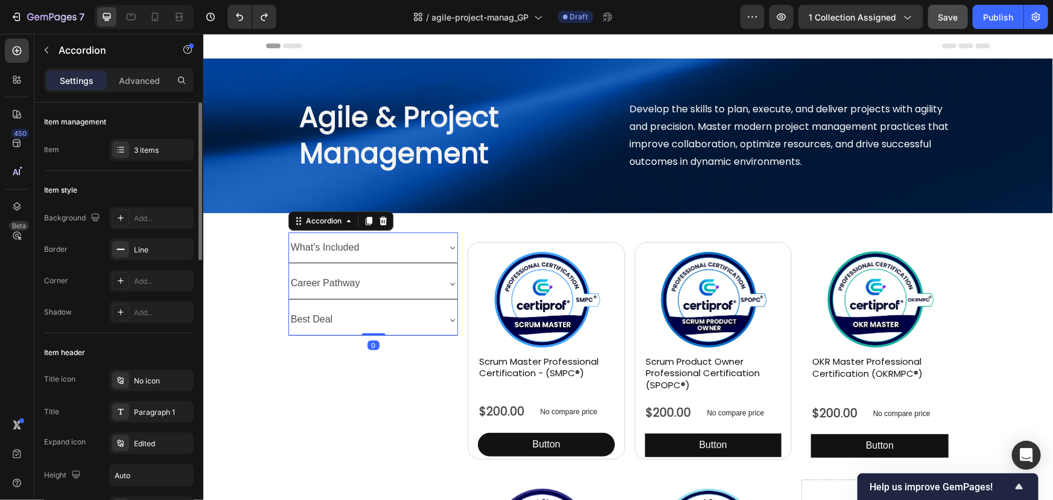
click at [388, 238] on div "What’s Included" at bounding box center [363, 247] width 150 height 21
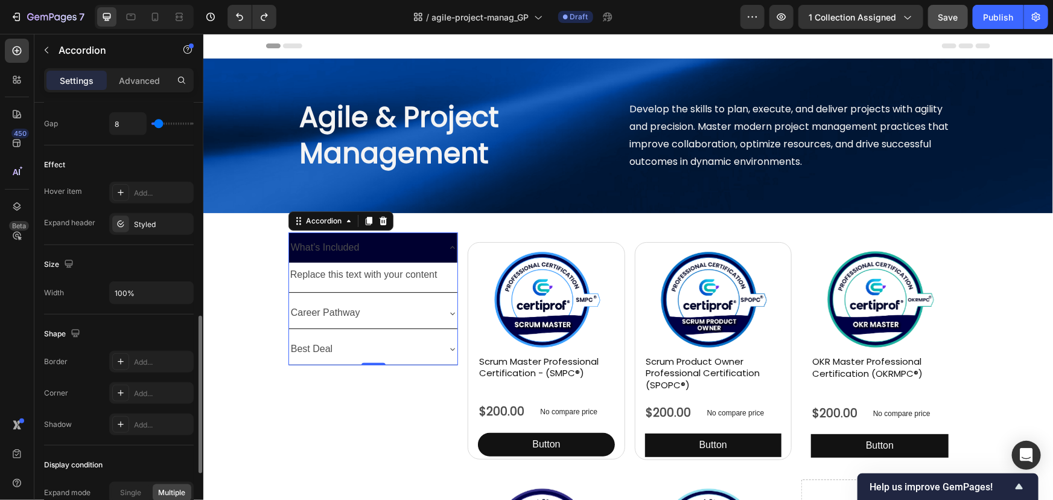
scroll to position [693, 0]
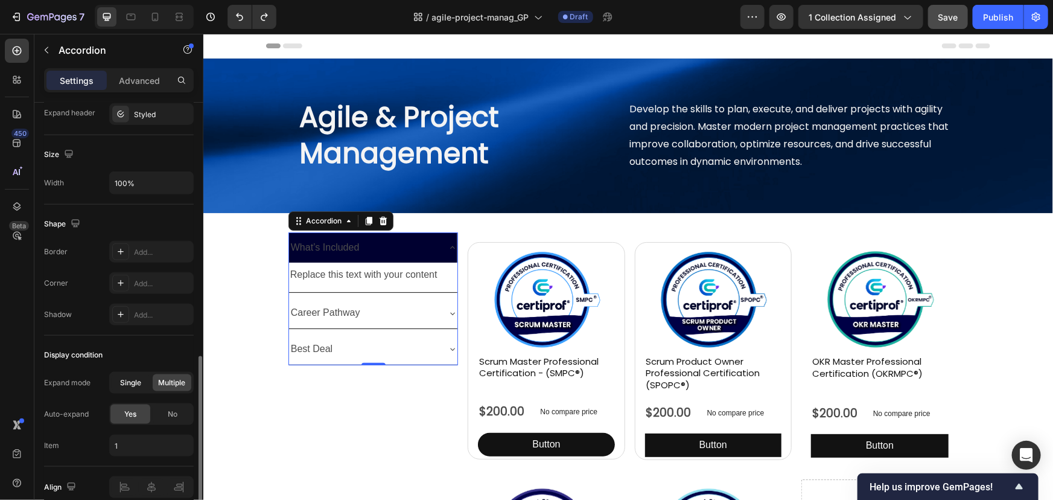
click at [145, 384] on div "Single" at bounding box center [131, 382] width 39 height 17
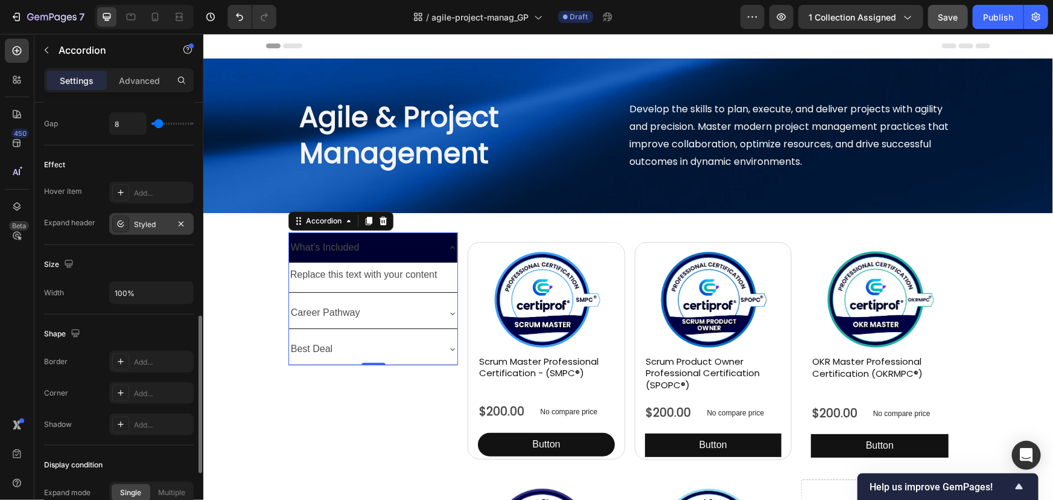
click at [146, 221] on div "Styled" at bounding box center [151, 224] width 35 height 11
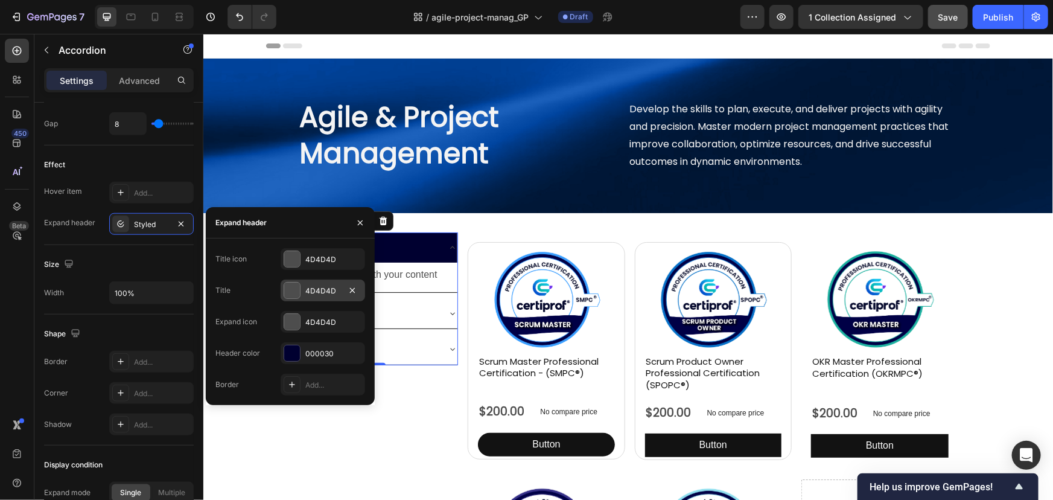
click at [292, 290] on div at bounding box center [292, 290] width 16 height 16
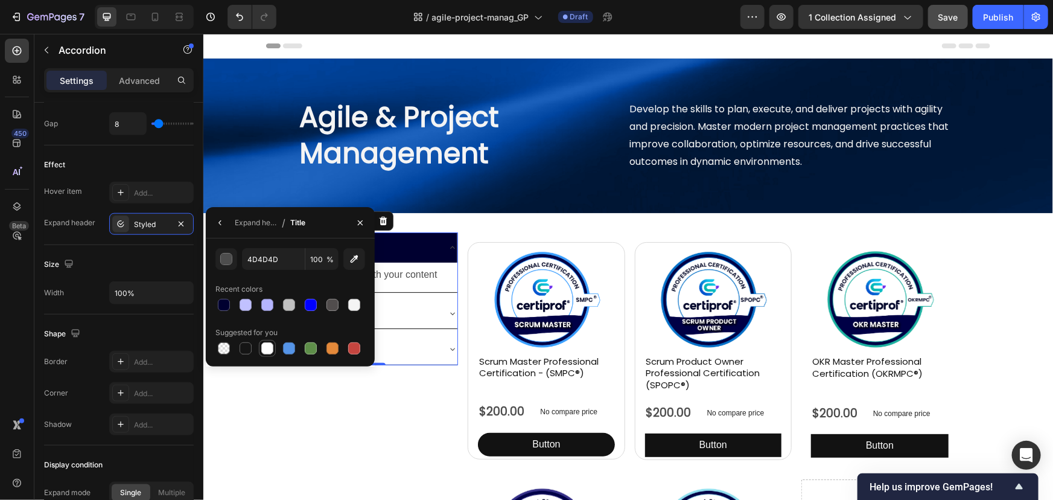
click at [266, 352] on div at bounding box center [267, 348] width 12 height 12
type input "FFFFFF"
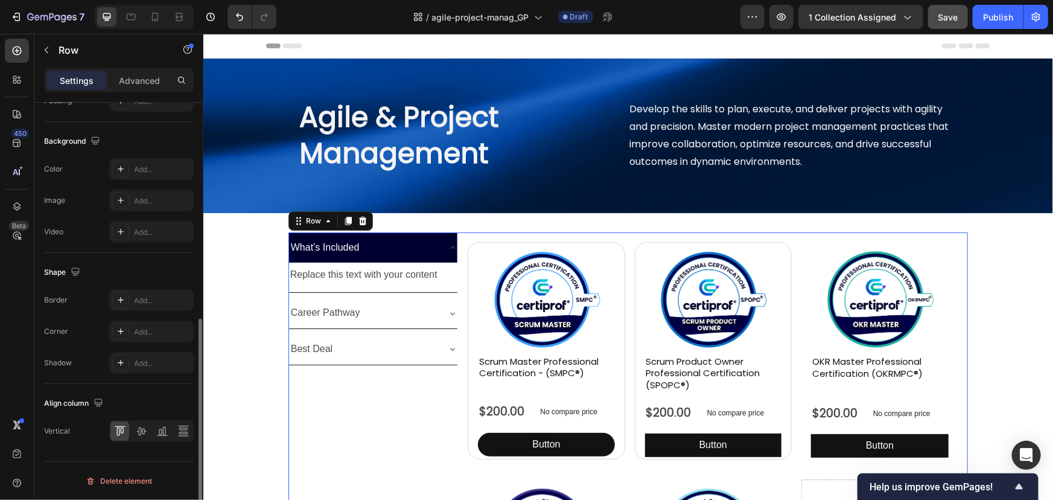
click at [398, 405] on div "What’s Included Replace this text with your content Text Block Career Pathway B…" at bounding box center [373, 470] width 170 height 476
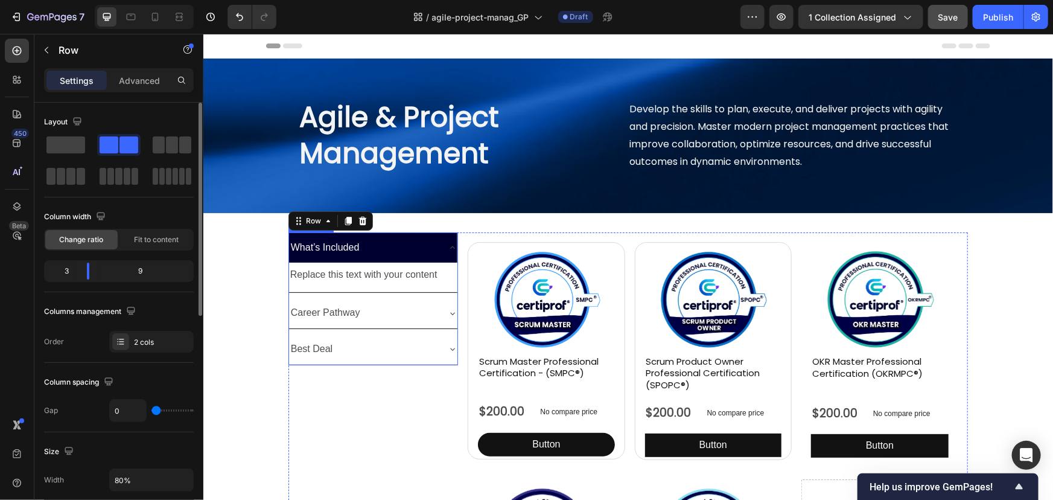
click at [444, 249] on div "What’s Included" at bounding box center [372, 247] width 169 height 31
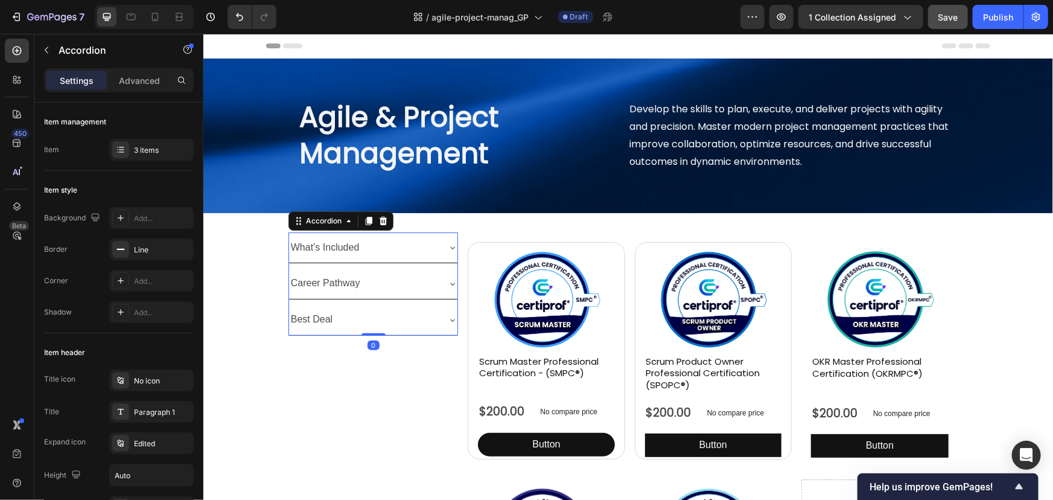
click at [444, 249] on div "What’s Included" at bounding box center [372, 247] width 169 height 31
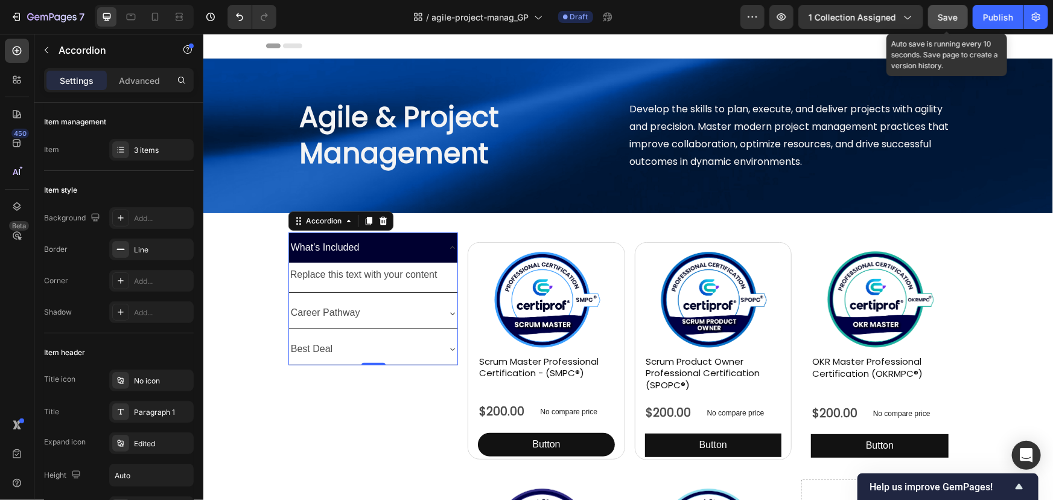
click at [935, 17] on button "Save" at bounding box center [948, 17] width 40 height 24
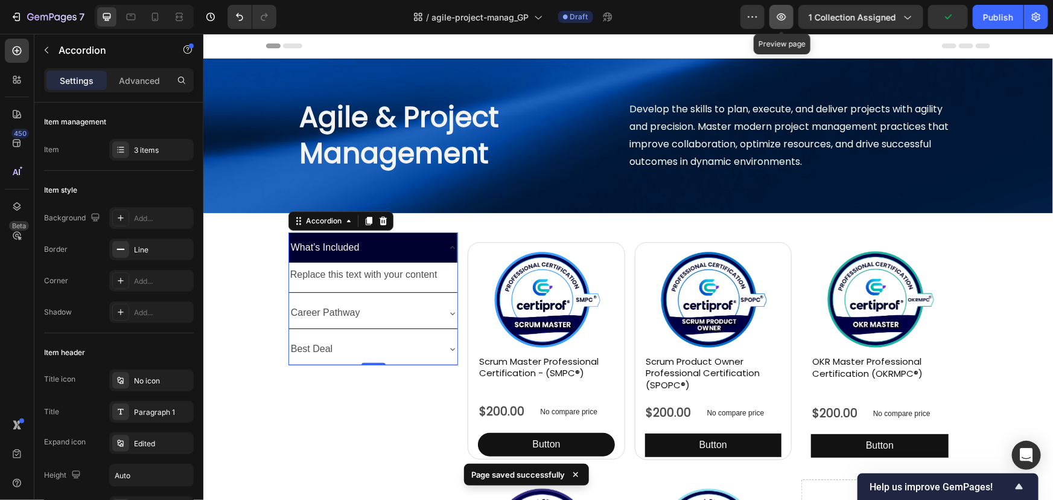
click at [786, 16] on icon "button" at bounding box center [781, 17] width 12 height 12
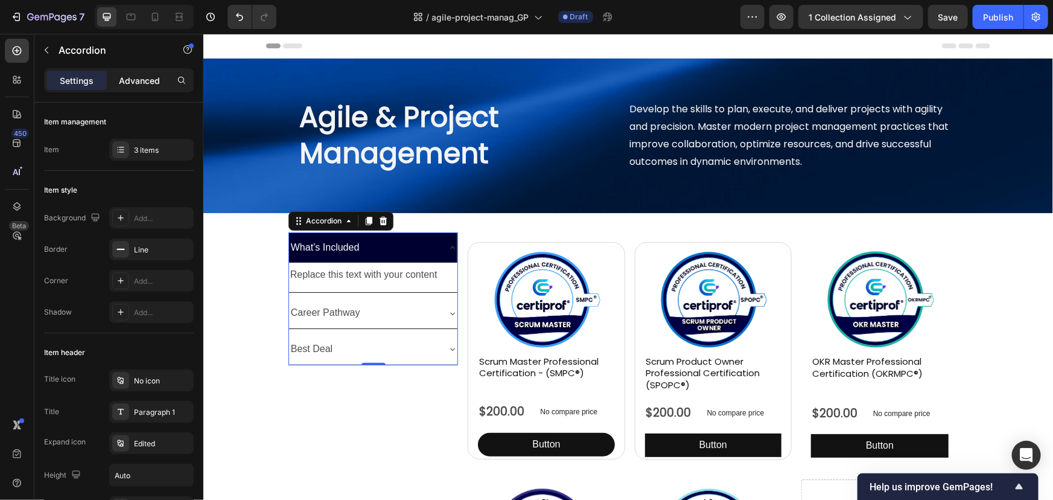
click at [146, 77] on p "Advanced" at bounding box center [139, 80] width 41 height 13
type input "100%"
type input "100"
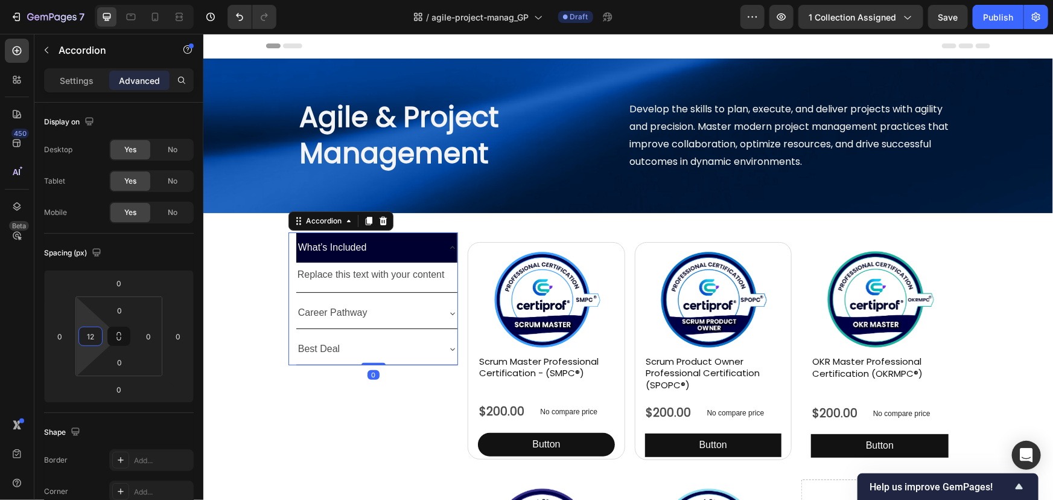
click at [94, 0] on html "7 Version history / agile-project-manag_GP Draft Preview 1 collection assigned …" at bounding box center [526, 0] width 1053 height 0
click at [95, 332] on input "12" at bounding box center [90, 336] width 18 height 18
type input "0"
click at [347, 245] on p "What’s Included" at bounding box center [324, 246] width 69 height 17
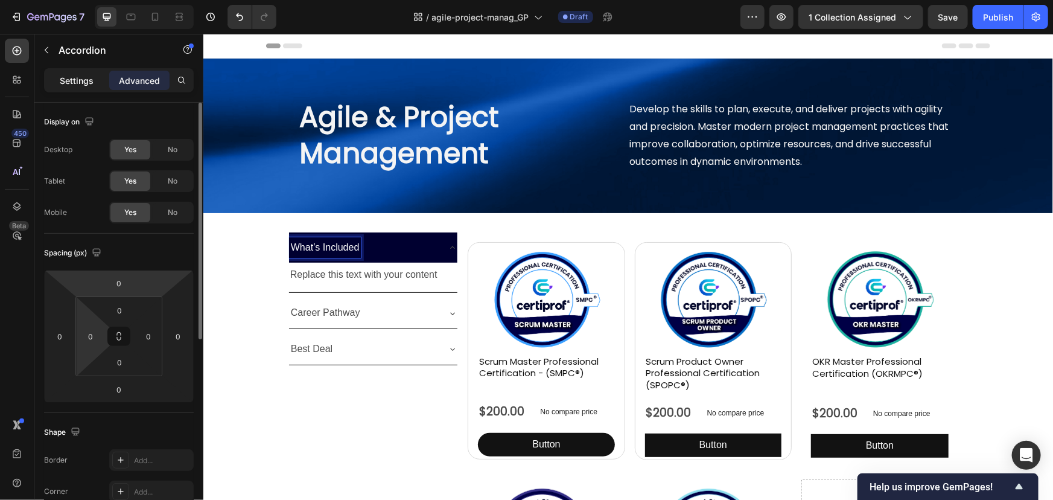
click at [75, 83] on p "Settings" at bounding box center [77, 80] width 34 height 13
type input "8"
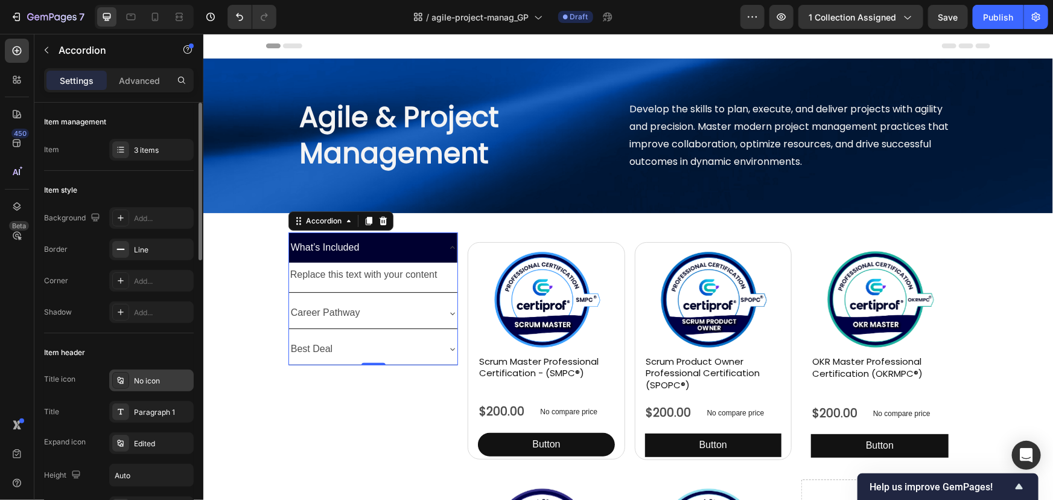
scroll to position [164, 0]
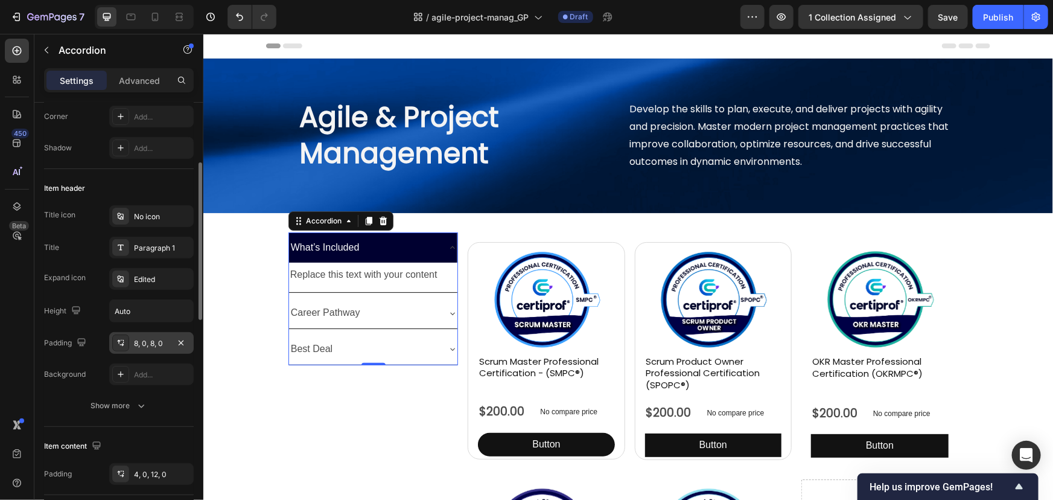
click at [144, 346] on div "8, 0, 8, 0" at bounding box center [151, 343] width 35 height 11
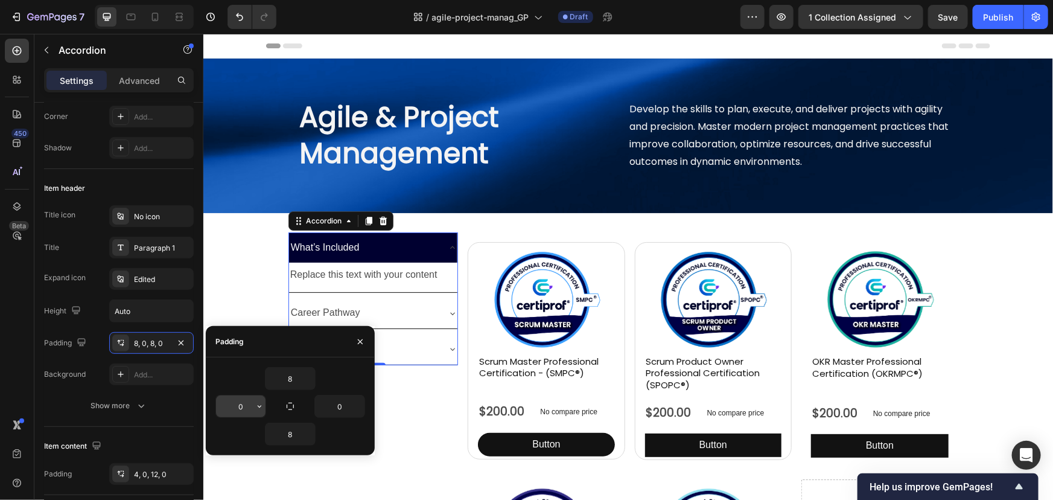
click at [243, 401] on input "0" at bounding box center [240, 406] width 49 height 22
type input "10"
click at [317, 277] on div "Replace this text with your content" at bounding box center [372, 274] width 169 height 20
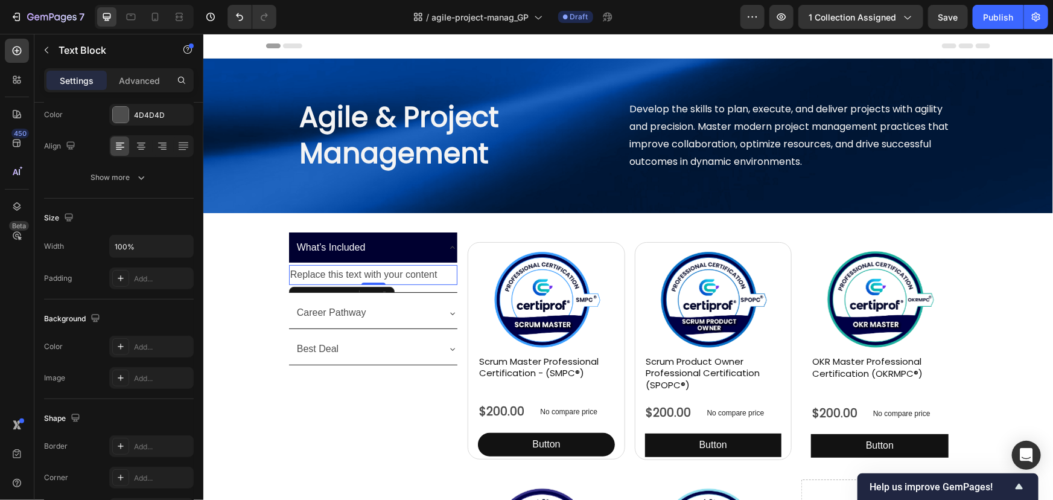
scroll to position [0, 0]
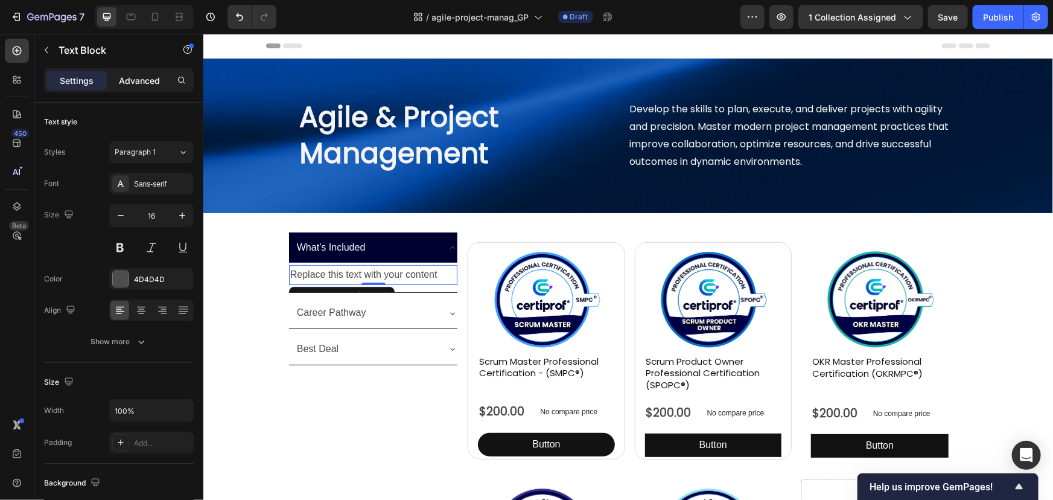
click at [138, 74] on p "Advanced" at bounding box center [139, 80] width 41 height 13
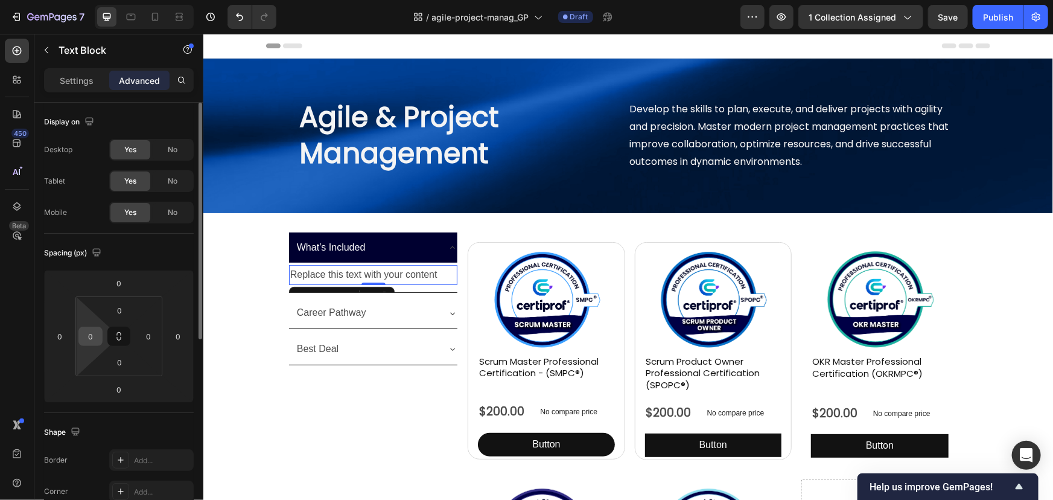
click at [89, 339] on input "0" at bounding box center [90, 336] width 18 height 18
type input "10"
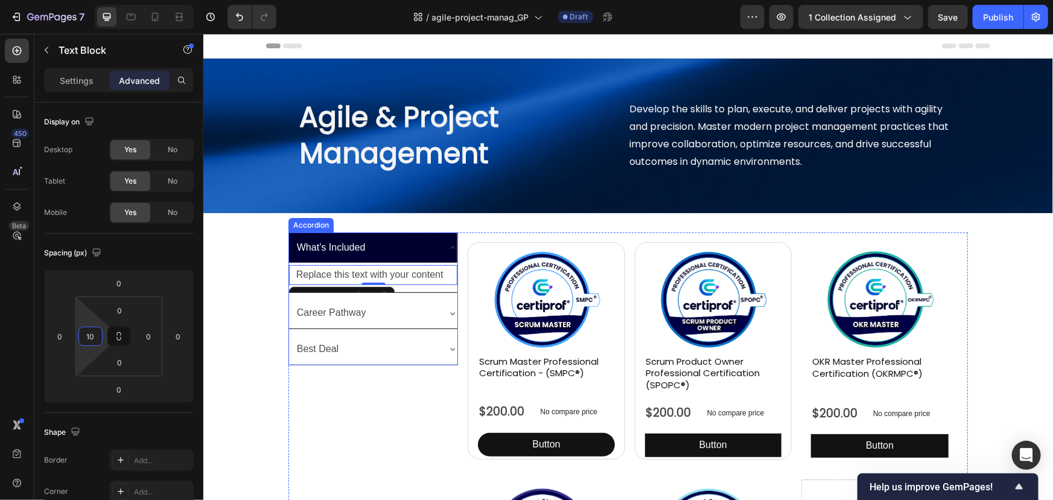
click at [432, 323] on div "Career Pathway" at bounding box center [372, 312] width 169 height 31
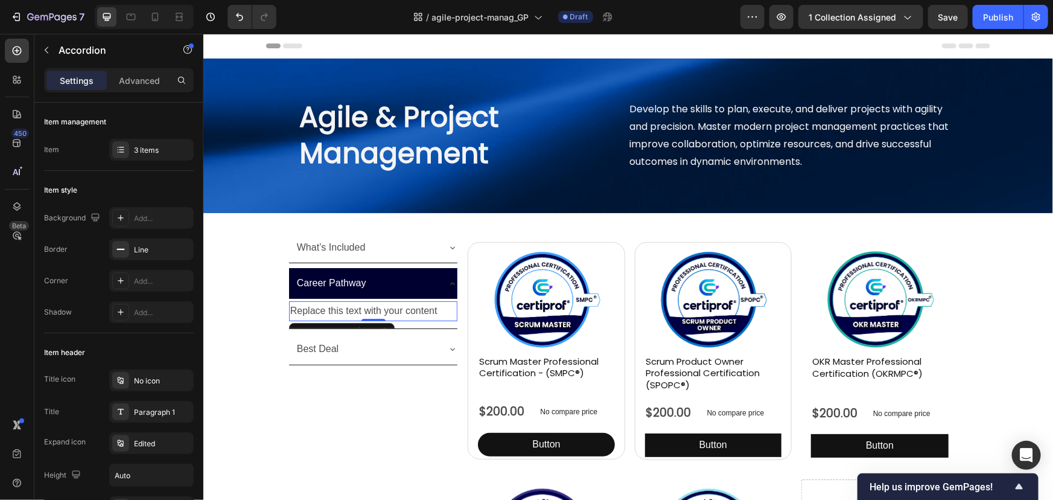
click at [359, 314] on p "Replace this text with your content" at bounding box center [373, 310] width 167 height 17
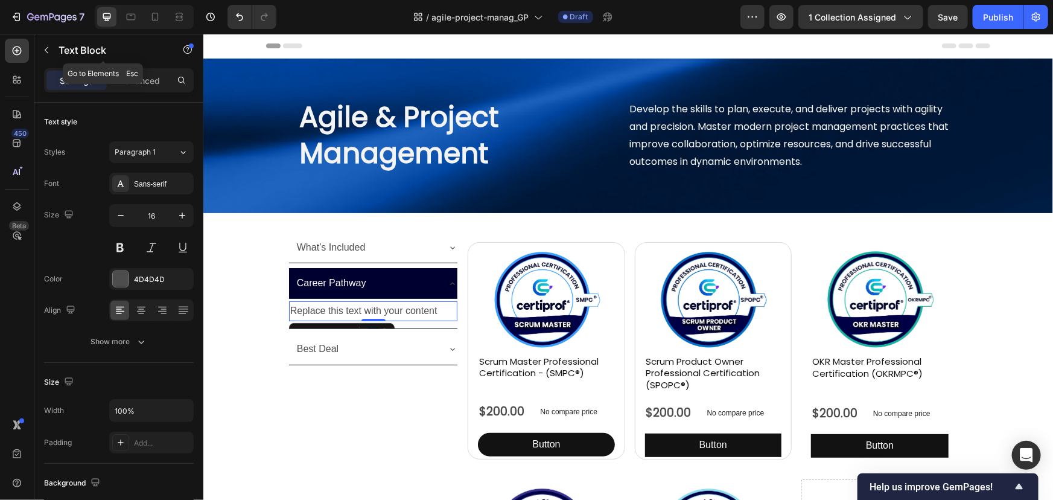
click at [124, 67] on div "Text Block" at bounding box center [103, 51] width 138 height 34
click at [157, 84] on p "Advanced" at bounding box center [139, 80] width 41 height 13
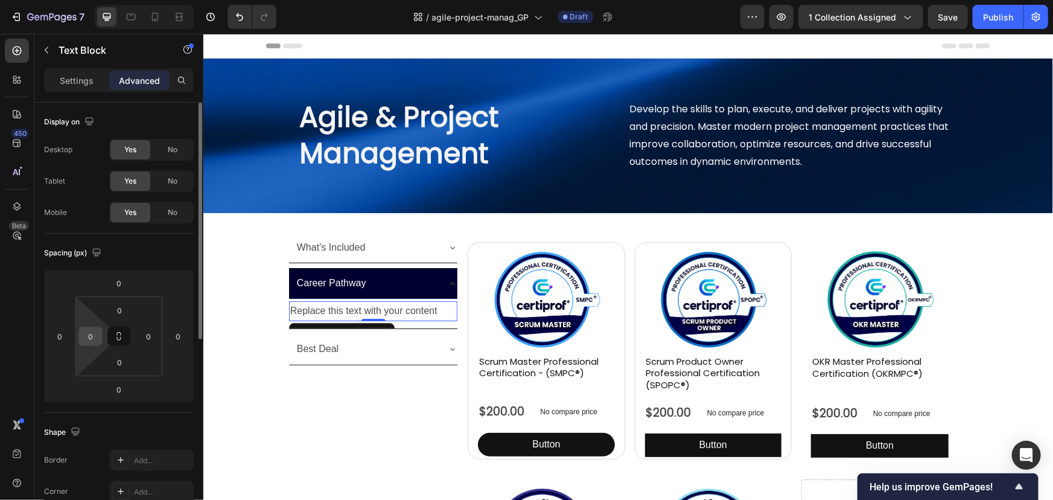
click at [85, 341] on input "0" at bounding box center [90, 336] width 18 height 18
type input "10"
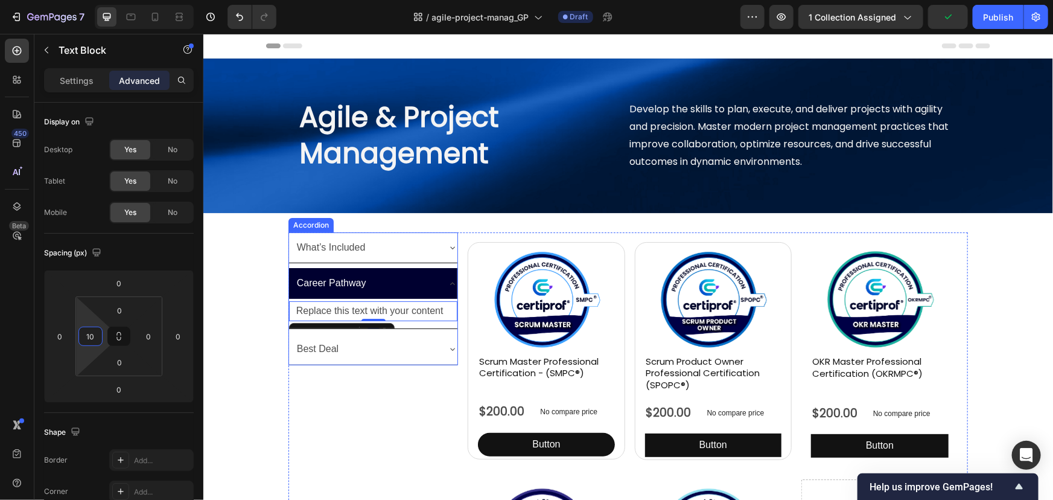
click at [357, 350] on div "Best Deal" at bounding box center [366, 348] width 144 height 21
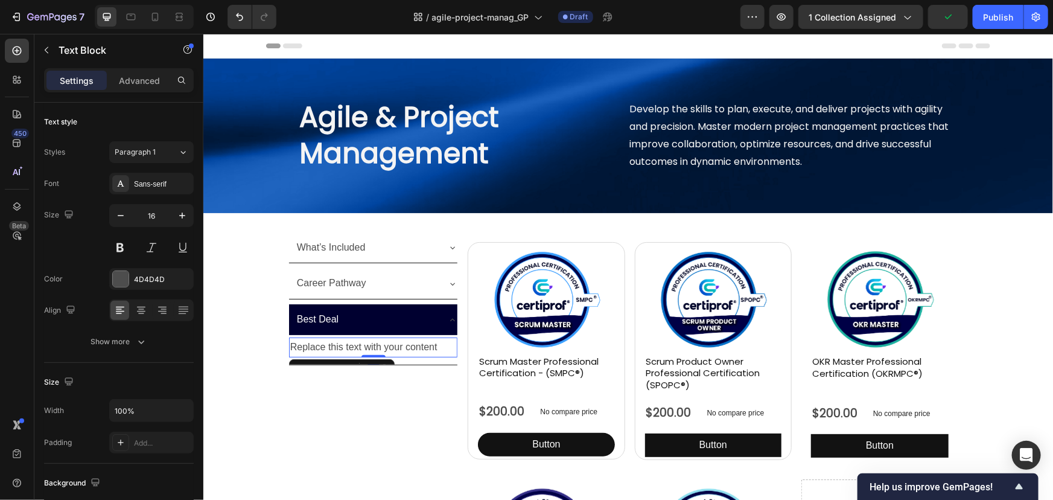
click at [335, 350] on p "Replace this text with your content" at bounding box center [373, 346] width 167 height 17
click at [127, 80] on p "Advanced" at bounding box center [139, 80] width 41 height 13
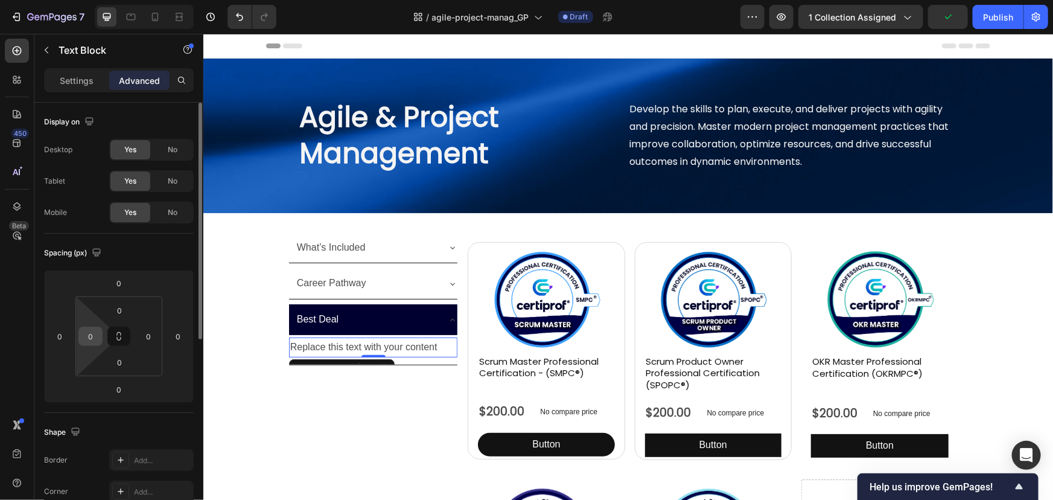
click at [86, 332] on input "0" at bounding box center [90, 336] width 18 height 18
type input "10"
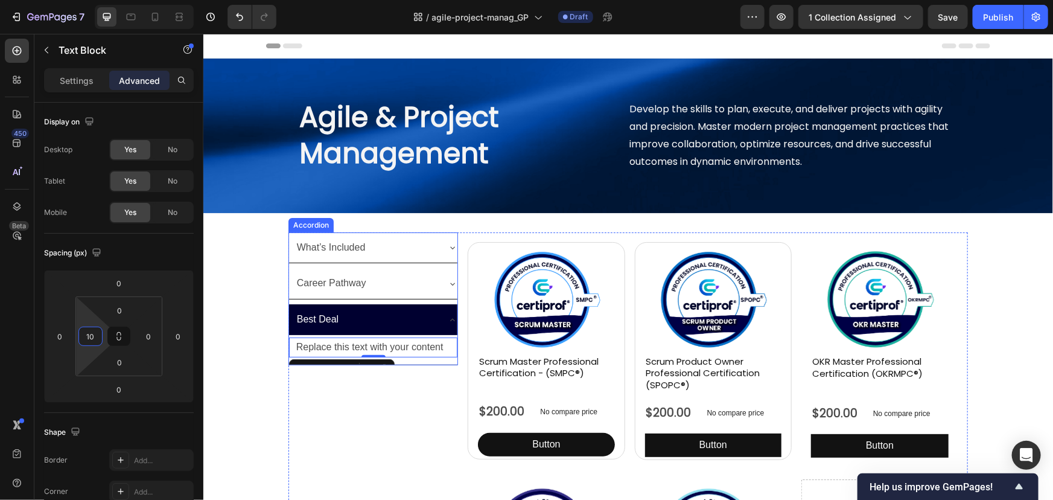
click at [391, 314] on div "Best Deal" at bounding box center [366, 318] width 144 height 21
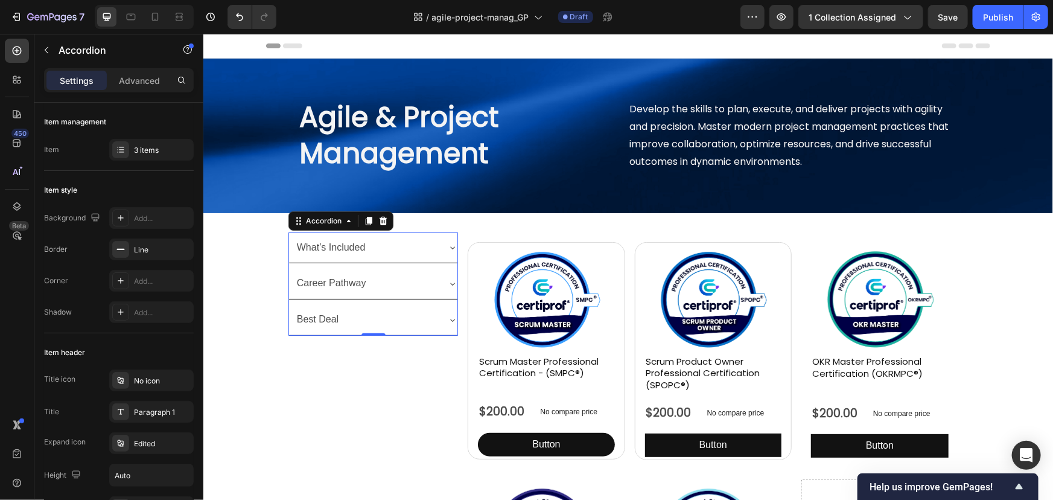
click at [422, 246] on div "What’s Included" at bounding box center [366, 247] width 144 height 21
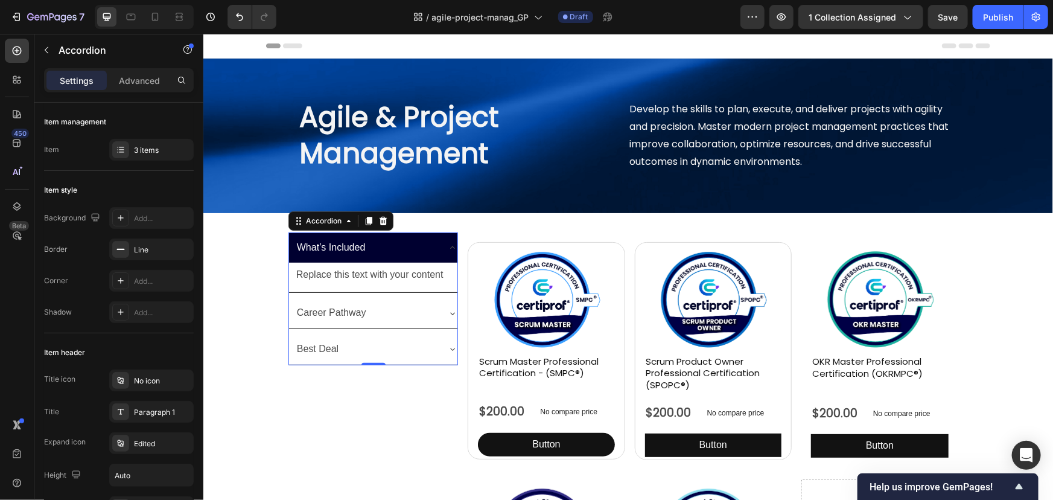
click at [448, 245] on icon at bounding box center [452, 247] width 10 height 10
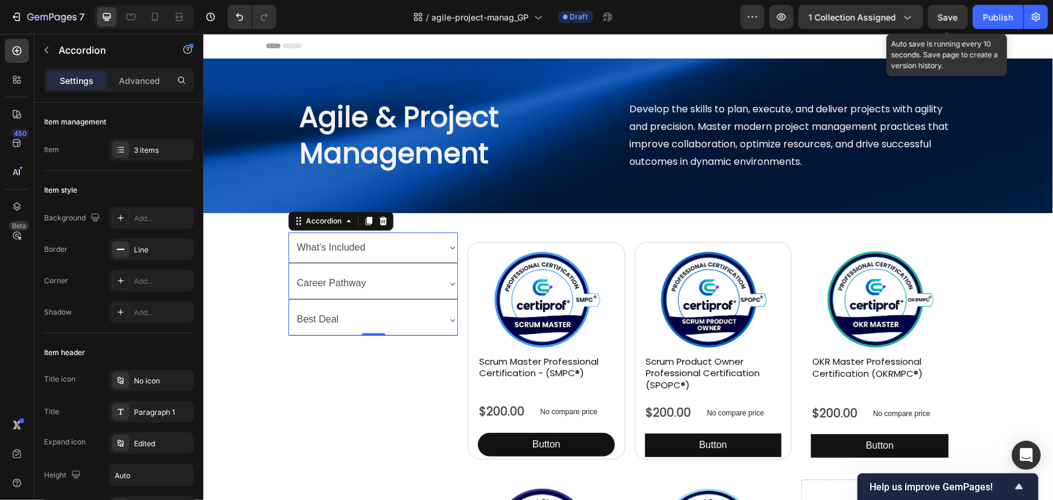
click at [948, 15] on span "Save" at bounding box center [948, 17] width 20 height 10
click at [953, 18] on span "Save" at bounding box center [948, 17] width 20 height 10
click at [414, 244] on div "What’s Included" at bounding box center [366, 247] width 144 height 21
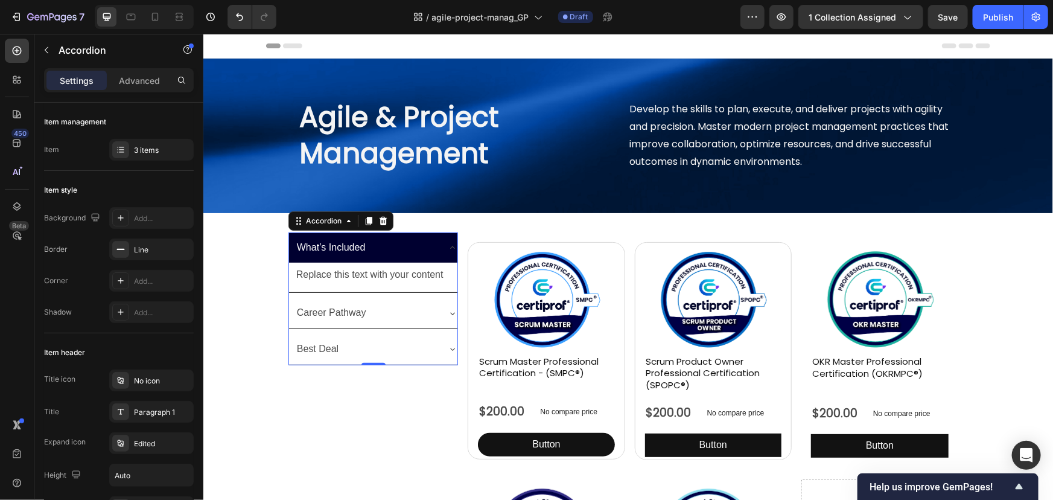
click at [414, 244] on div "What’s Included" at bounding box center [366, 247] width 144 height 21
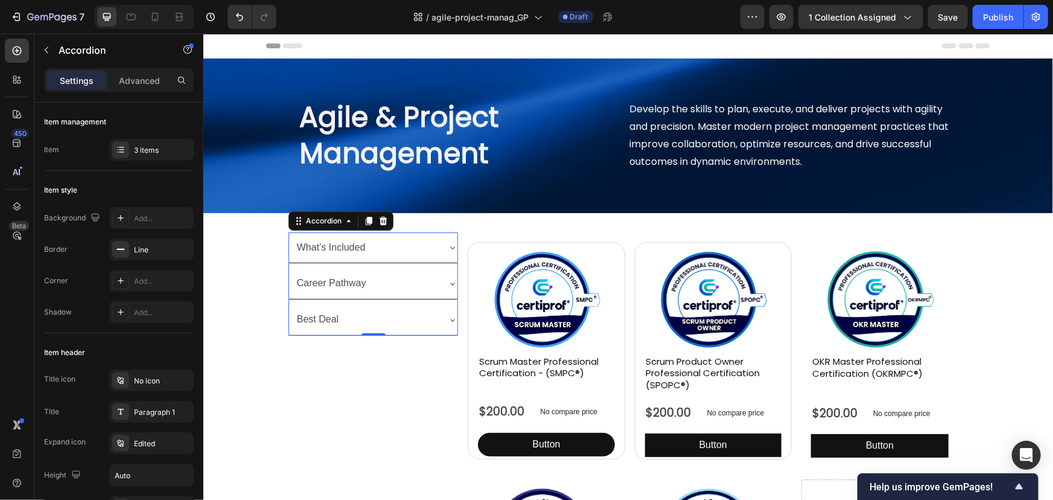
click at [413, 271] on div "Career Pathway" at bounding box center [372, 282] width 169 height 31
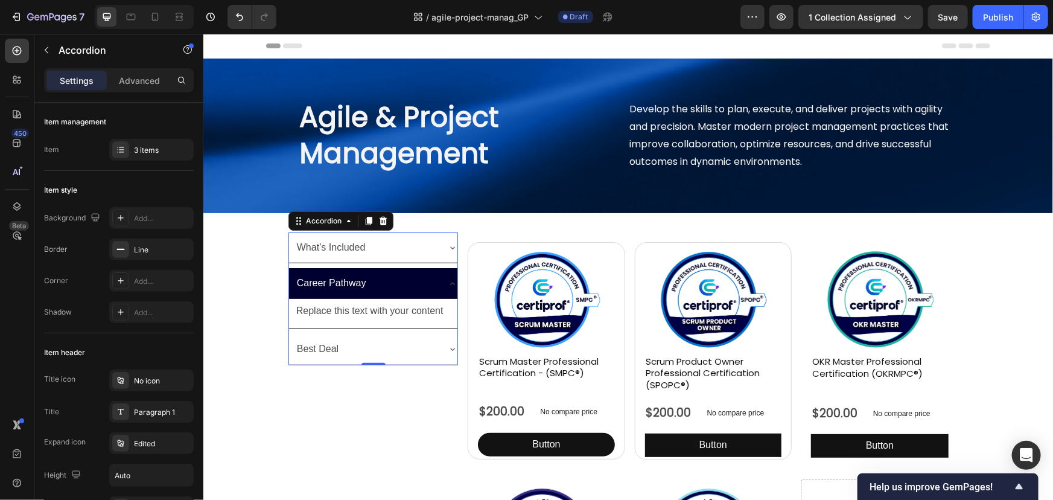
click at [413, 271] on div "Career Pathway" at bounding box center [372, 282] width 169 height 31
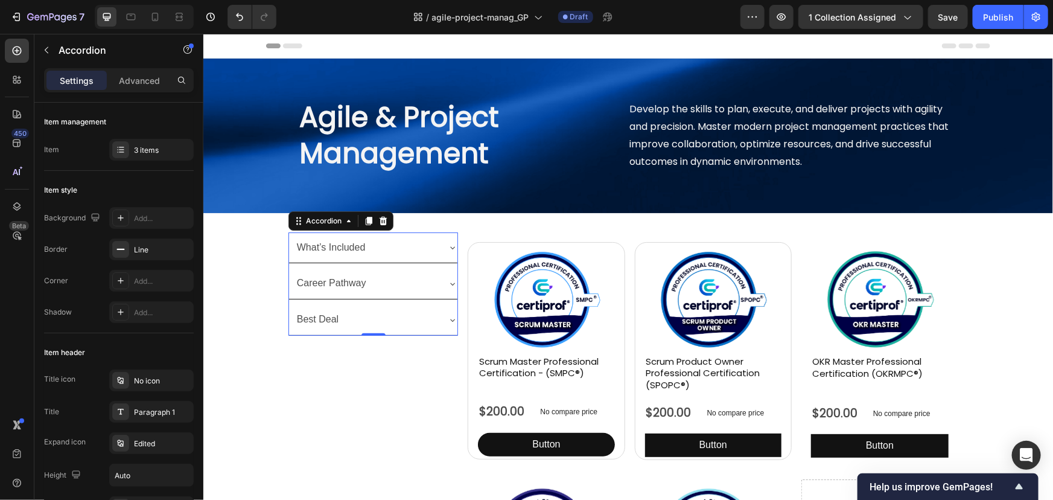
click at [401, 322] on div "Best Deal" at bounding box center [366, 318] width 144 height 21
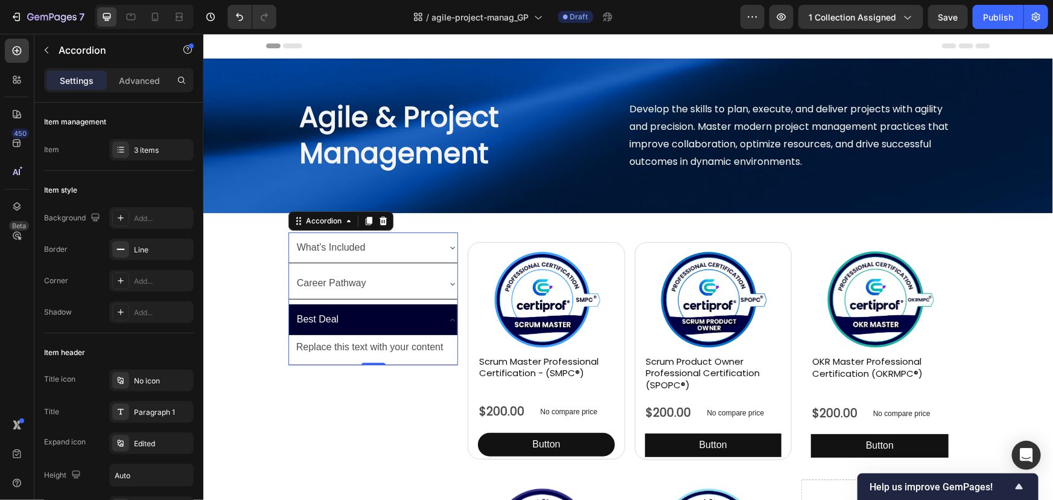
click at [401, 322] on div "Best Deal" at bounding box center [366, 318] width 144 height 21
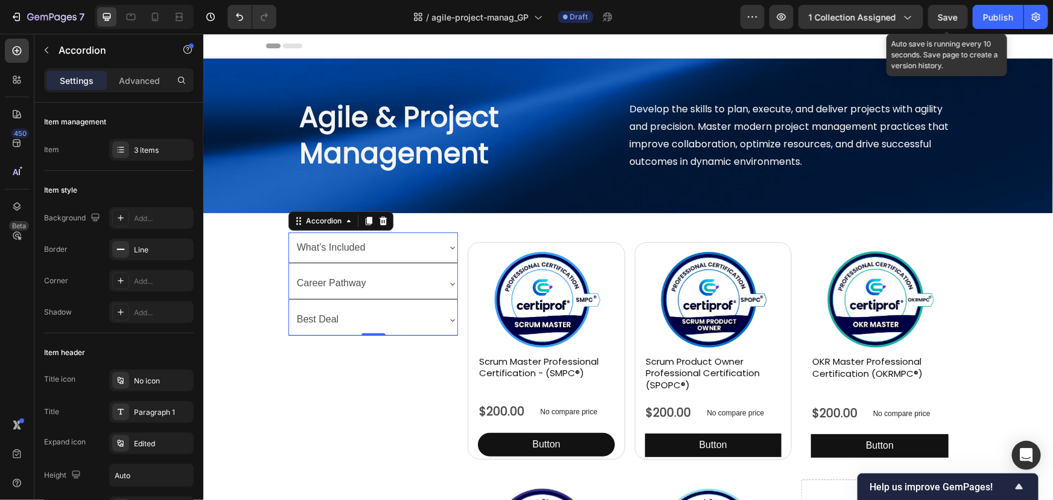
click at [956, 19] on span "Save" at bounding box center [948, 17] width 20 height 10
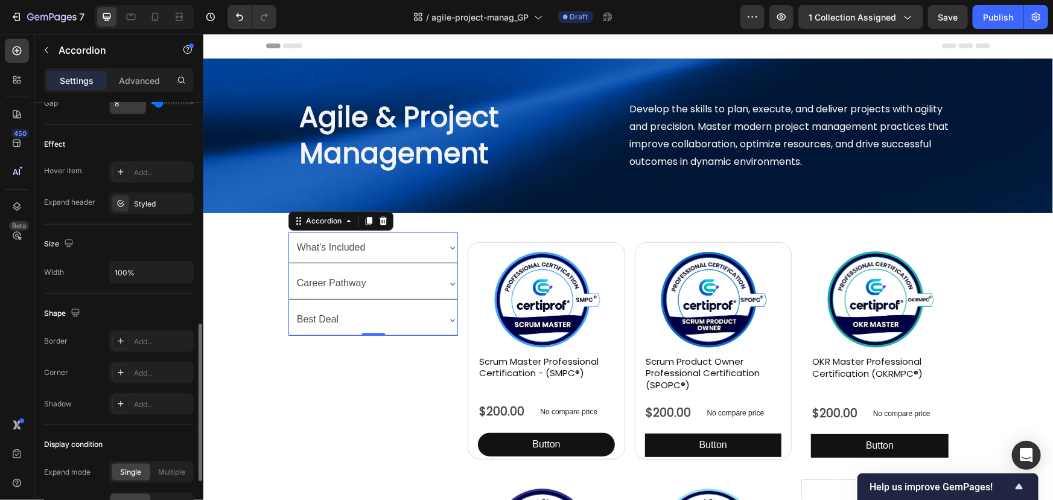
scroll to position [658, 0]
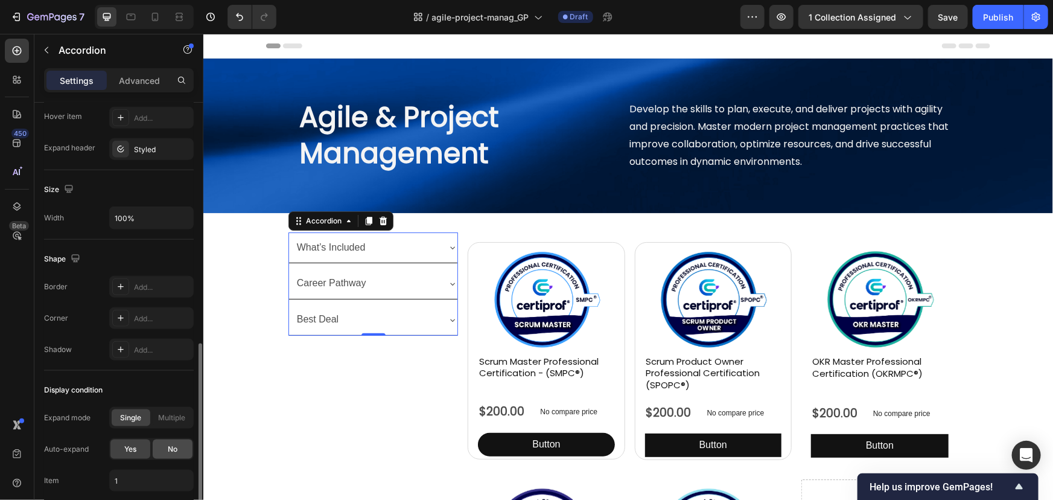
click at [177, 453] on div "No" at bounding box center [173, 448] width 40 height 19
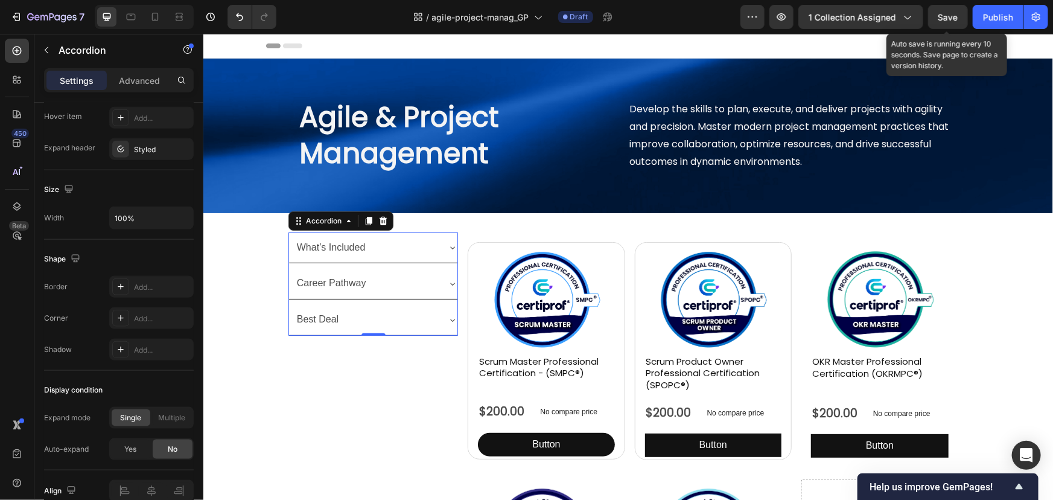
click at [948, 22] on div "Save" at bounding box center [948, 17] width 20 height 13
click at [419, 243] on div "What’s Included" at bounding box center [366, 247] width 144 height 21
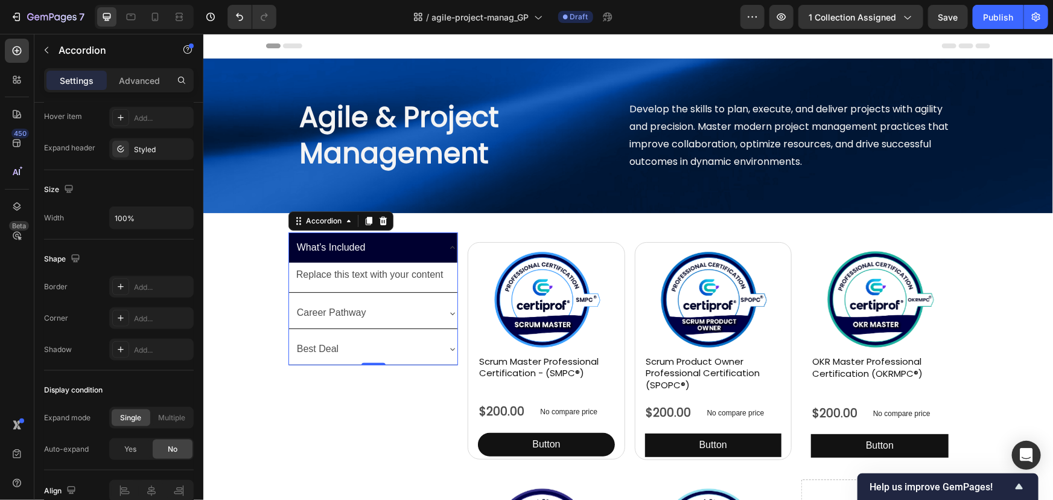
click at [419, 243] on div "What’s Included" at bounding box center [366, 247] width 144 height 21
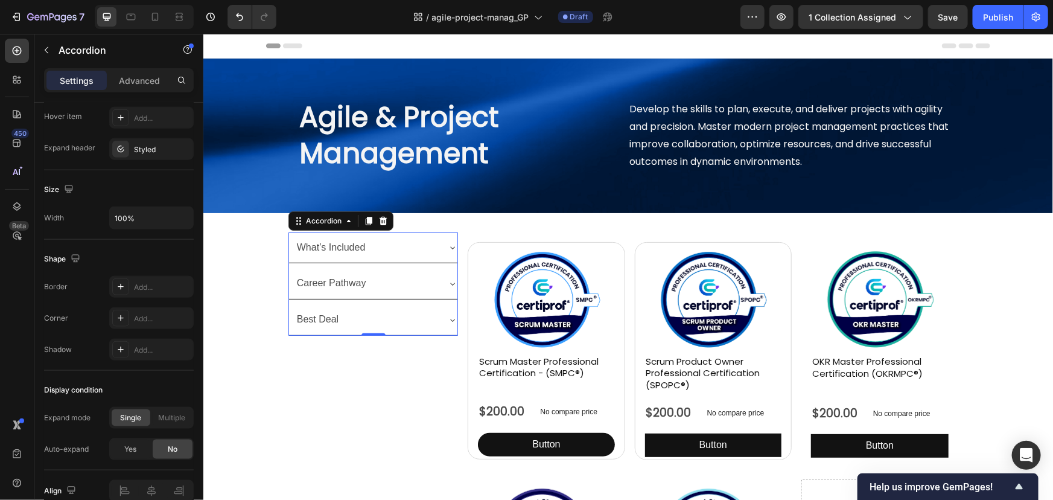
click at [409, 264] on div "What’s Included Replace this text with your content Text Block Career Pathway B…" at bounding box center [373, 283] width 170 height 103
click at [413, 275] on div "Career Pathway" at bounding box center [366, 282] width 144 height 21
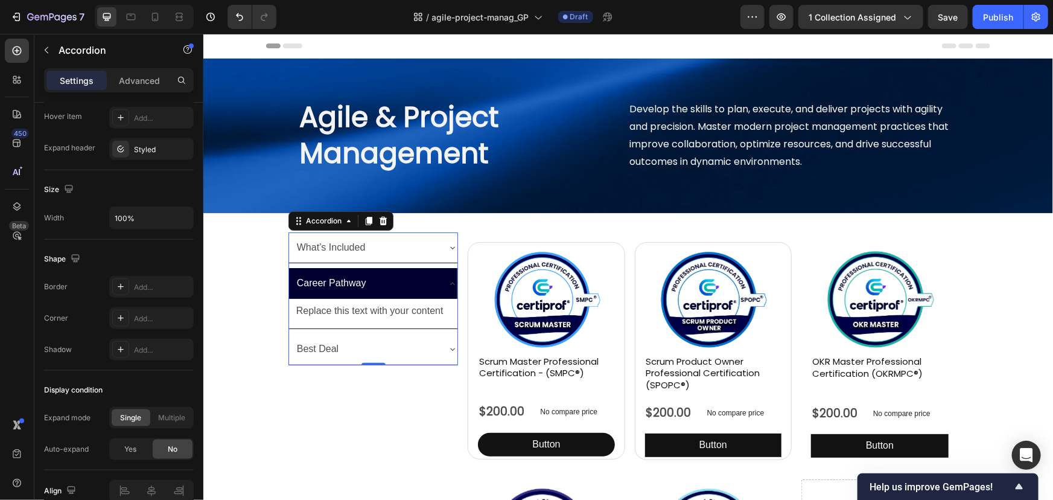
click at [413, 275] on div "Career Pathway" at bounding box center [366, 282] width 144 height 21
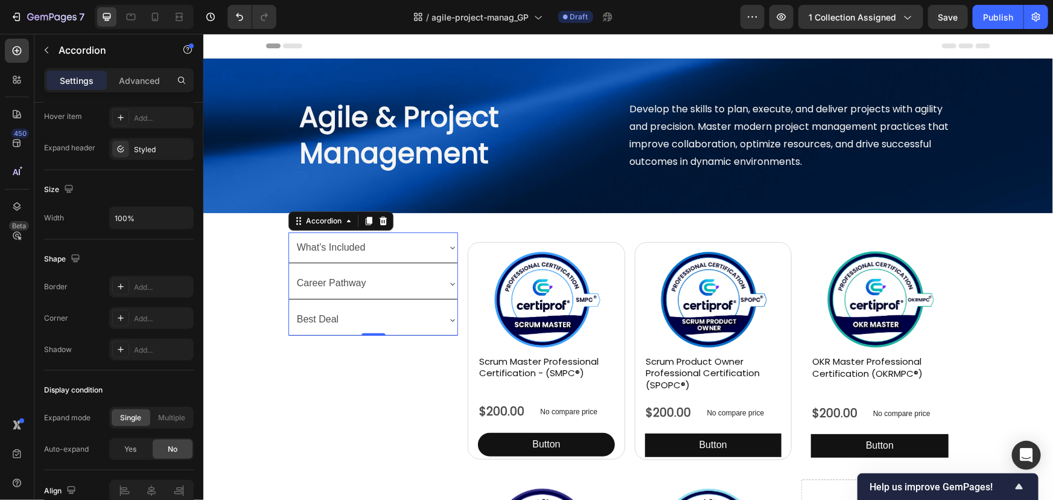
click at [390, 324] on div "Best Deal" at bounding box center [366, 318] width 144 height 21
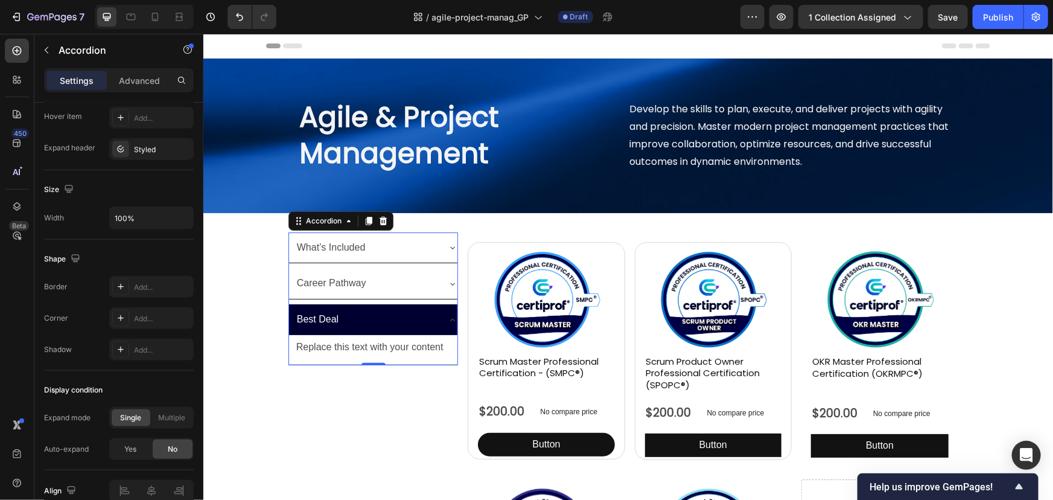
click at [390, 324] on div "Best Deal" at bounding box center [366, 318] width 144 height 21
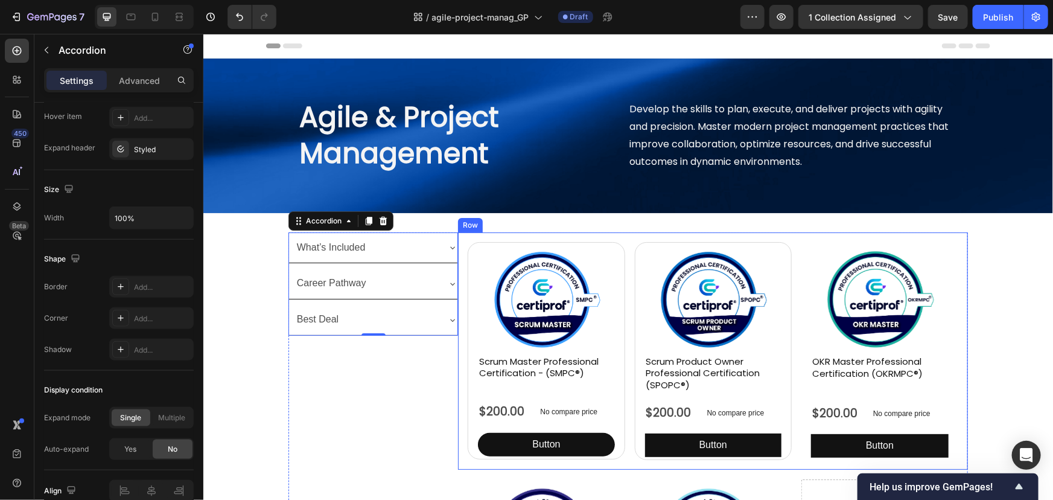
click at [526, 237] on div "Product Images Scrum Master Professional Certification - (SMPC®) Product Title …" at bounding box center [712, 351] width 510 height 238
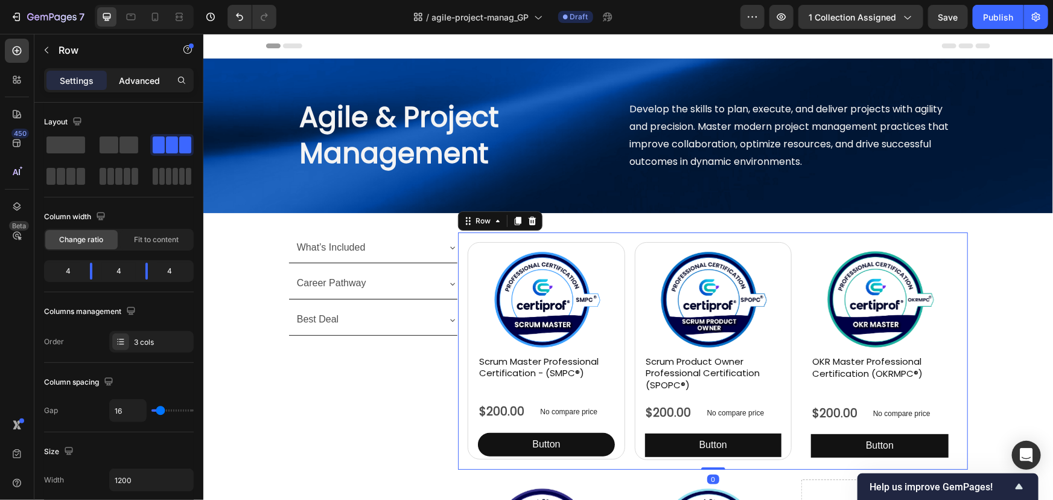
click at [133, 78] on p "Advanced" at bounding box center [139, 80] width 41 height 13
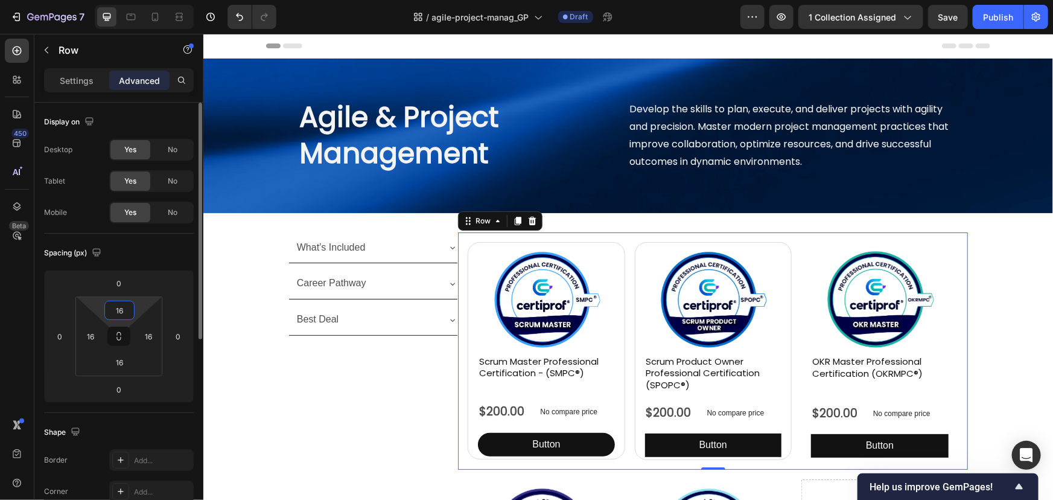
click at [117, 317] on input "16" at bounding box center [119, 310] width 24 height 18
type input "0"
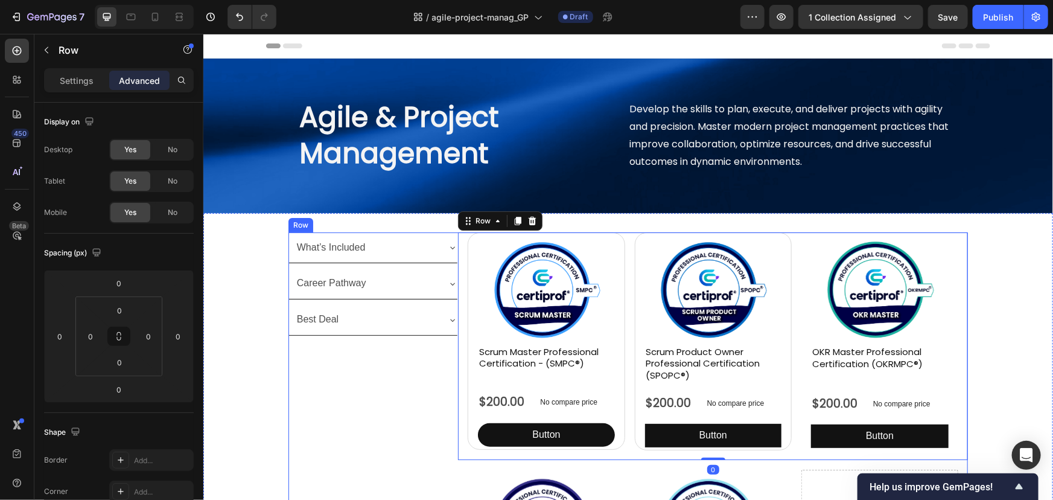
click at [341, 376] on div "What’s Included Career Pathway Best Deal Accordion" at bounding box center [373, 465] width 170 height 466
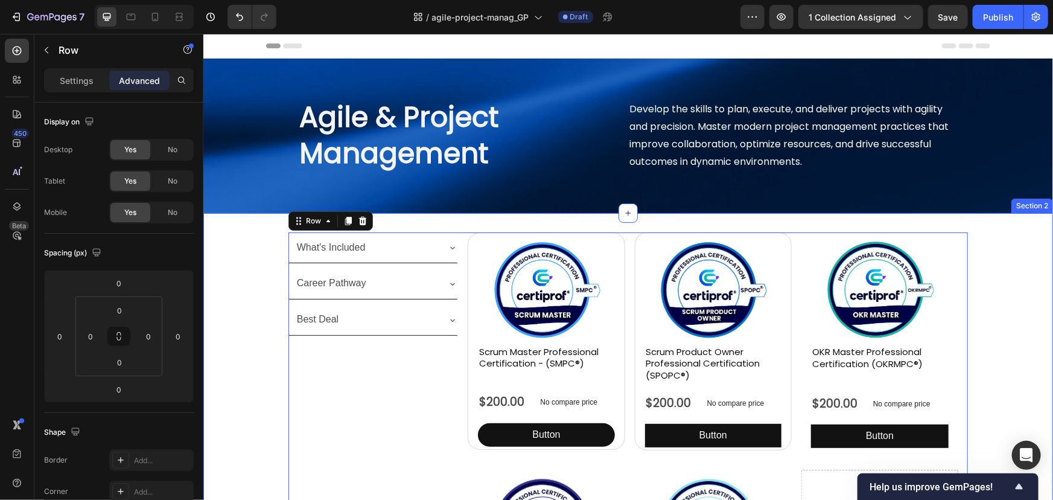
click at [1014, 316] on div "What’s Included Career Pathway Best Deal Accordion Product Images Scrum Master …" at bounding box center [628, 465] width 850 height 466
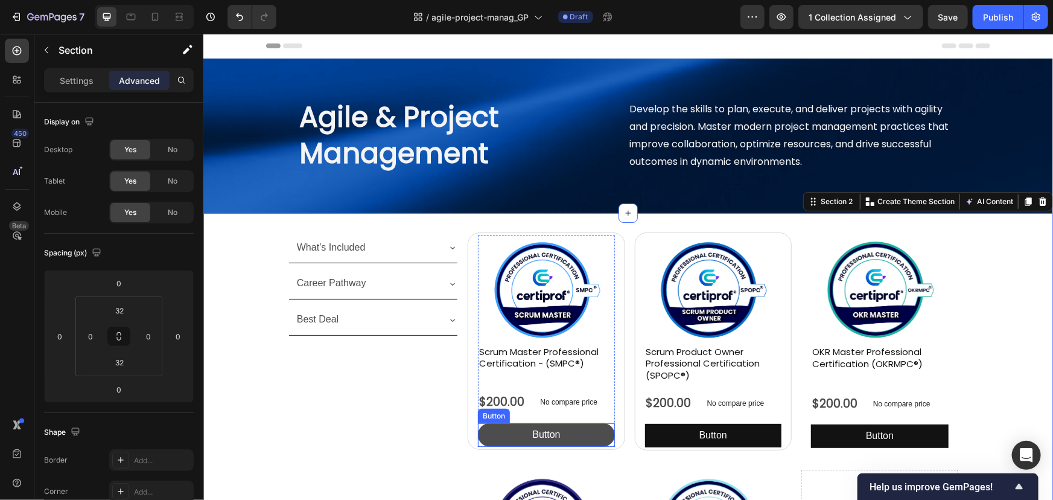
click at [595, 431] on button "Button" at bounding box center [545, 434] width 136 height 24
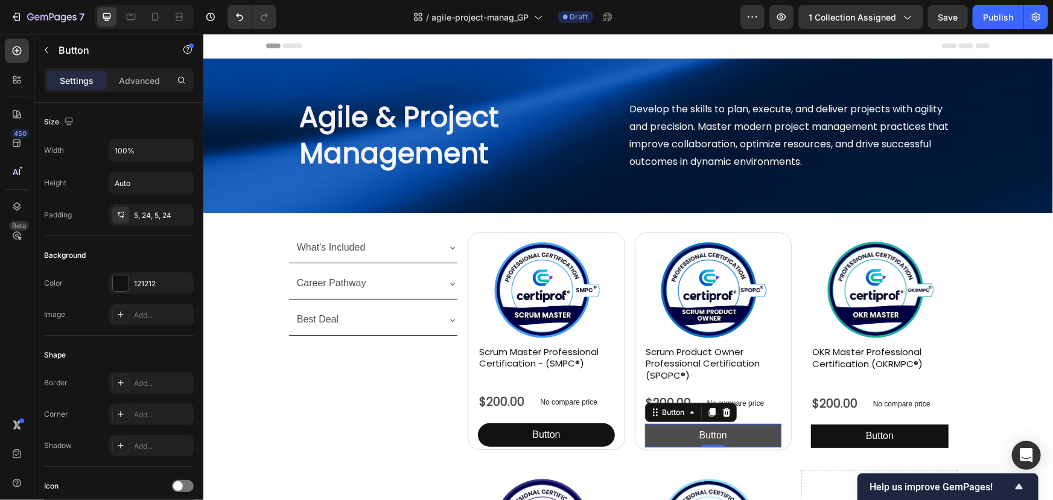
click at [664, 438] on button "Button" at bounding box center [712, 435] width 136 height 24
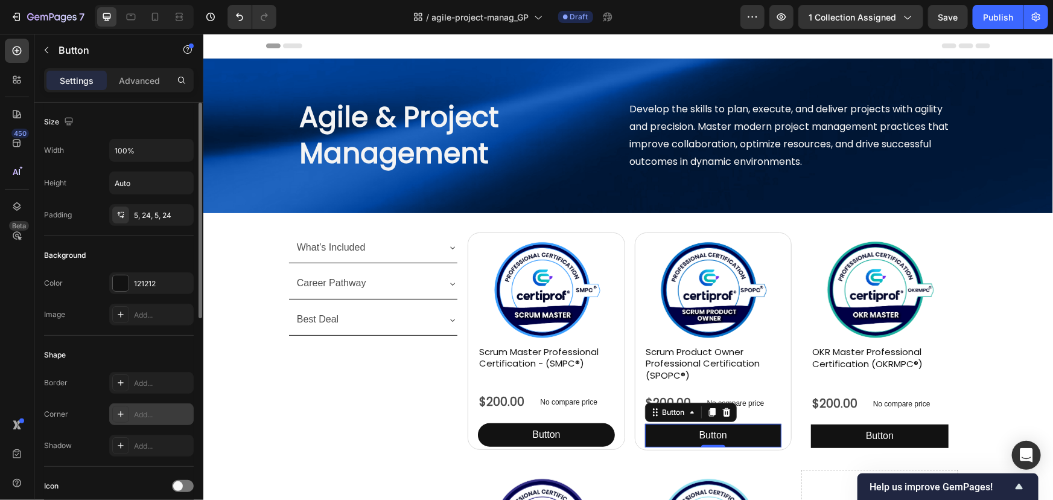
click at [159, 415] on div "Add..." at bounding box center [162, 414] width 57 height 11
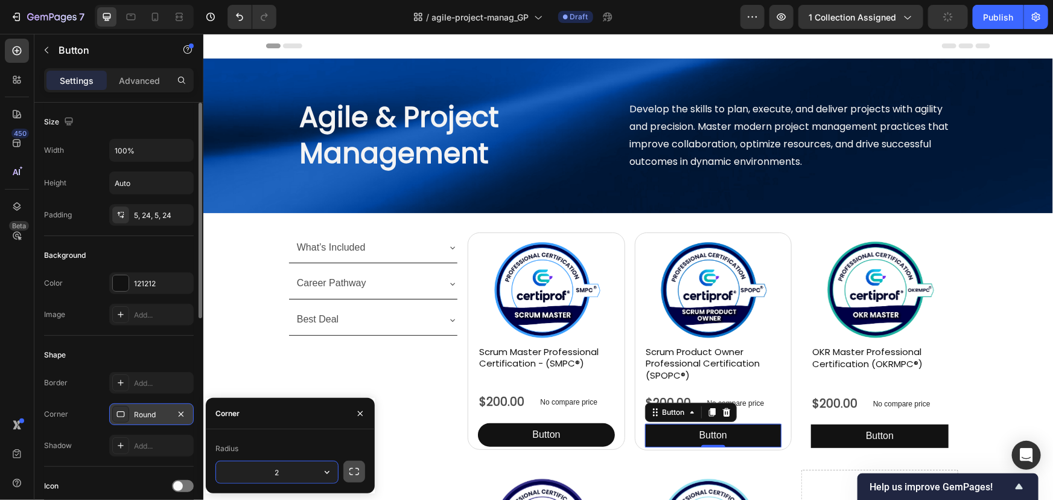
type input "20"
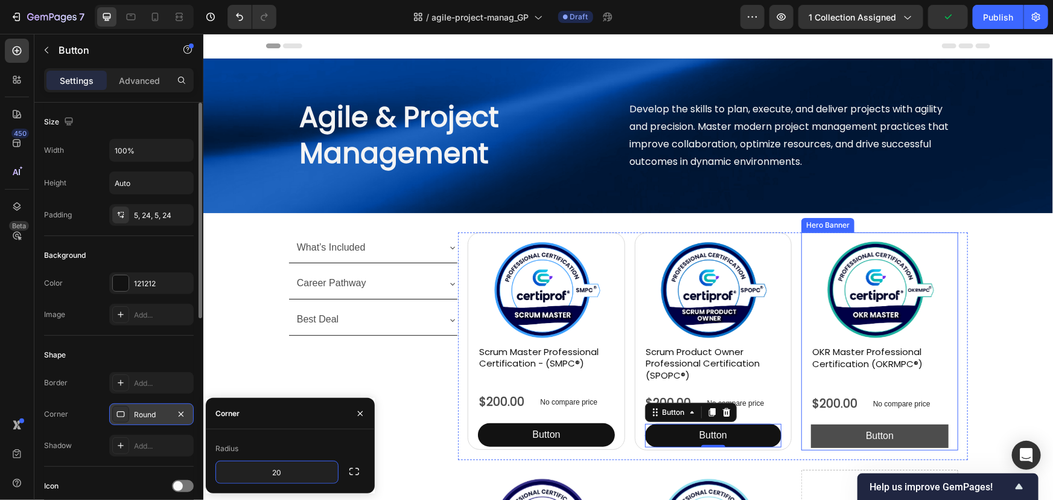
click at [812, 439] on button "Button" at bounding box center [879, 436] width 138 height 24
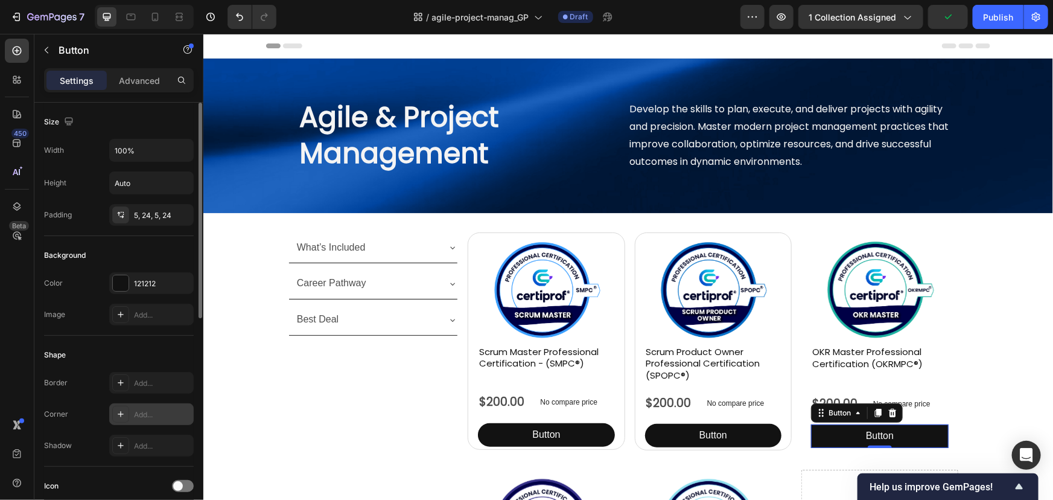
click at [154, 419] on div "Add..." at bounding box center [151, 414] width 84 height 22
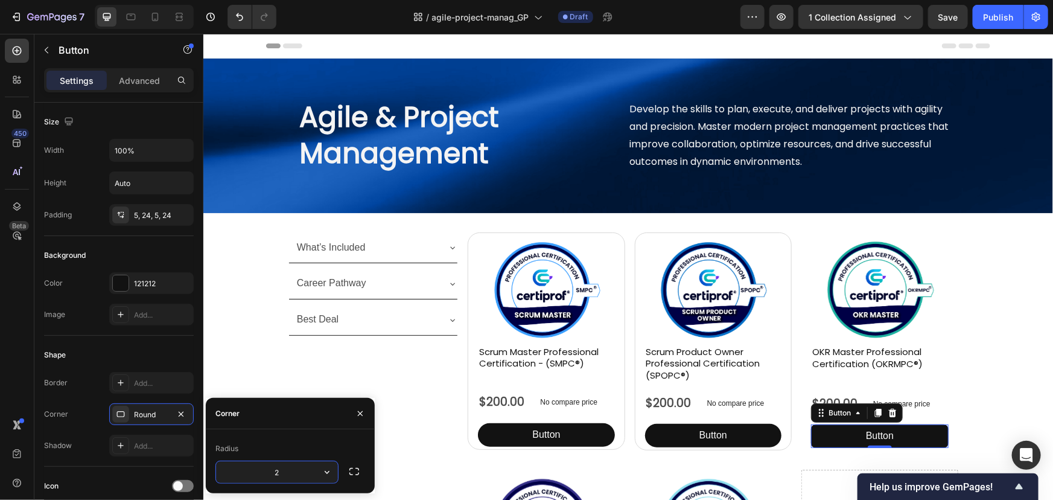
type input "20"
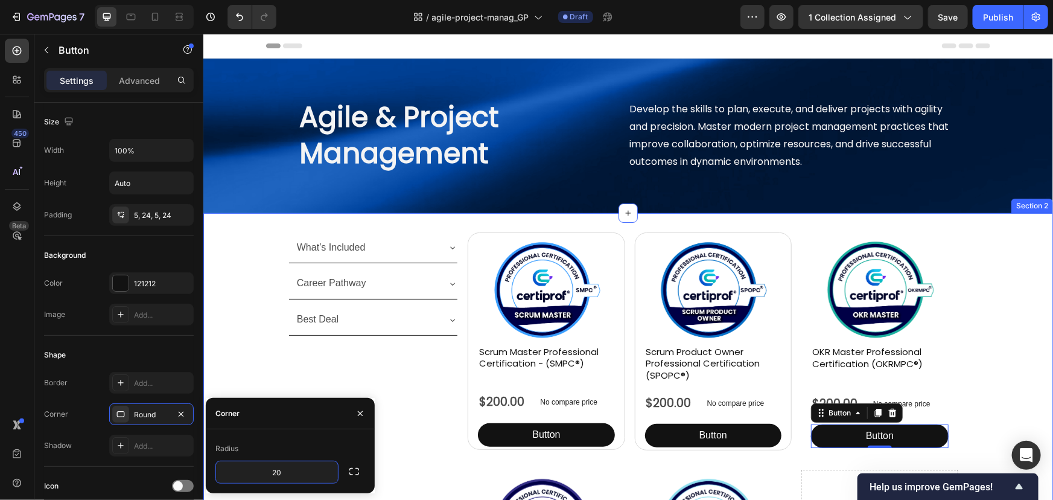
click at [1001, 380] on div "What’s Included Career Pathway Best Deal Accordion Product Images Scrum Master …" at bounding box center [628, 465] width 850 height 466
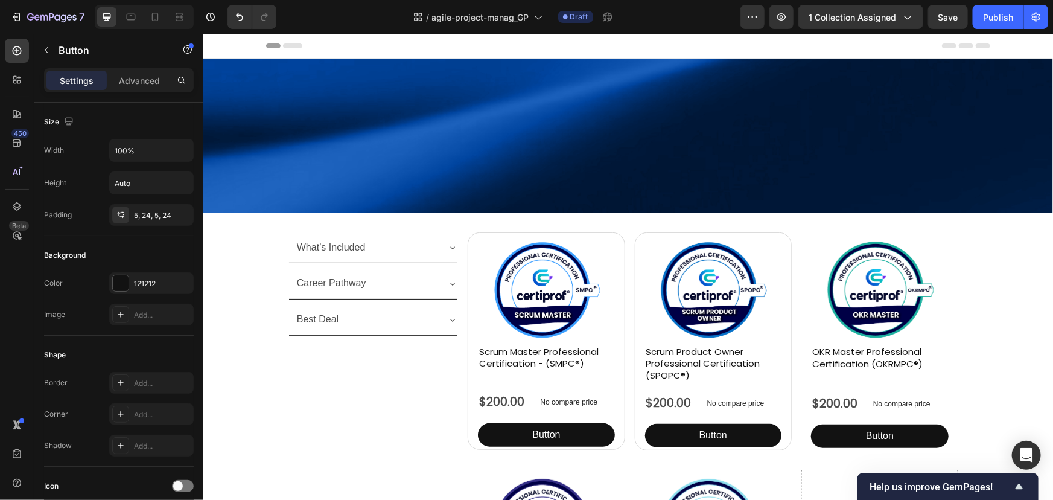
click at [131, 409] on div "Add..." at bounding box center [151, 414] width 84 height 22
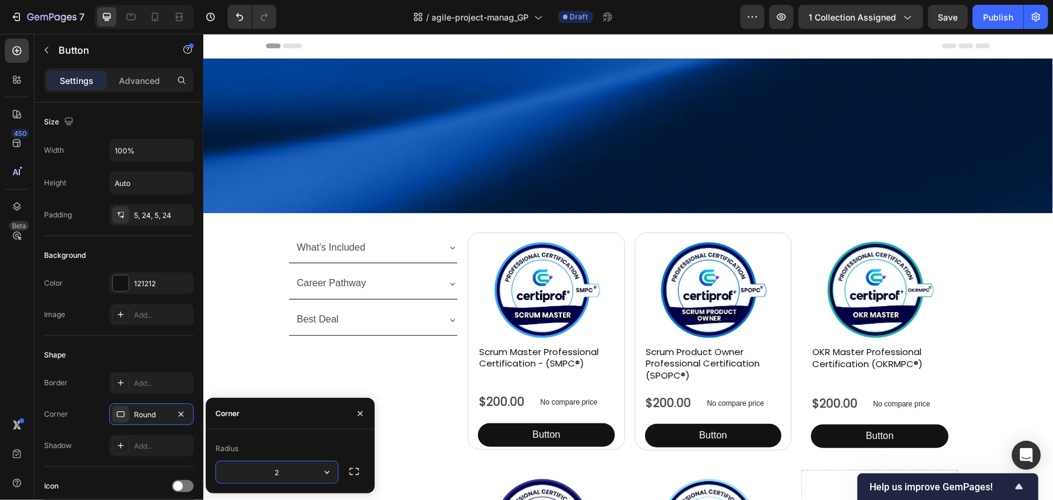
type input "20"
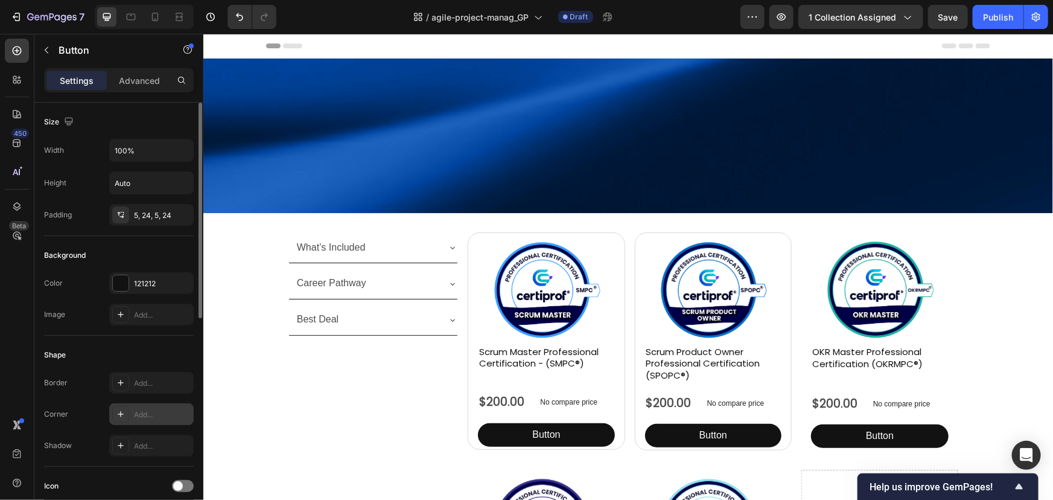
click at [141, 412] on div "Add..." at bounding box center [162, 414] width 57 height 11
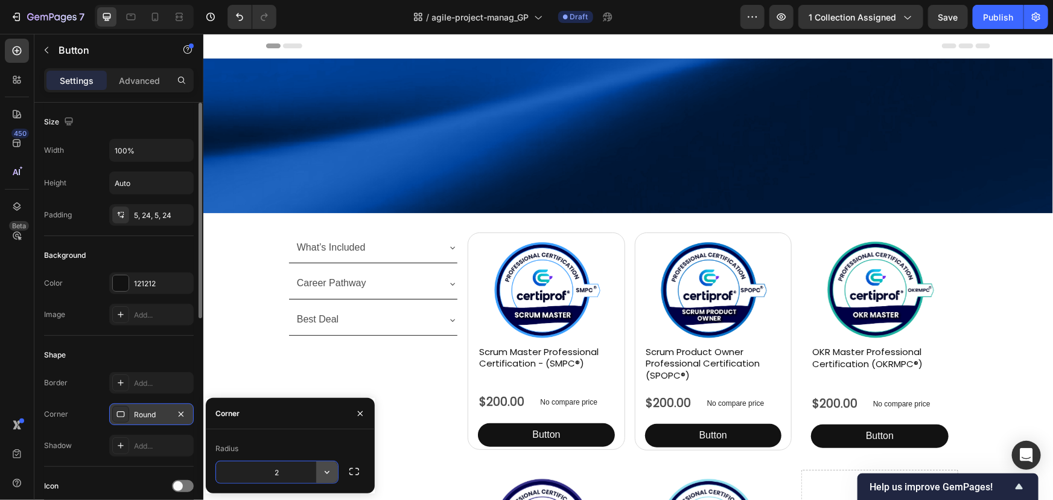
type input "20"
click at [825, 424] on button "Button" at bounding box center [879, 436] width 138 height 24
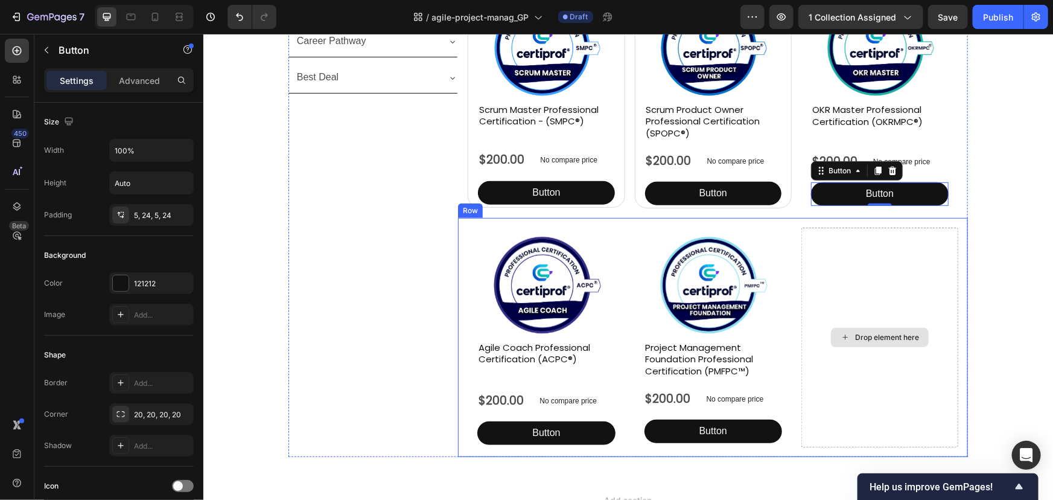
scroll to position [109, 0]
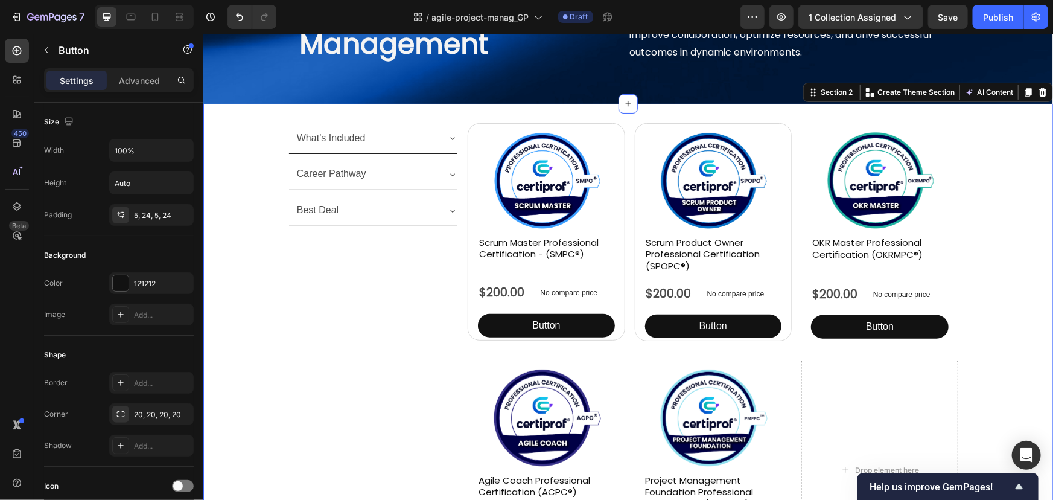
click at [996, 322] on div "What’s Included Career Pathway Best Deal Accordion Product Images Scrum Master …" at bounding box center [628, 355] width 850 height 466
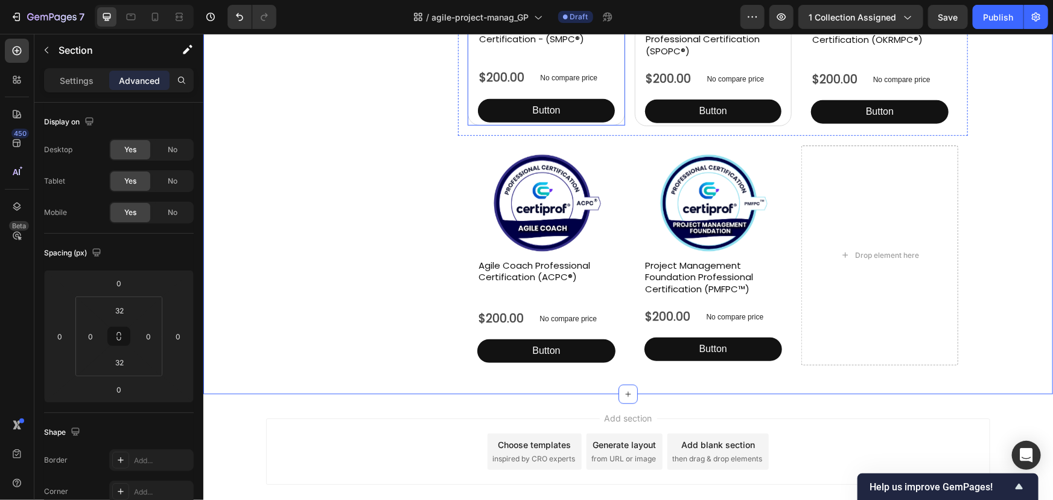
scroll to position [384, 0]
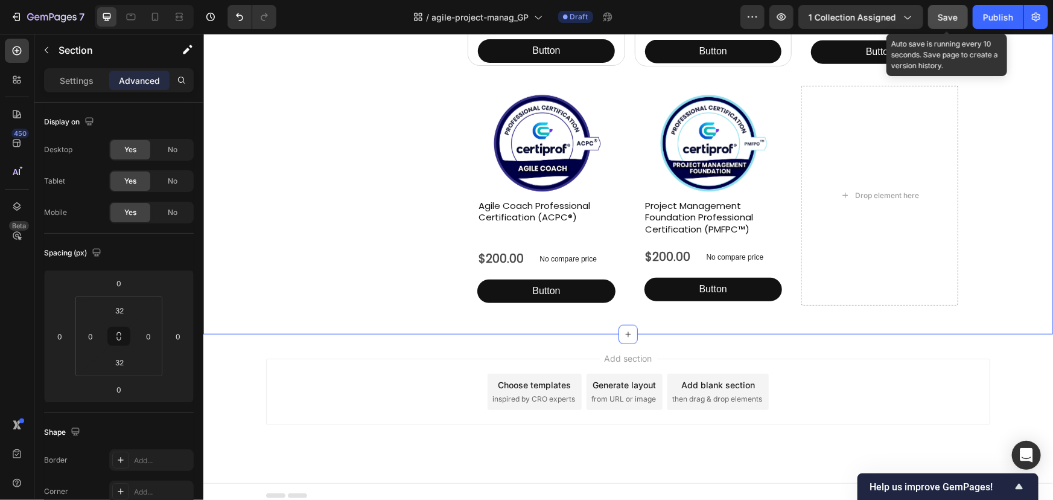
click at [955, 11] on div "Save" at bounding box center [948, 17] width 20 height 13
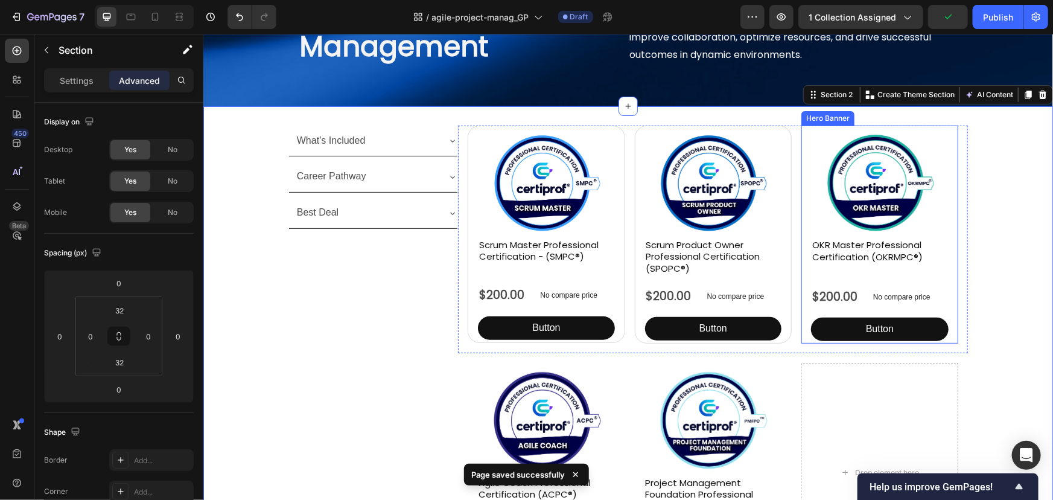
scroll to position [0, 0]
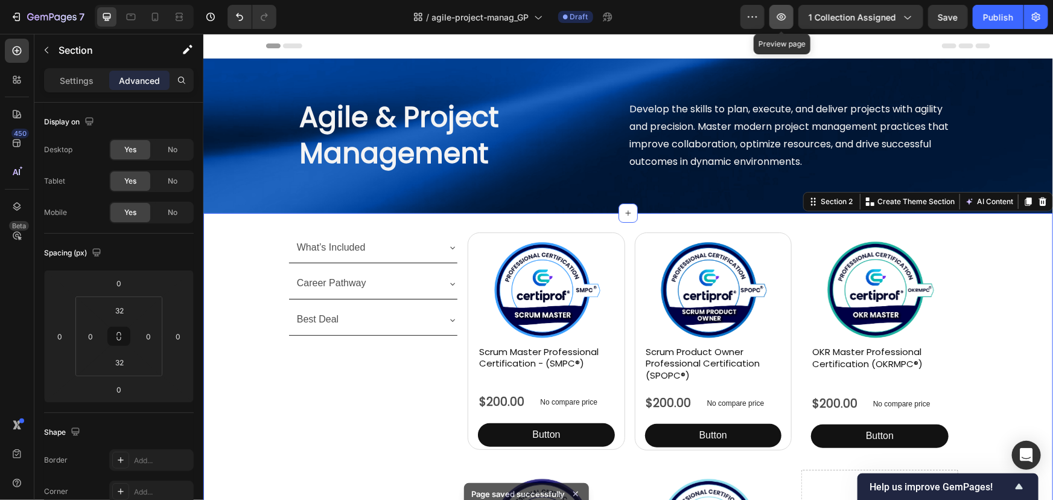
click at [787, 17] on icon "button" at bounding box center [781, 17] width 12 height 12
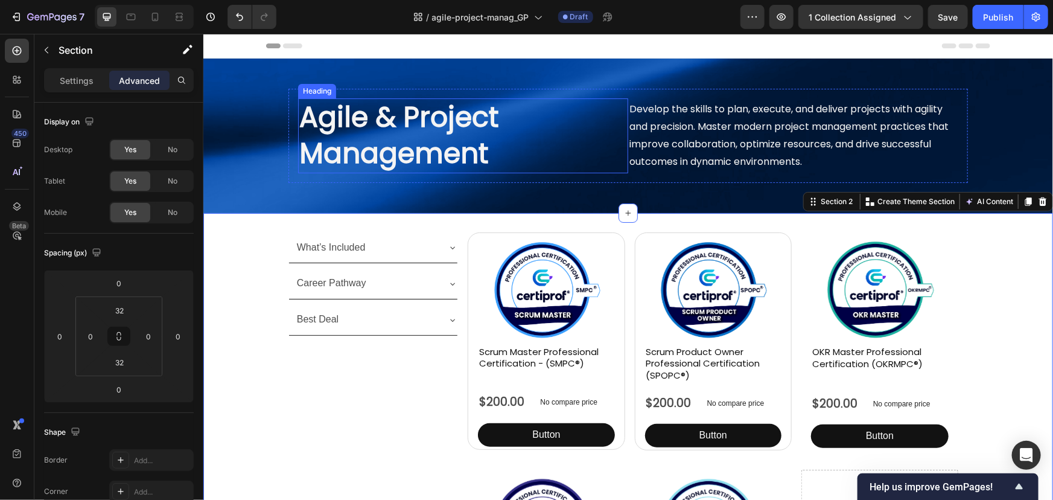
click at [360, 132] on h1 "Agile & Project Management" at bounding box center [462, 135] width 330 height 75
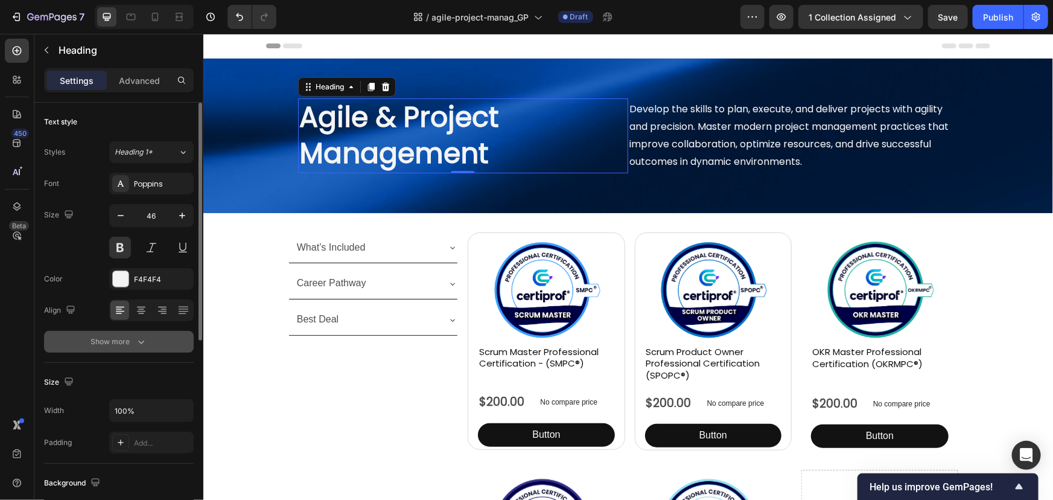
click at [157, 343] on button "Show more" at bounding box center [119, 342] width 150 height 22
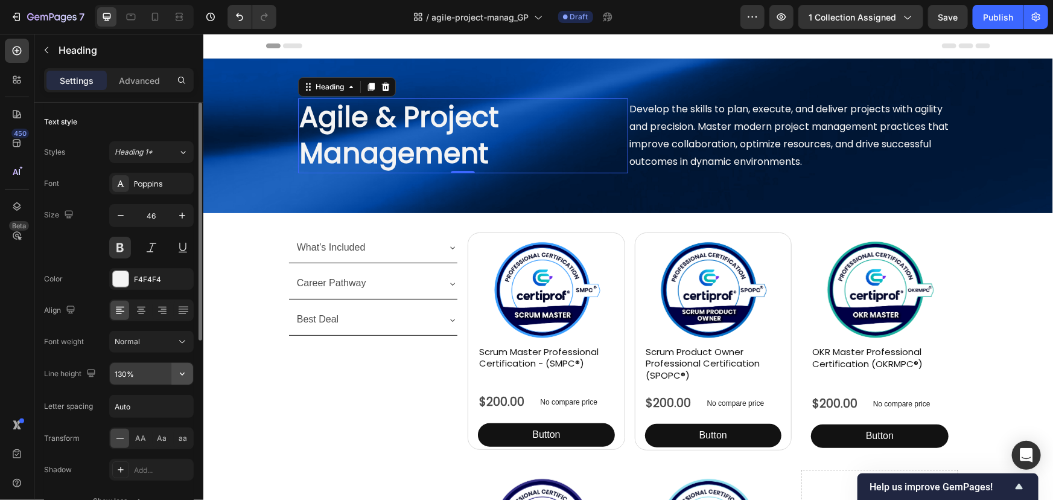
click at [183, 370] on icon "button" at bounding box center [182, 373] width 12 height 12
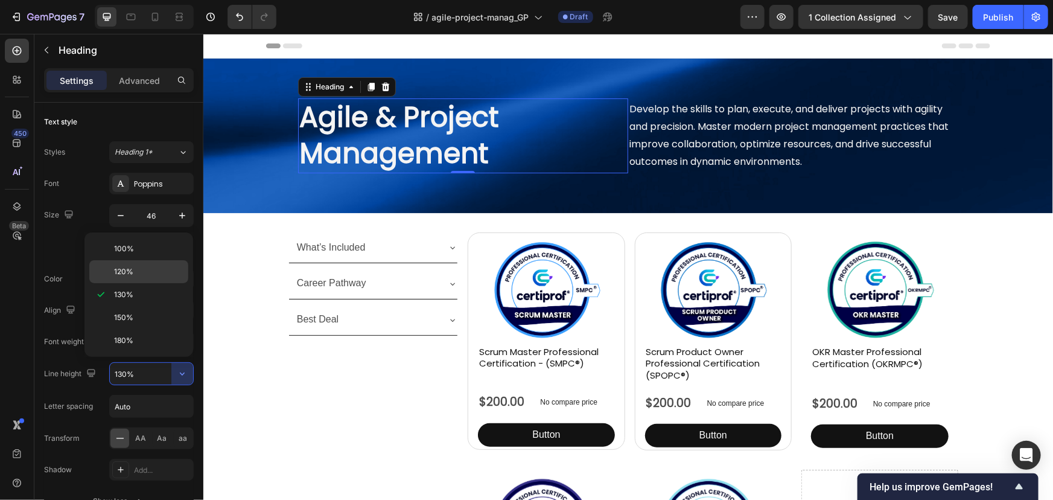
click at [150, 271] on p "120%" at bounding box center [148, 271] width 69 height 11
type input "120%"
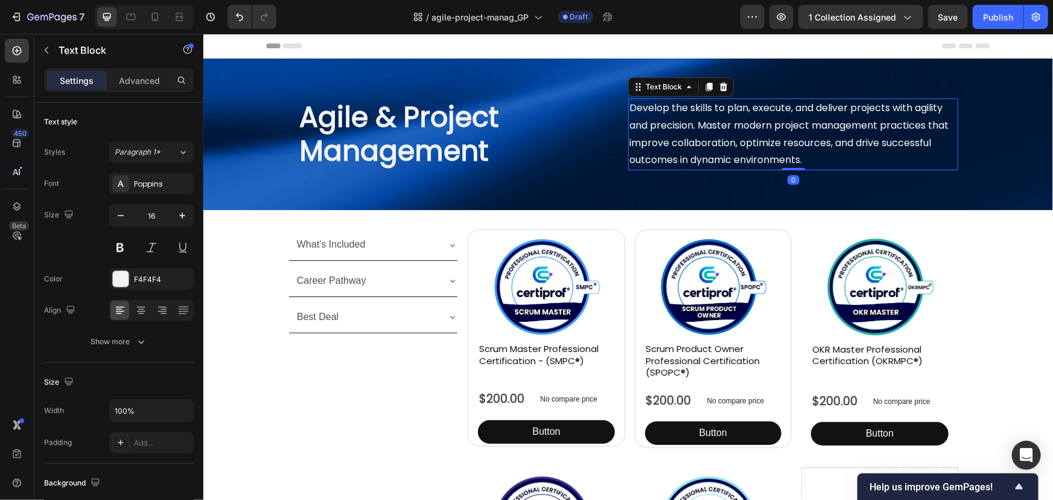
click at [669, 135] on p "Develop the skills to plan, execute, and deliver projects with agility and prec…" at bounding box center [793, 133] width 328 height 69
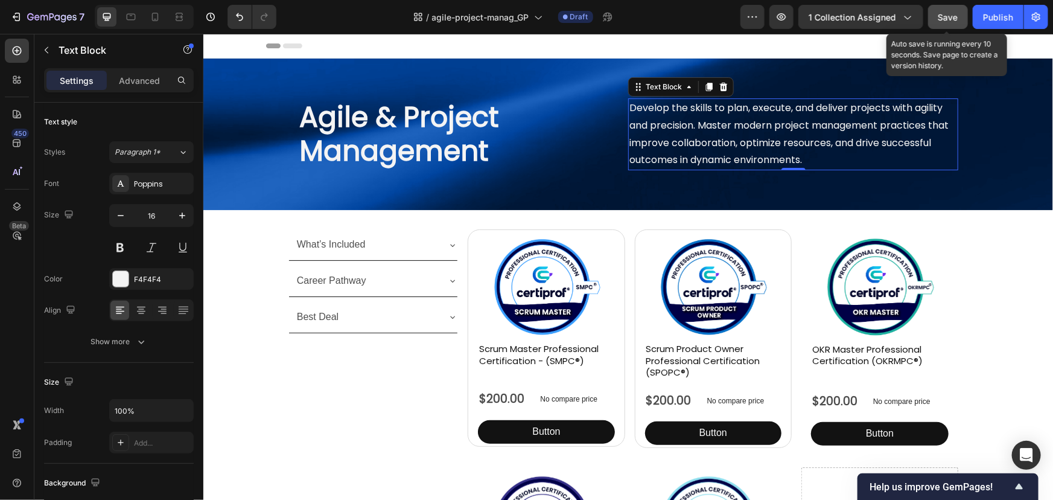
click at [944, 16] on span "Save" at bounding box center [948, 17] width 20 height 10
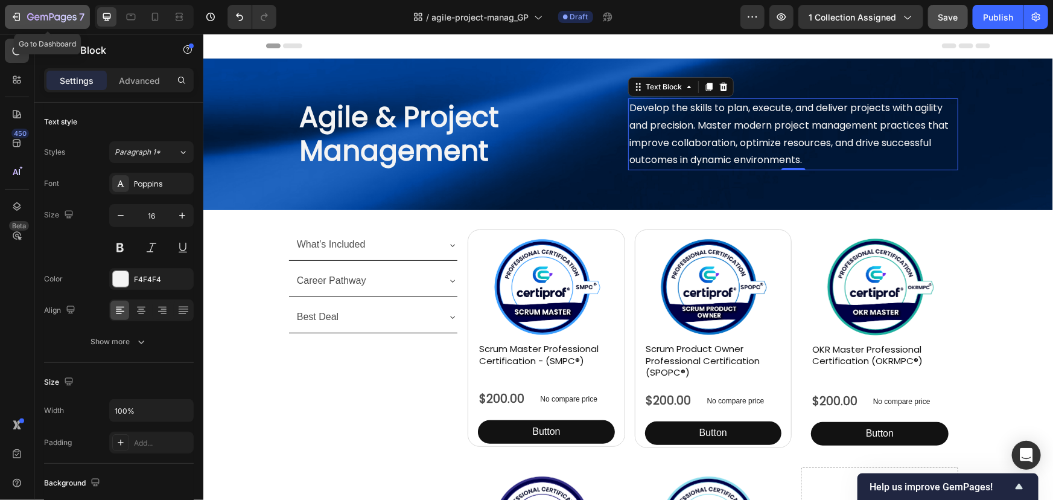
click at [57, 8] on button "7" at bounding box center [47, 17] width 85 height 24
